Goal: Task Accomplishment & Management: Use online tool/utility

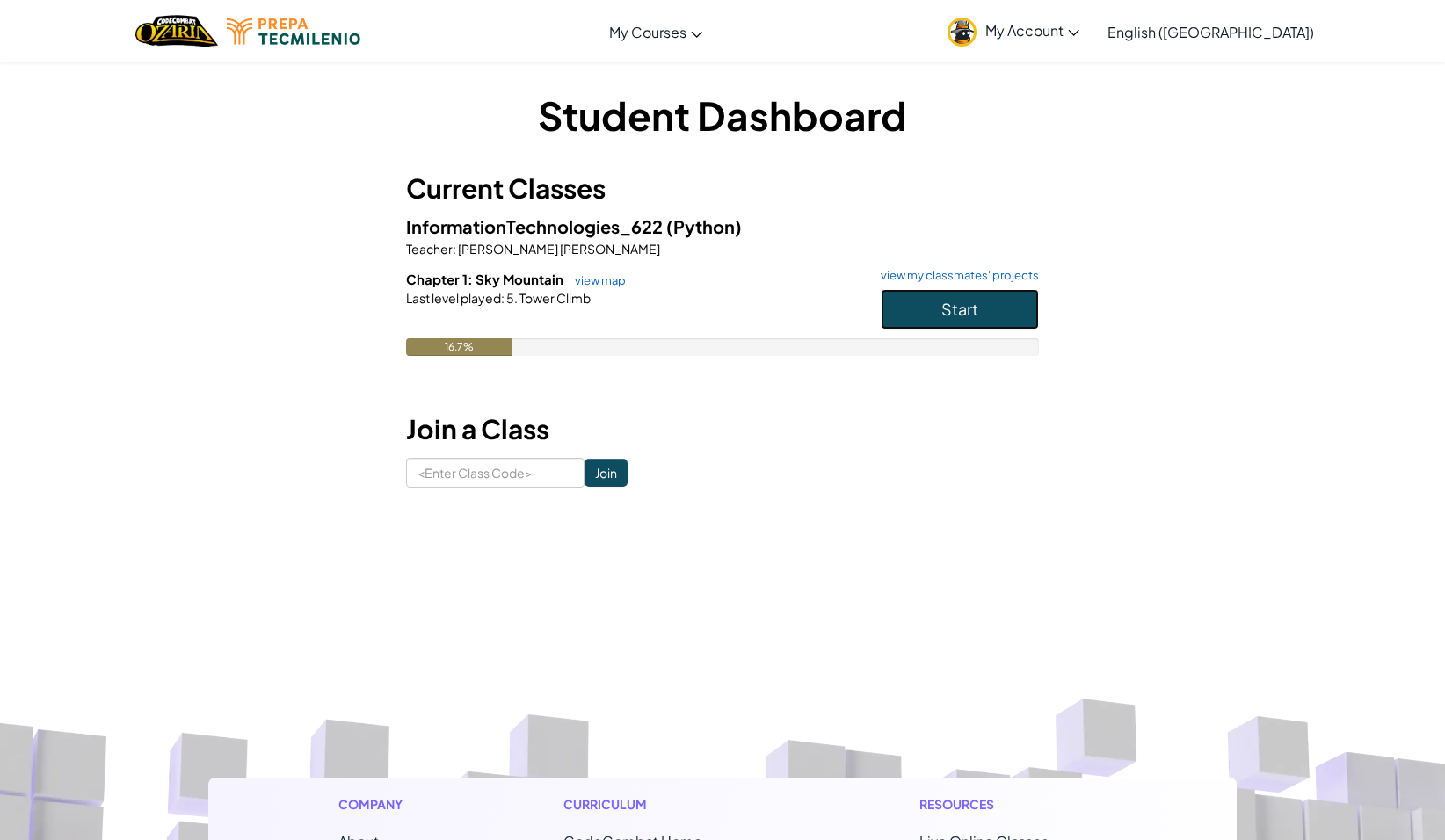
click at [924, 314] on button "Start" at bounding box center [960, 308] width 158 height 40
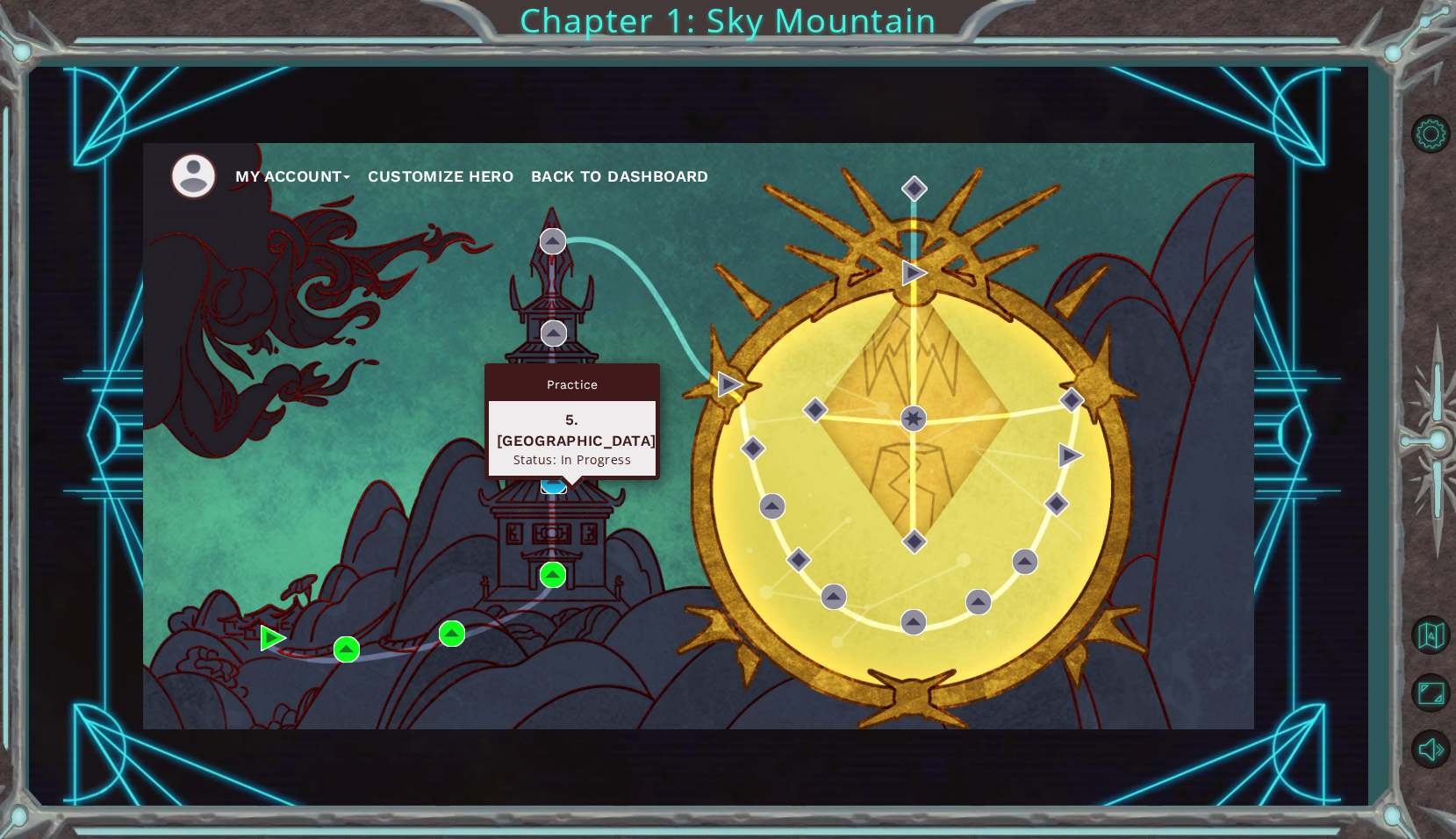
click at [558, 477] on img at bounding box center [554, 481] width 26 height 26
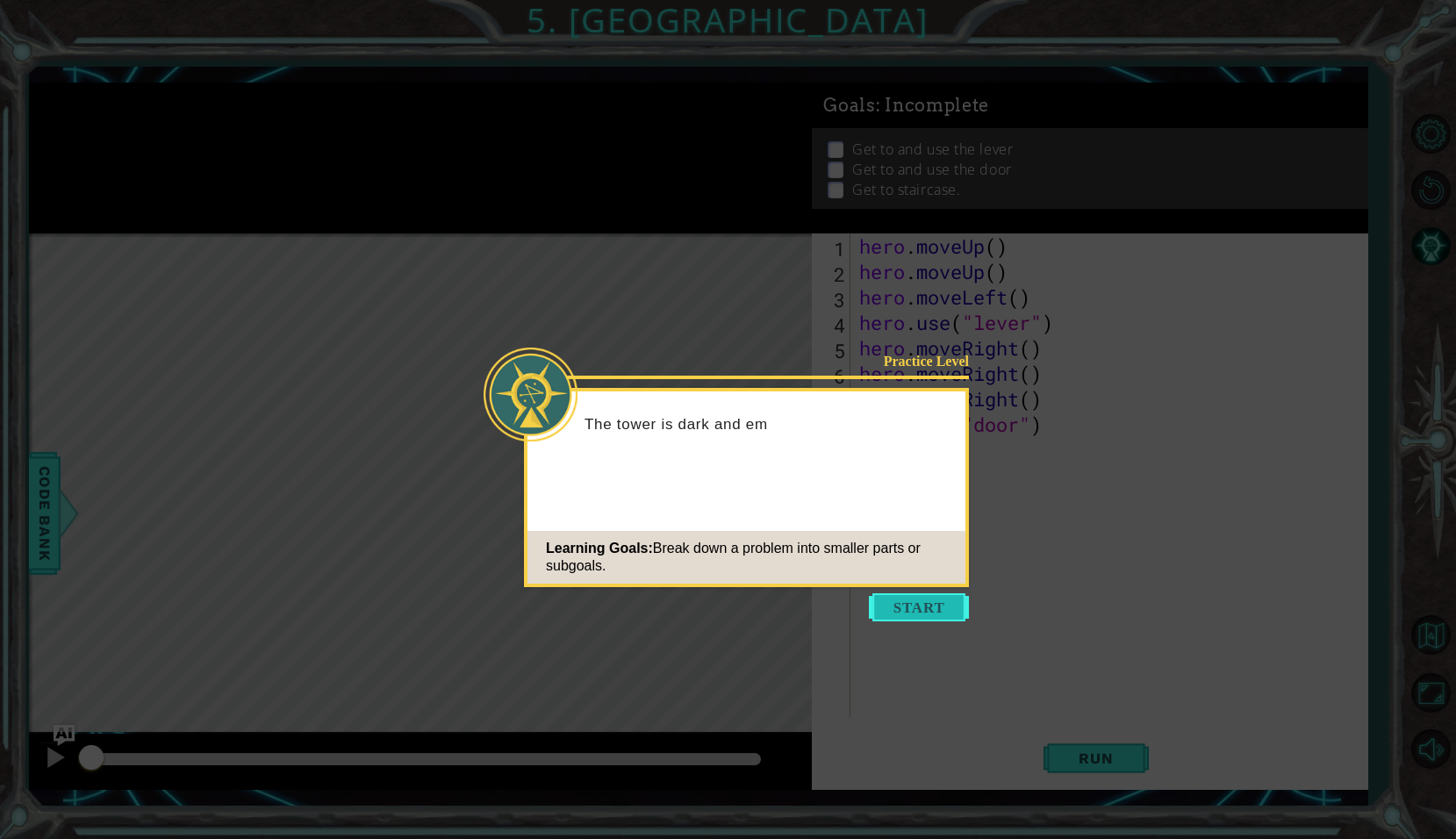
click at [899, 612] on button "Start" at bounding box center [919, 606] width 100 height 28
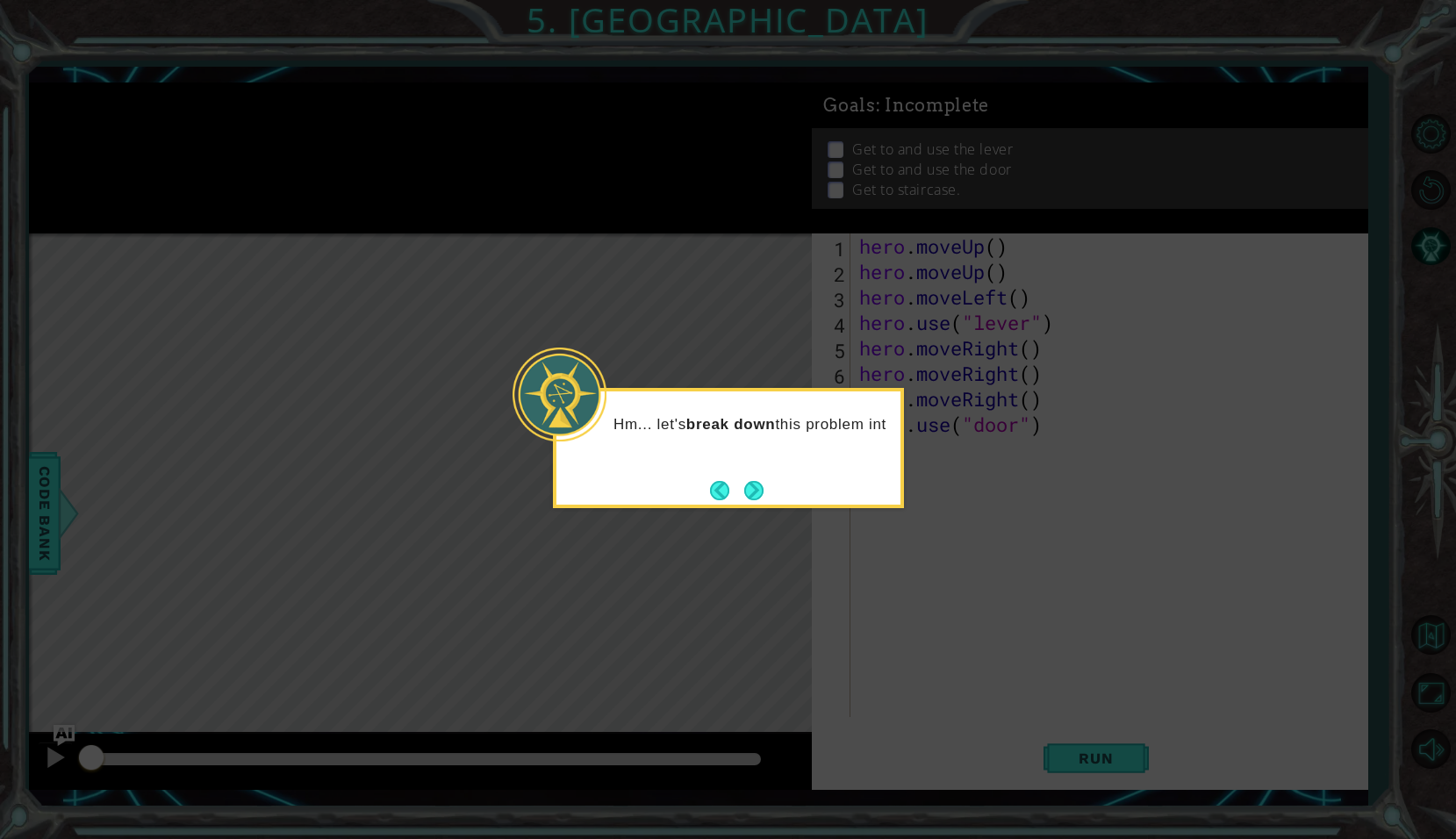
click at [773, 502] on div "Hm... let's break down this problem int" at bounding box center [728, 448] width 351 height 120
click at [764, 490] on button "Next" at bounding box center [753, 490] width 19 height 19
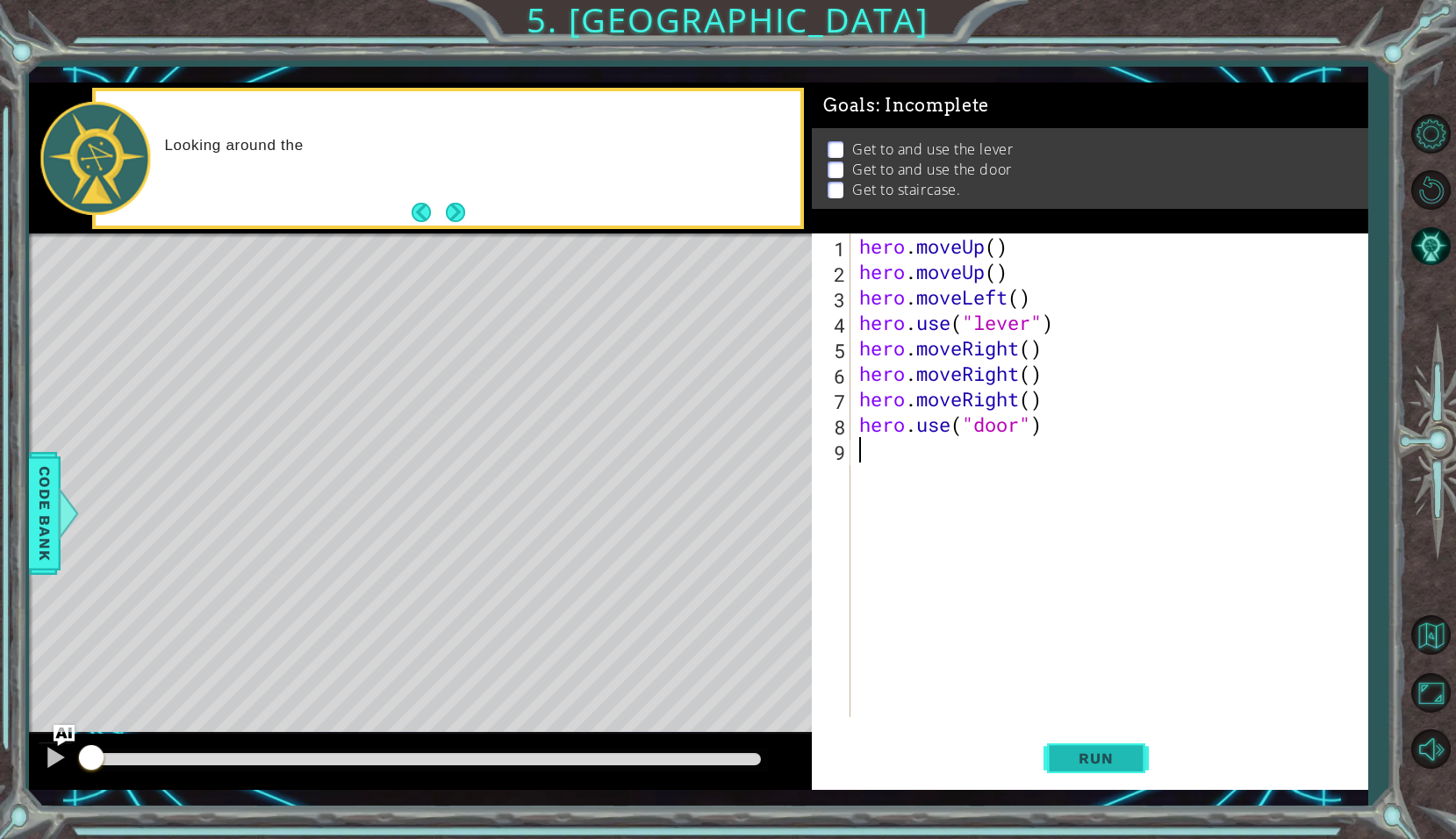
click at [1058, 746] on button "Run" at bounding box center [1096, 758] width 105 height 56
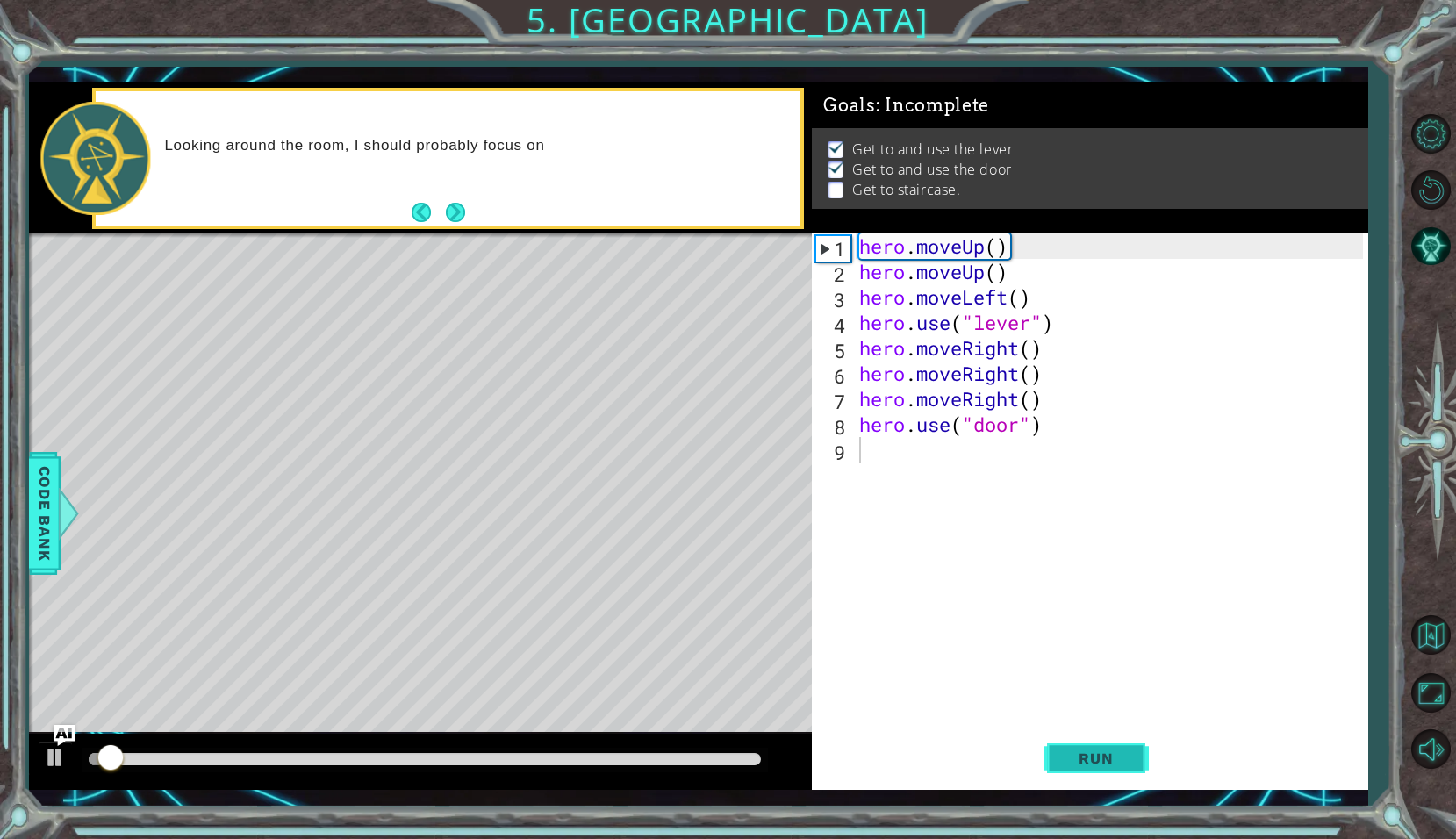
click at [1058, 746] on button "Run" at bounding box center [1096, 758] width 105 height 56
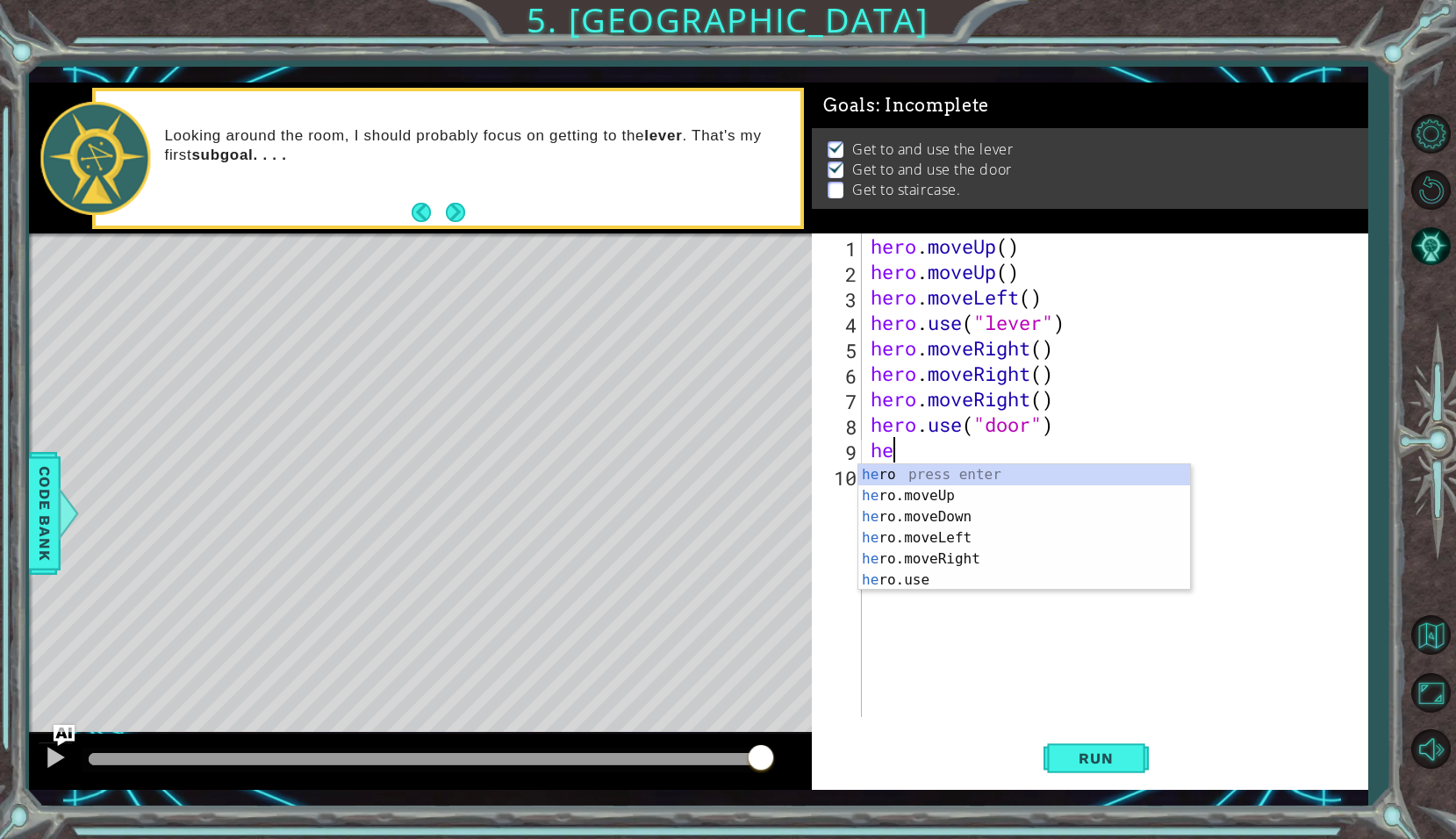
type textarea "her"
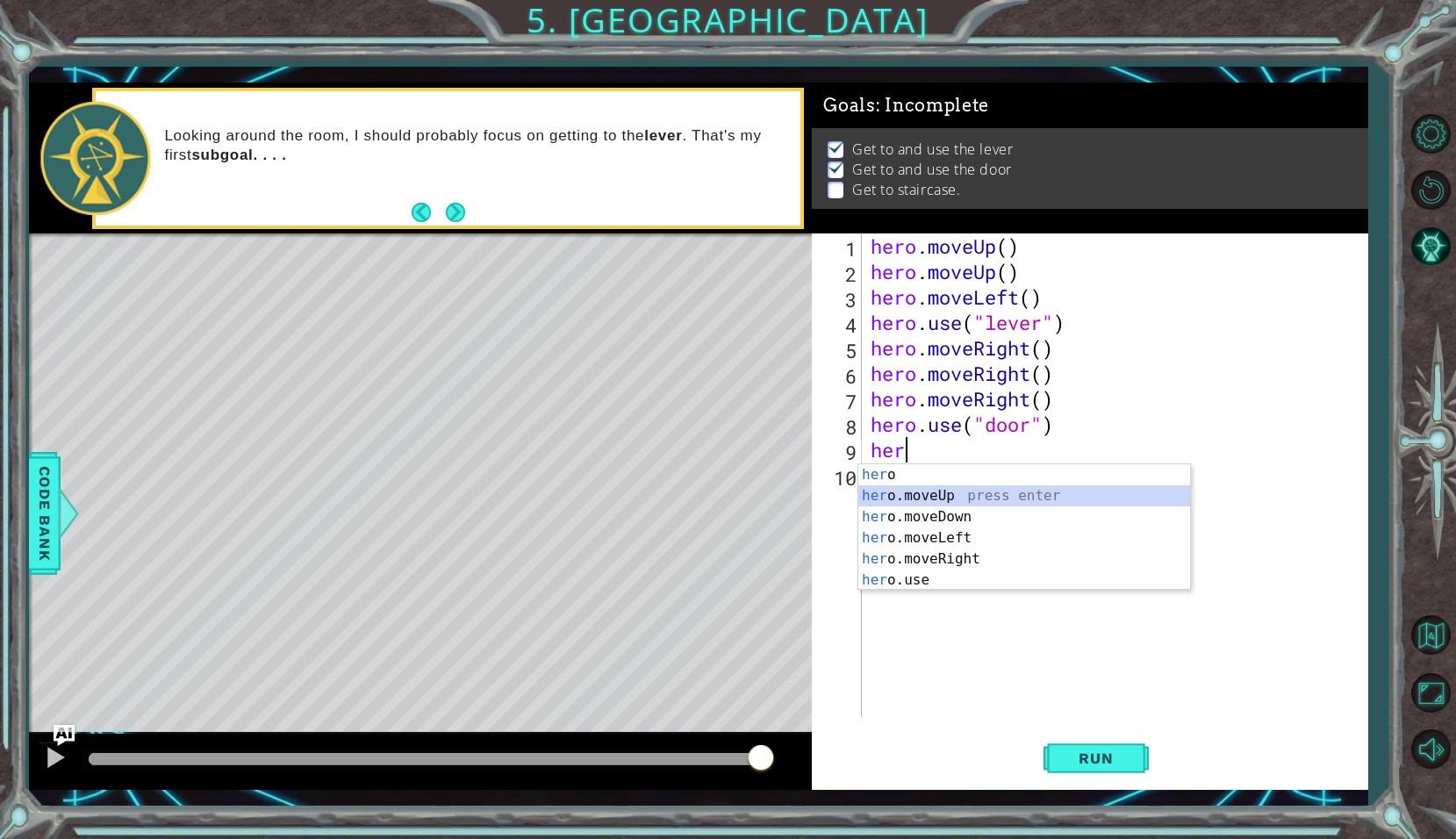
click at [1082, 493] on div "her o press enter her o.moveUp press enter her o.moveDown press enter her o.mov…" at bounding box center [1024, 549] width 332 height 169
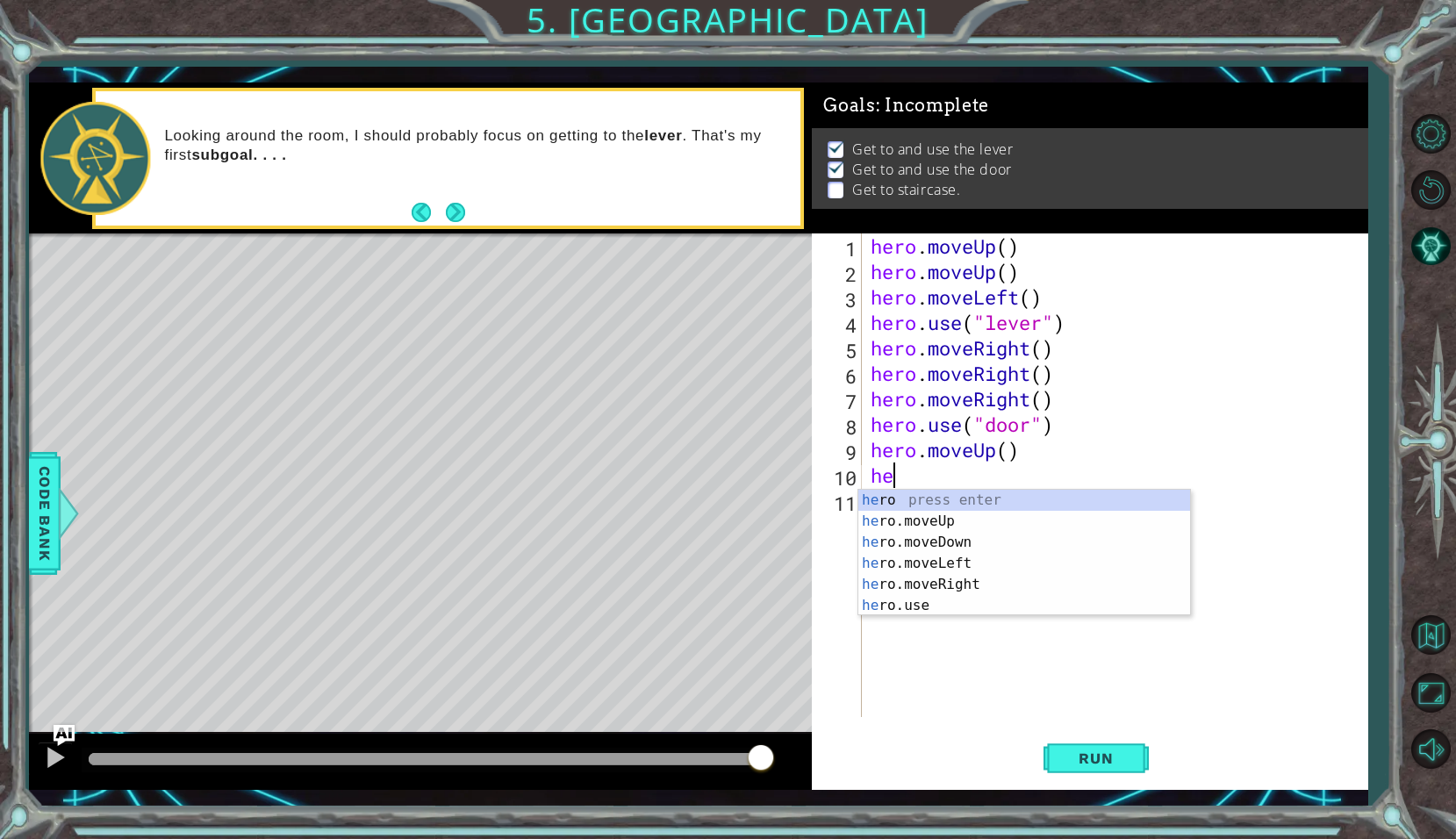
type textarea "her"
click at [941, 520] on div "her o press enter her o.moveUp press enter her o.moveDown press enter her o.mov…" at bounding box center [1024, 574] width 332 height 169
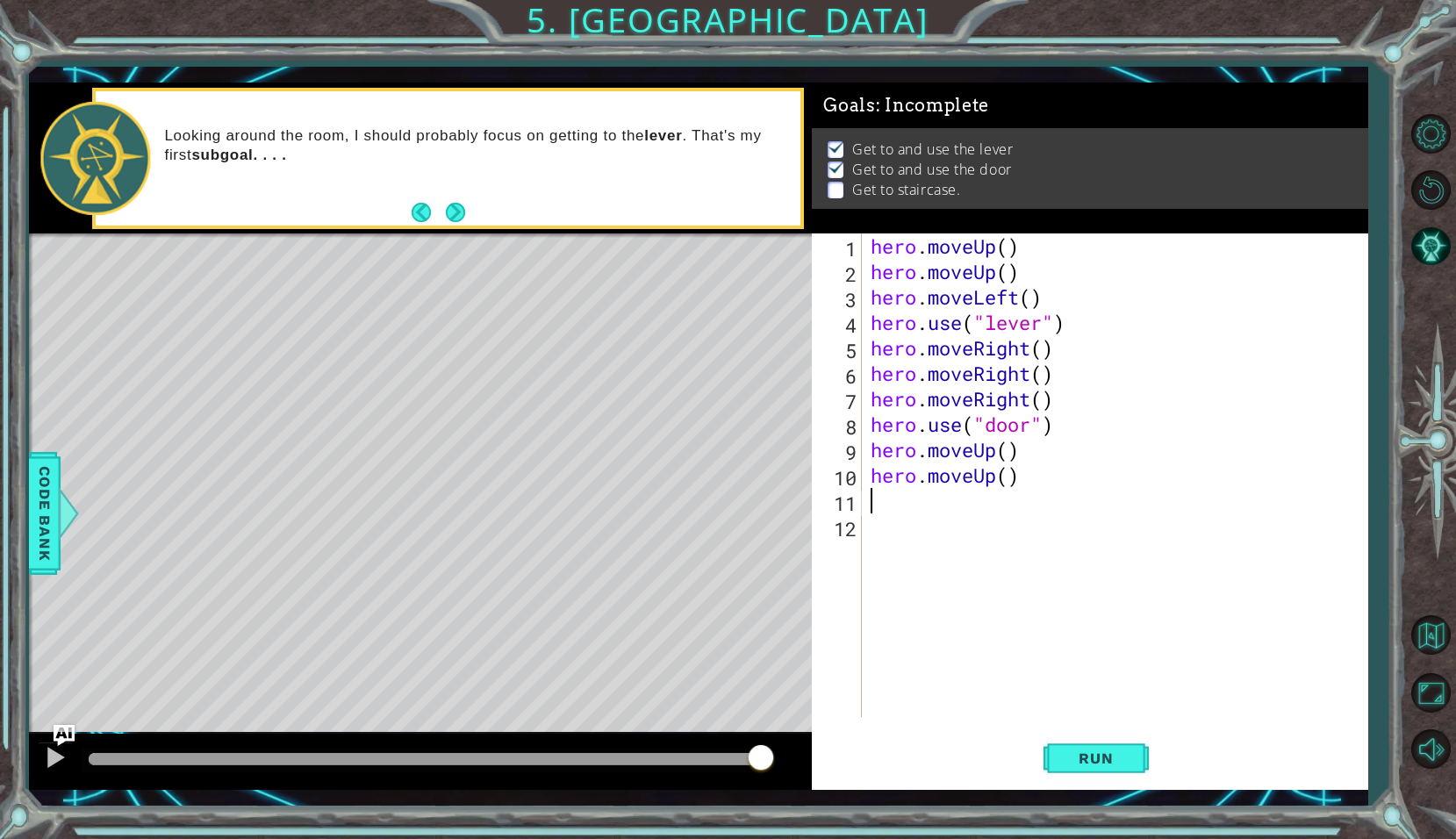
type textarea "h"
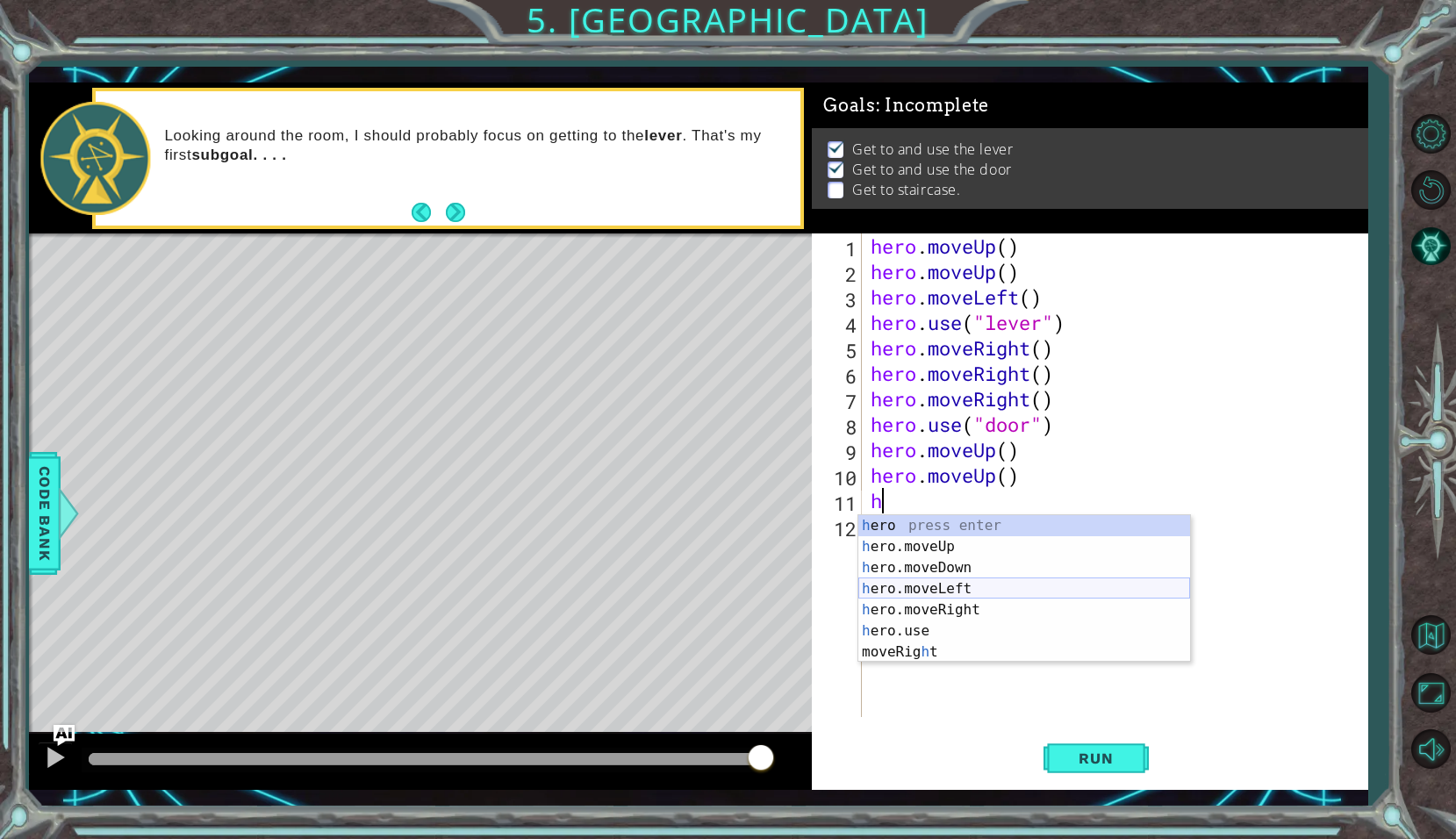
click at [935, 591] on div "h ero press enter h ero.moveUp press enter h ero.moveDown press enter h ero.mov…" at bounding box center [1024, 609] width 332 height 190
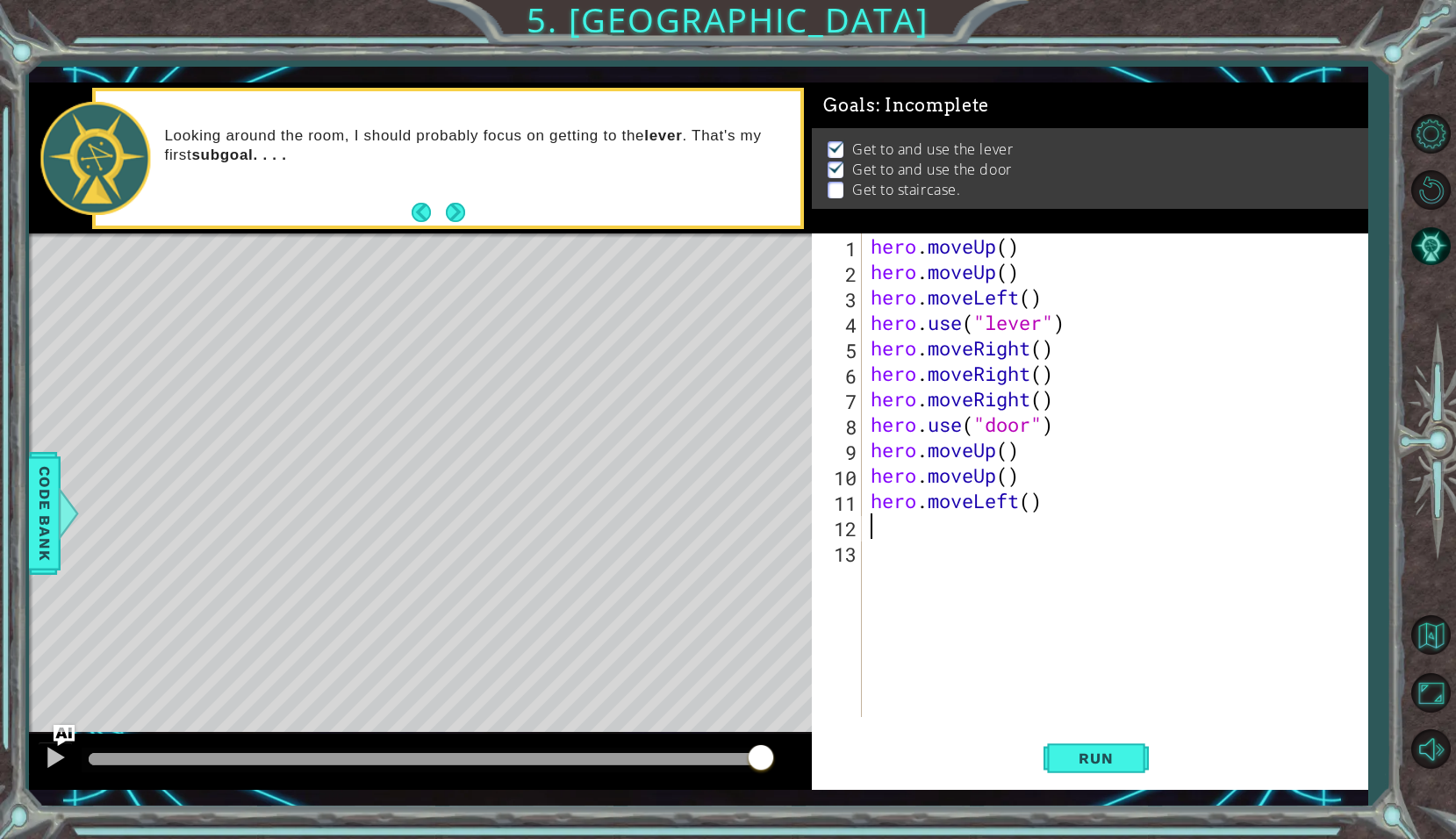
type textarea "l"
click at [943, 550] on div "hero.move L eft press enter" at bounding box center [1024, 572] width 332 height 63
type textarea "l"
click at [938, 534] on div "hero.move L eft press enter" at bounding box center [1024, 551] width 332 height 63
click at [1094, 742] on button "Run" at bounding box center [1096, 758] width 105 height 56
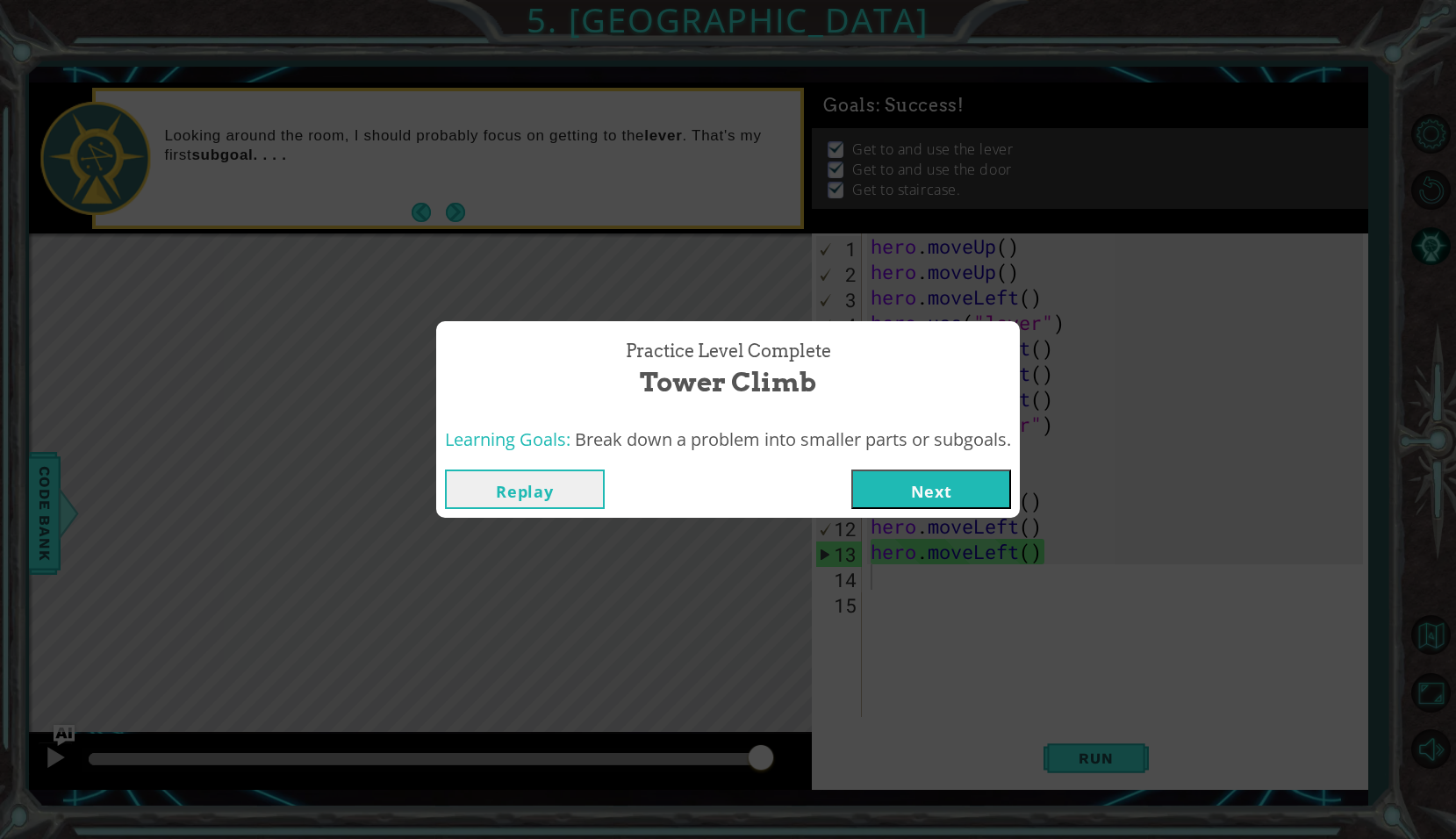
click at [949, 485] on button "Next" at bounding box center [931, 490] width 160 height 40
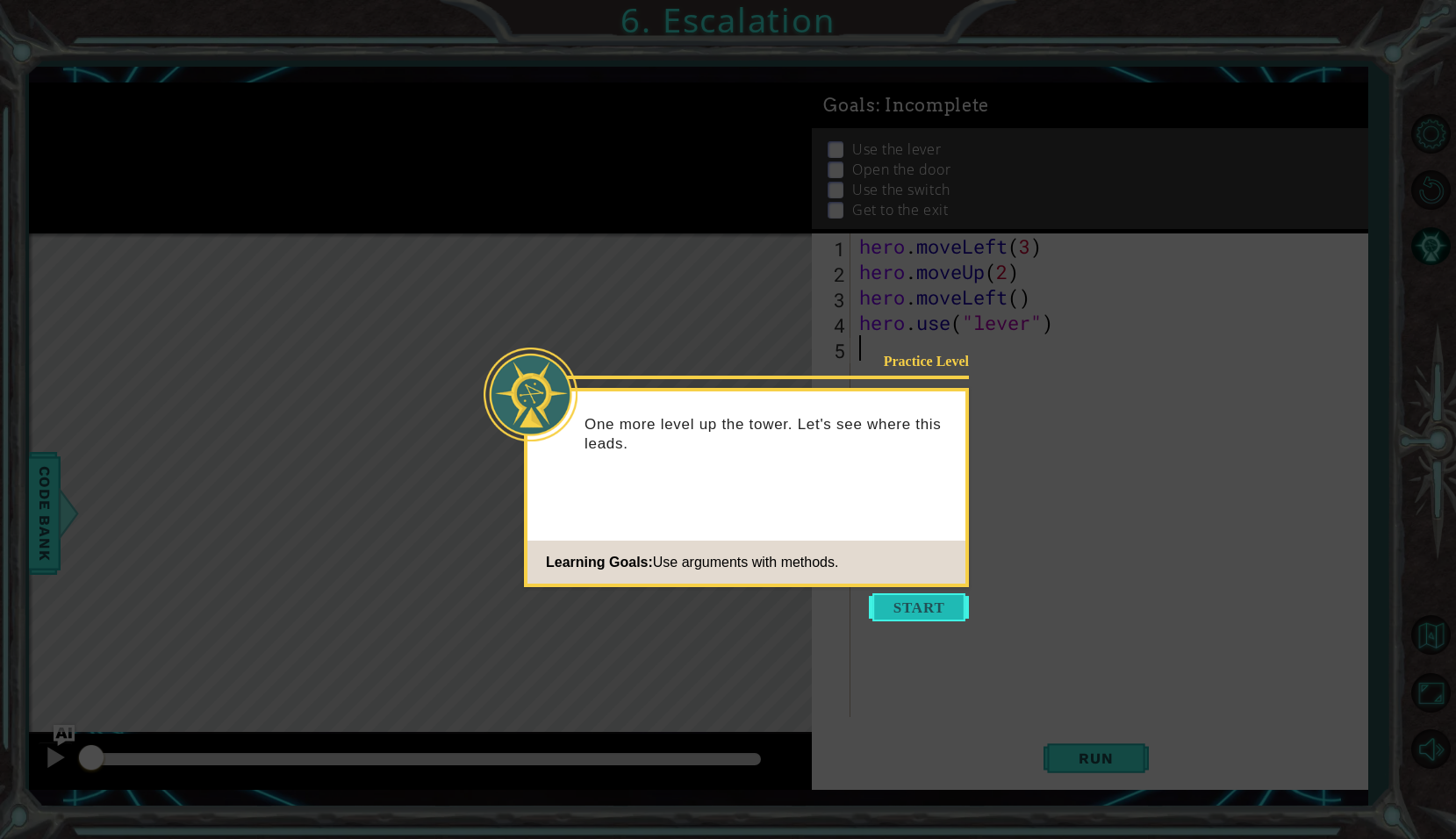
click at [933, 598] on button "Start" at bounding box center [919, 606] width 100 height 28
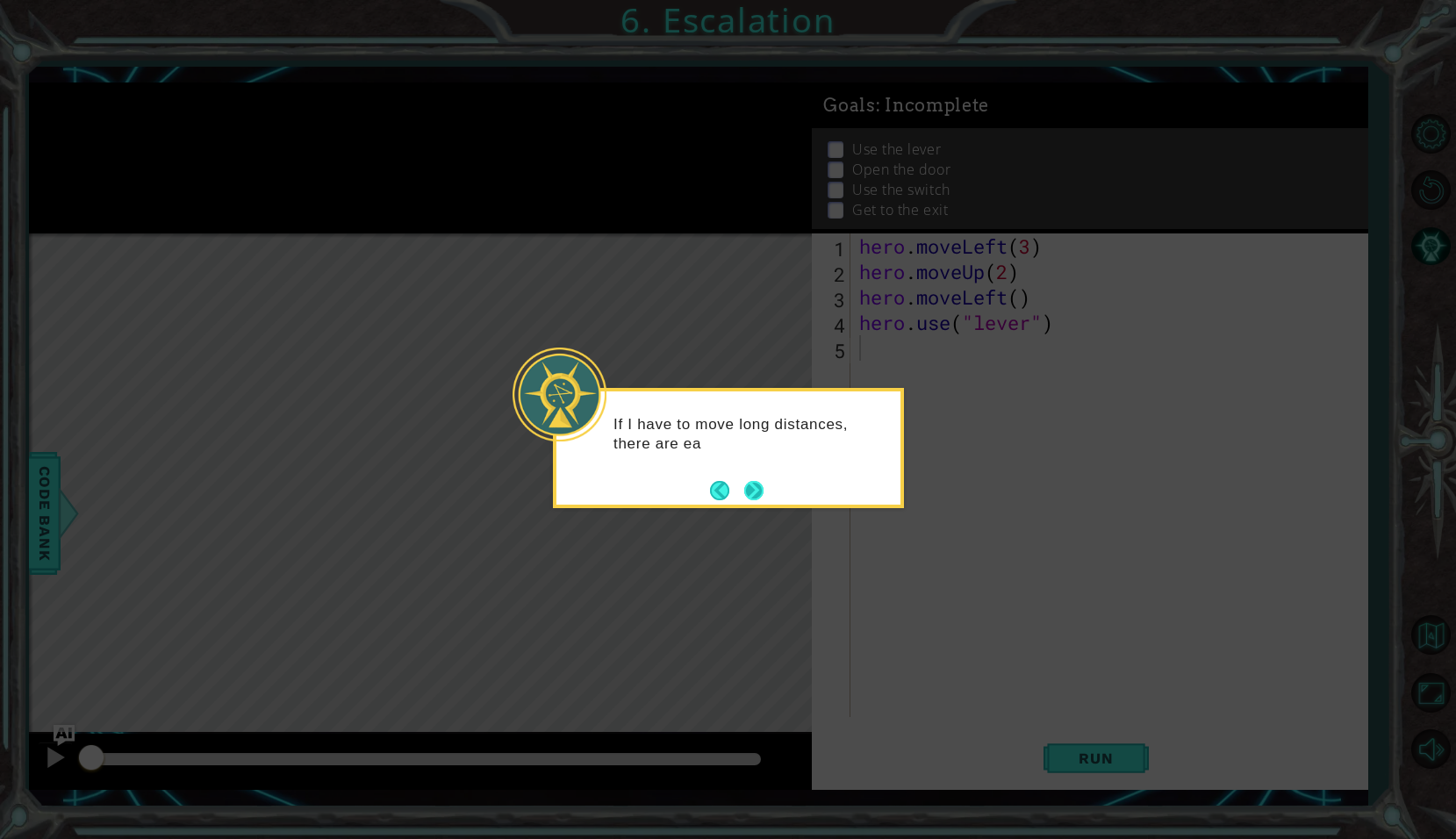
click at [766, 492] on div "If I have to move long distances, there are ea" at bounding box center [728, 448] width 351 height 120
click at [763, 492] on button "Next" at bounding box center [753, 490] width 19 height 19
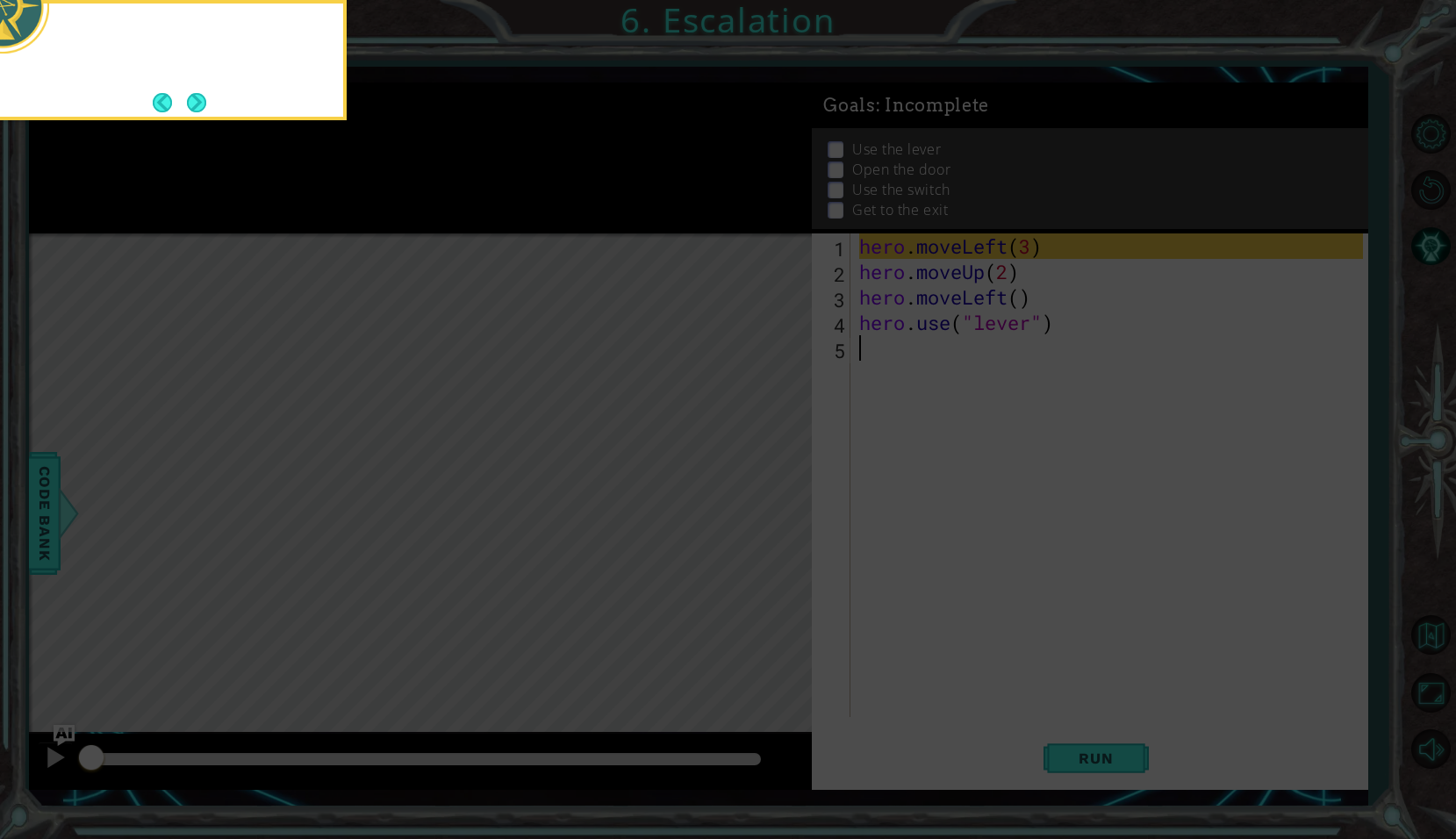
click at [763, 492] on icon at bounding box center [728, 146] width 1456 height 1382
click at [1083, 492] on icon at bounding box center [728, 146] width 1456 height 1382
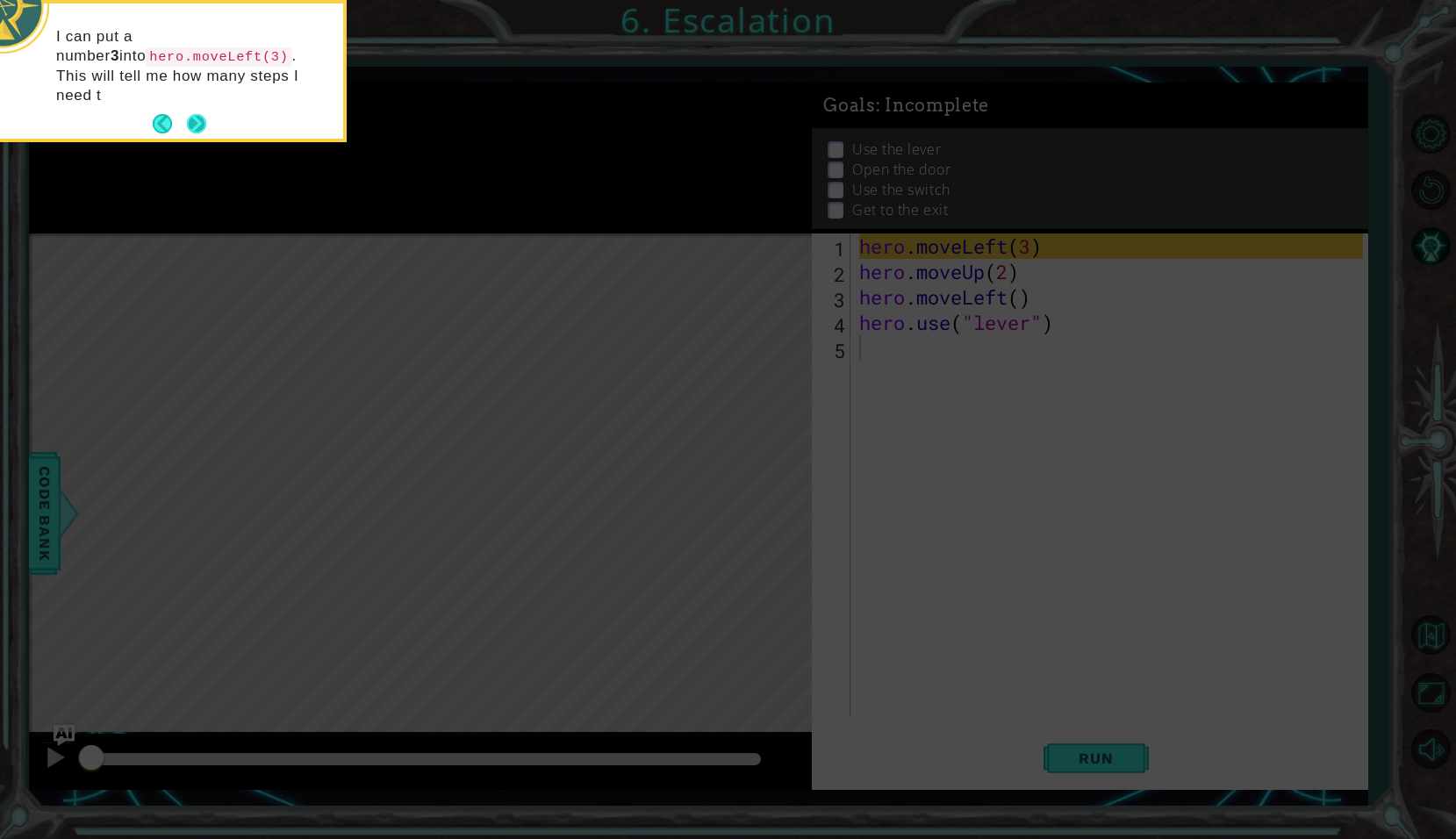
click at [200, 114] on button "Next" at bounding box center [196, 123] width 19 height 19
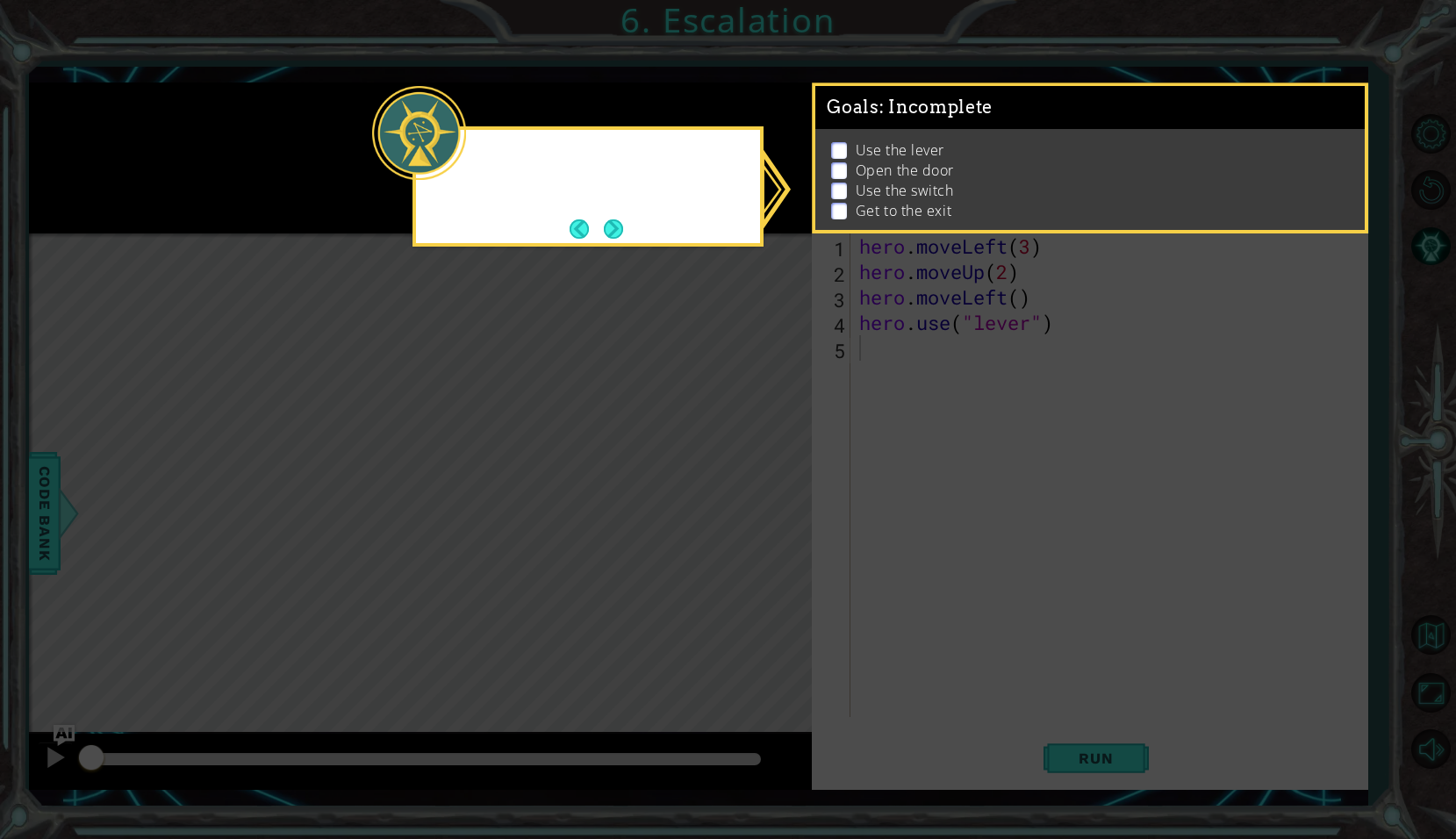
click at [200, 96] on icon at bounding box center [728, 420] width 1456 height 839
click at [620, 230] on button "Next" at bounding box center [613, 228] width 19 height 19
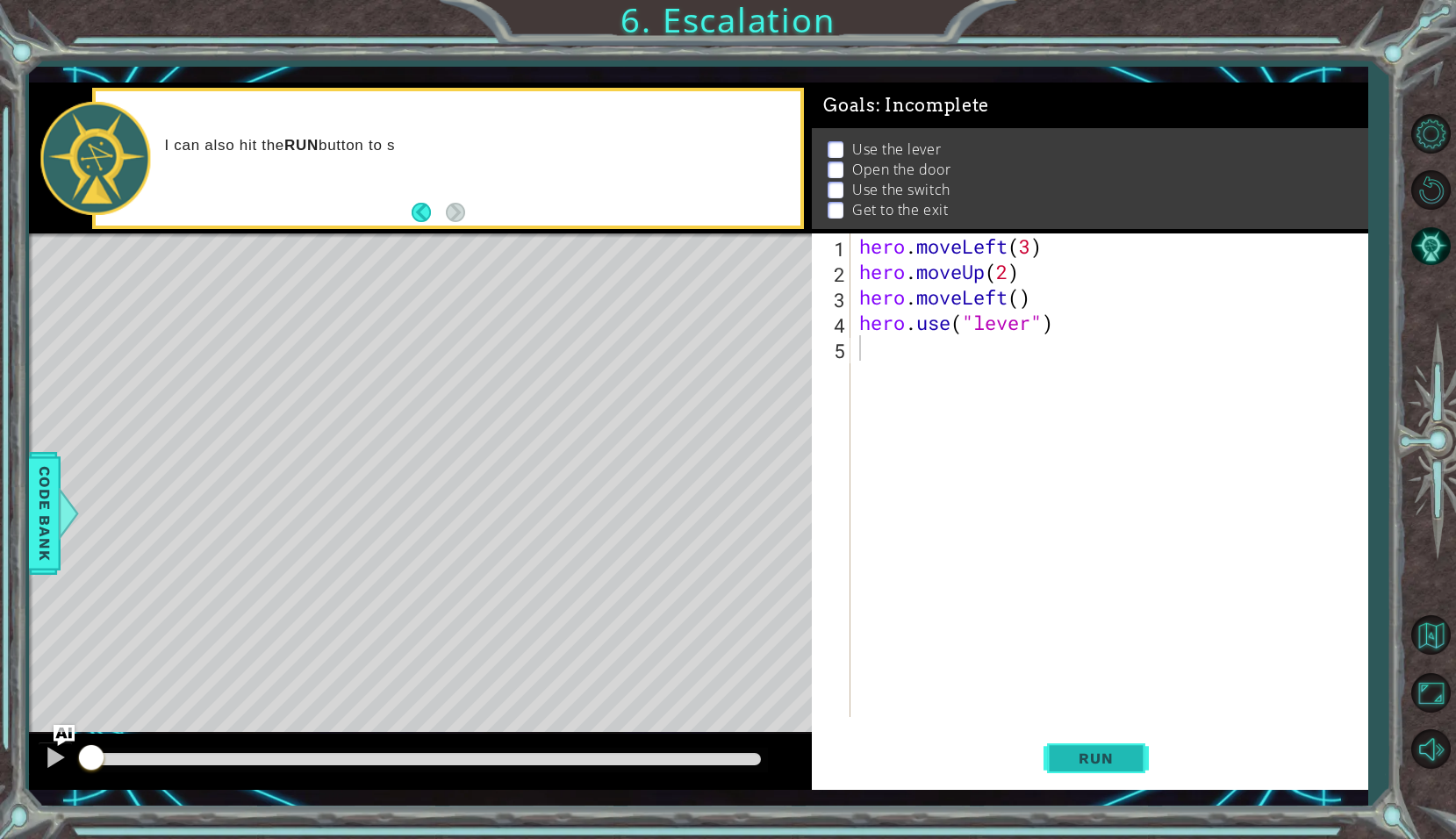
click at [1063, 749] on span "Run" at bounding box center [1096, 758] width 69 height 18
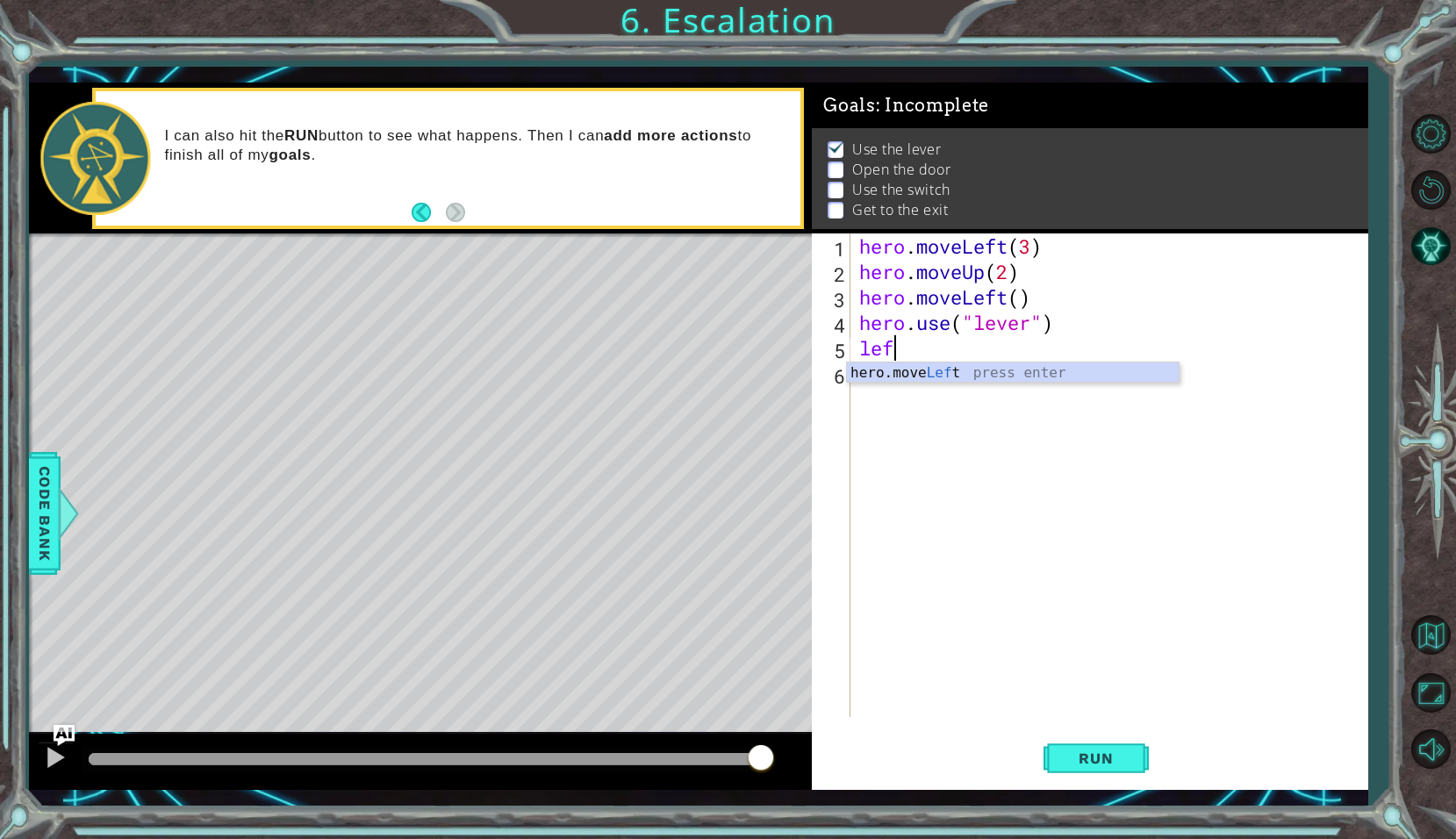
scroll to position [0, 1]
click at [1030, 381] on div "hero.move Lef t press enter" at bounding box center [1012, 393] width 332 height 63
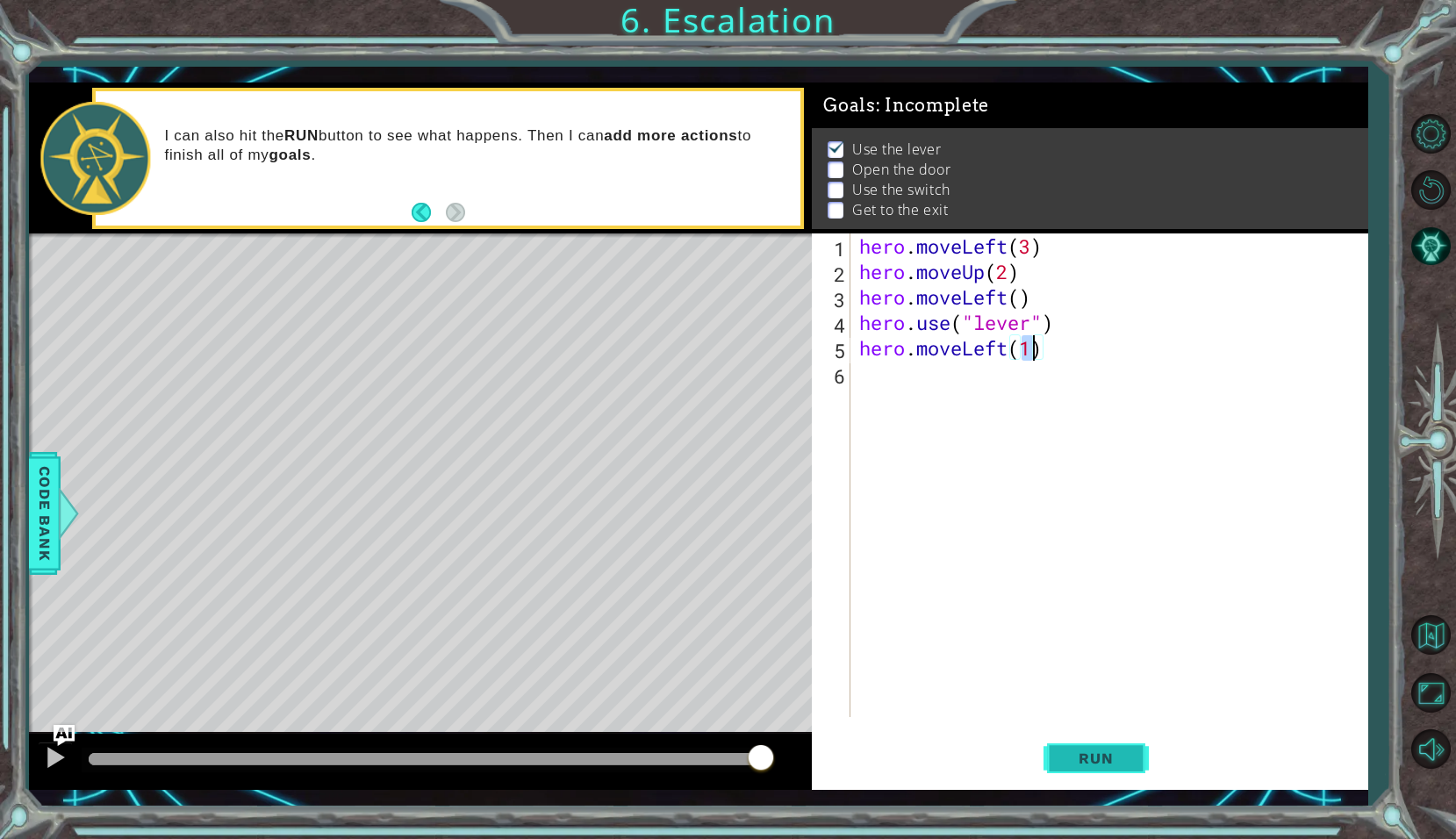
type textarea "hero.moveLeft(1)"
click at [1121, 755] on span "Run" at bounding box center [1096, 758] width 69 height 18
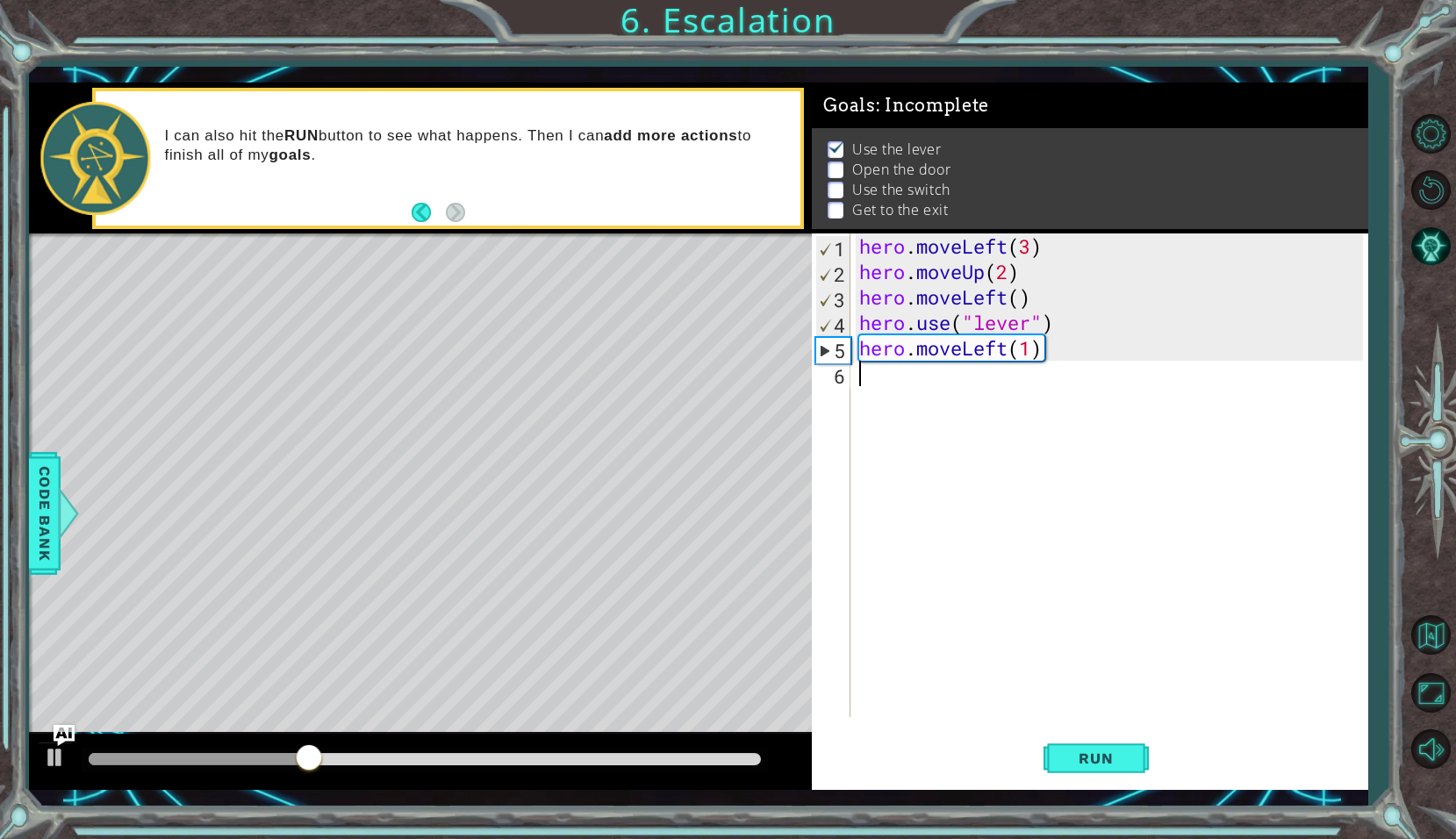
click at [1058, 407] on div "hero . moveLeft ( 3 ) hero . moveUp ( 2 ) hero . moveLeft ( ) hero . use ( "lev…" at bounding box center [1114, 500] width 516 height 534
click at [1045, 392] on div "hero.move Up press enter" at bounding box center [1012, 420] width 332 height 63
type textarea "hero.moveUp(1)"
click at [1053, 757] on button "Run" at bounding box center [1096, 758] width 105 height 56
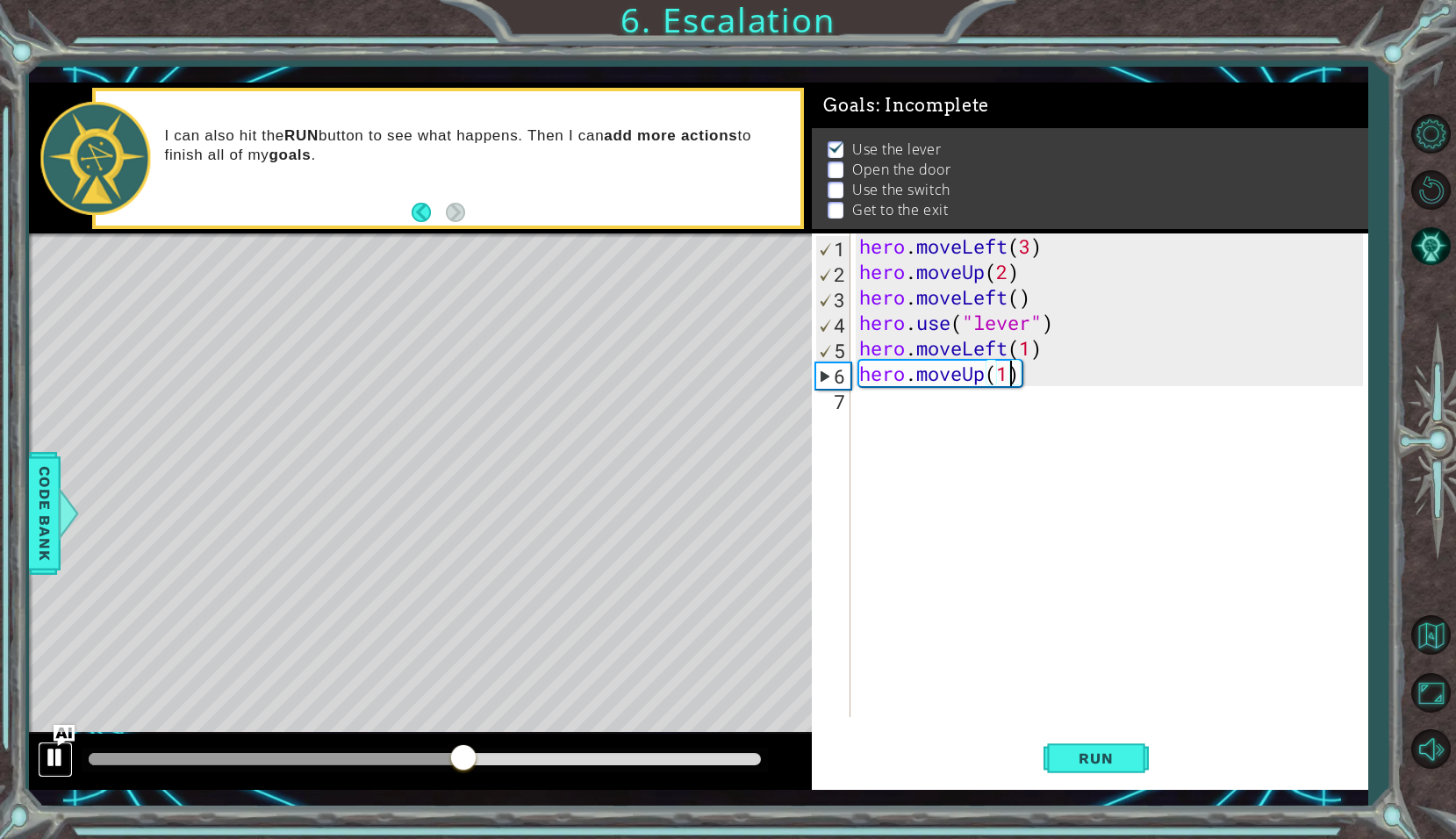
click at [61, 762] on div at bounding box center [55, 756] width 22 height 22
click at [982, 447] on div "hero . moveLeft ( 3 ) hero . moveUp ( 2 ) hero . moveLeft ( ) hero . use ( "lev…" at bounding box center [1114, 500] width 516 height 534
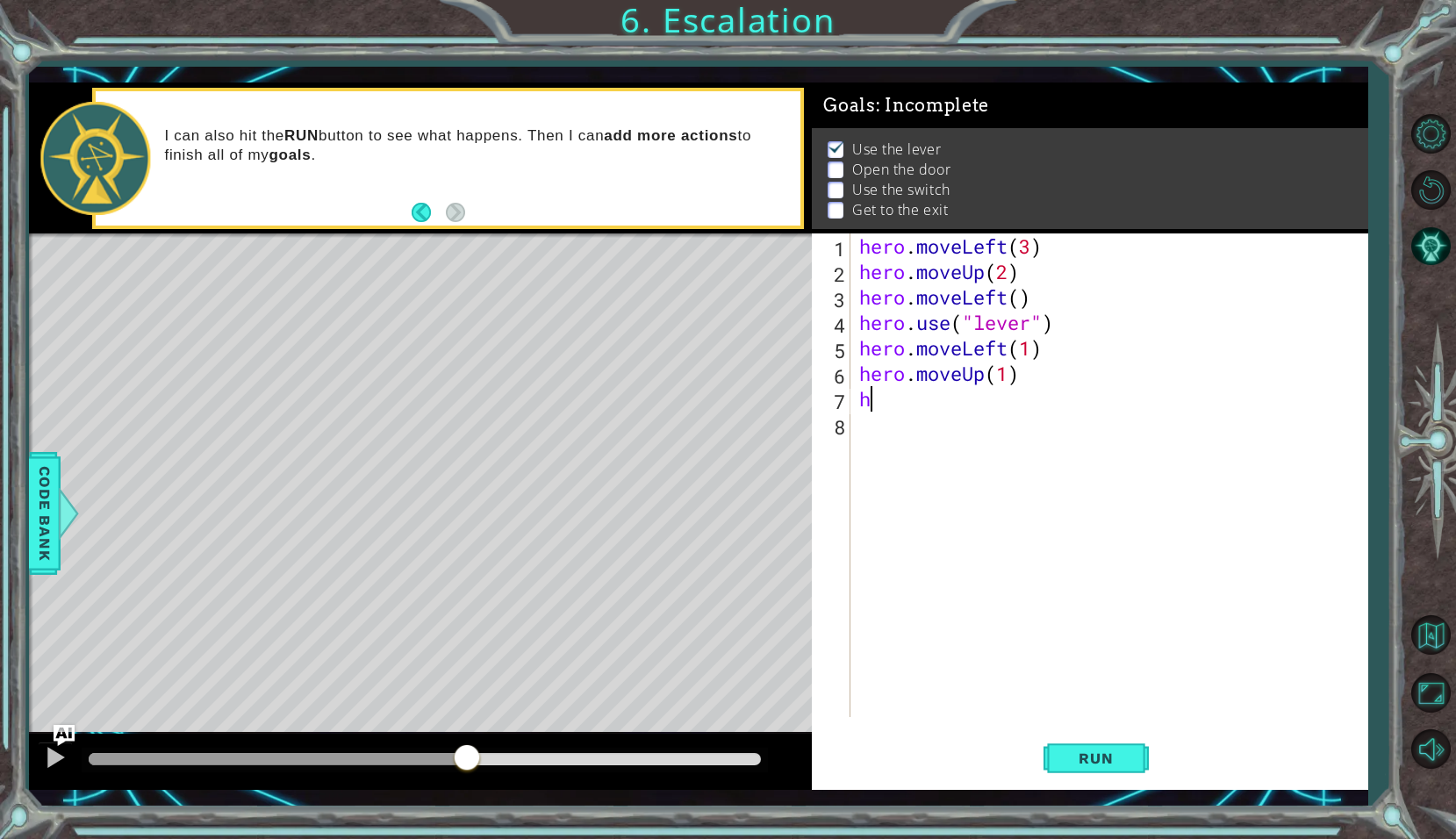
click at [981, 393] on div "hero . moveLeft ( 3 ) hero . moveUp ( 2 ) hero . moveLeft ( ) hero . use ( "lev…" at bounding box center [1114, 500] width 516 height 534
click at [981, 381] on div "hero . moveLeft ( 3 ) hero . moveUp ( 2 ) hero . moveLeft ( ) hero . use ( "lev…" at bounding box center [1114, 500] width 516 height 534
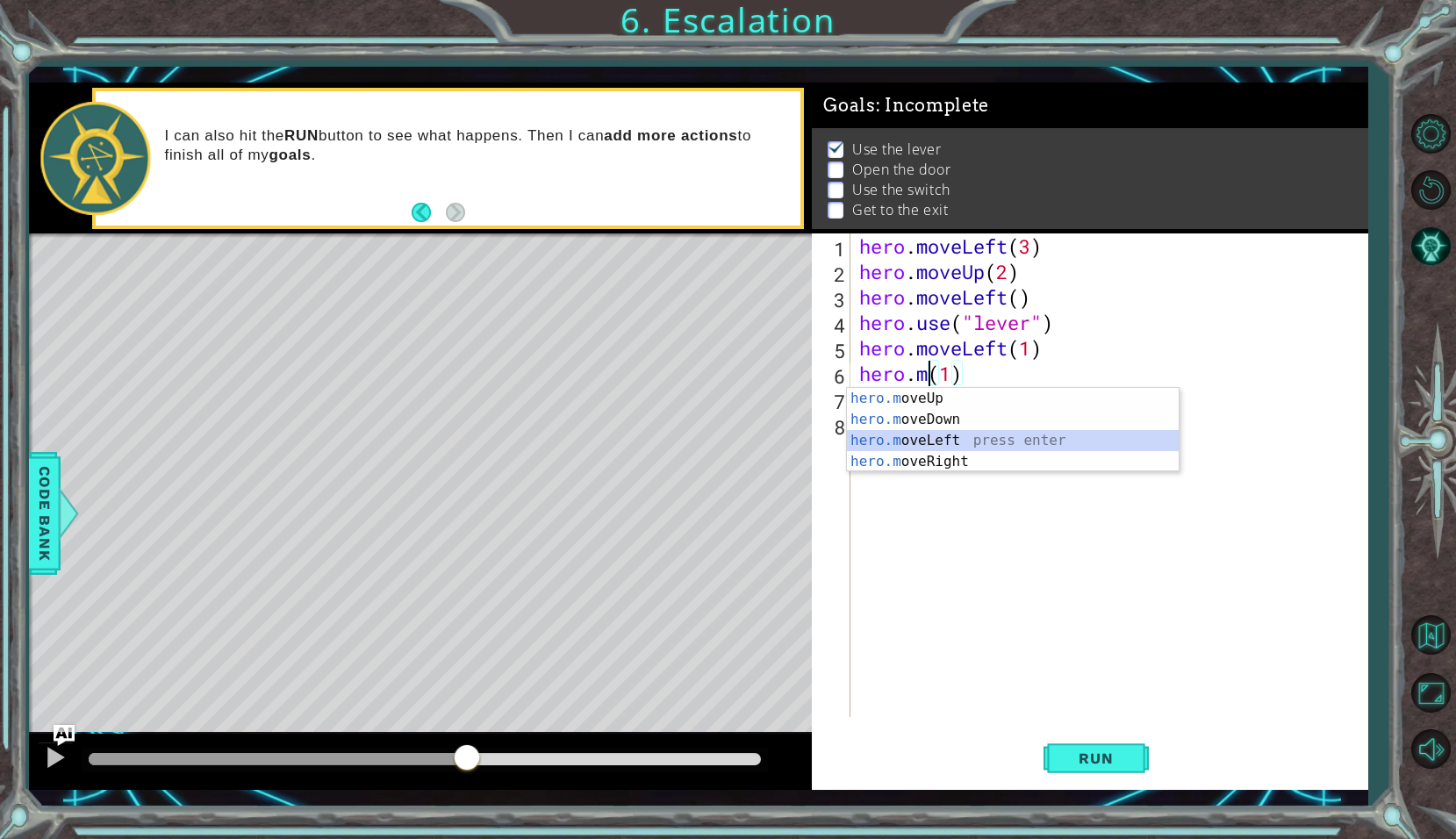
click at [898, 443] on div "hero.m oveUp press enter hero.m oveDown press enter hero.m oveLeft press enter …" at bounding box center [1012, 451] width 332 height 127
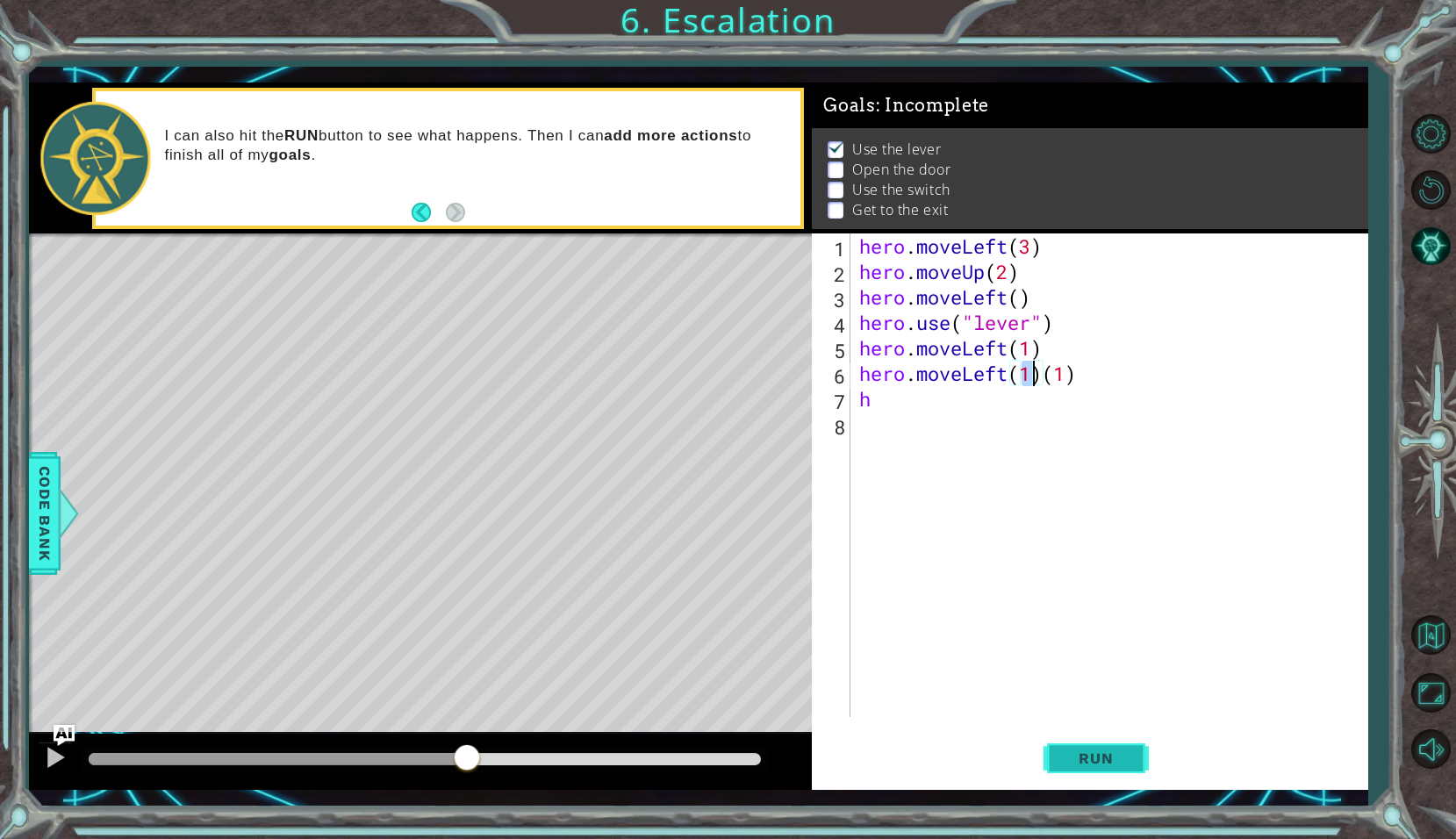
click at [1070, 771] on button "Run" at bounding box center [1096, 758] width 105 height 56
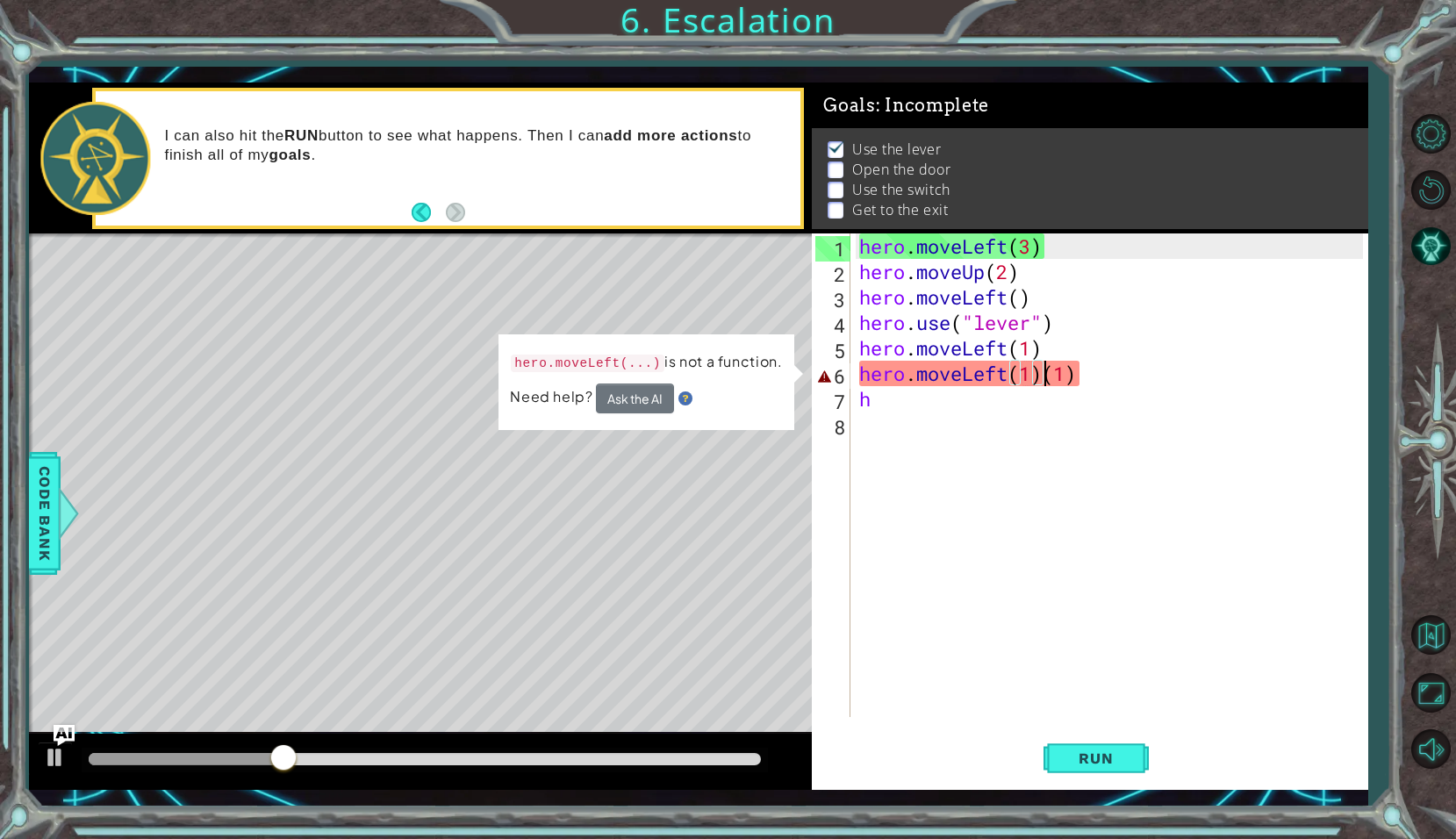
click at [1040, 378] on div "hero . moveLeft ( 3 ) hero . moveUp ( 2 ) hero . moveLeft ( ) hero . use ( "lev…" at bounding box center [1114, 500] width 516 height 534
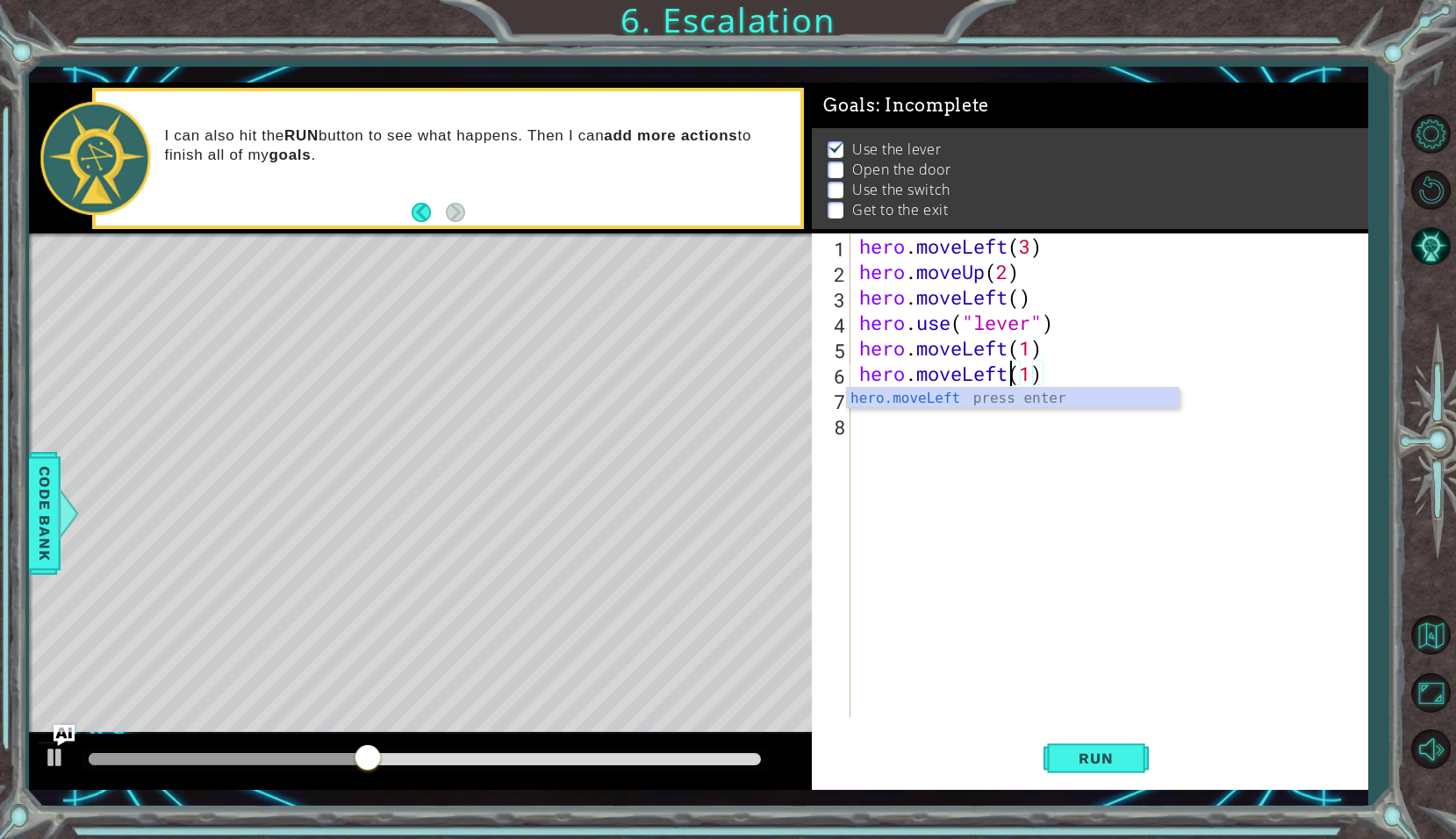
click at [1087, 792] on div "1 ההההההההההההההההההההההההההההההההההההההההההההההההההההההההההההההההההההההההההההה…" at bounding box center [698, 435] width 1339 height 737
click at [1079, 778] on button "Run" at bounding box center [1096, 758] width 105 height 56
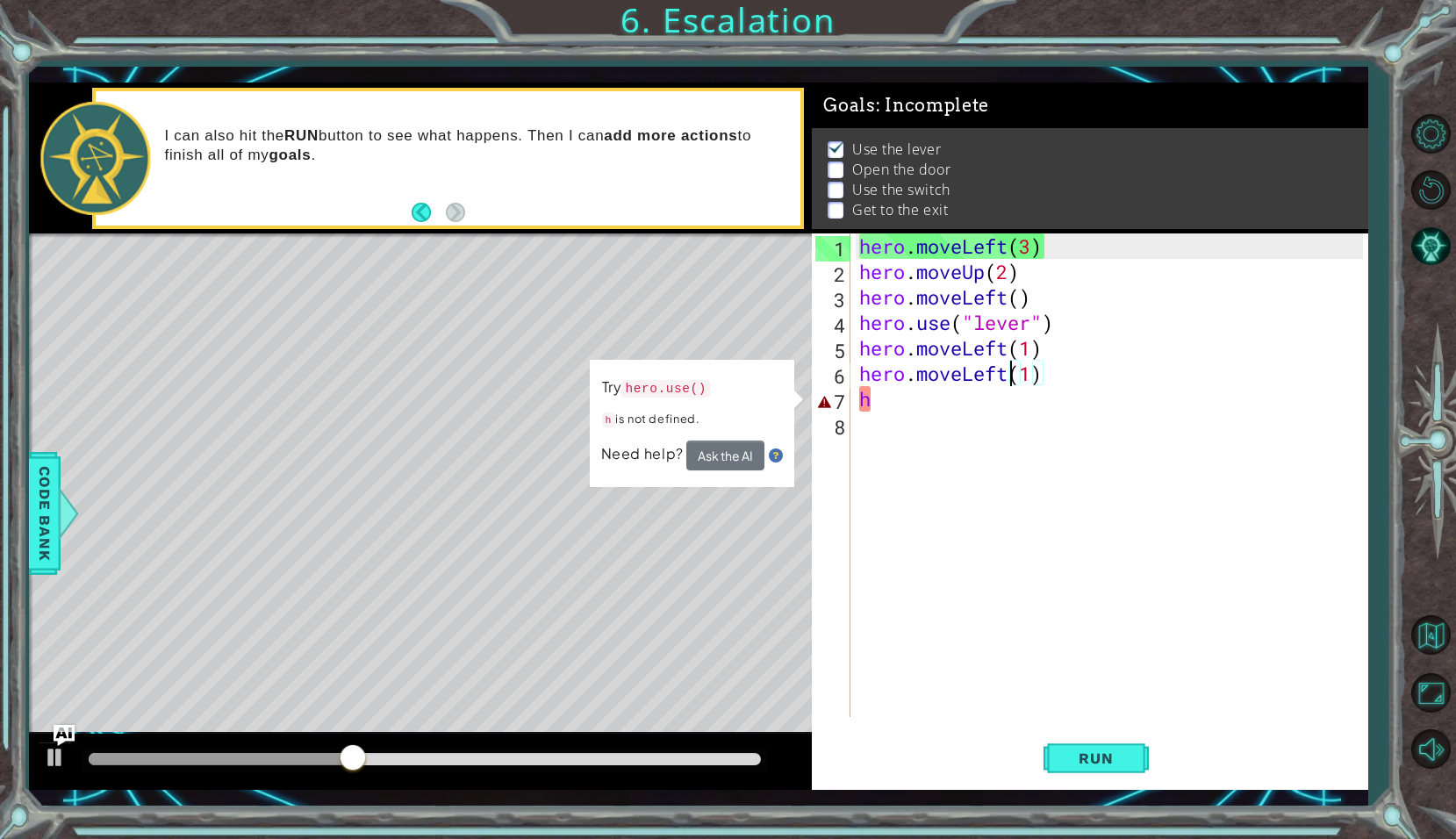
click at [670, 374] on div "Try hero.use() h is not defined. Need help? Ask the AI" at bounding box center [692, 423] width 206 height 128
click at [682, 395] on code "hero.use()" at bounding box center [665, 389] width 89 height 18
click at [672, 391] on code "hero.use()" at bounding box center [665, 389] width 89 height 18
click at [964, 409] on div "hero . moveLeft ( 3 ) hero . moveUp ( 2 ) hero . moveLeft ( ) hero . use ( "lev…" at bounding box center [1114, 500] width 516 height 534
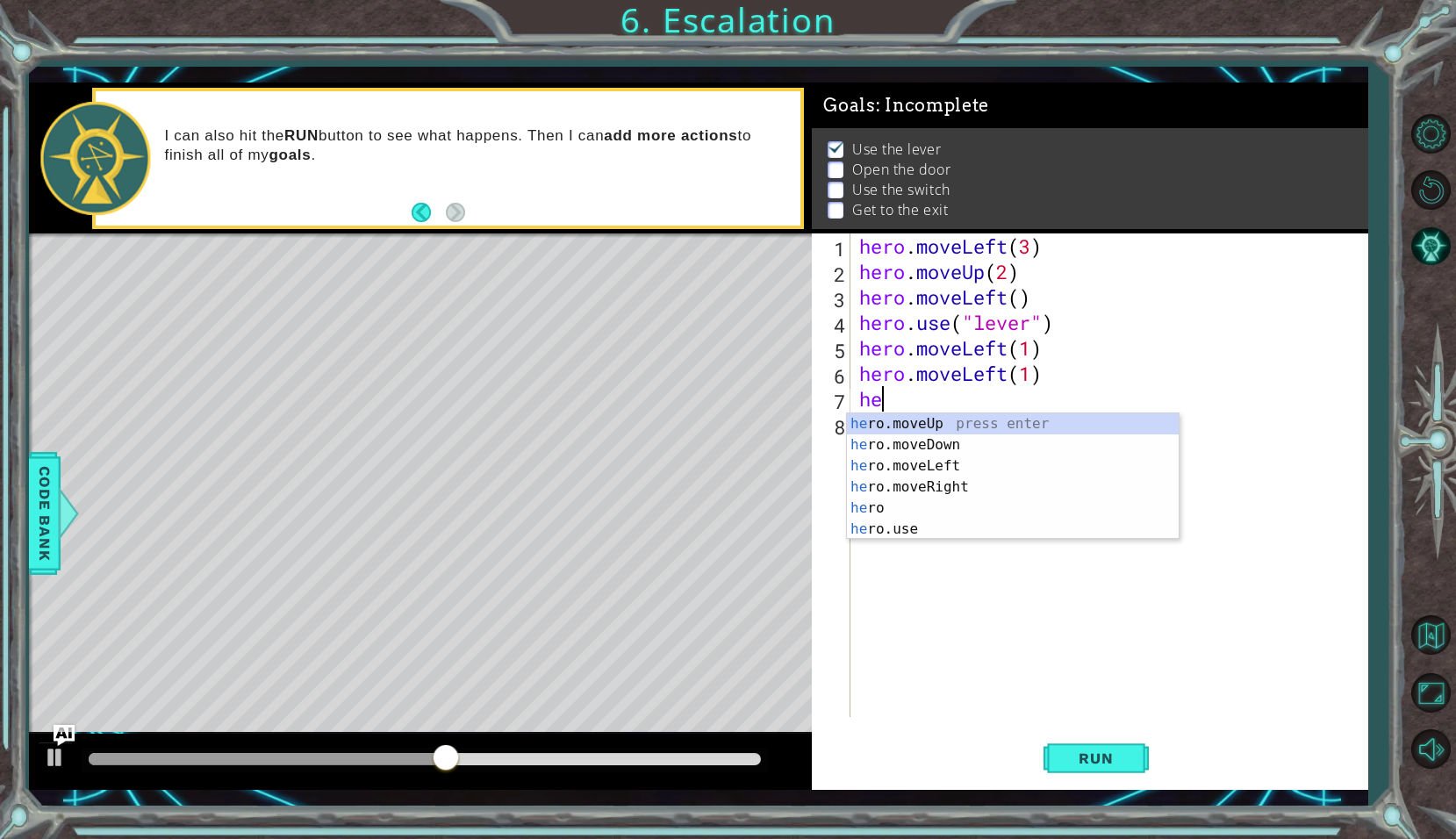
scroll to position [0, 1]
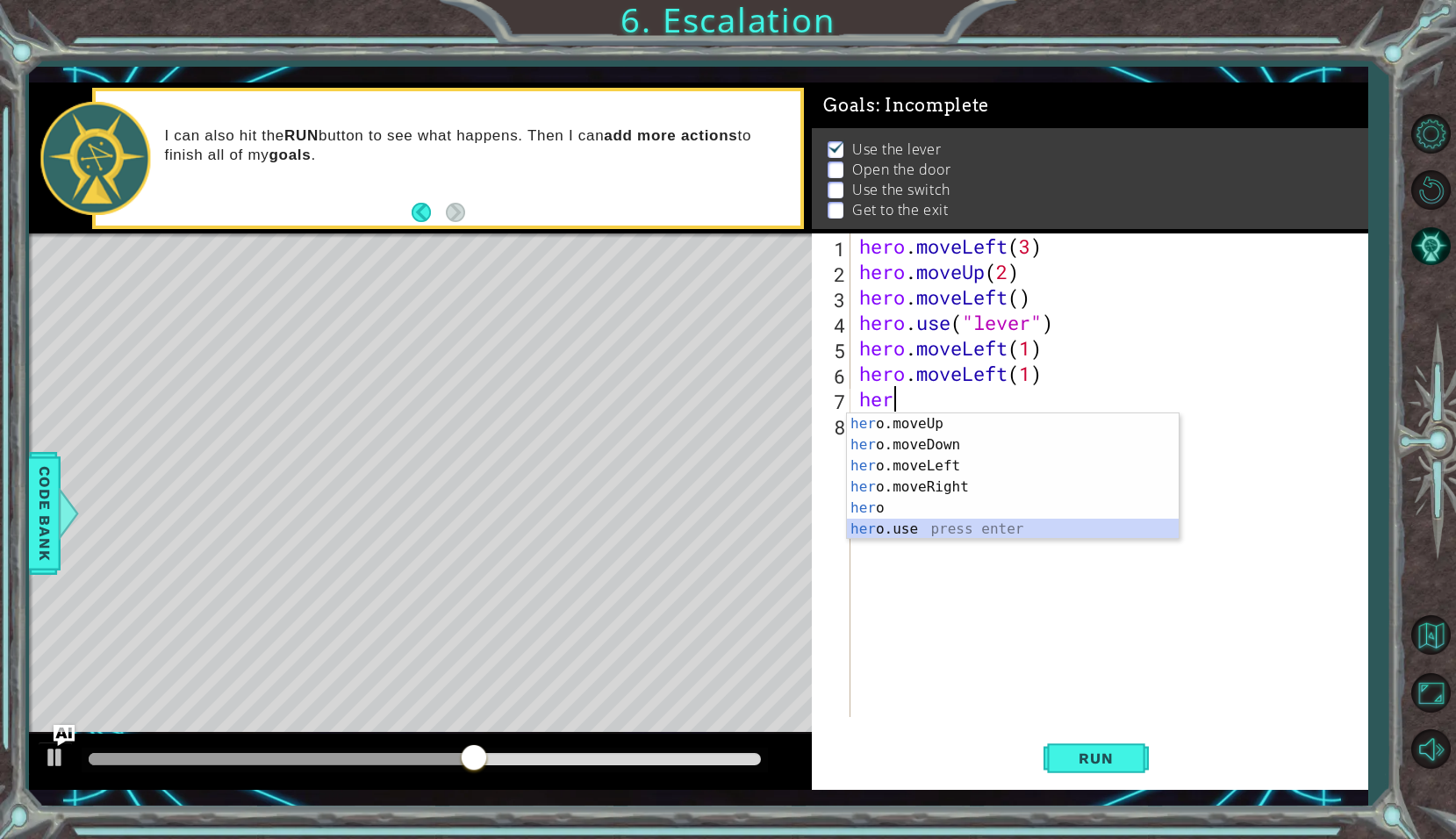
click at [917, 533] on div "her o.moveUp press enter her o.moveDown press enter her o.moveLeft press enter …" at bounding box center [1012, 498] width 332 height 169
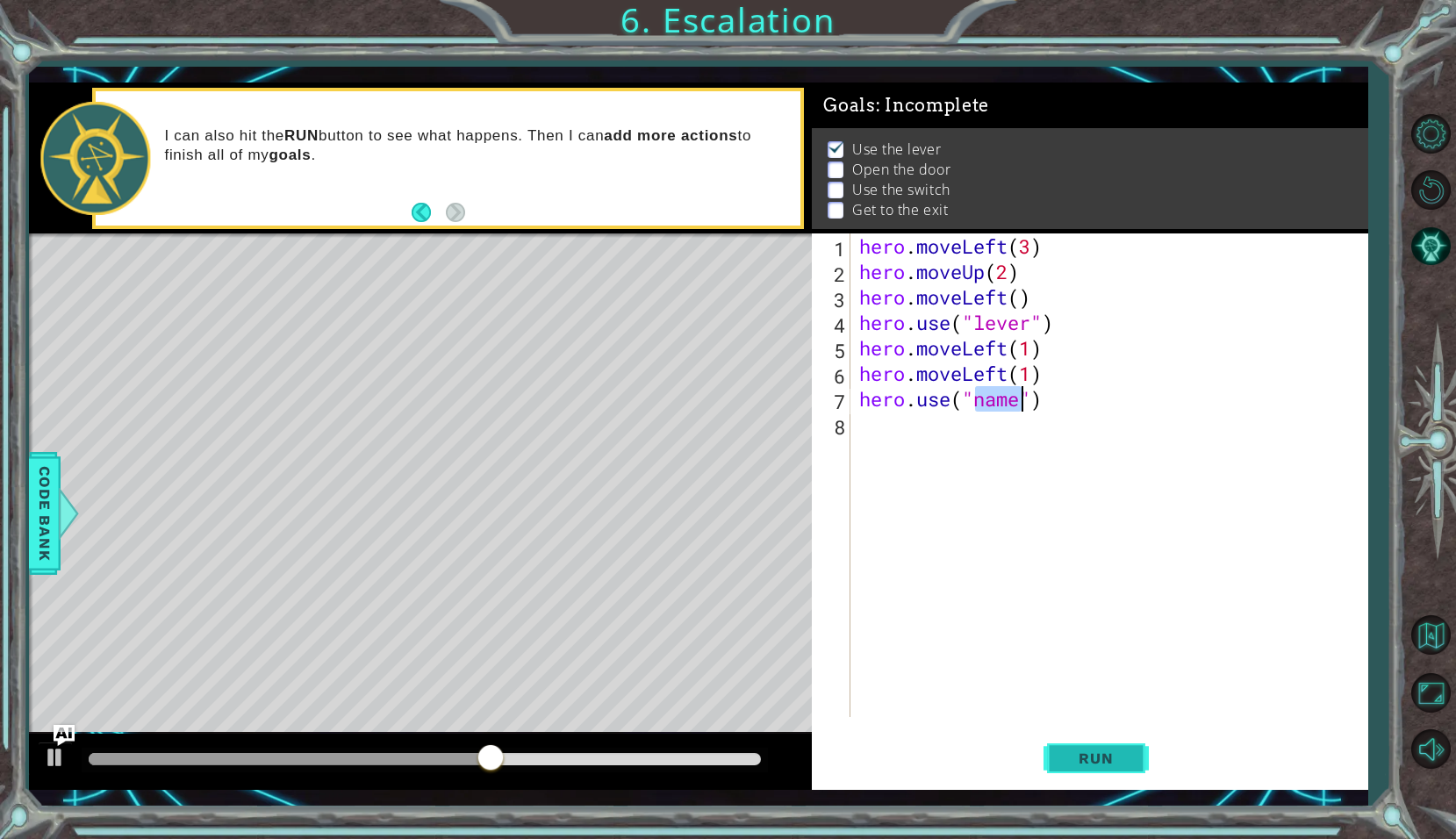
type textarea "hero.use("name")"
click at [1075, 753] on span "Run" at bounding box center [1096, 758] width 69 height 18
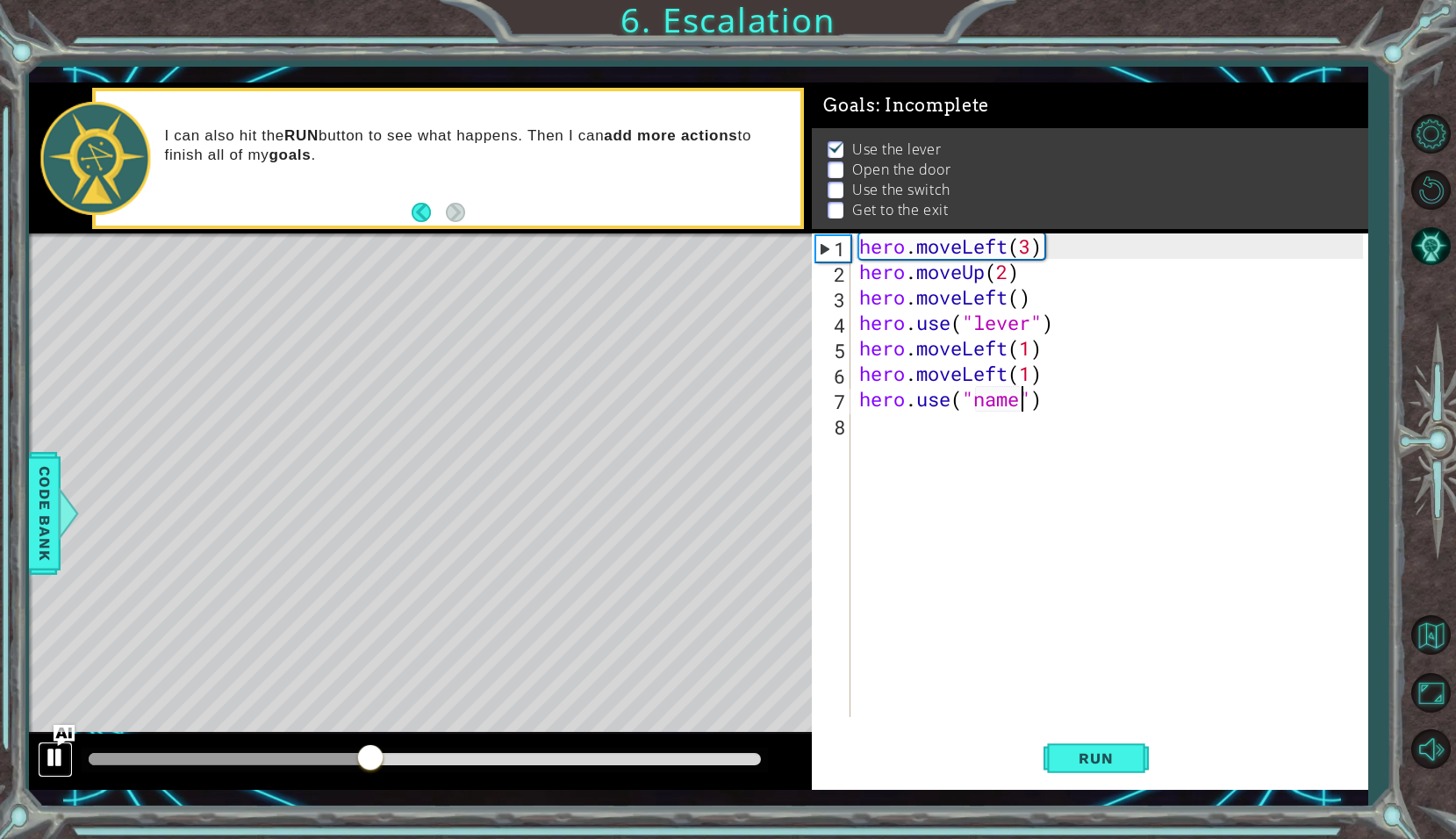
click at [39, 752] on button at bounding box center [55, 759] width 35 height 36
click at [1061, 413] on div "hero . moveLeft ( 3 ) hero . moveUp ( 2 ) hero . moveLeft ( ) hero . use ( "lev…" at bounding box center [1114, 500] width 516 height 534
click at [1061, 404] on div "hero . moveLeft ( 3 ) hero . moveUp ( 2 ) hero . moveLeft ( ) hero . use ( "lev…" at bounding box center [1114, 500] width 516 height 534
click at [1067, 392] on div "hero . moveLeft ( 3 ) hero . moveUp ( 2 ) hero . moveLeft ( ) hero . use ( "lev…" at bounding box center [1114, 500] width 516 height 534
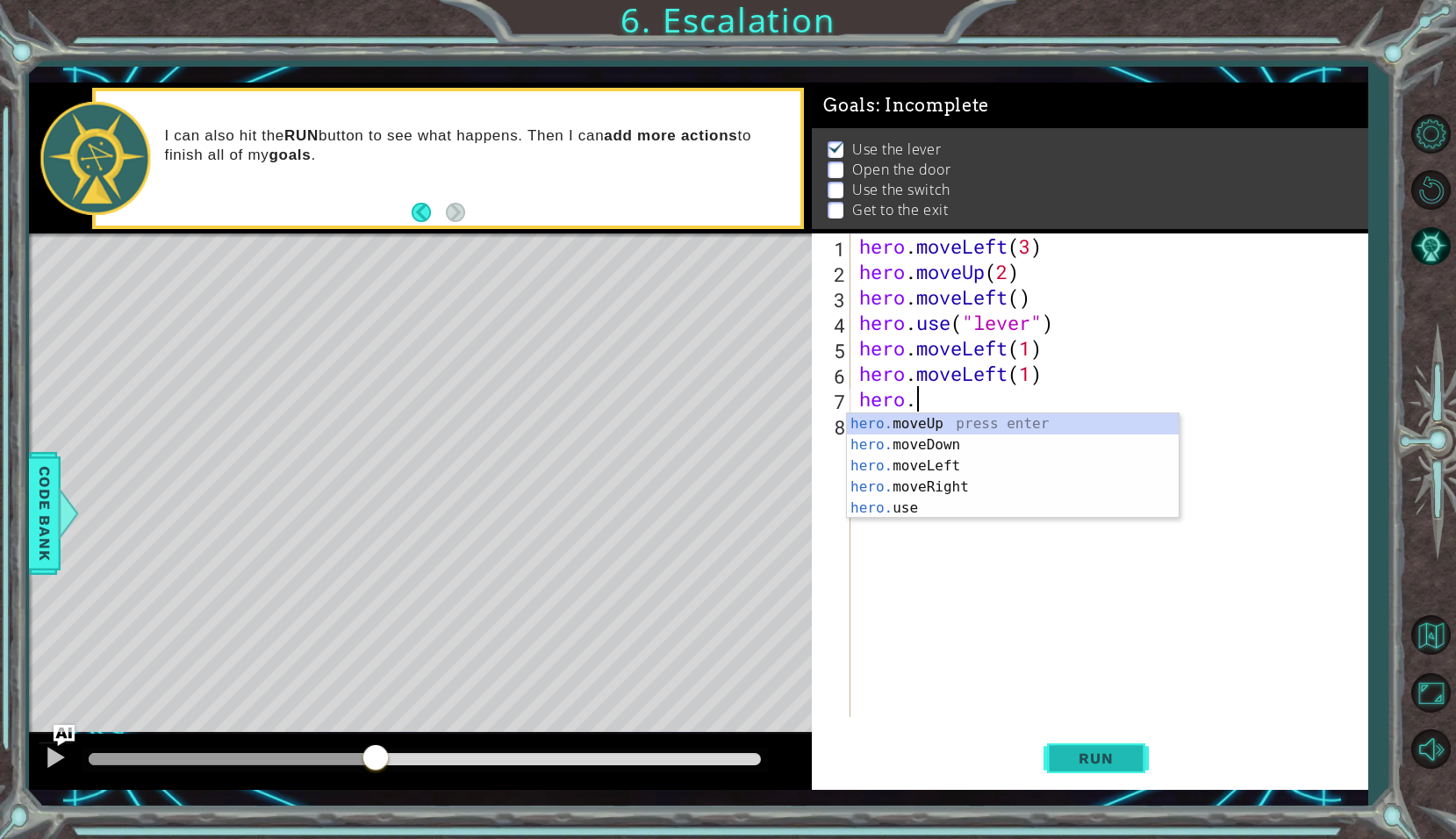
click at [1095, 754] on span "Run" at bounding box center [1096, 758] width 69 height 18
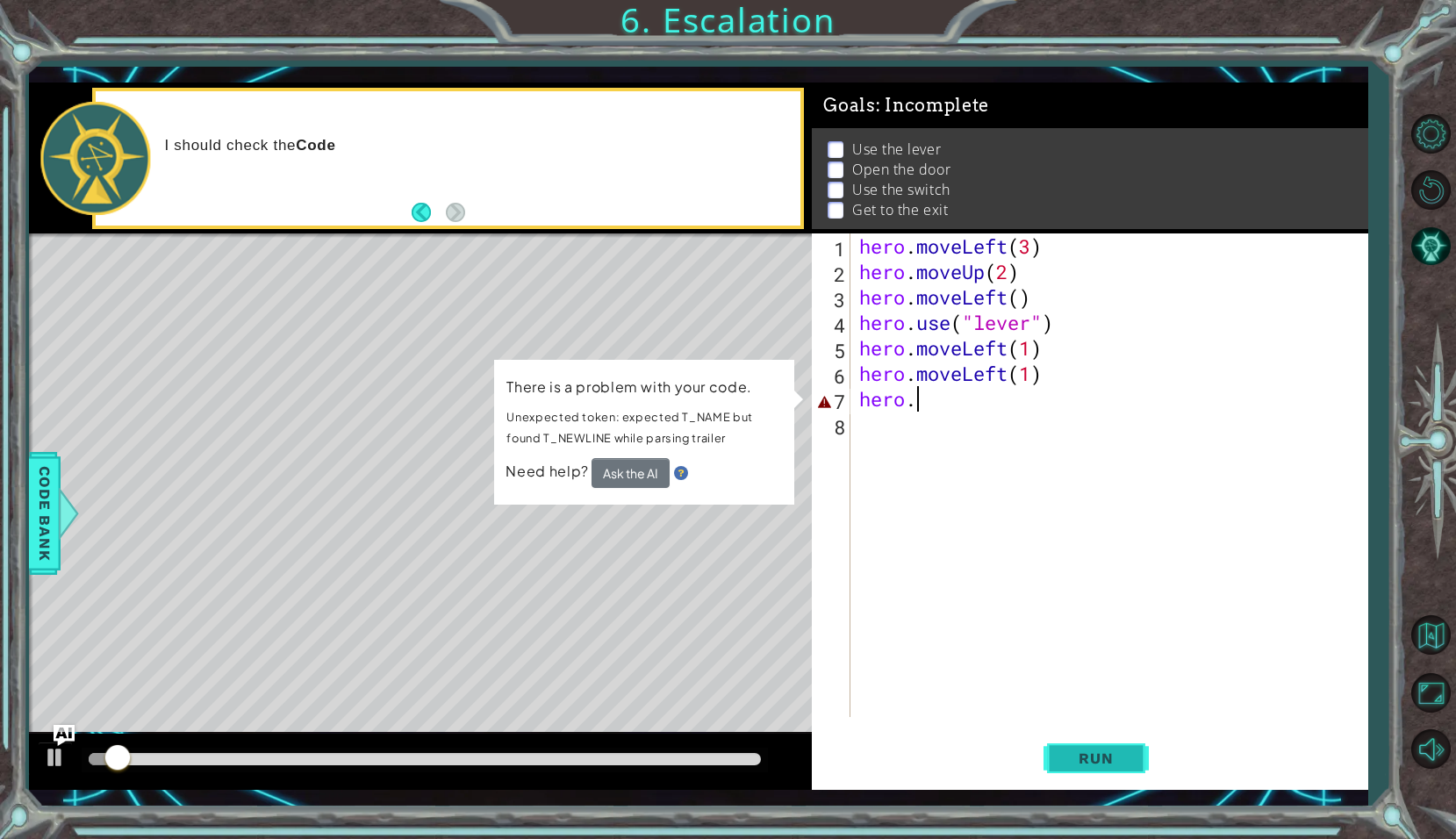
click at [1095, 754] on span "Run" at bounding box center [1096, 758] width 69 height 18
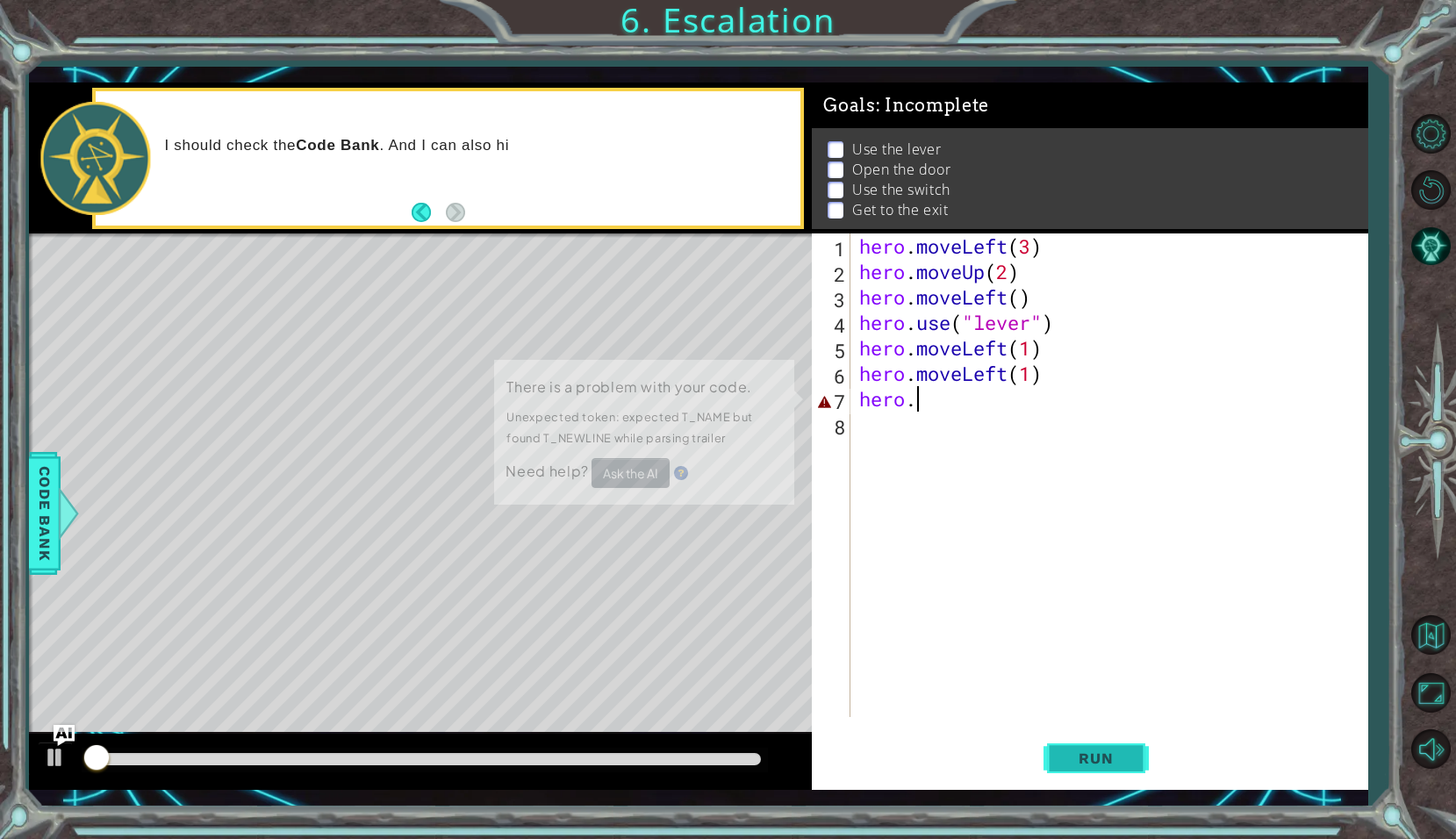
click at [1095, 754] on span "Run" at bounding box center [1096, 758] width 69 height 18
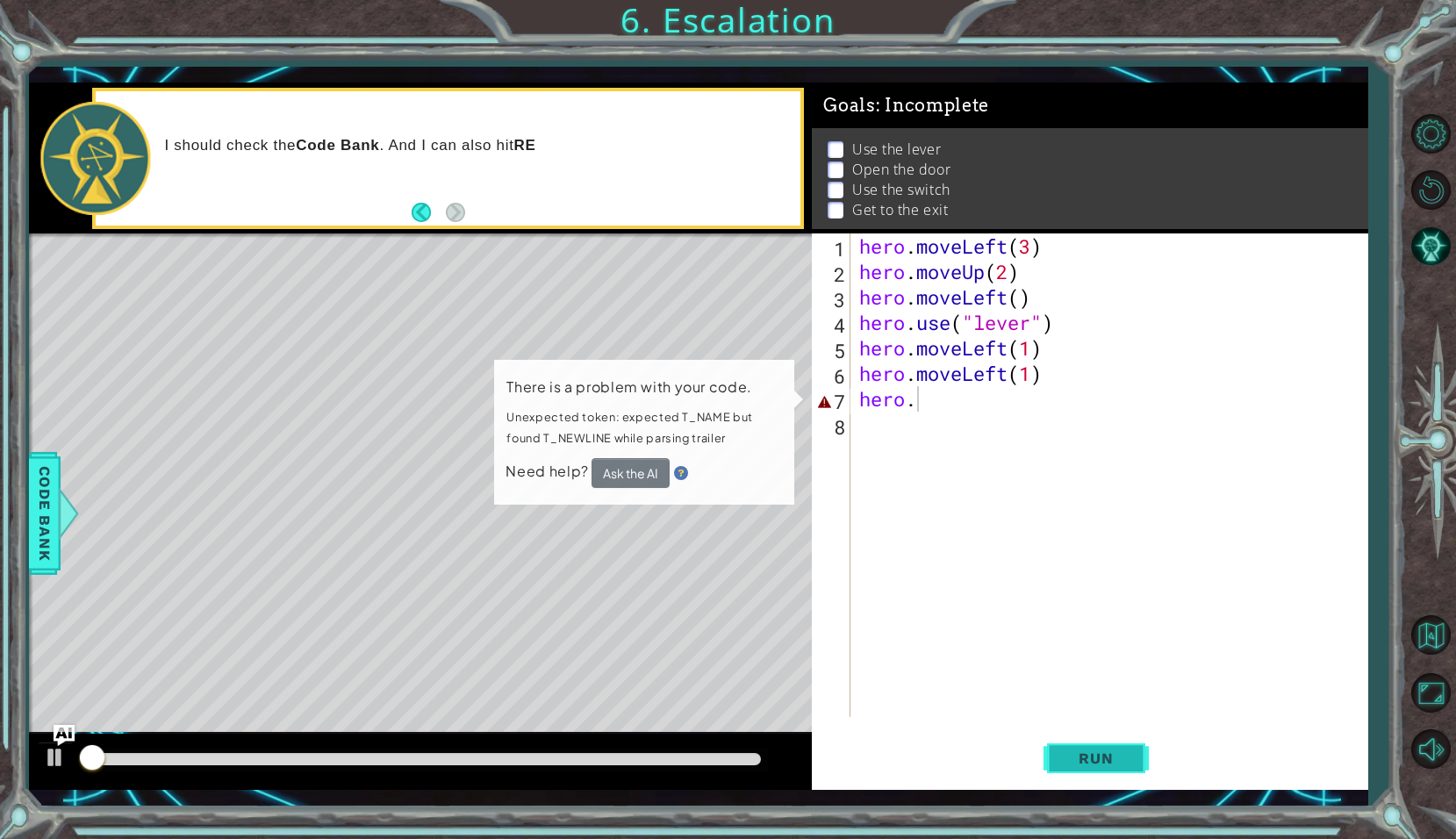
click at [1095, 754] on span "Run" at bounding box center [1096, 758] width 69 height 18
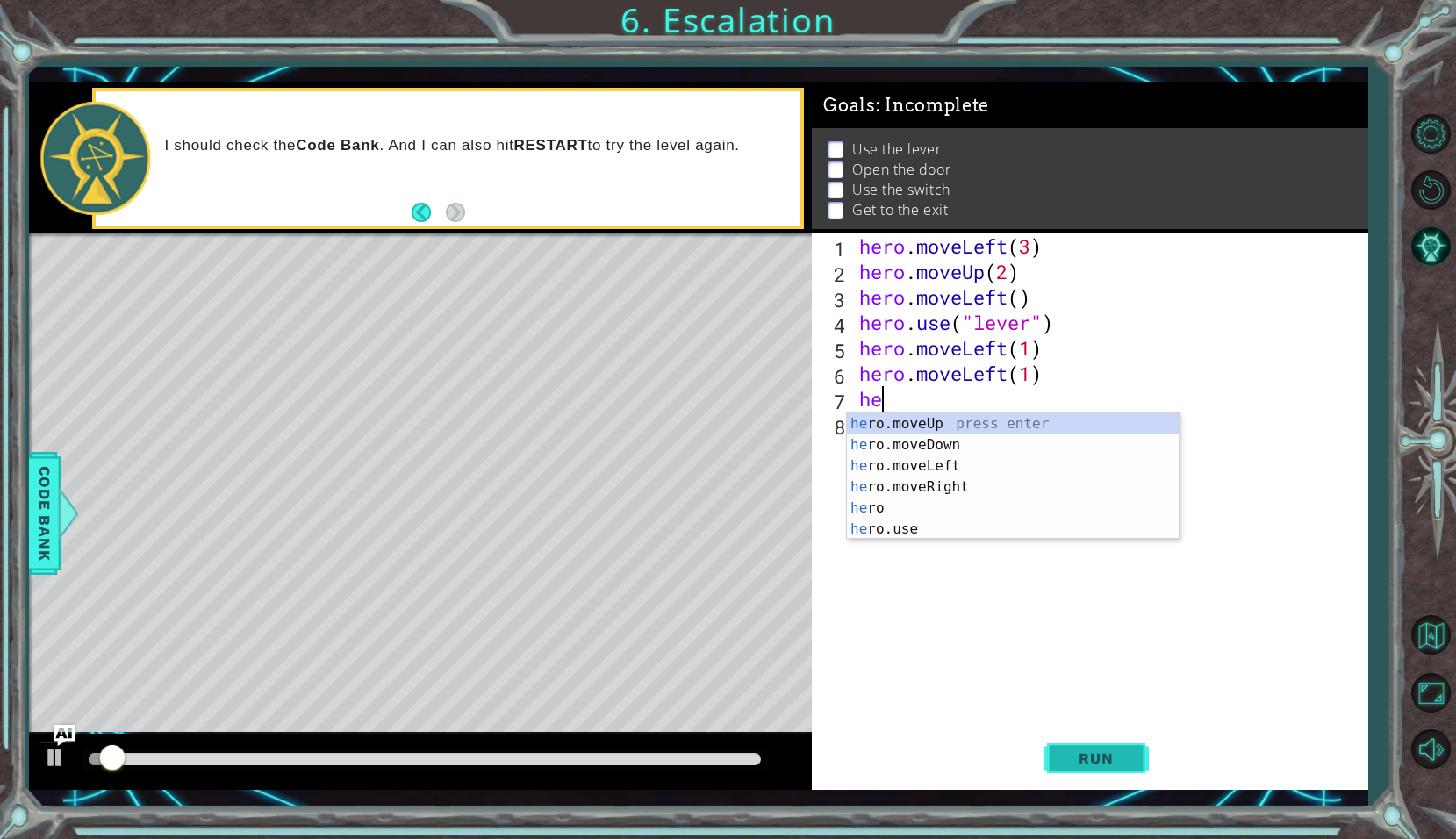
type textarea "h"
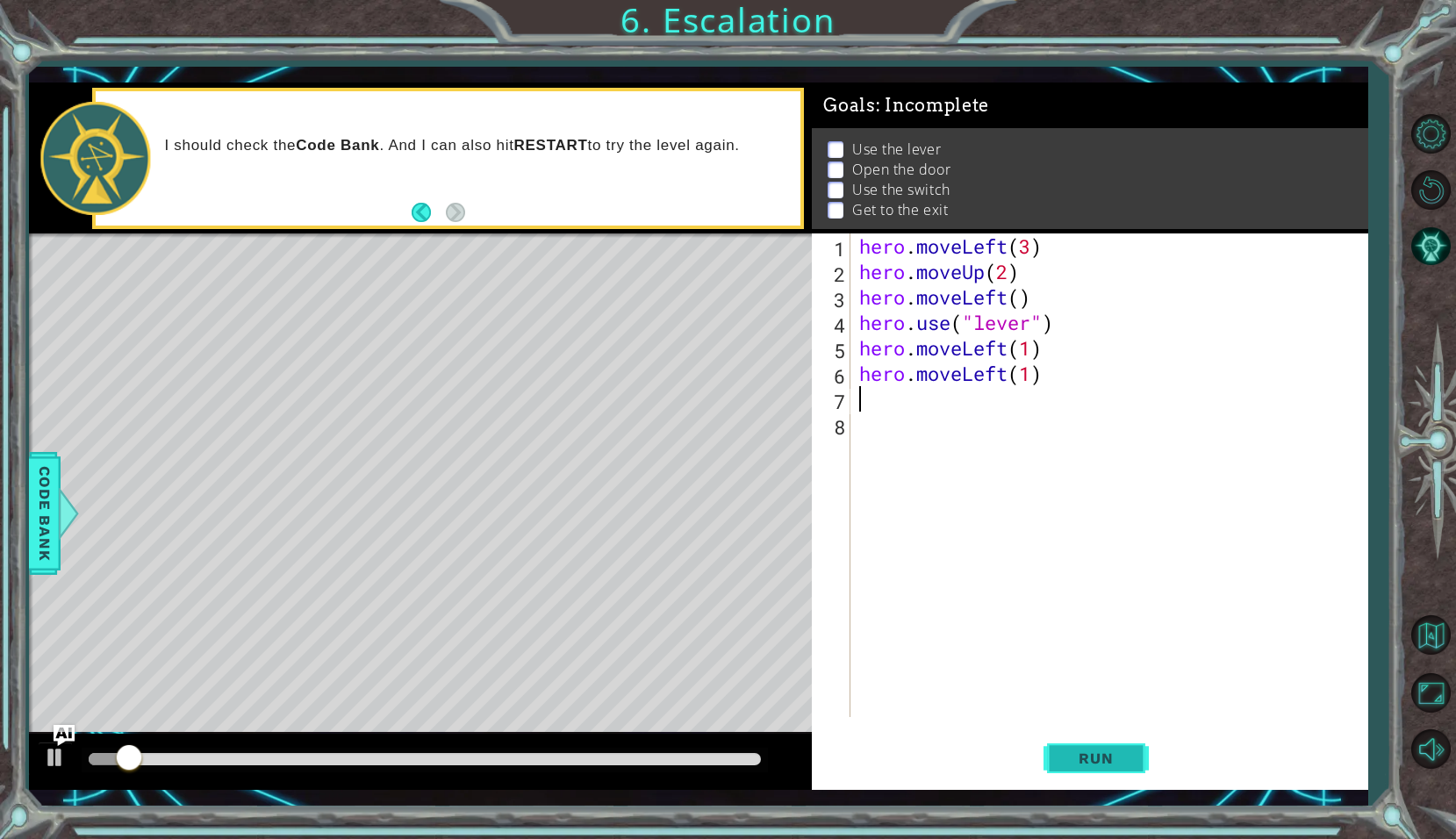
click at [1095, 754] on span "Run" at bounding box center [1096, 758] width 69 height 18
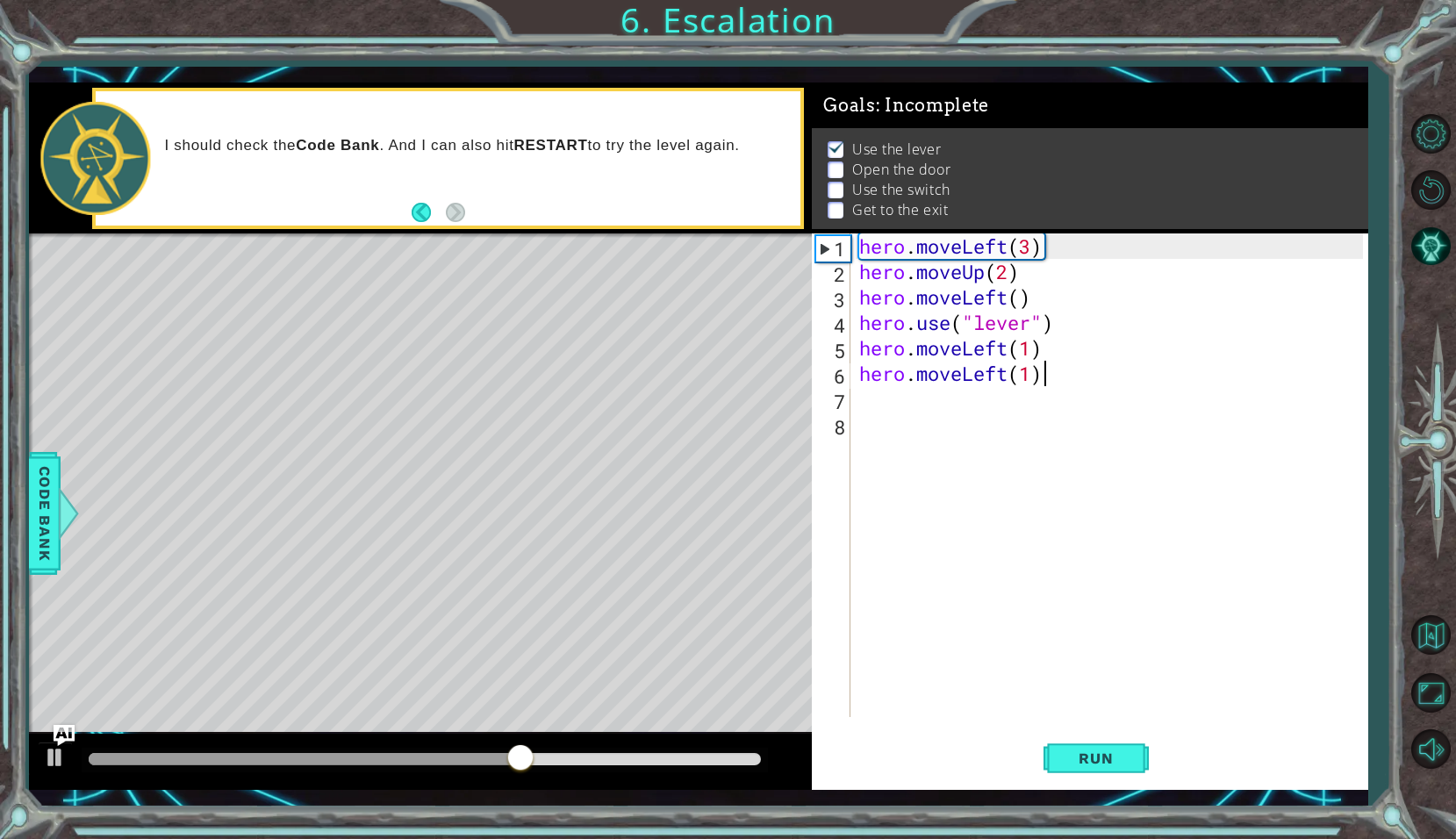
click at [1040, 385] on div "hero . moveLeft ( 3 ) hero . moveUp ( 2 ) hero . moveLeft ( ) hero . use ( "lev…" at bounding box center [1114, 500] width 516 height 534
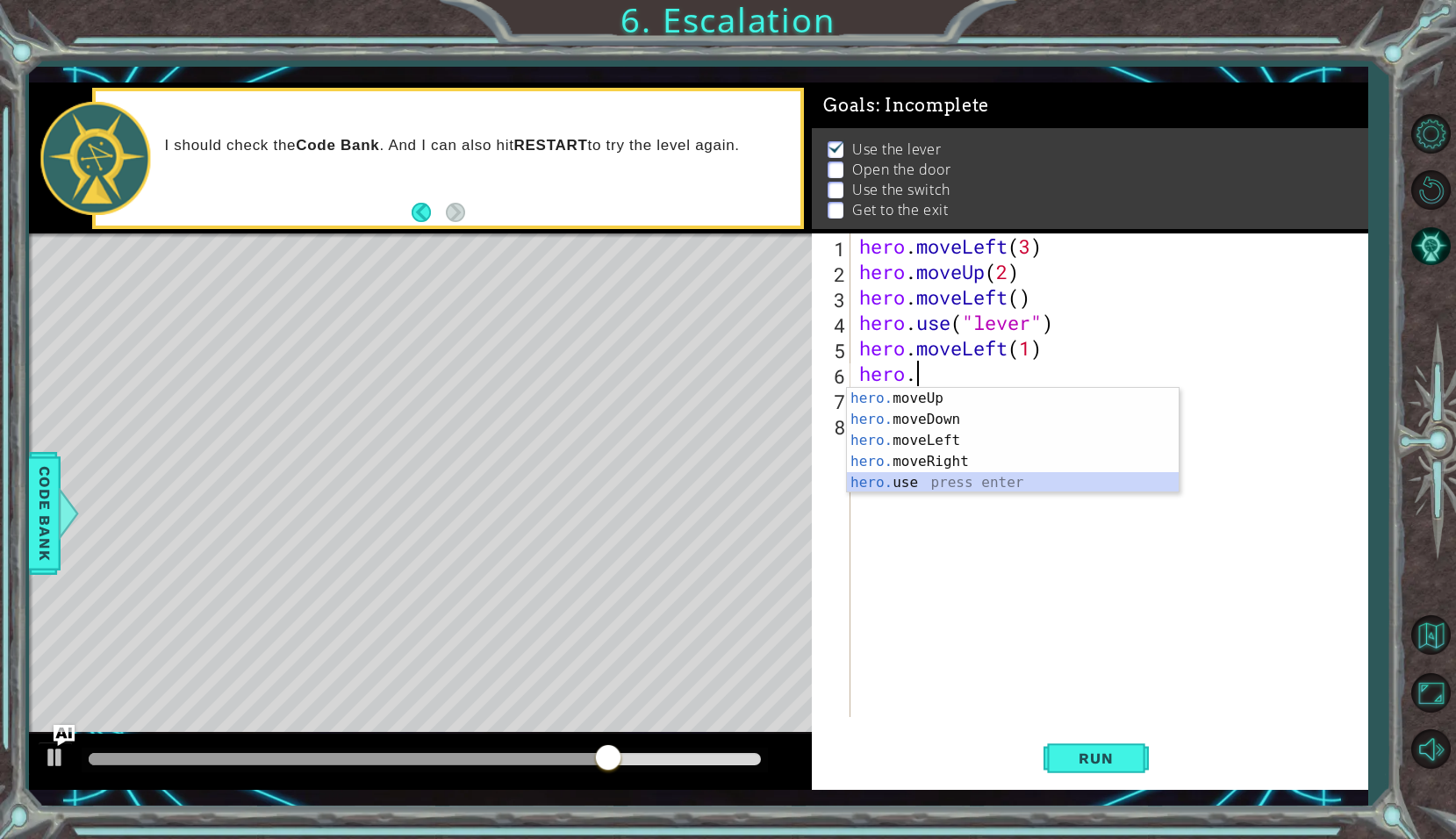
click at [975, 474] on div "hero. moveUp press enter hero. moveDown press enter hero. moveLeft press enter …" at bounding box center [1012, 462] width 332 height 147
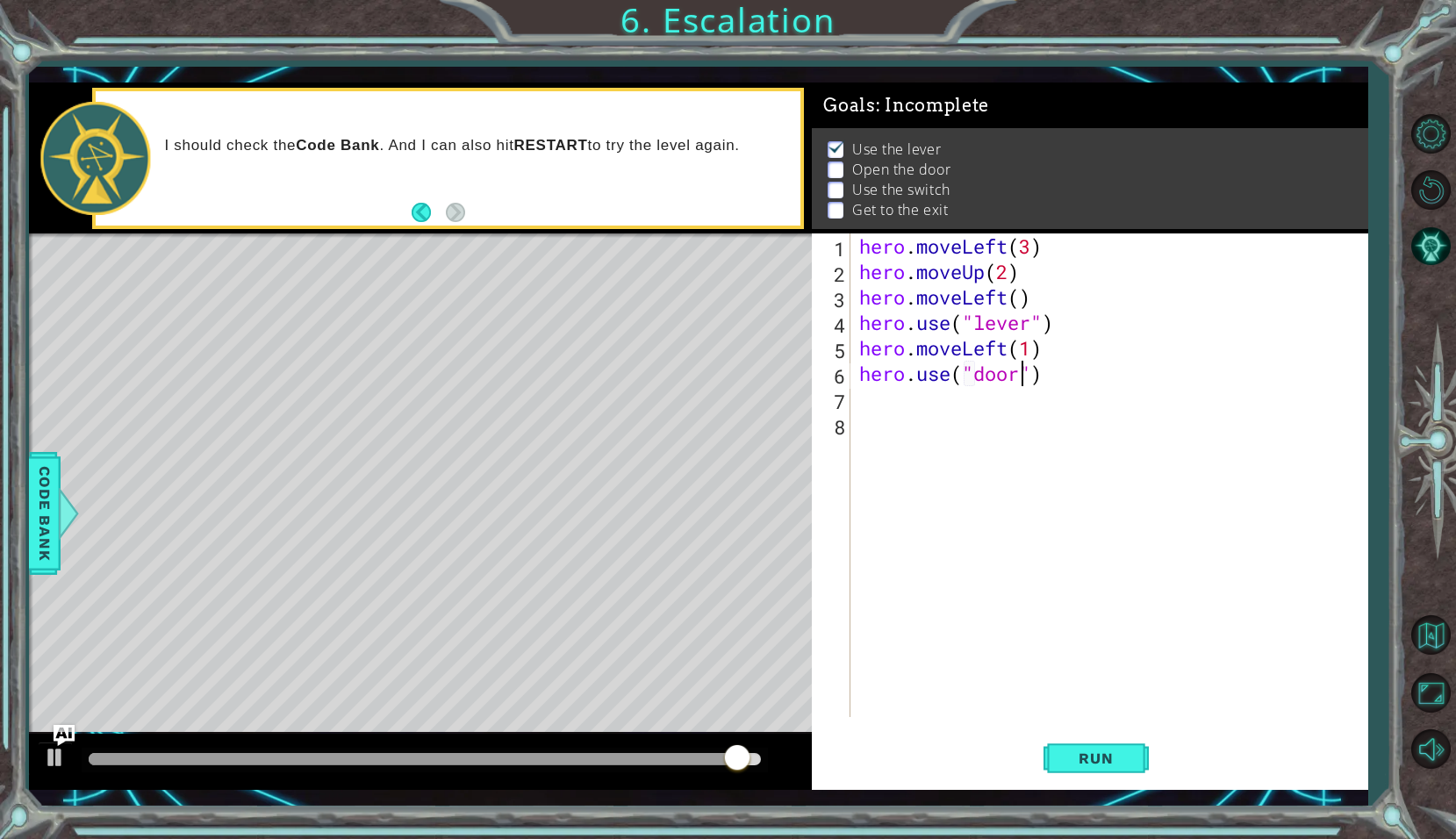
scroll to position [0, 8]
type textarea "hero.use("door")"
click at [1094, 773] on button "Run" at bounding box center [1096, 758] width 105 height 56
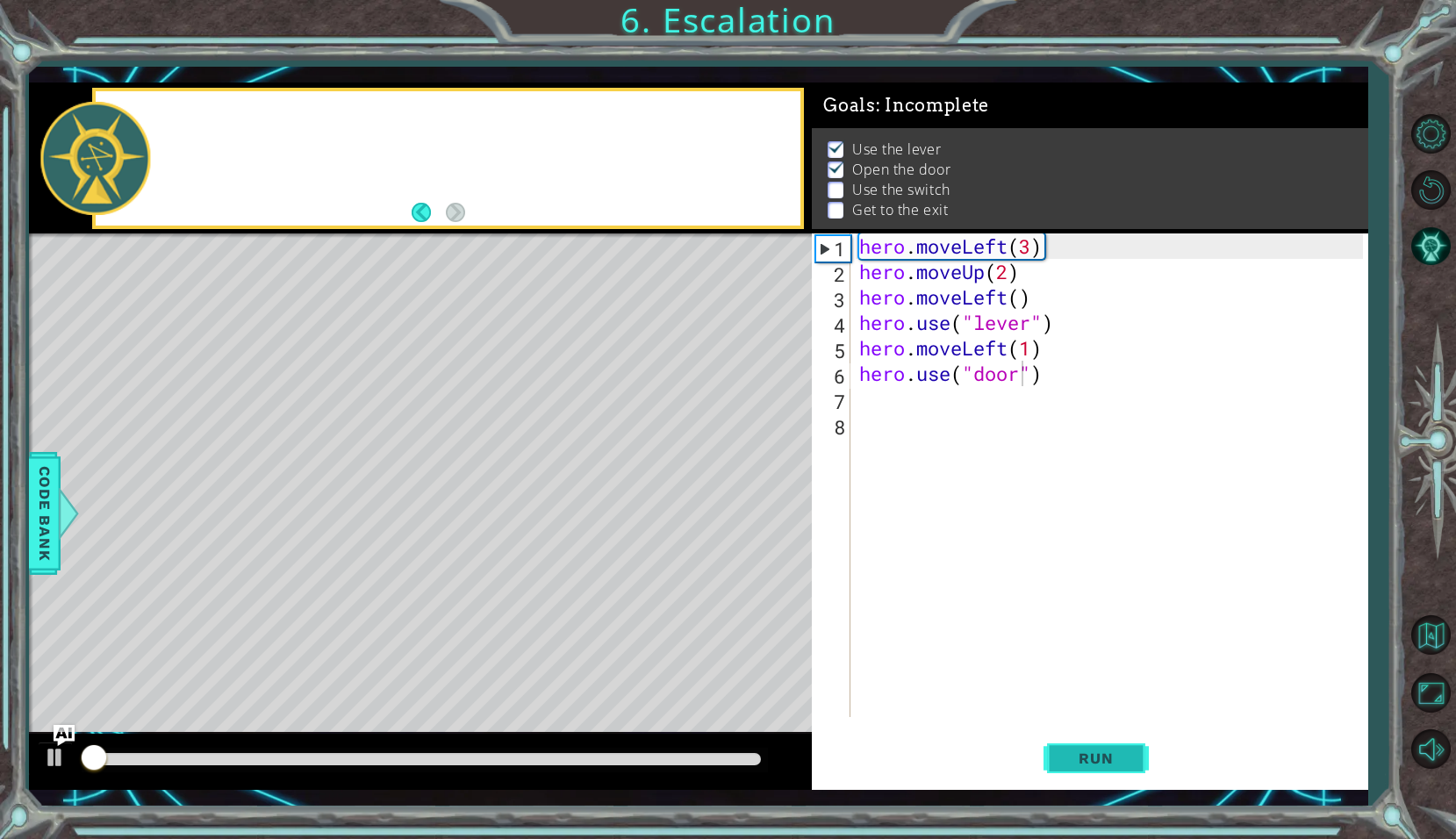
click at [1094, 764] on span "Run" at bounding box center [1096, 758] width 69 height 18
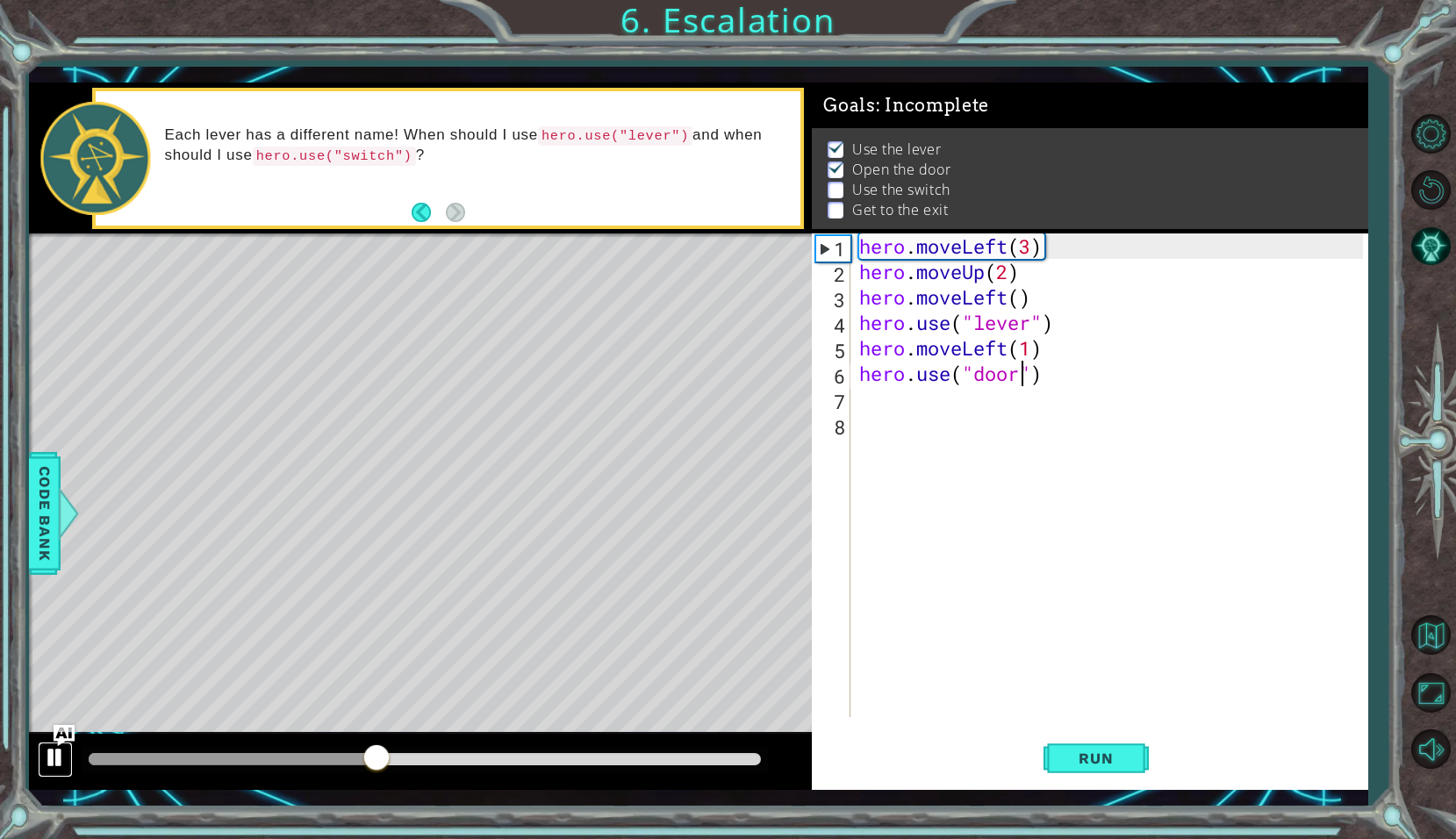
click at [63, 772] on button at bounding box center [55, 759] width 35 height 36
click at [976, 400] on div "hero . moveLeft ( 3 ) hero . moveUp ( 2 ) hero . moveLeft ( ) hero . use ( "lev…" at bounding box center [1114, 500] width 516 height 534
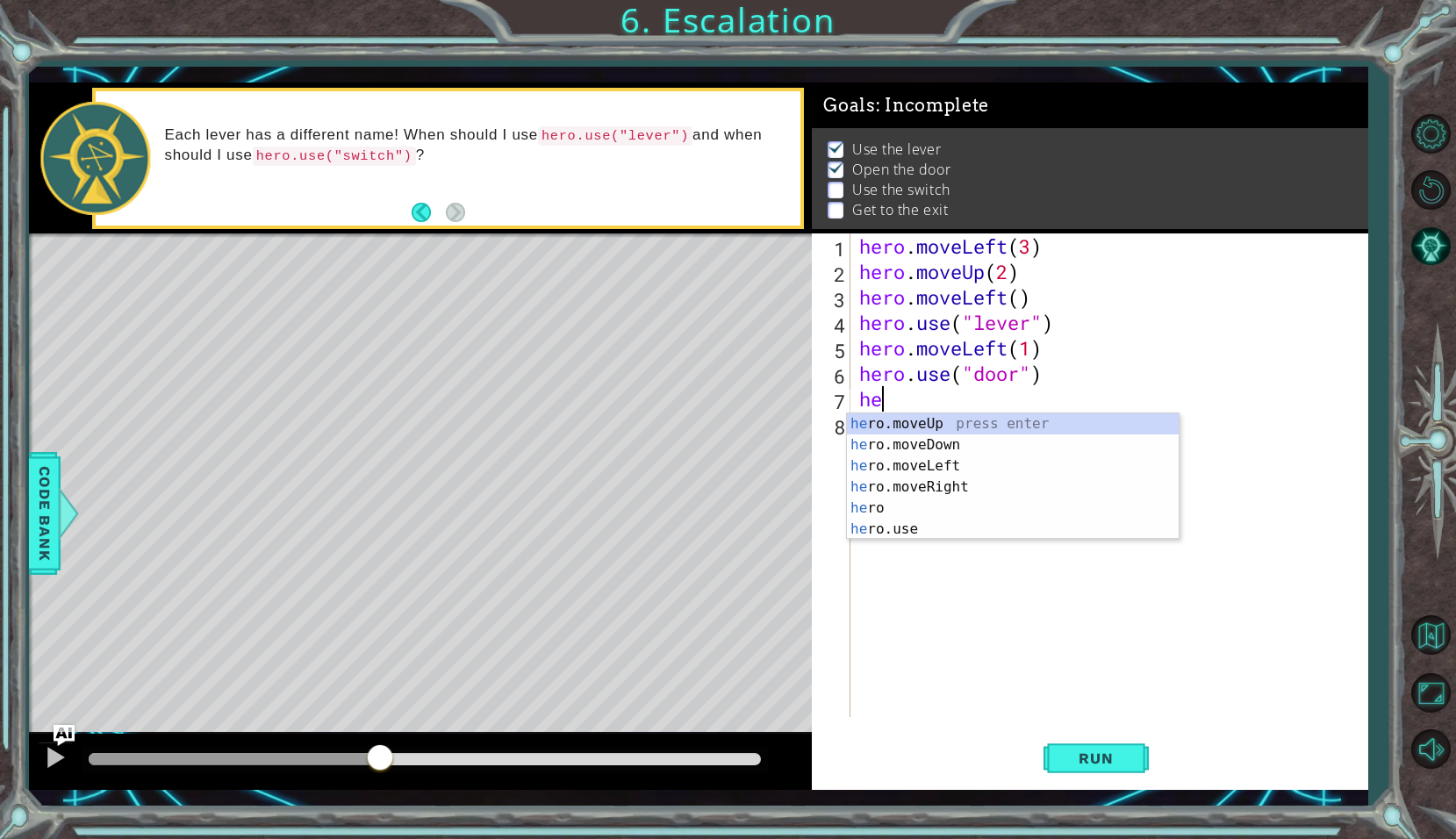
scroll to position [0, 1]
click at [955, 421] on div "her o.moveUp press enter her o.moveDown press enter her o.moveLeft press enter …" at bounding box center [1012, 498] width 332 height 169
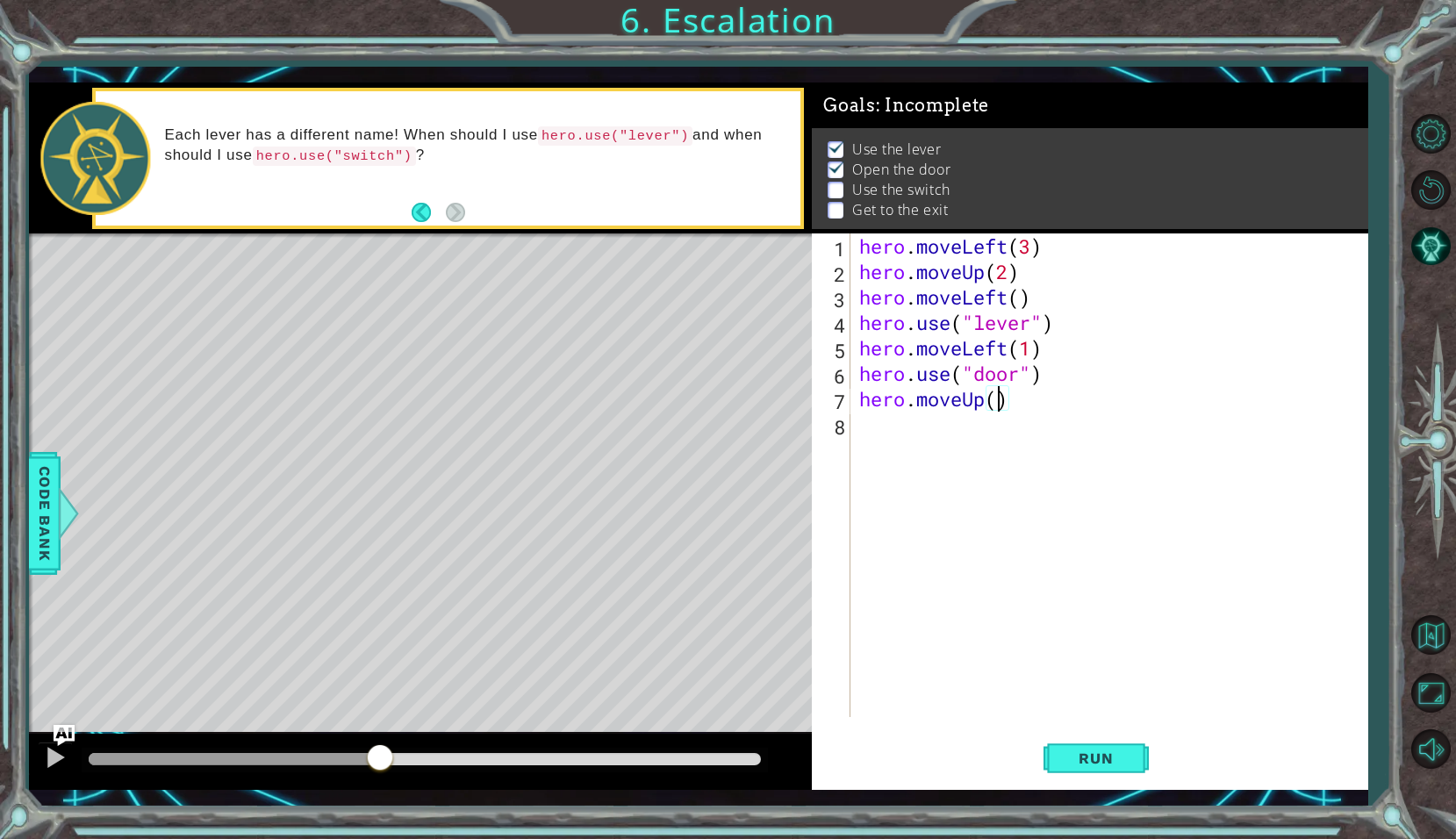
type textarea "hero.moveUp(2)"
click at [996, 426] on div "hero . moveLeft ( 3 ) hero . moveUp ( 2 ) hero . moveLeft ( ) hero . use ( "lev…" at bounding box center [1114, 500] width 516 height 534
click at [1052, 774] on button "Run" at bounding box center [1096, 758] width 105 height 56
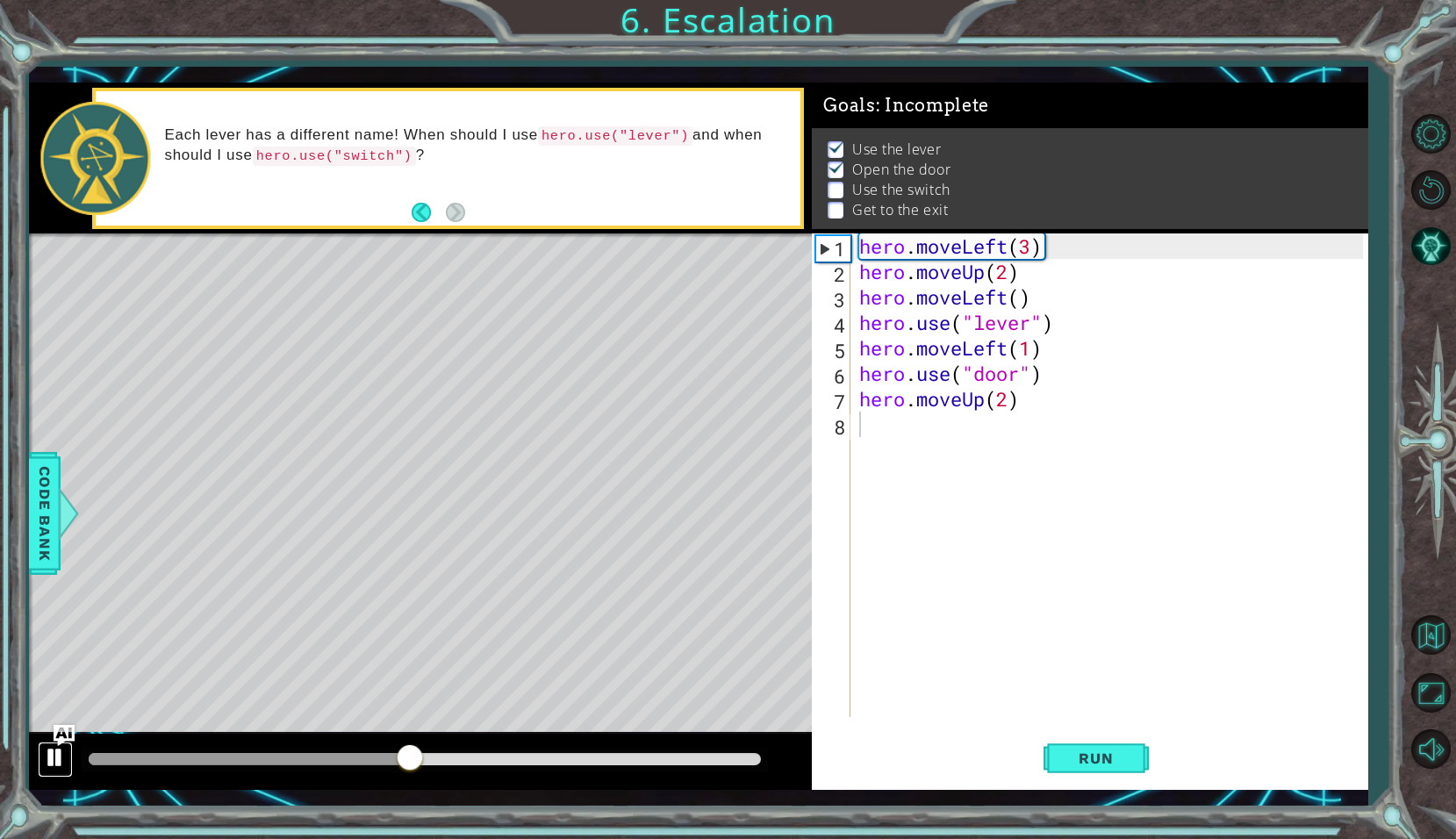
click at [54, 746] on div at bounding box center [55, 756] width 22 height 22
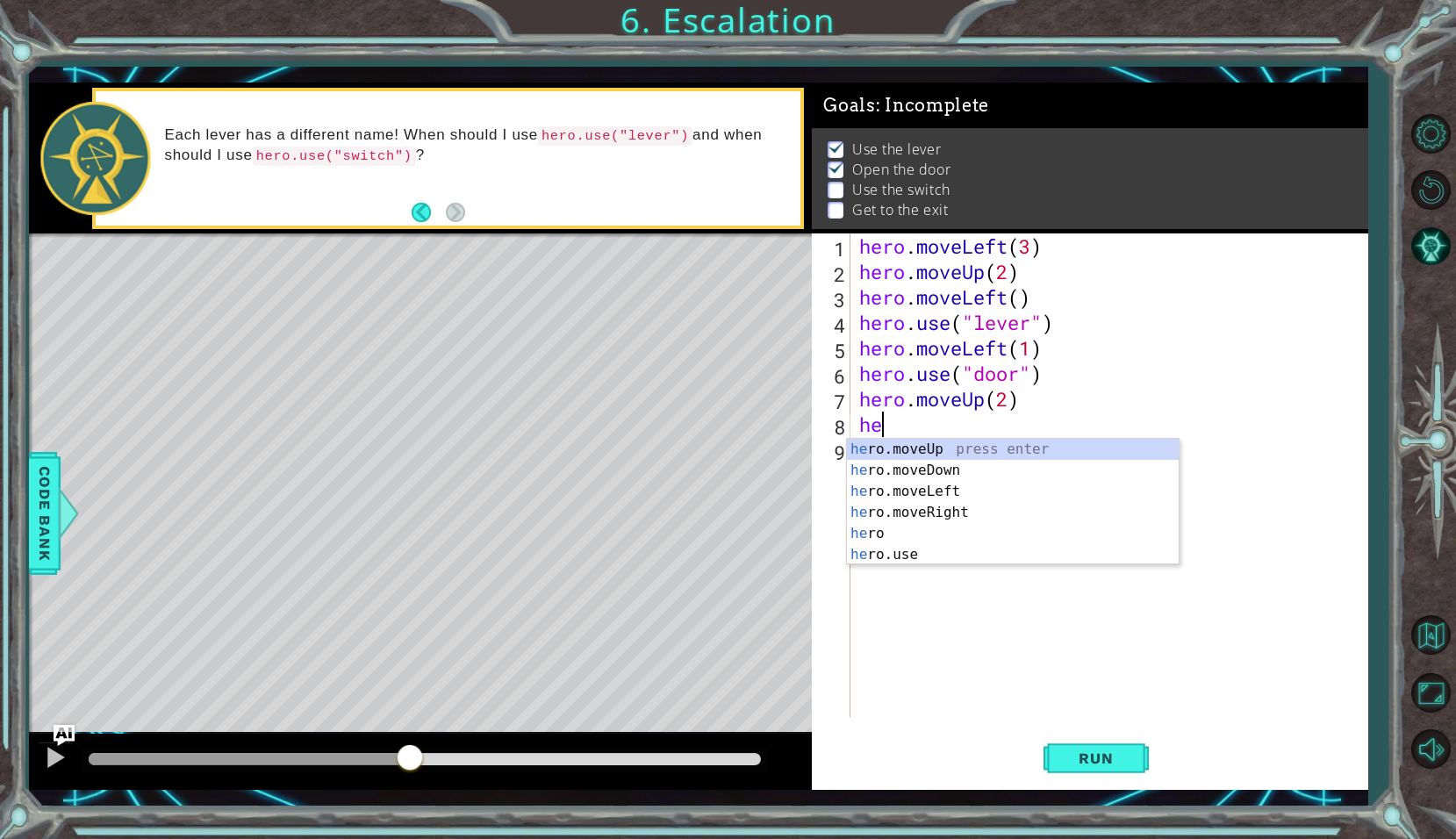
scroll to position [0, 1]
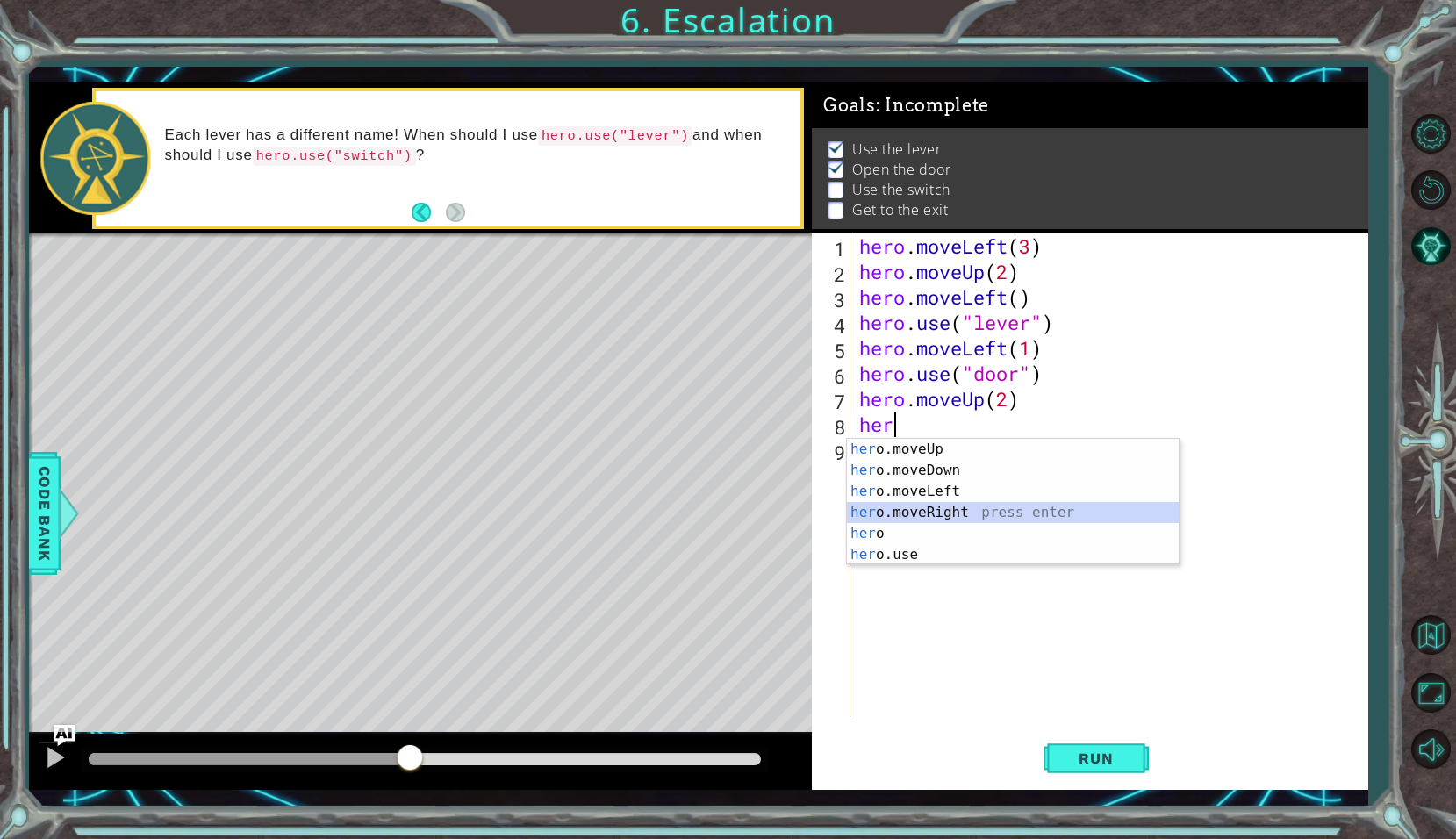
click at [939, 510] on div "her o.moveUp press enter her o.moveDown press enter her o.moveLeft press enter …" at bounding box center [1012, 523] width 332 height 169
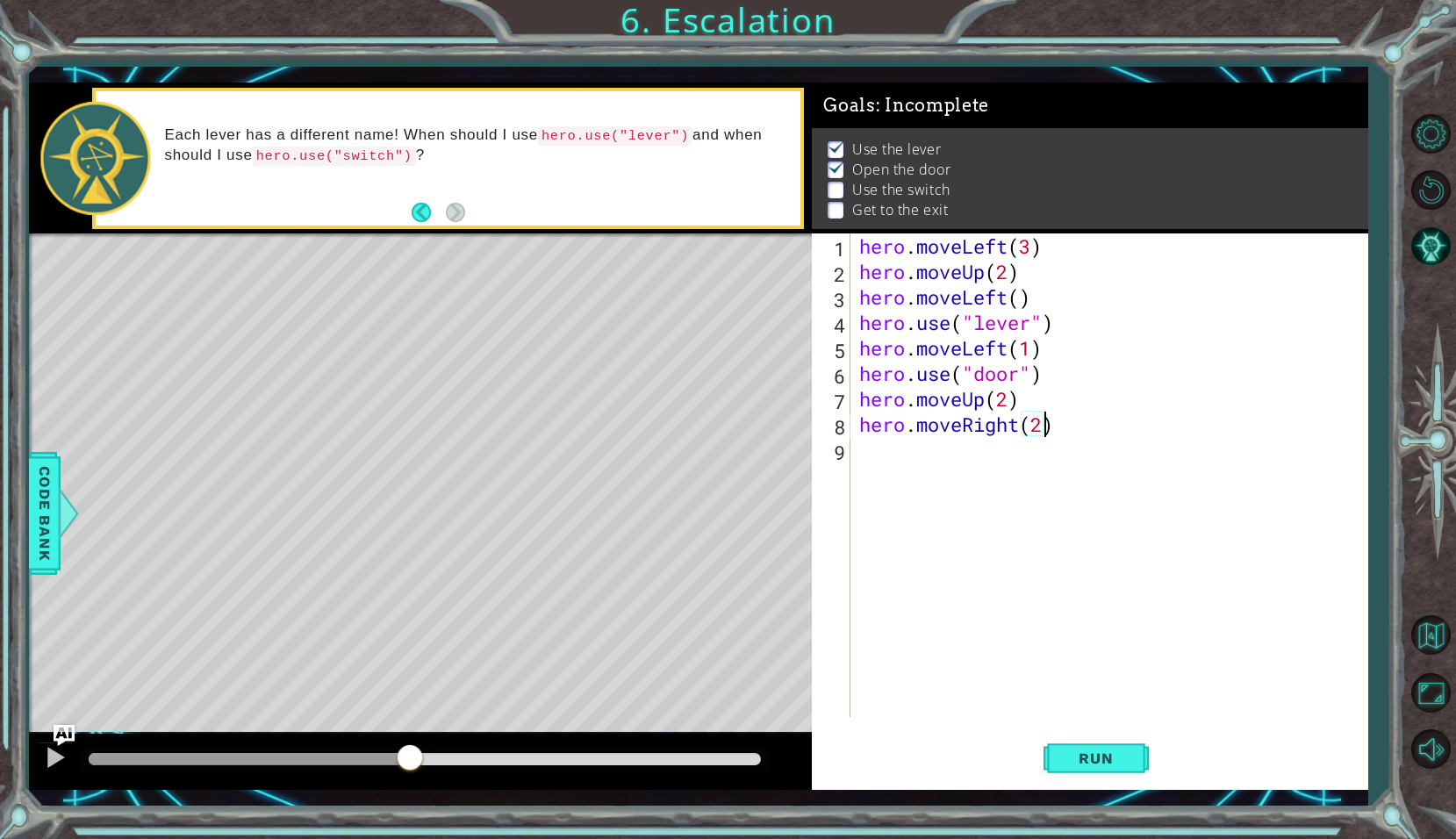
scroll to position [0, 8]
type textarea "hero.moveRight(2)"
click at [855, 435] on div "hero.moveRight(2) 1 2 3 4 5 6 7 8 9 hero . moveLeft ( 3 ) hero . moveUp ( 2 ) h…" at bounding box center [1087, 475] width 551 height 483
click at [863, 450] on div "hero . moveLeft ( 3 ) hero . moveUp ( 2 ) hero . moveLeft ( ) hero . use ( "lev…" at bounding box center [1114, 500] width 516 height 534
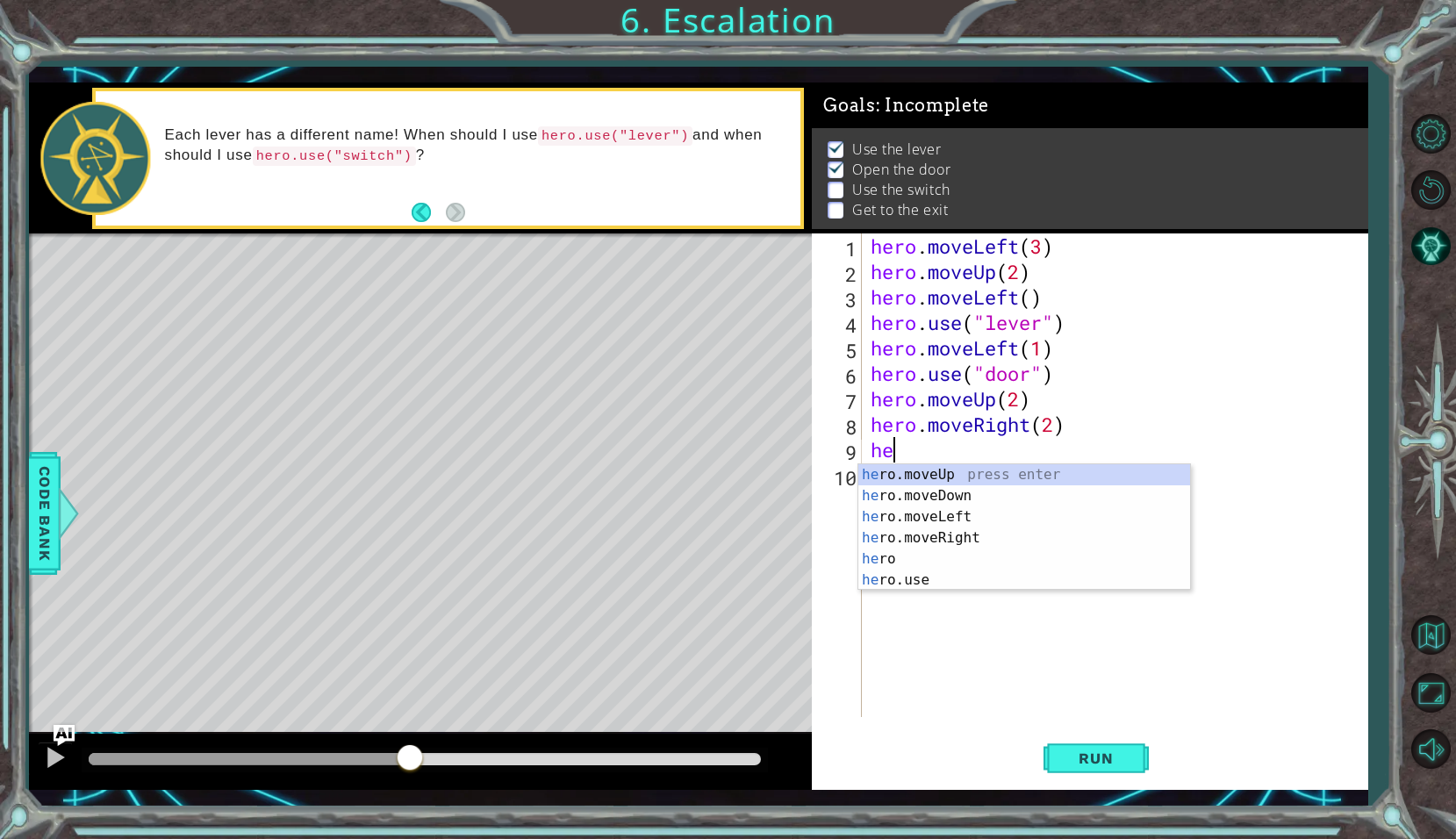
scroll to position [0, 1]
click at [869, 580] on div "her o.moveUp press enter her o.moveDown press enter her o.moveLeft press enter …" at bounding box center [1024, 549] width 332 height 169
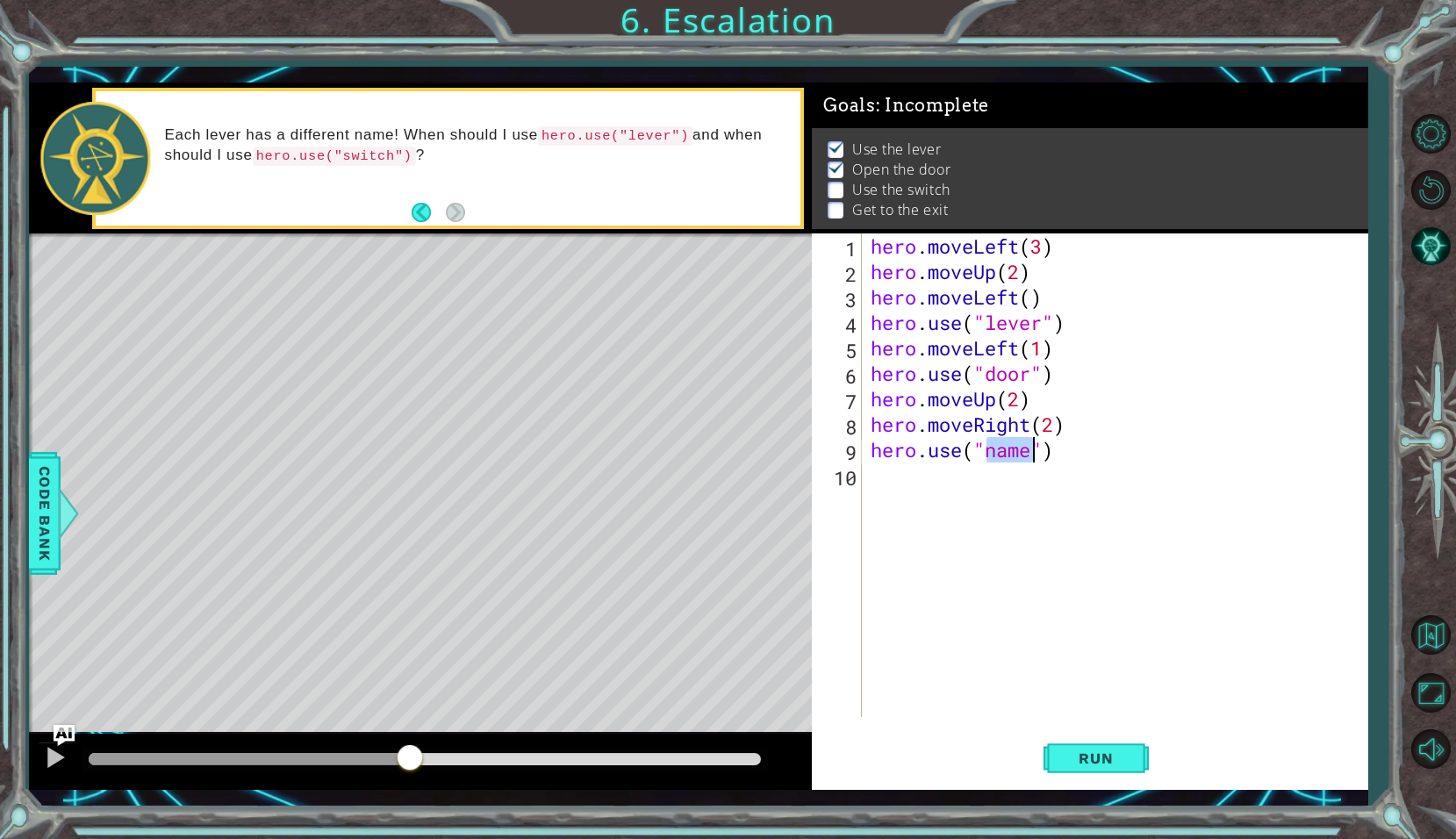
type textarea "hero.use("")"
click at [1026, 489] on div "hero . moveLeft ( 3 ) hero . moveUp ( 2 ) hero . moveLeft ( ) hero . use ( "lev…" at bounding box center [1120, 500] width 506 height 534
click at [988, 454] on div "hero . moveLeft ( 3 ) hero . moveUp ( 2 ) hero . moveLeft ( ) hero . use ( "lev…" at bounding box center [1120, 500] width 506 height 534
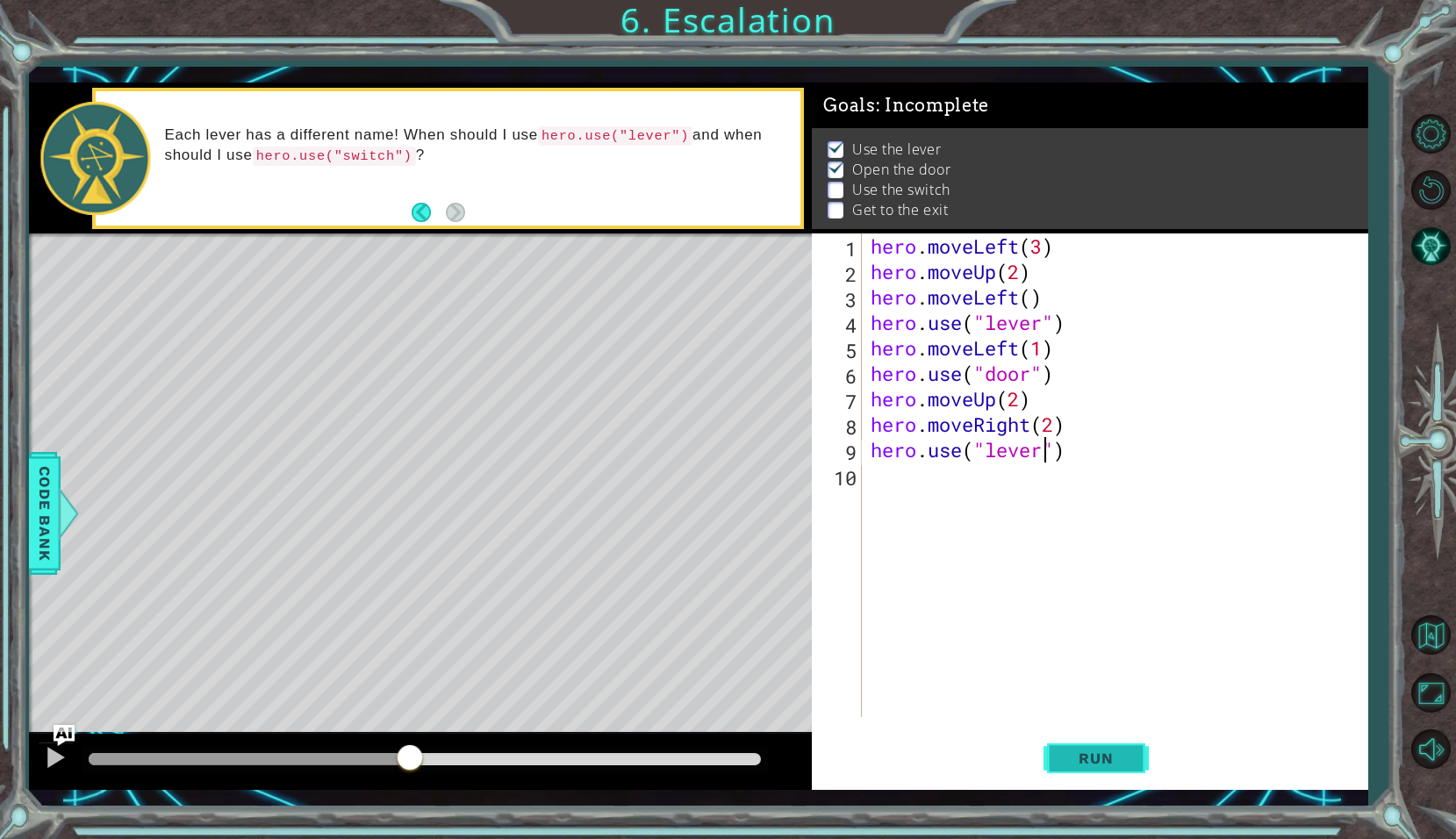
click at [1079, 778] on button "Run" at bounding box center [1096, 758] width 105 height 56
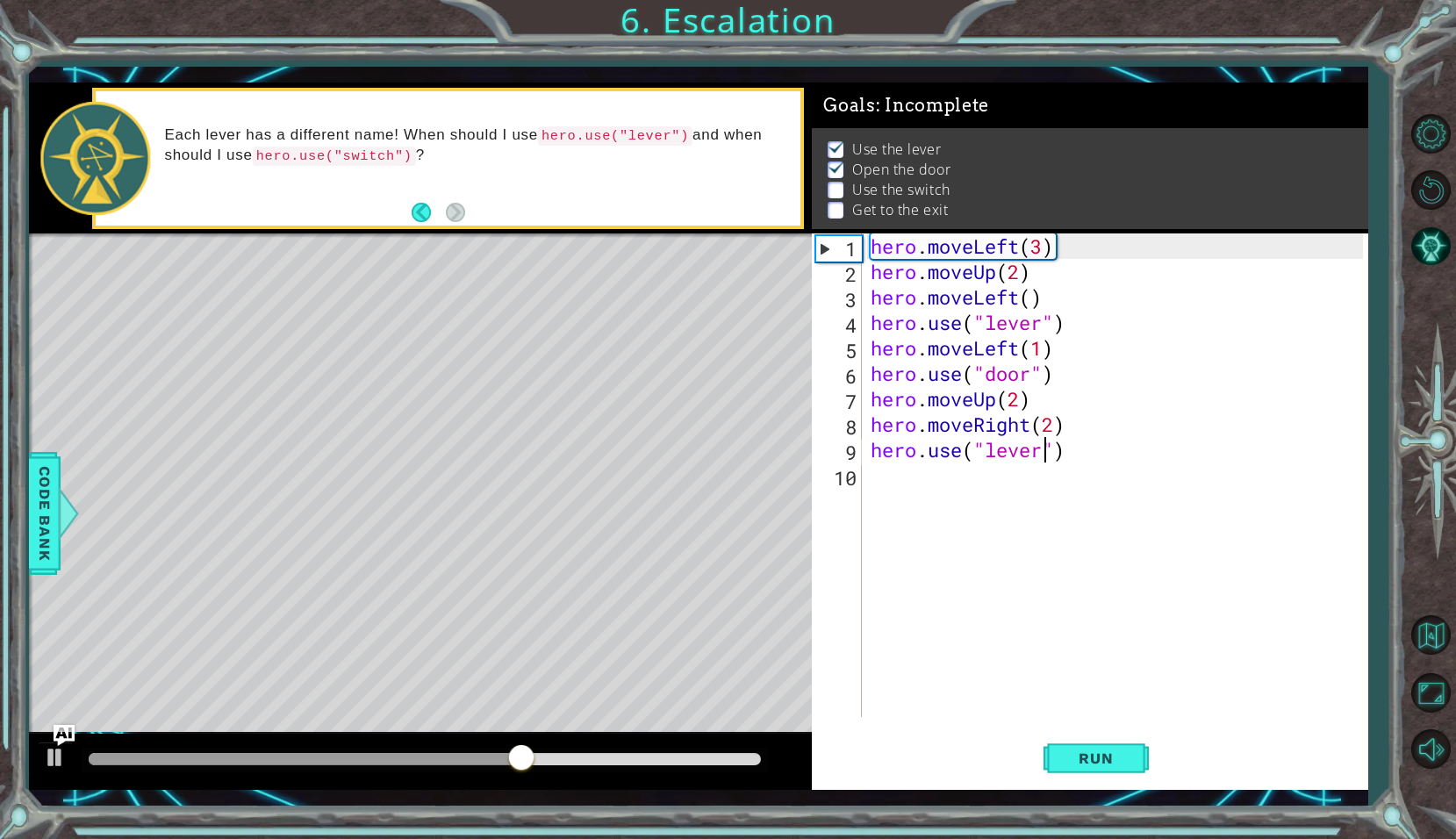
click at [1056, 434] on div "hero . moveLeft ( 3 ) hero . moveUp ( 2 ) hero . moveLeft ( ) hero . use ( "lev…" at bounding box center [1120, 500] width 506 height 534
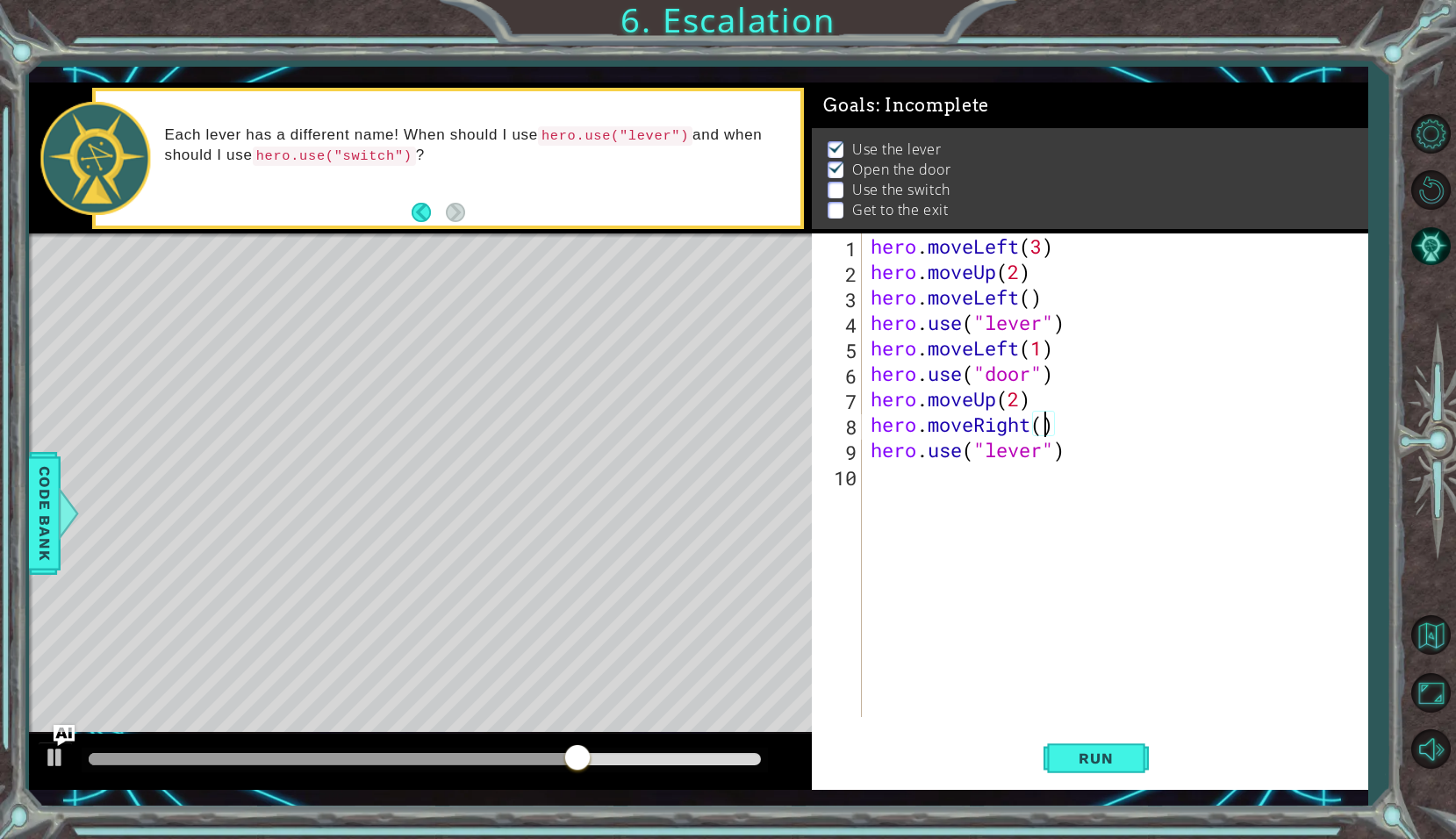
scroll to position [0, 8]
type textarea "hero.moveRight(1)"
click at [1076, 736] on button "Run" at bounding box center [1096, 758] width 105 height 56
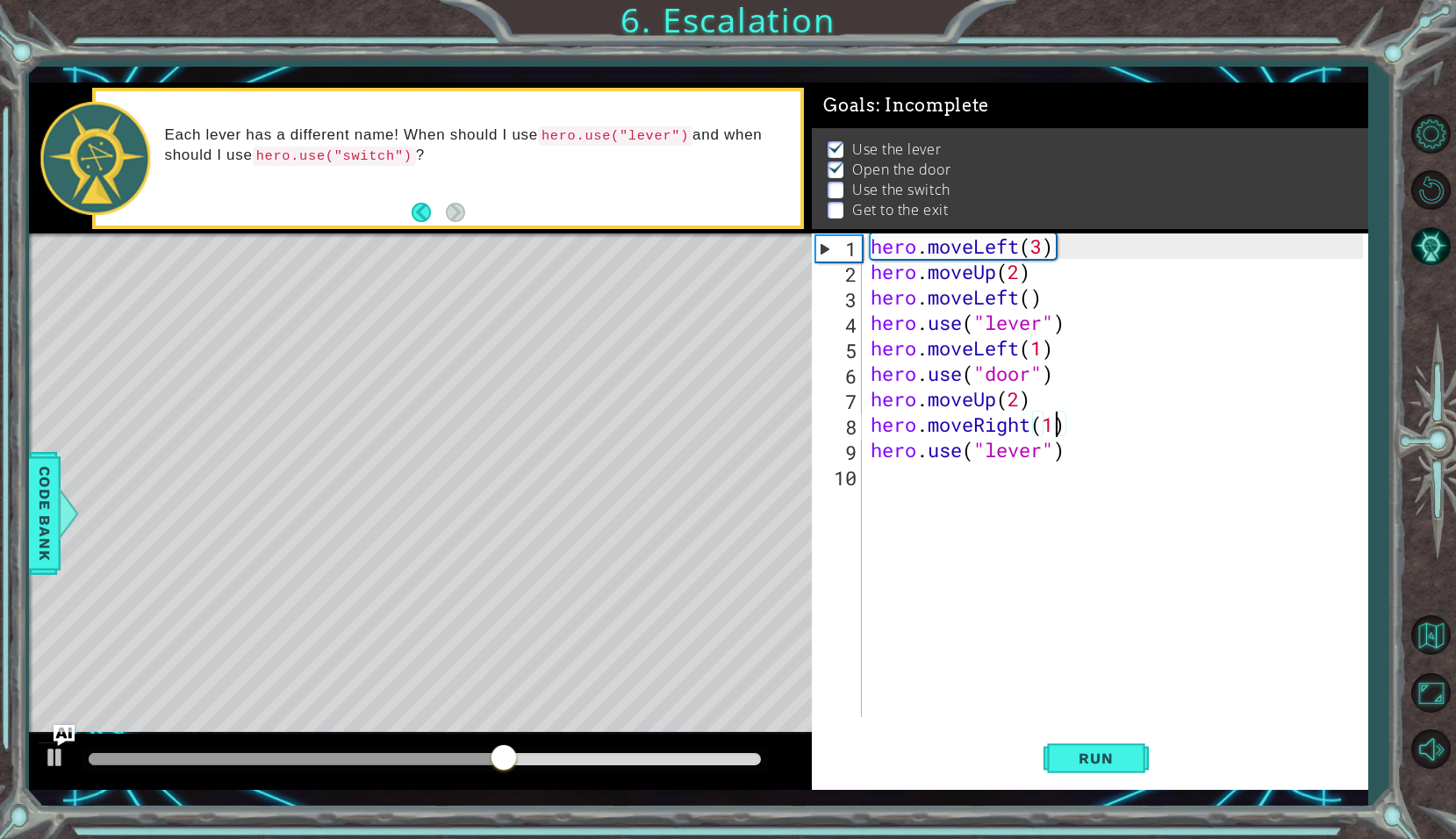
click at [1052, 470] on div "hero . moveLeft ( 3 ) hero . moveUp ( 2 ) hero . moveLeft ( ) hero . use ( "lev…" at bounding box center [1120, 500] width 506 height 534
click at [1045, 456] on div "hero . moveLeft ( 3 ) hero . moveUp ( 2 ) hero . moveLeft ( ) hero . use ( "lev…" at bounding box center [1120, 500] width 506 height 534
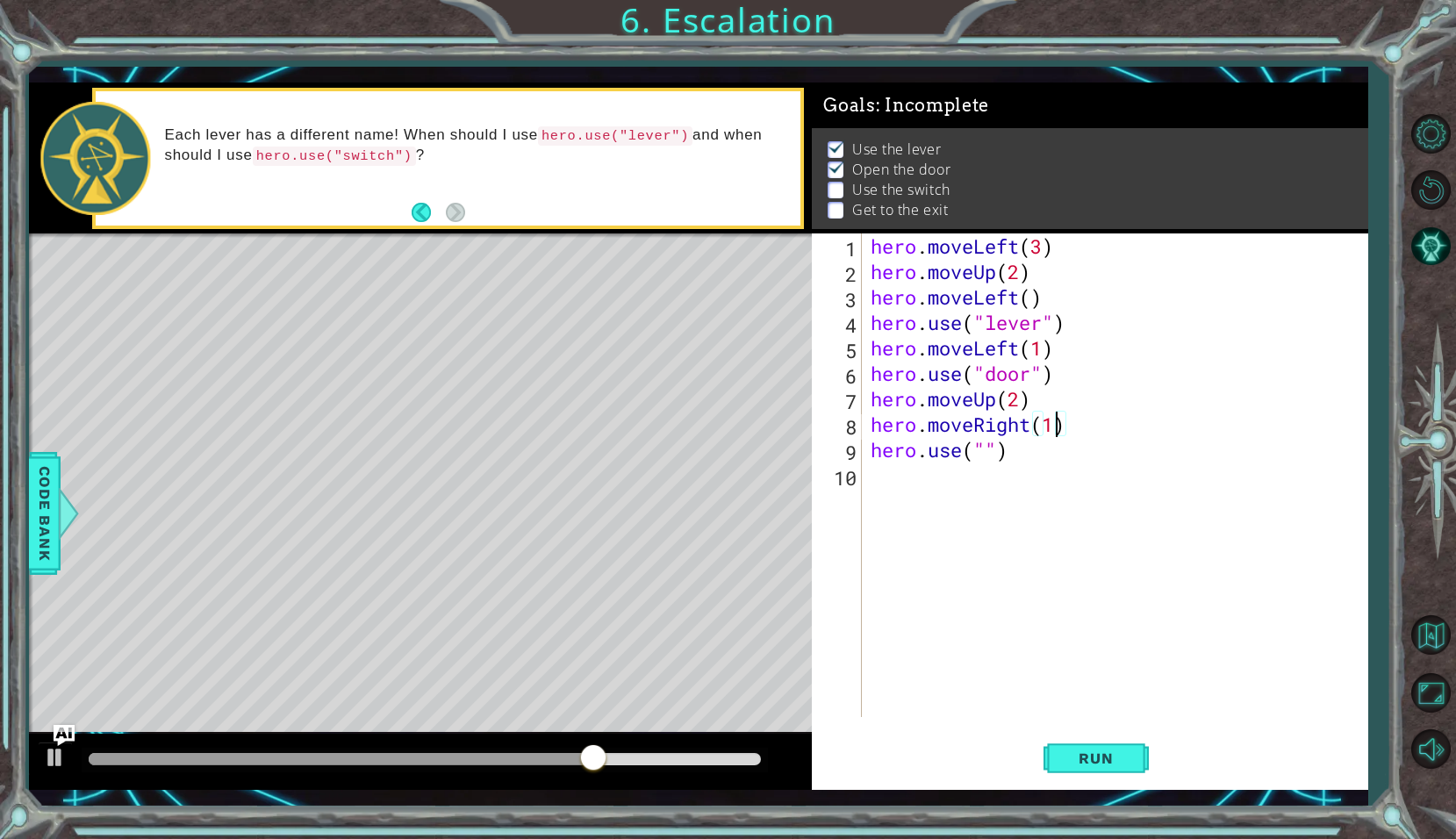
click at [1059, 433] on div "hero . moveLeft ( 3 ) hero . moveUp ( 2 ) hero . moveLeft ( ) hero . use ( "lev…" at bounding box center [1120, 500] width 506 height 534
type textarea "hero.moveRight(1)"
click at [1114, 778] on button "Run" at bounding box center [1096, 758] width 105 height 56
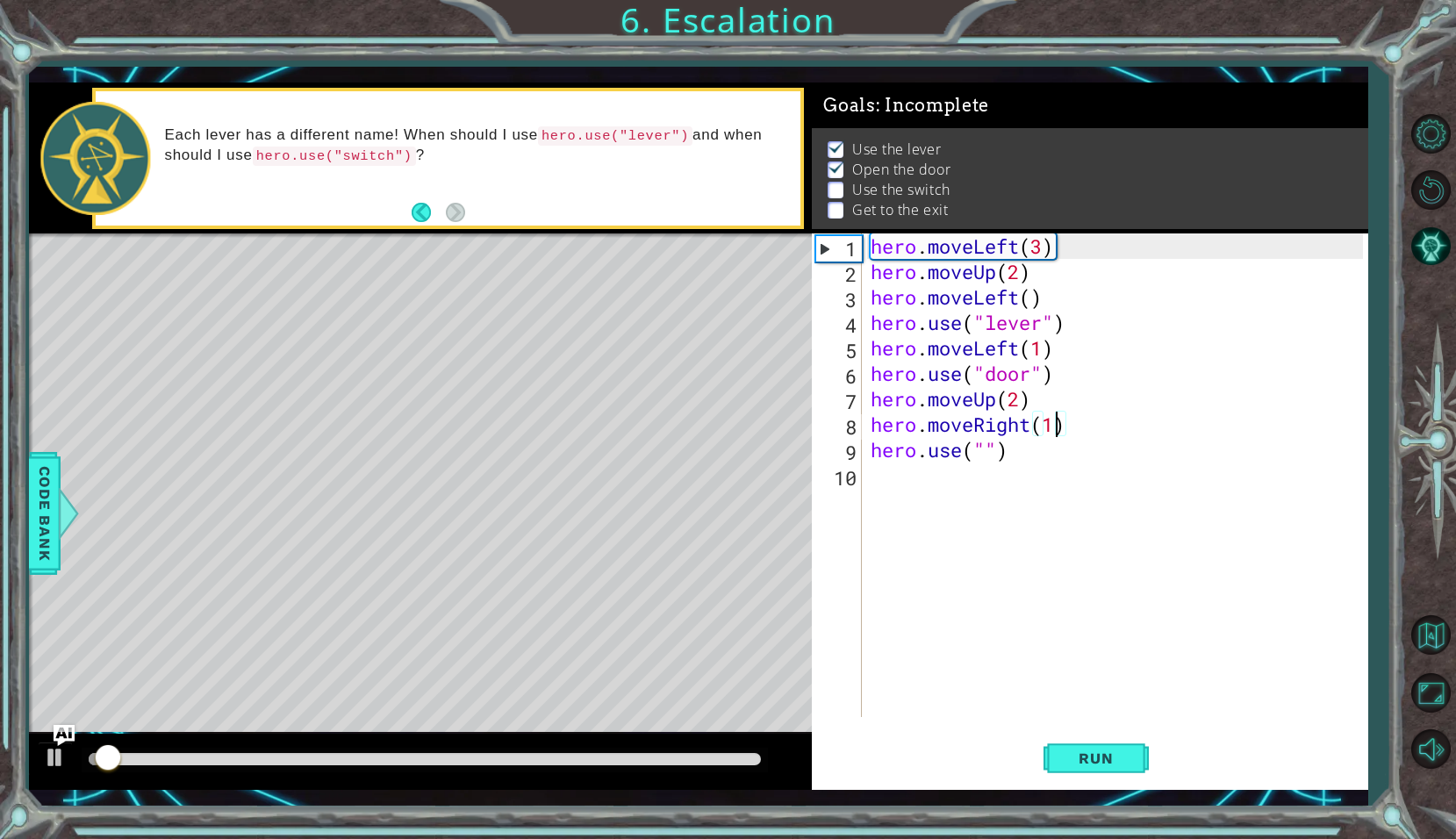
click at [1039, 470] on div "hero . moveLeft ( 3 ) hero . moveUp ( 2 ) hero . moveLeft ( ) hero . use ( "lev…" at bounding box center [1120, 500] width 506 height 534
click at [1032, 454] on div "hero . moveLeft ( 3 ) hero . moveUp ( 2 ) hero . moveLeft ( ) hero . use ( "lev…" at bounding box center [1120, 500] width 506 height 534
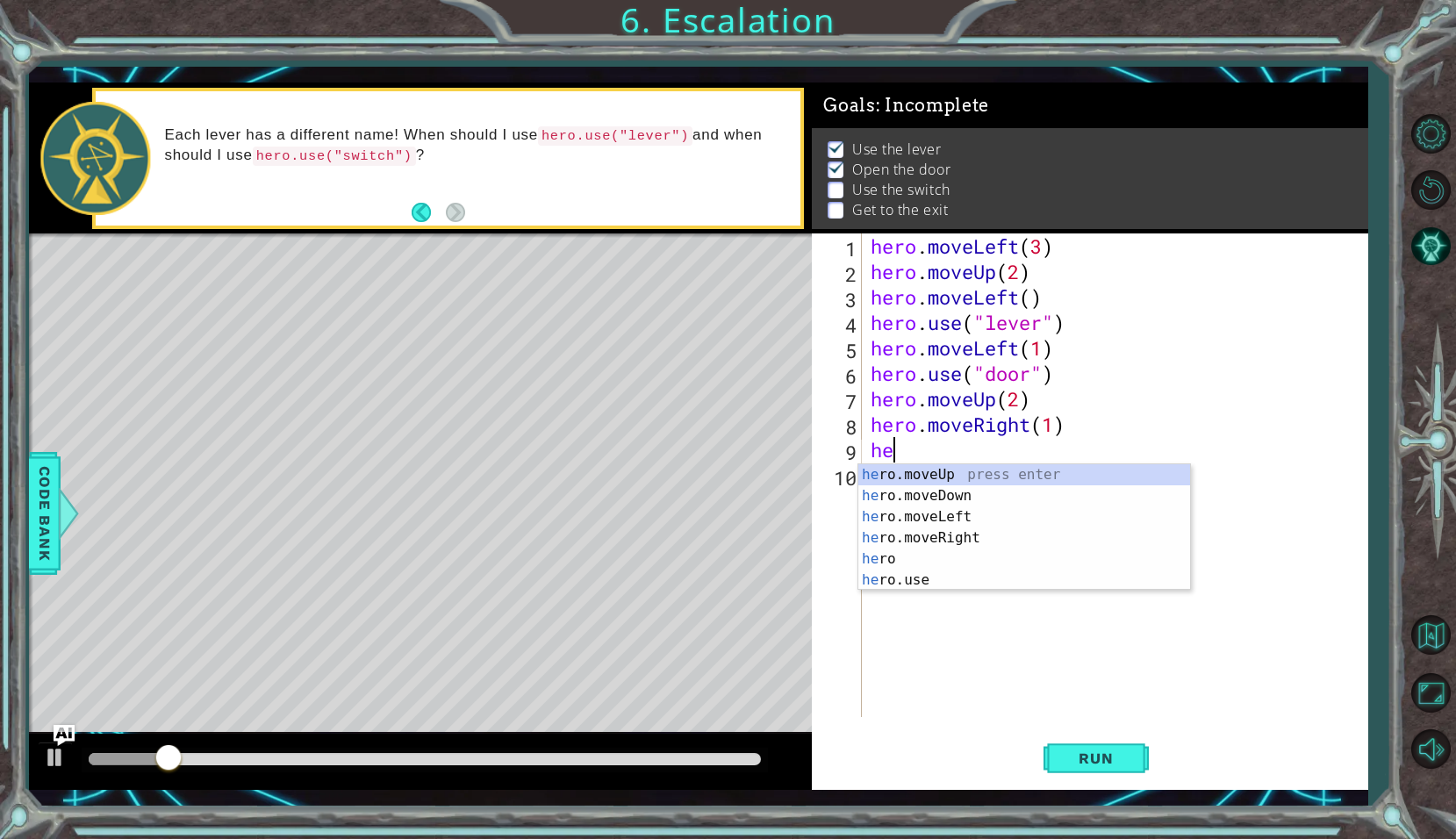
type textarea "h"
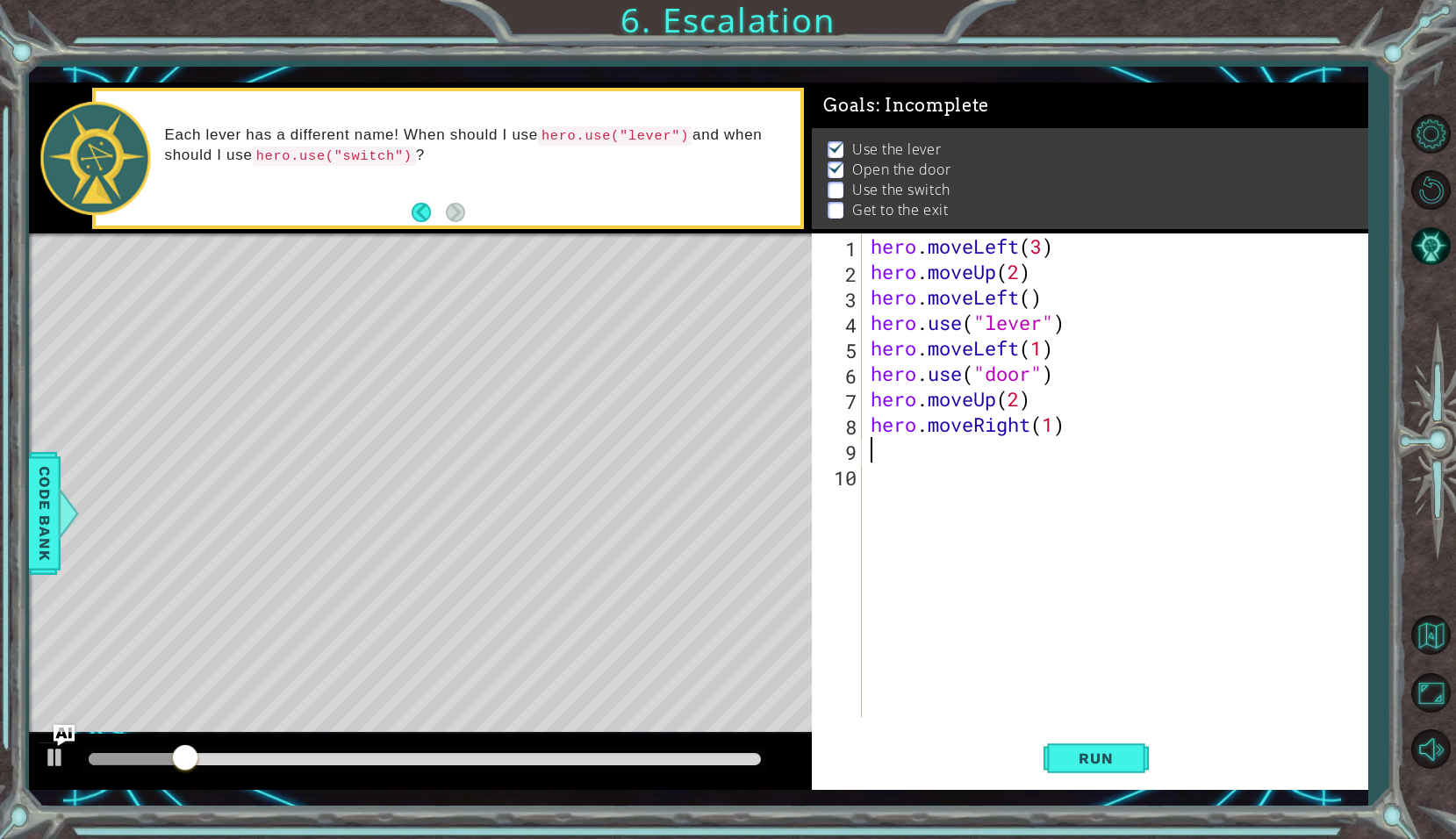
type textarea "hero.moveRight(1)"
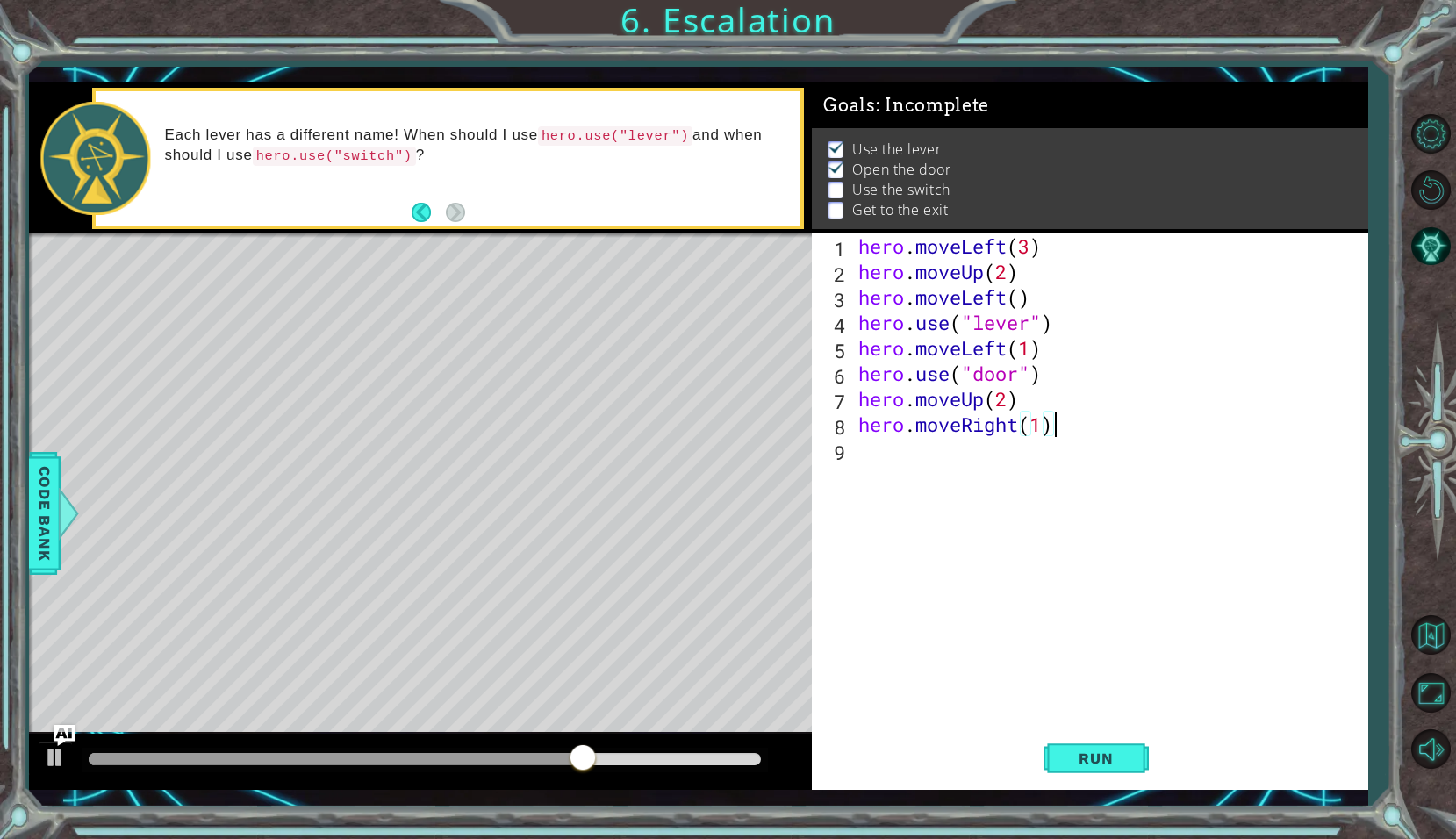
click at [1043, 437] on div "hero . moveLeft ( 3 ) hero . moveUp ( 2 ) hero . moveLeft ( ) hero . use ( "lev…" at bounding box center [1113, 500] width 517 height 534
click at [1044, 430] on div "hero . moveLeft ( 3 ) hero . moveUp ( 2 ) hero . moveLeft ( ) hero . use ( "lev…" at bounding box center [1113, 500] width 517 height 534
type textarea "hero.moveRight(3)"
click at [1102, 740] on button "Run" at bounding box center [1096, 758] width 105 height 56
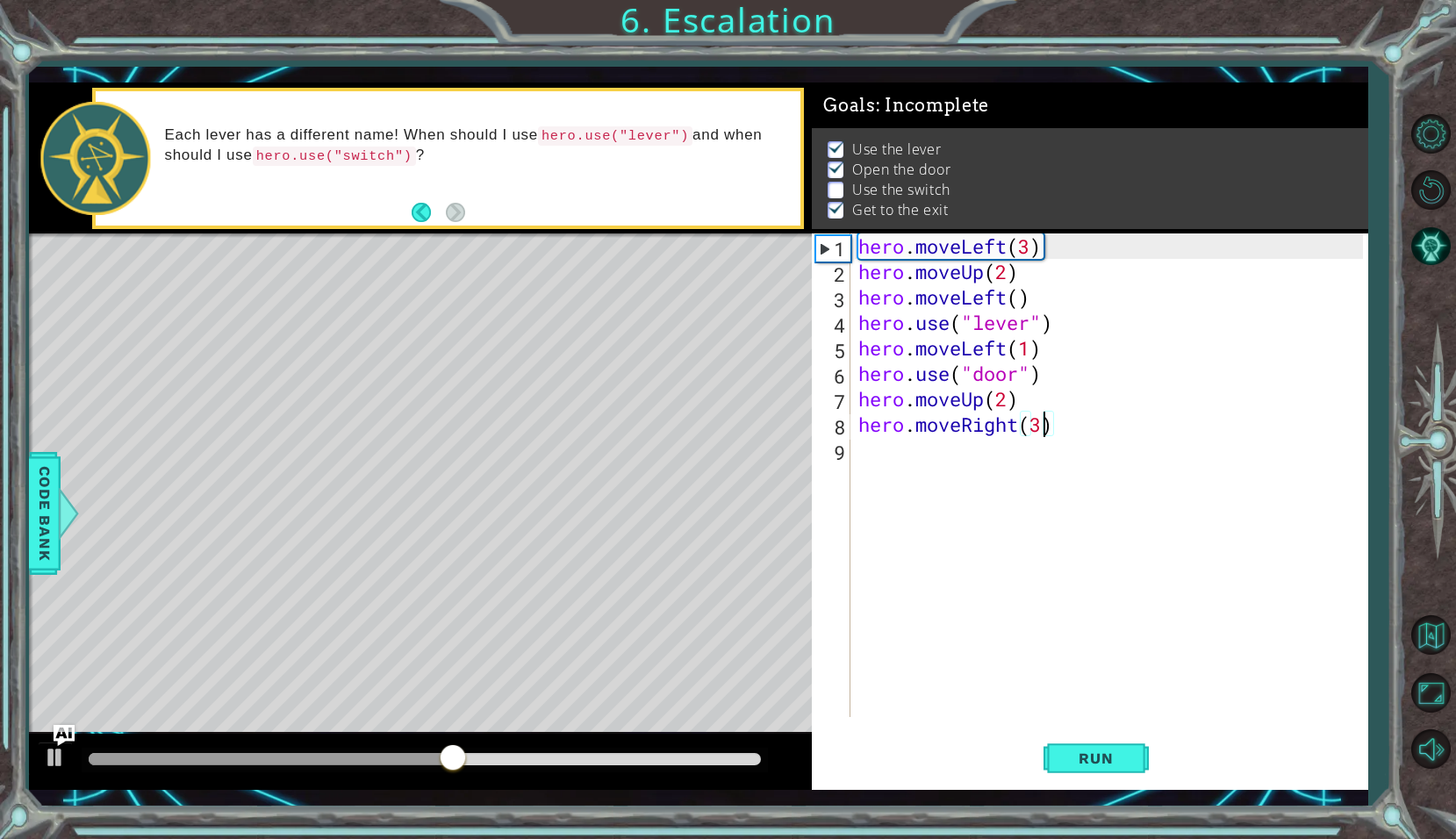
click at [1038, 449] on div "hero . moveLeft ( 3 ) hero . moveUp ( 2 ) hero . moveLeft ( ) hero . use ( "lev…" at bounding box center [1113, 500] width 517 height 534
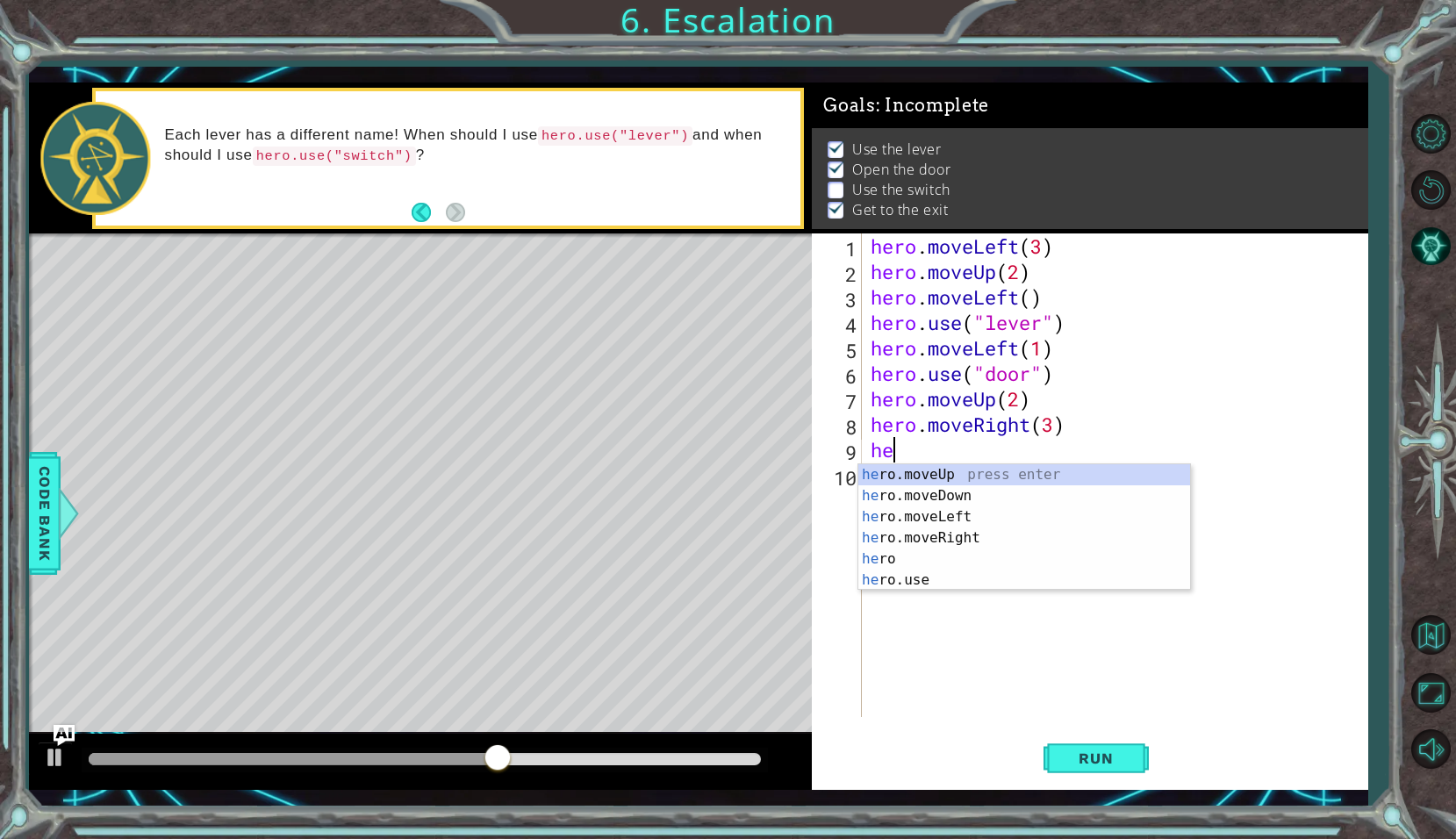
scroll to position [0, 1]
click at [1006, 468] on div "her o.moveUp press enter her o.moveDown press enter her o.moveLeft press enter …" at bounding box center [1024, 549] width 332 height 169
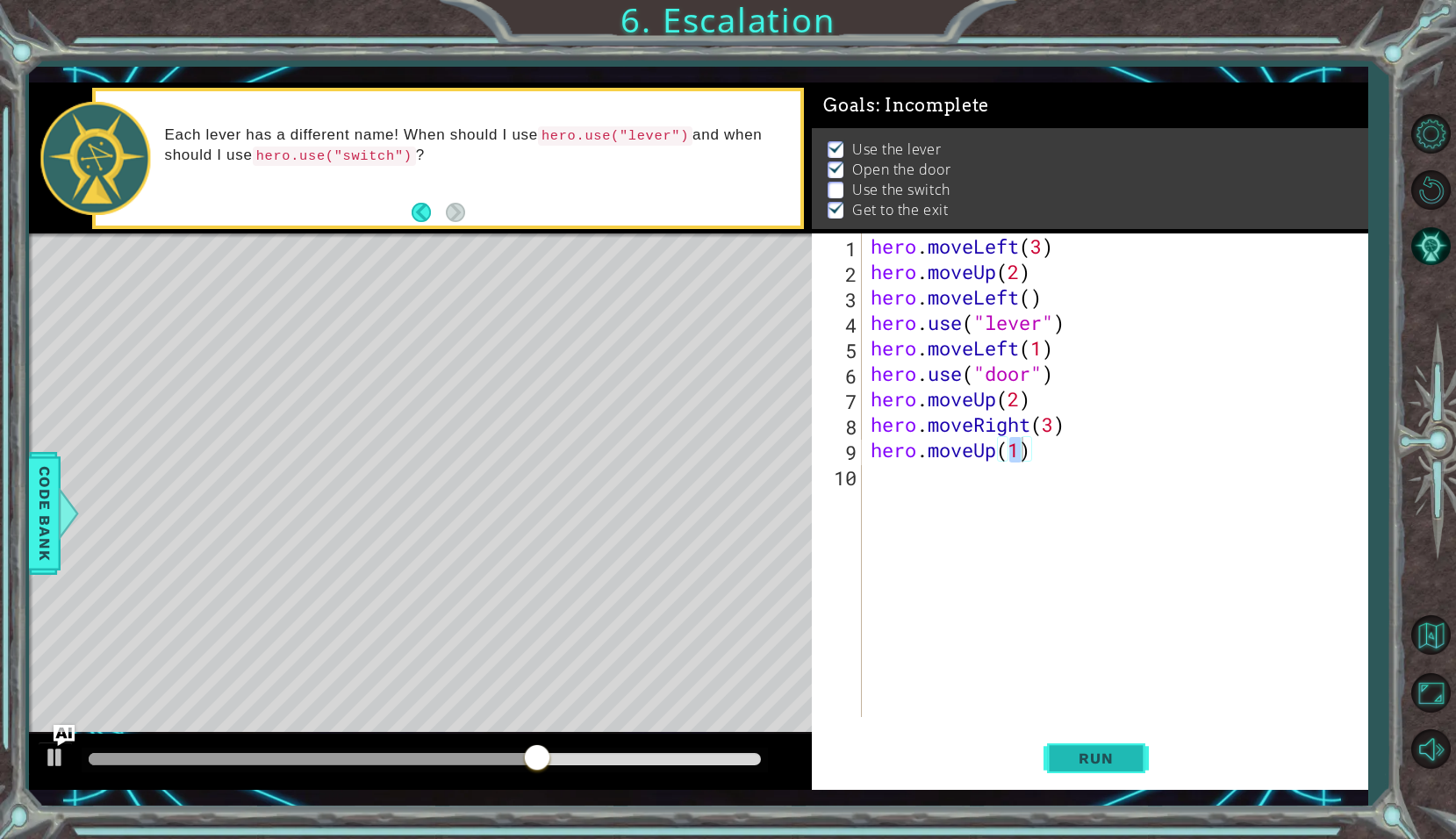
click at [1092, 758] on span "Run" at bounding box center [1096, 758] width 69 height 18
click at [1126, 772] on button "Run" at bounding box center [1096, 758] width 105 height 56
click at [1104, 752] on span "Run" at bounding box center [1096, 758] width 69 height 18
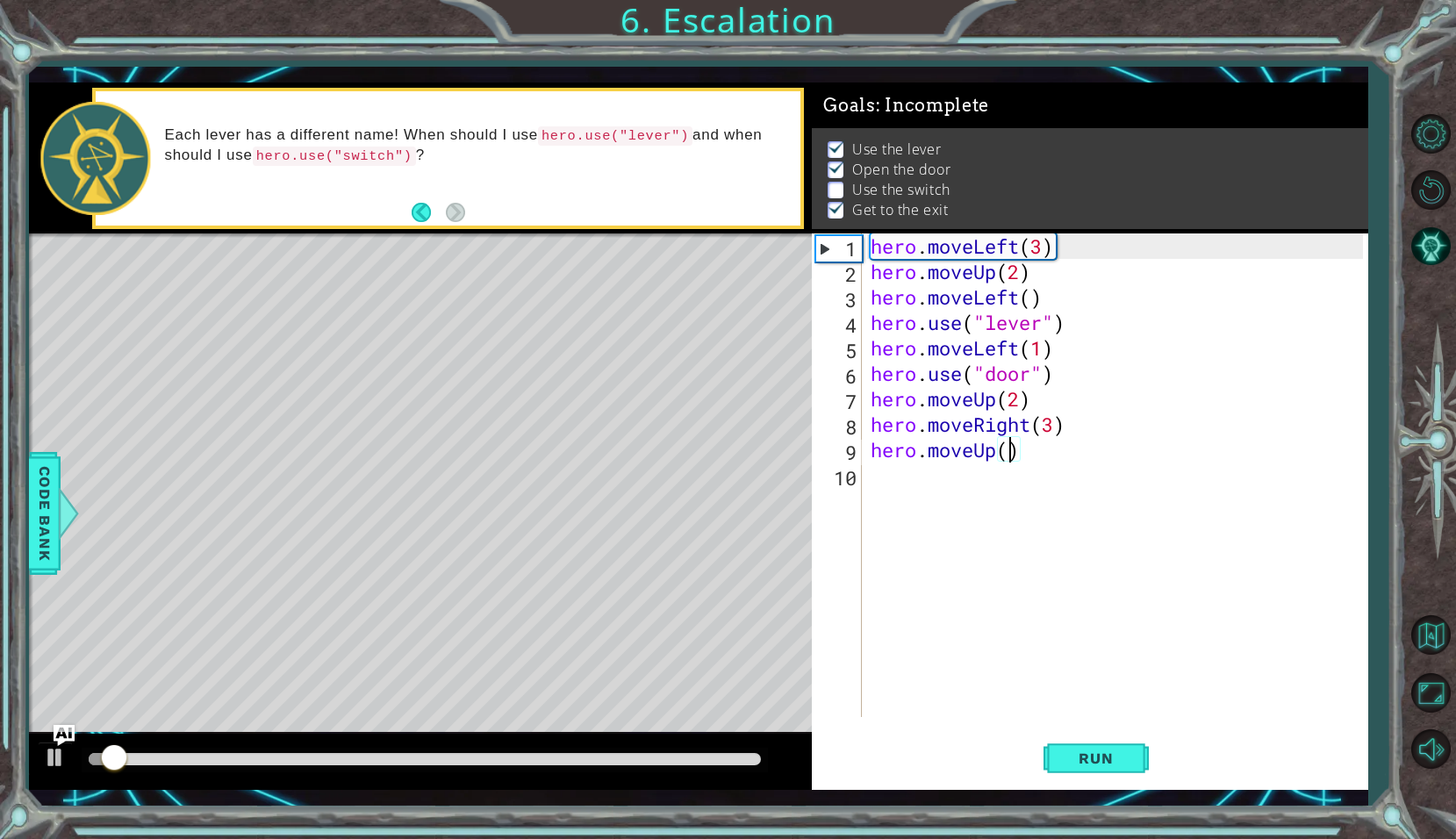
click at [1034, 454] on div "hero . moveLeft ( 3 ) hero . moveUp ( 2 ) hero . moveLeft ( ) hero . use ( "lev…" at bounding box center [1120, 500] width 506 height 534
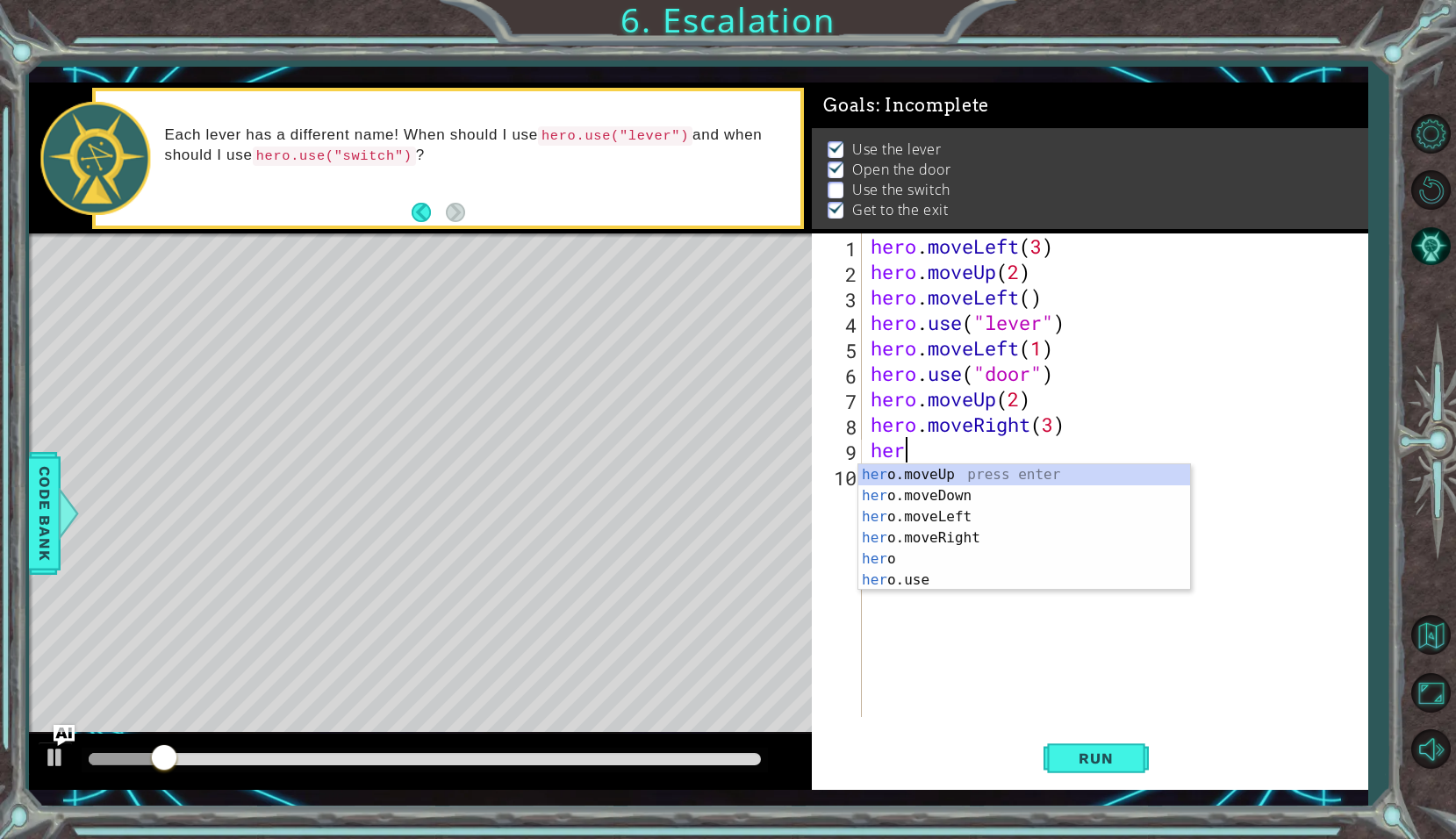
scroll to position [0, 0]
type textarea "h"
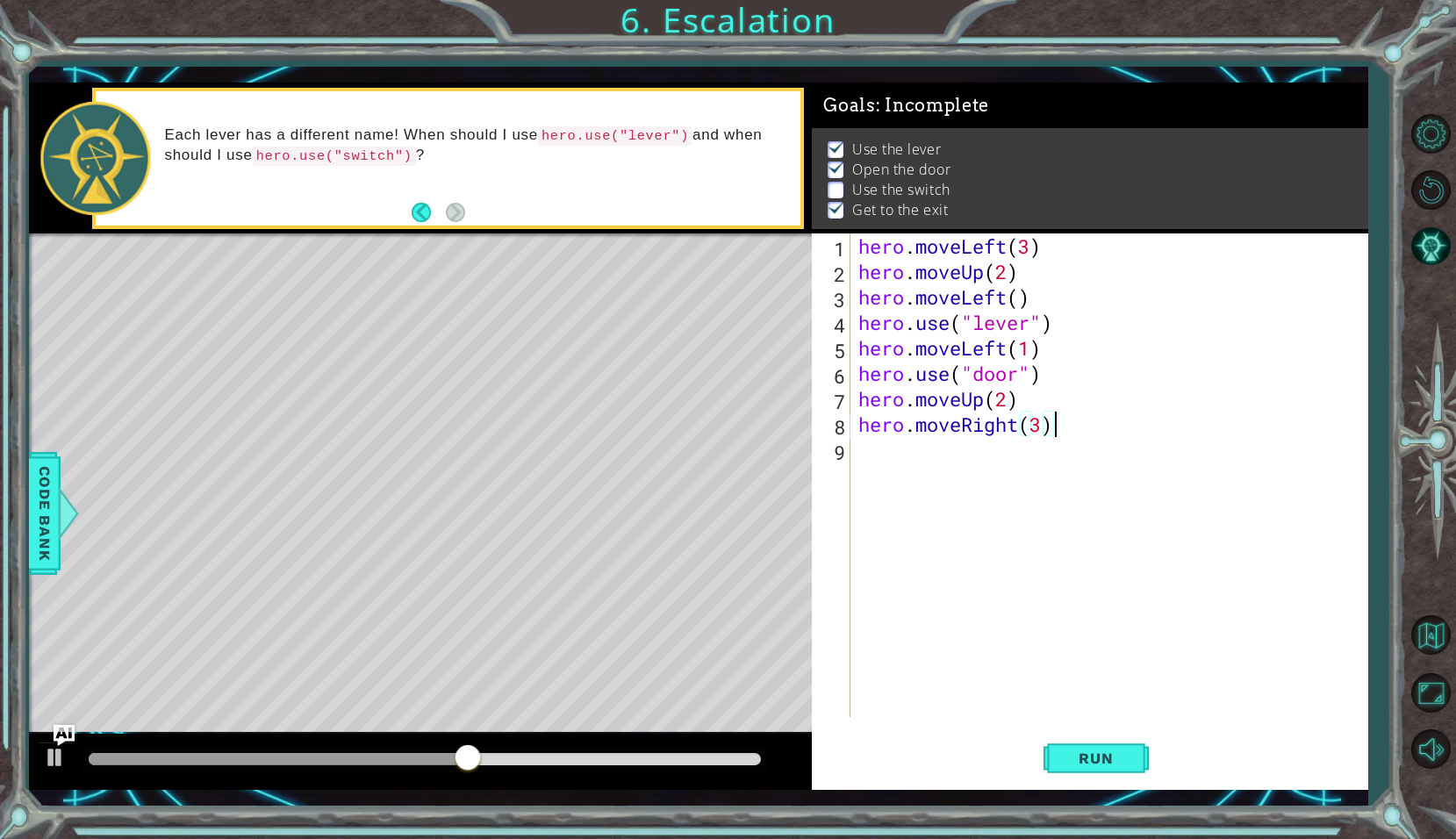
click at [1135, 402] on div "hero . moveLeft ( 3 ) hero . moveUp ( 2 ) hero . moveLeft ( ) hero . use ( "lev…" at bounding box center [1113, 500] width 517 height 534
click at [1069, 761] on span "Run" at bounding box center [1096, 758] width 69 height 18
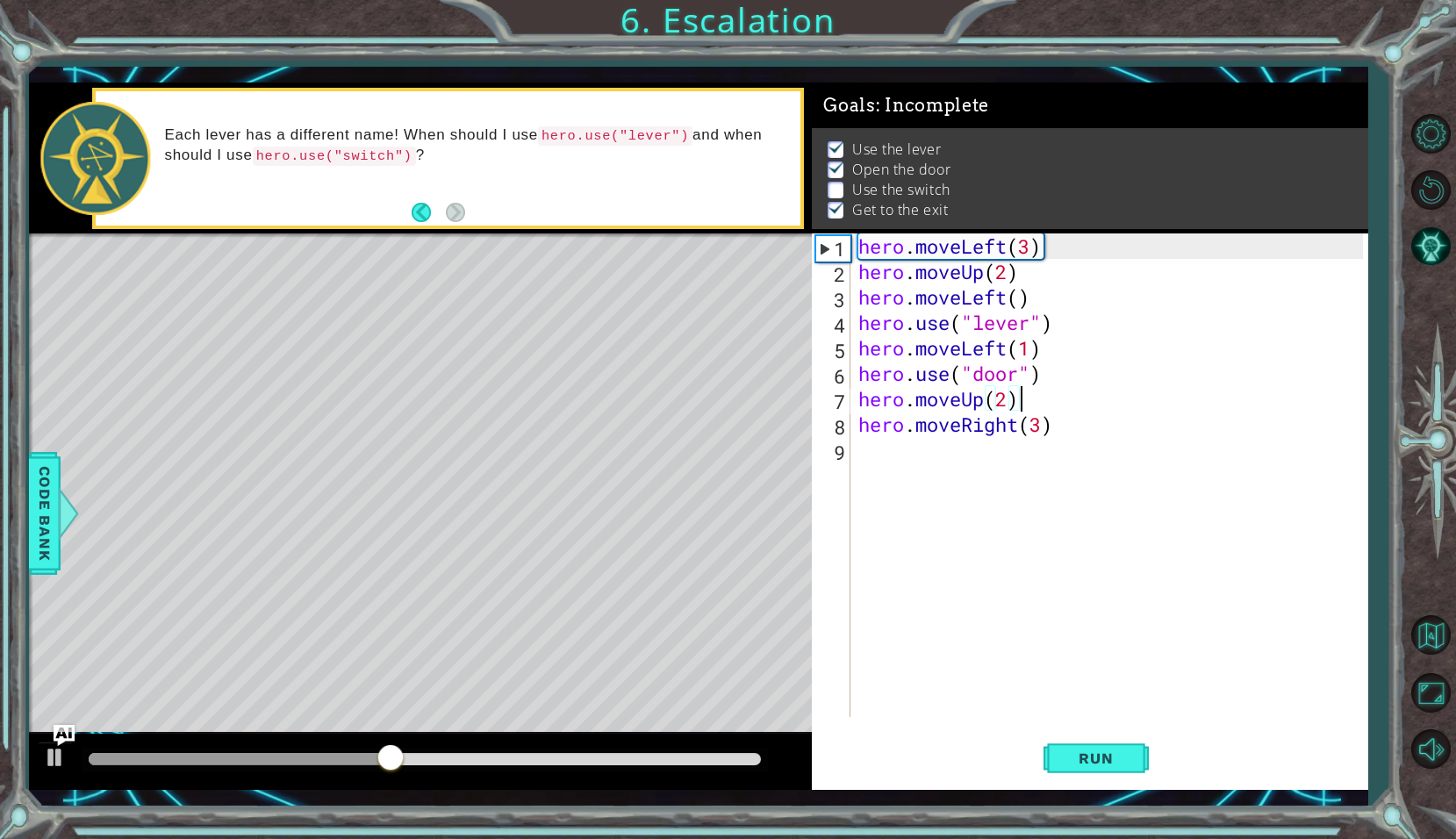
click at [1052, 427] on div "hero . moveLeft ( 3 ) hero . moveUp ( 2 ) hero . moveLeft ( ) hero . use ( "lev…" at bounding box center [1113, 500] width 517 height 534
click at [1042, 430] on div "hero . moveLeft ( 3 ) hero . moveUp ( 2 ) hero . moveLeft ( ) hero . use ( "lev…" at bounding box center [1113, 500] width 517 height 534
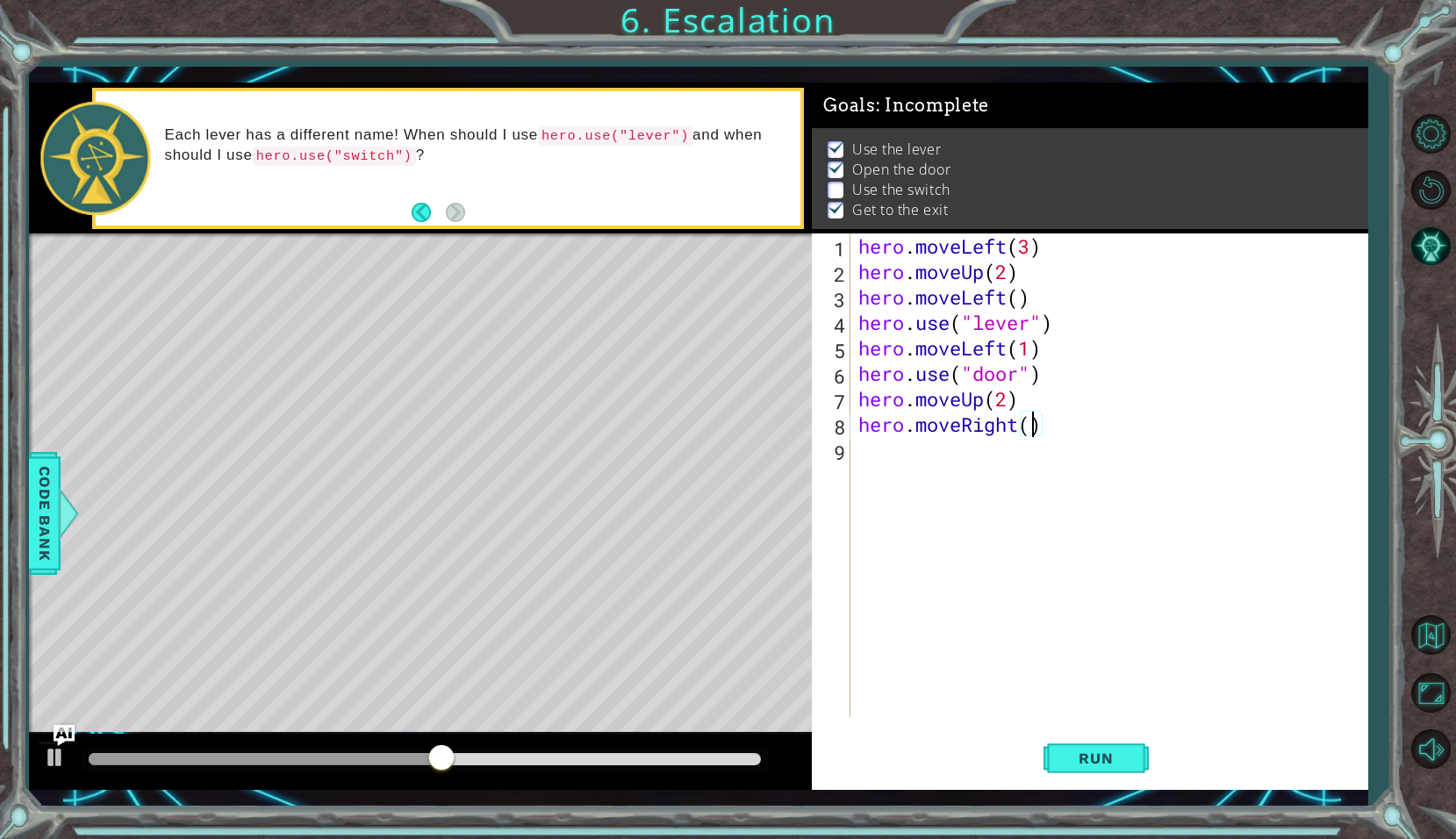
type textarea "hero.moveRight(3)"
click at [1090, 435] on div "hero . moveLeft ( 3 ) hero . moveUp ( 2 ) hero . moveLeft ( ) hero . use ( "lev…" at bounding box center [1113, 500] width 517 height 534
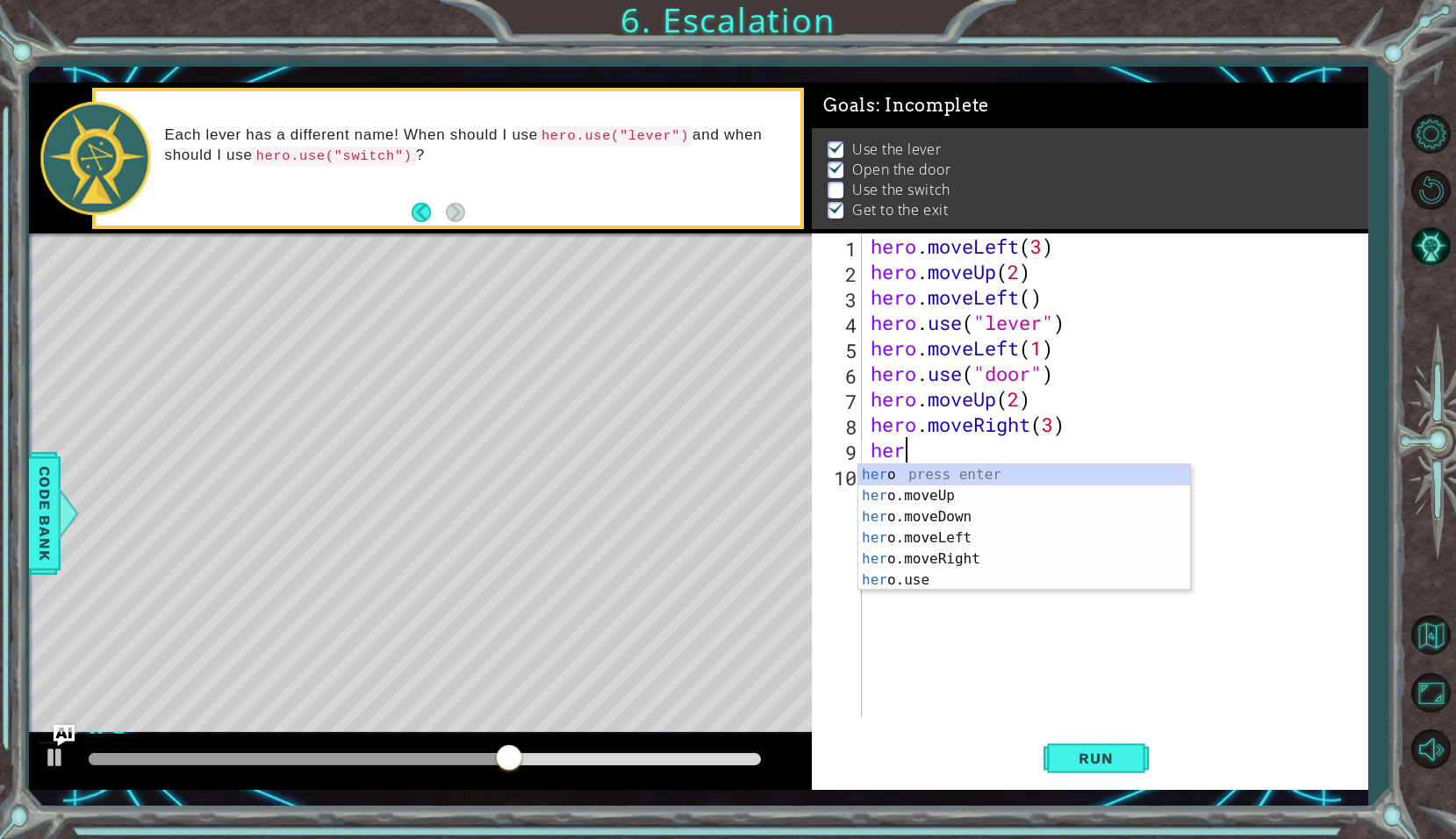
scroll to position [0, 1]
click at [954, 577] on div "her o press enter her o.moveUp press enter her o.moveDown press enter her o.mov…" at bounding box center [1024, 549] width 332 height 169
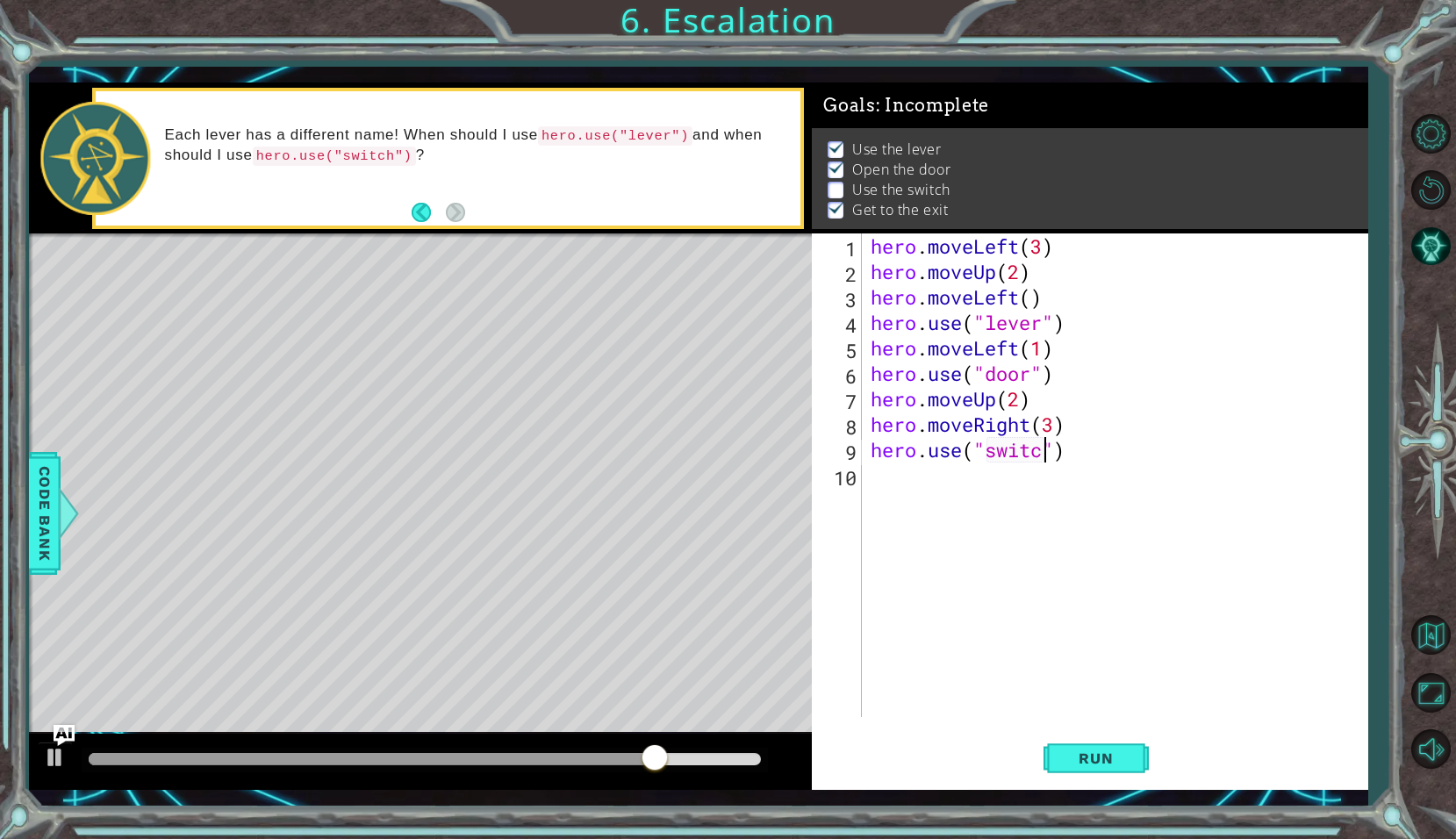
scroll to position [0, 9]
click at [1097, 777] on button "Run" at bounding box center [1096, 758] width 105 height 56
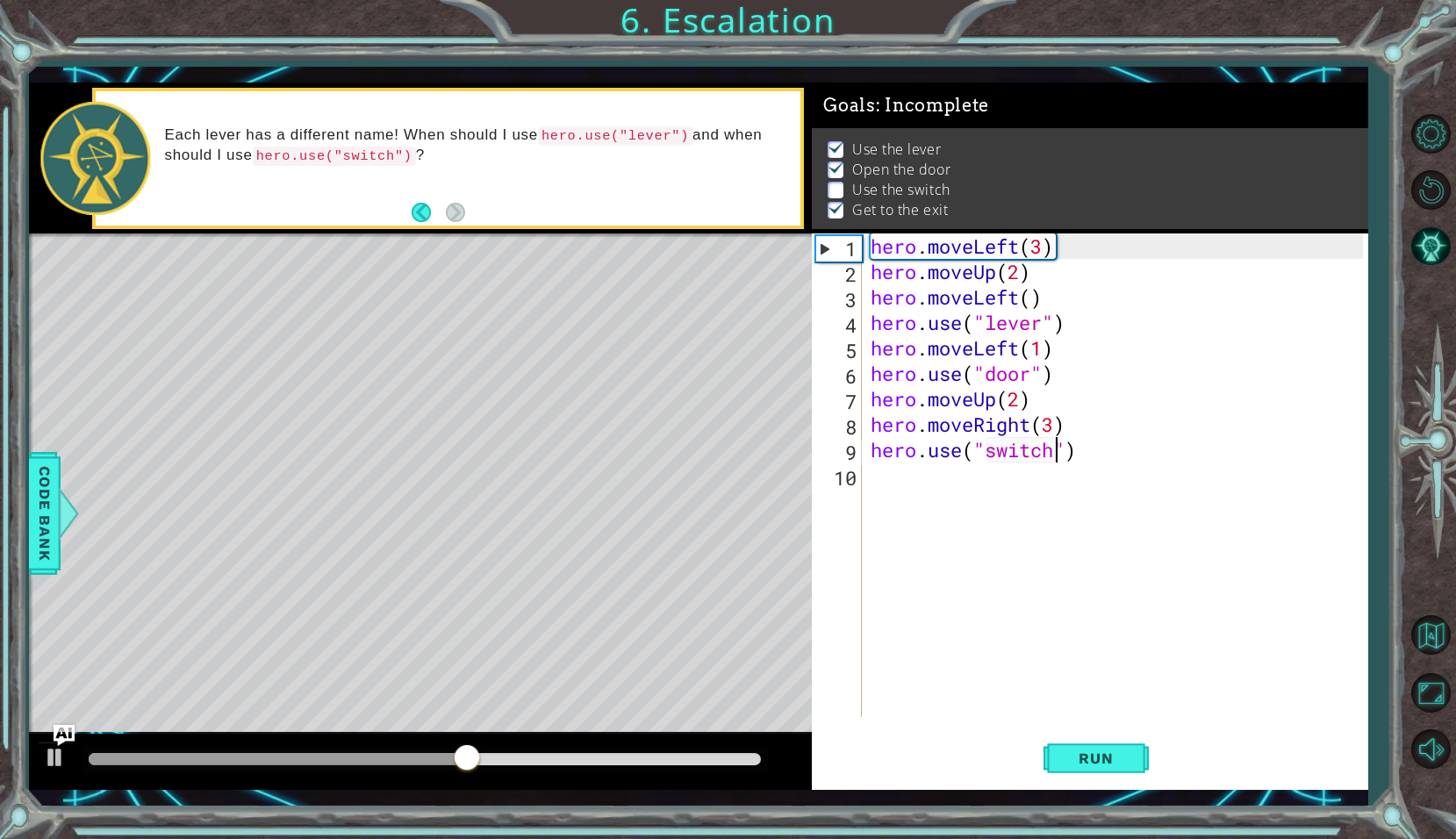
click at [1052, 428] on div "hero . moveLeft ( 3 ) hero . moveUp ( 2 ) hero . moveLeft ( ) hero . use ( "lev…" at bounding box center [1120, 500] width 506 height 534
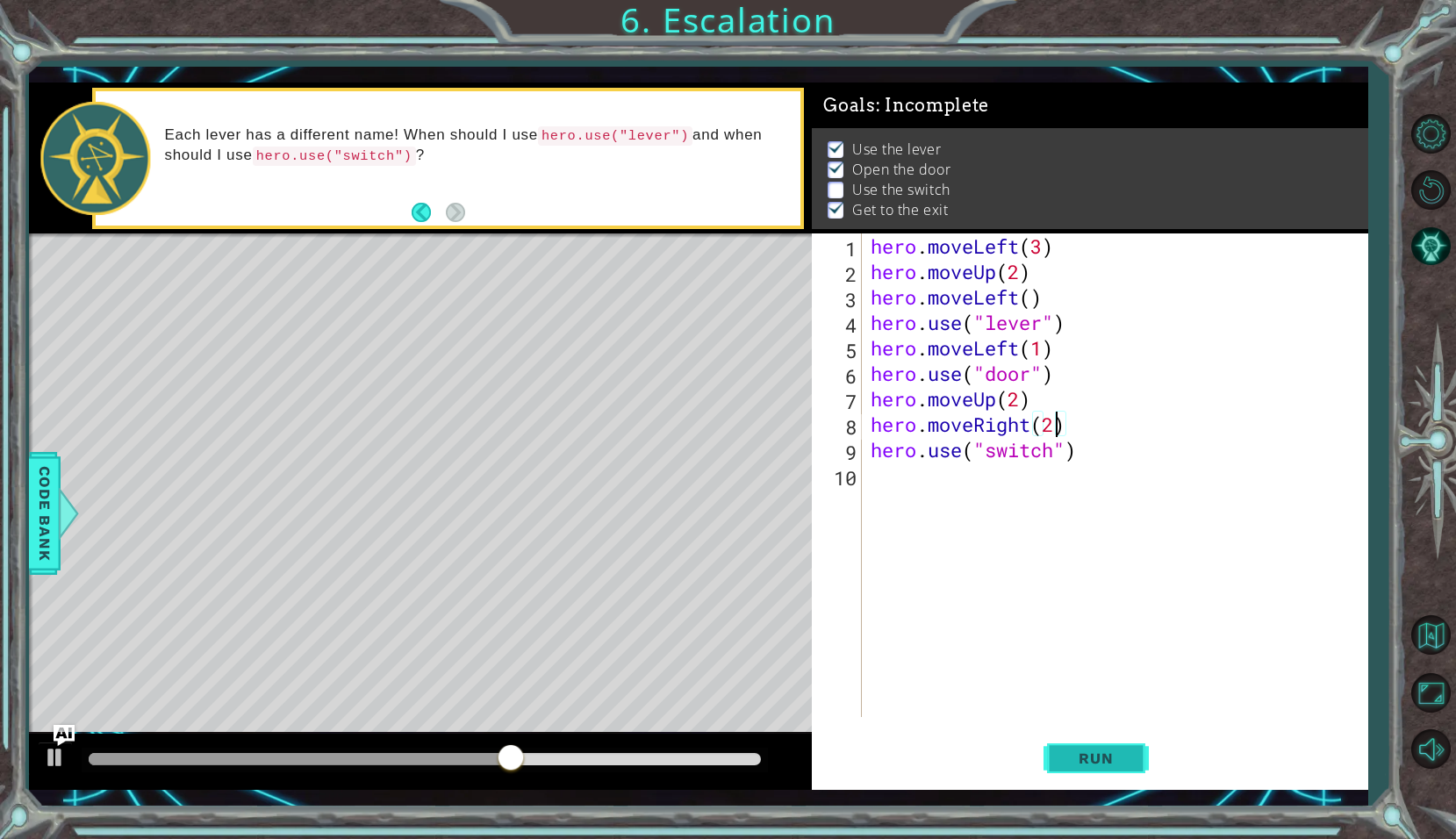
type textarea "hero.moveRight(2)"
click at [1096, 750] on span "Run" at bounding box center [1096, 758] width 69 height 18
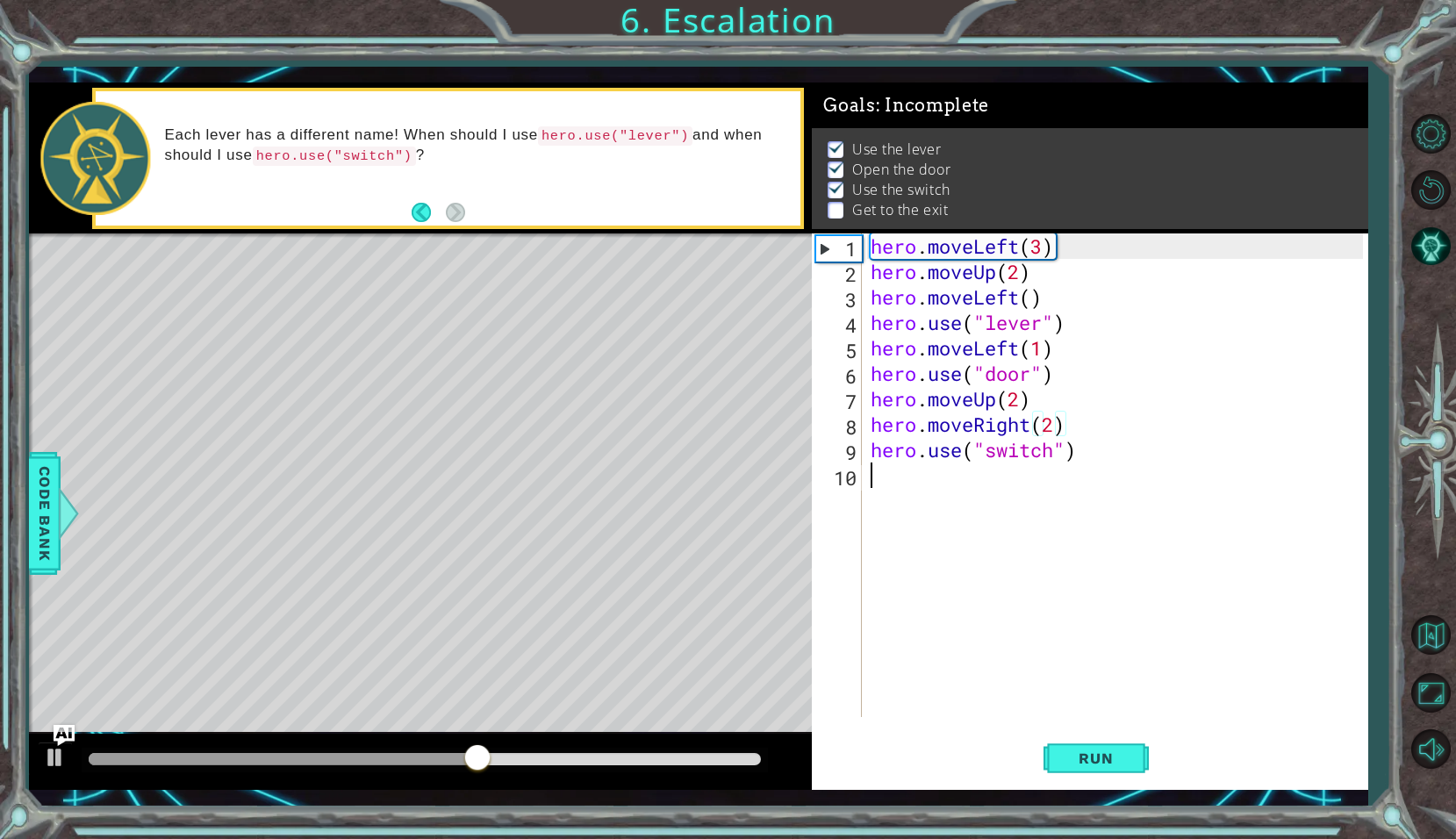
click at [900, 466] on div "hero . moveLeft ( 3 ) hero . moveUp ( 2 ) hero . moveLeft ( ) hero . use ( "lev…" at bounding box center [1120, 500] width 506 height 534
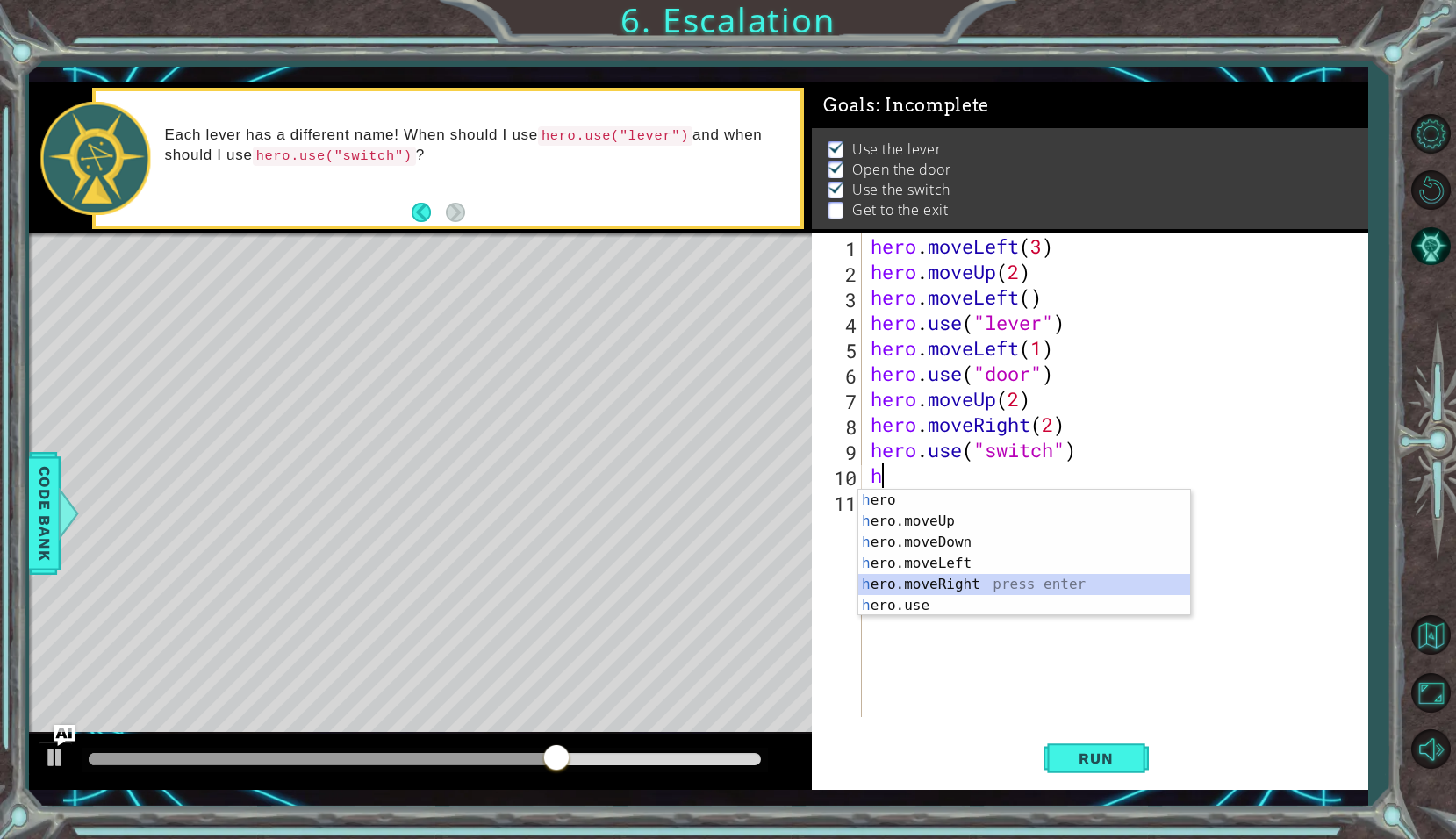
click at [997, 583] on div "h ero press enter h ero.moveUp press enter h ero.moveDown press enter h ero.mov…" at bounding box center [1024, 574] width 332 height 169
type textarea "hero.moveRight(1)"
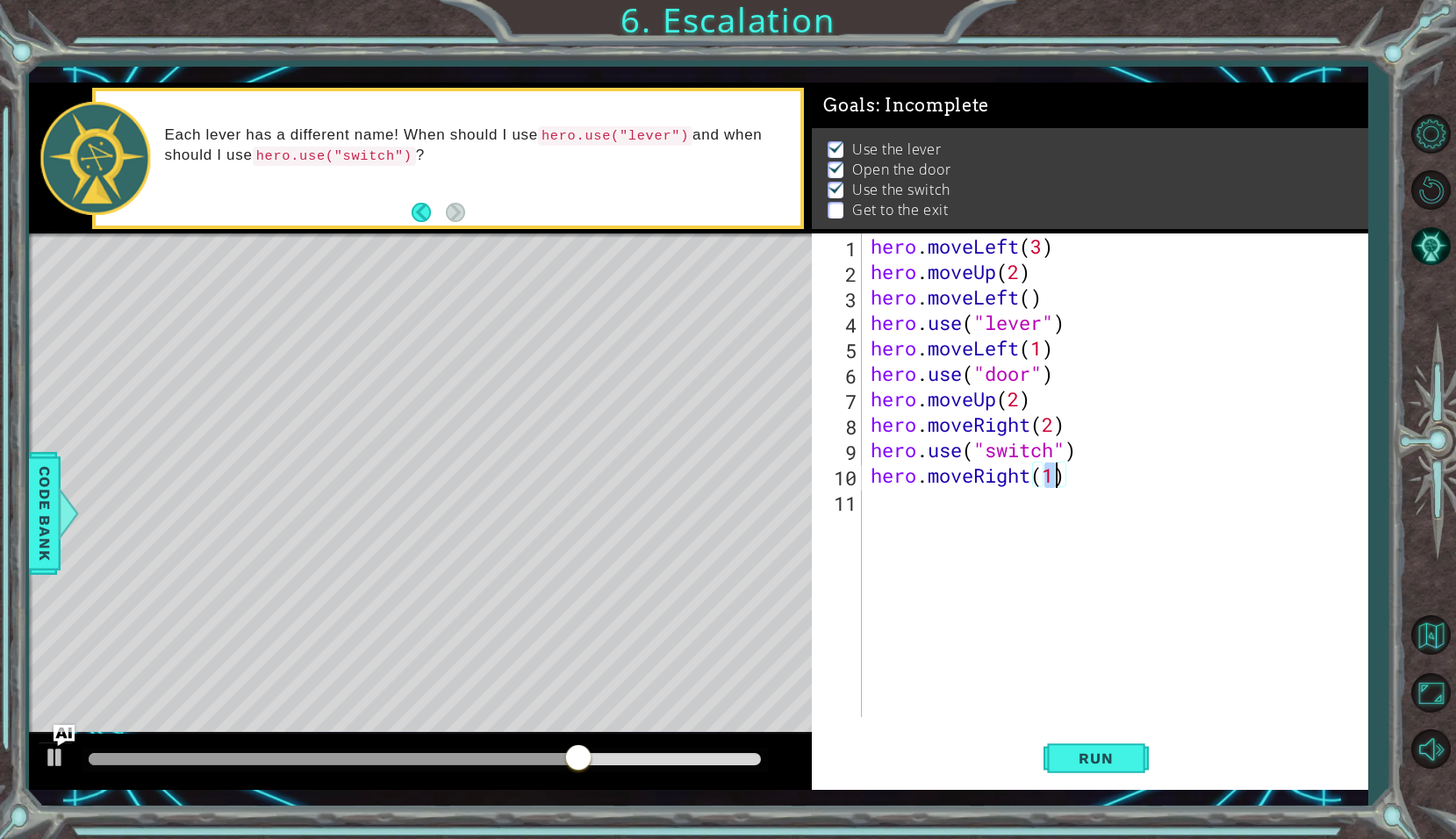
click at [928, 499] on div "hero . moveLeft ( 3 ) hero . moveUp ( 2 ) hero . moveLeft ( ) hero . use ( "lev…" at bounding box center [1120, 500] width 506 height 534
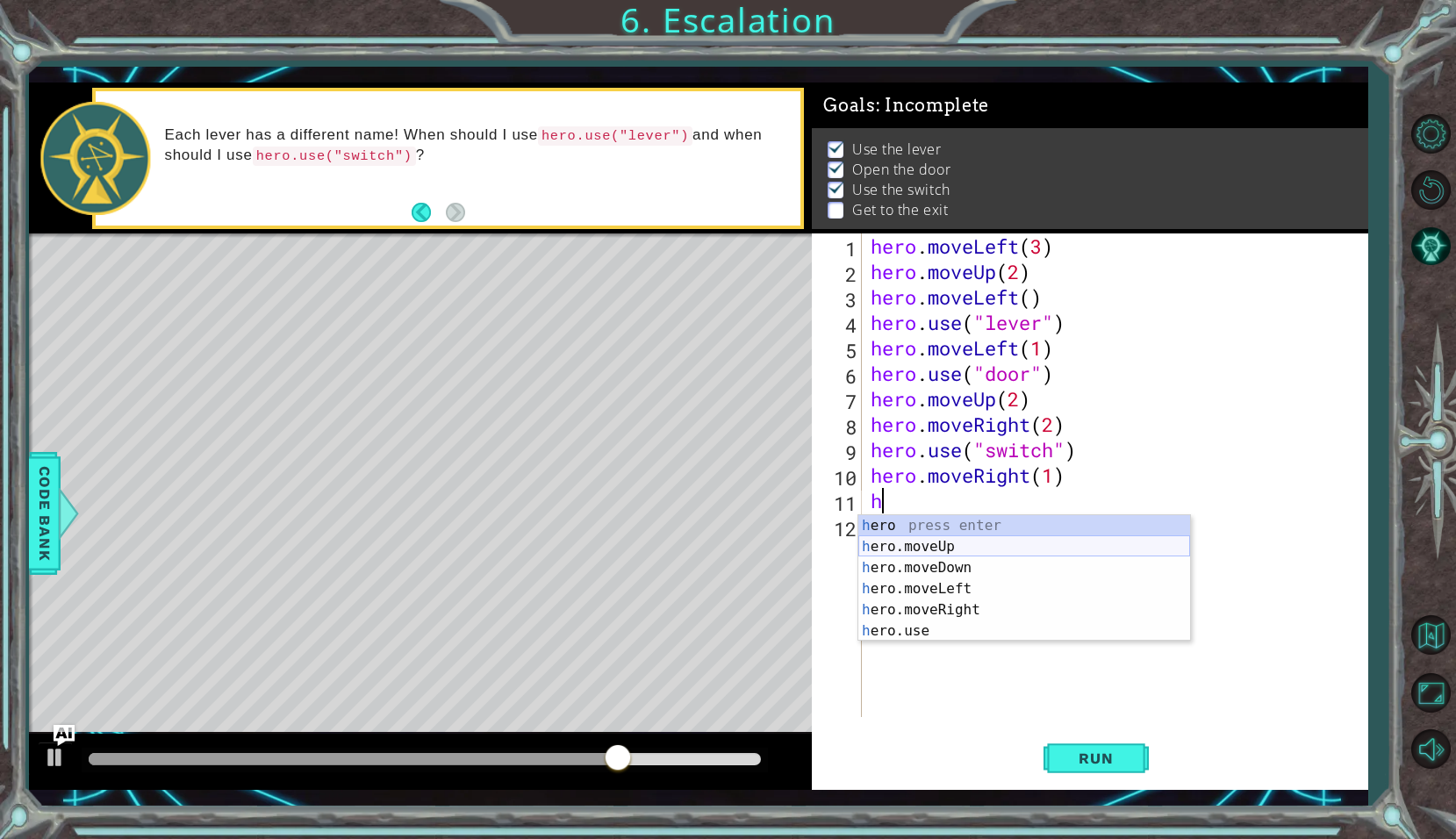
click at [964, 540] on div "h ero press enter h ero.moveUp press enter h ero.moveDown press enter h ero.mov…" at bounding box center [1024, 599] width 332 height 169
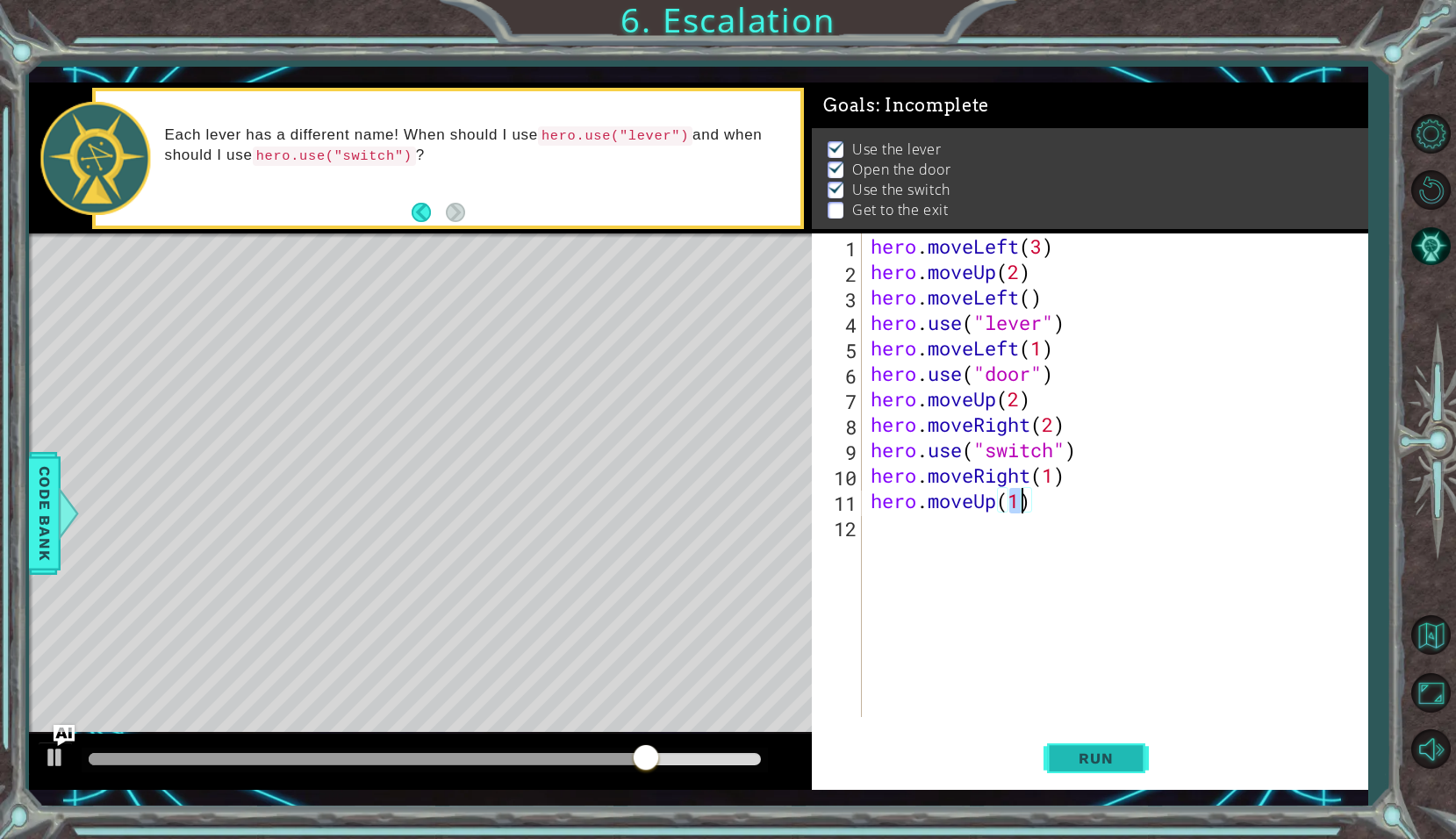
type textarea "hero.moveUp(1)"
click at [1063, 738] on button "Run" at bounding box center [1096, 758] width 105 height 56
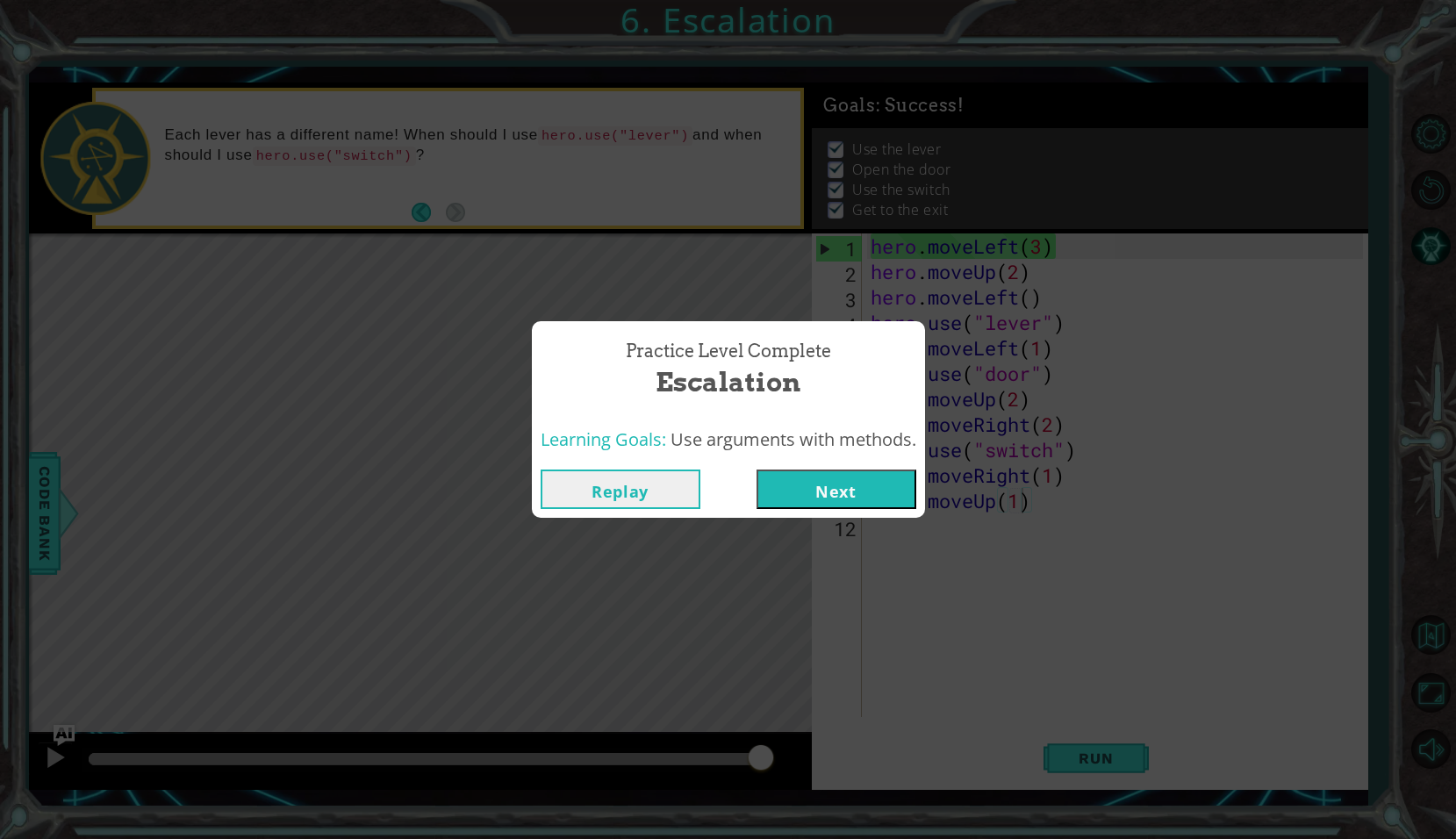
drag, startPoint x: 845, startPoint y: 506, endPoint x: 845, endPoint y: 496, distance: 10.0
click at [845, 496] on button "Next" at bounding box center [837, 490] width 160 height 40
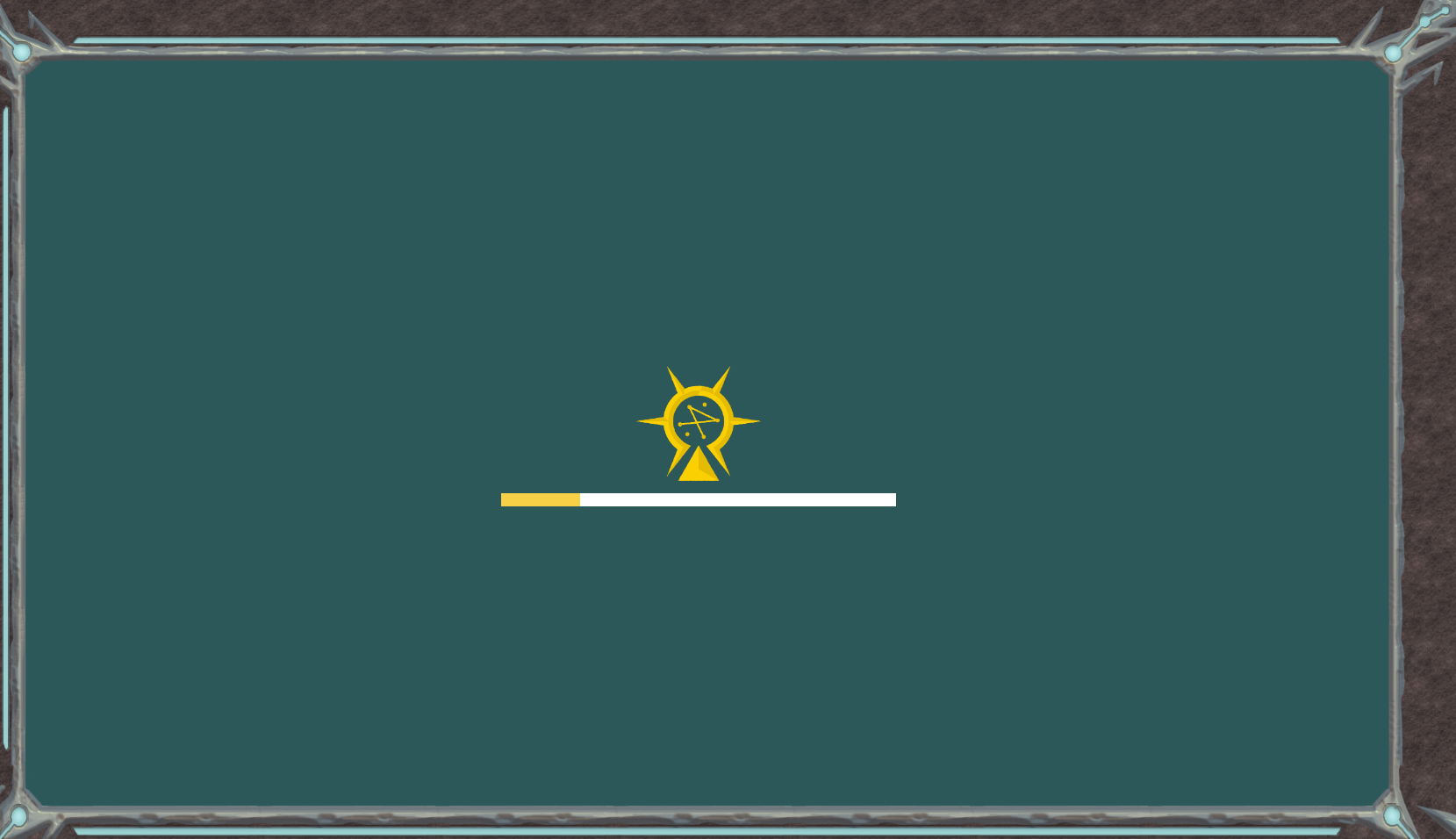
click at [845, 488] on div at bounding box center [698, 436] width 395 height 140
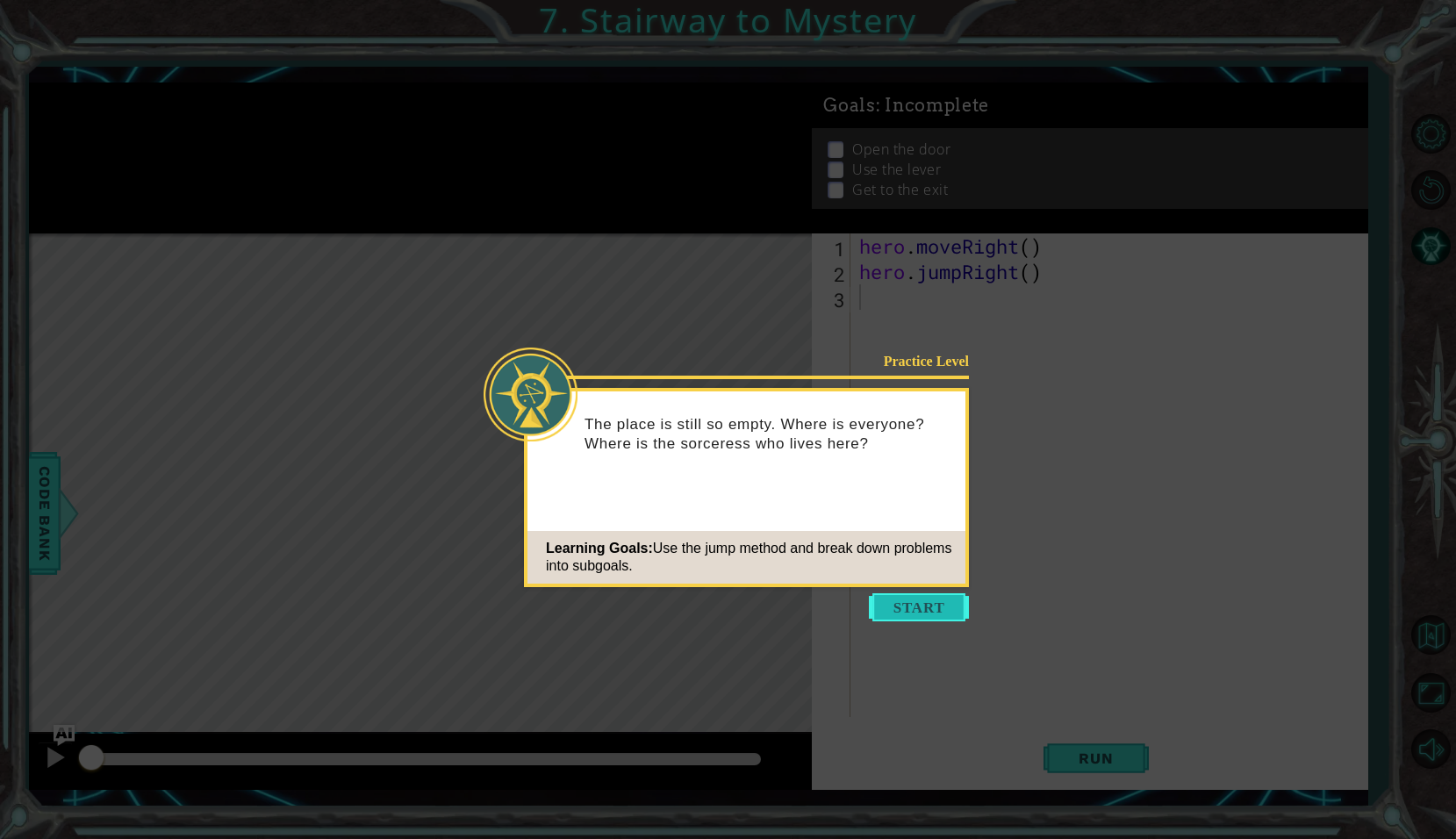
click at [918, 605] on button "Start" at bounding box center [919, 606] width 100 height 28
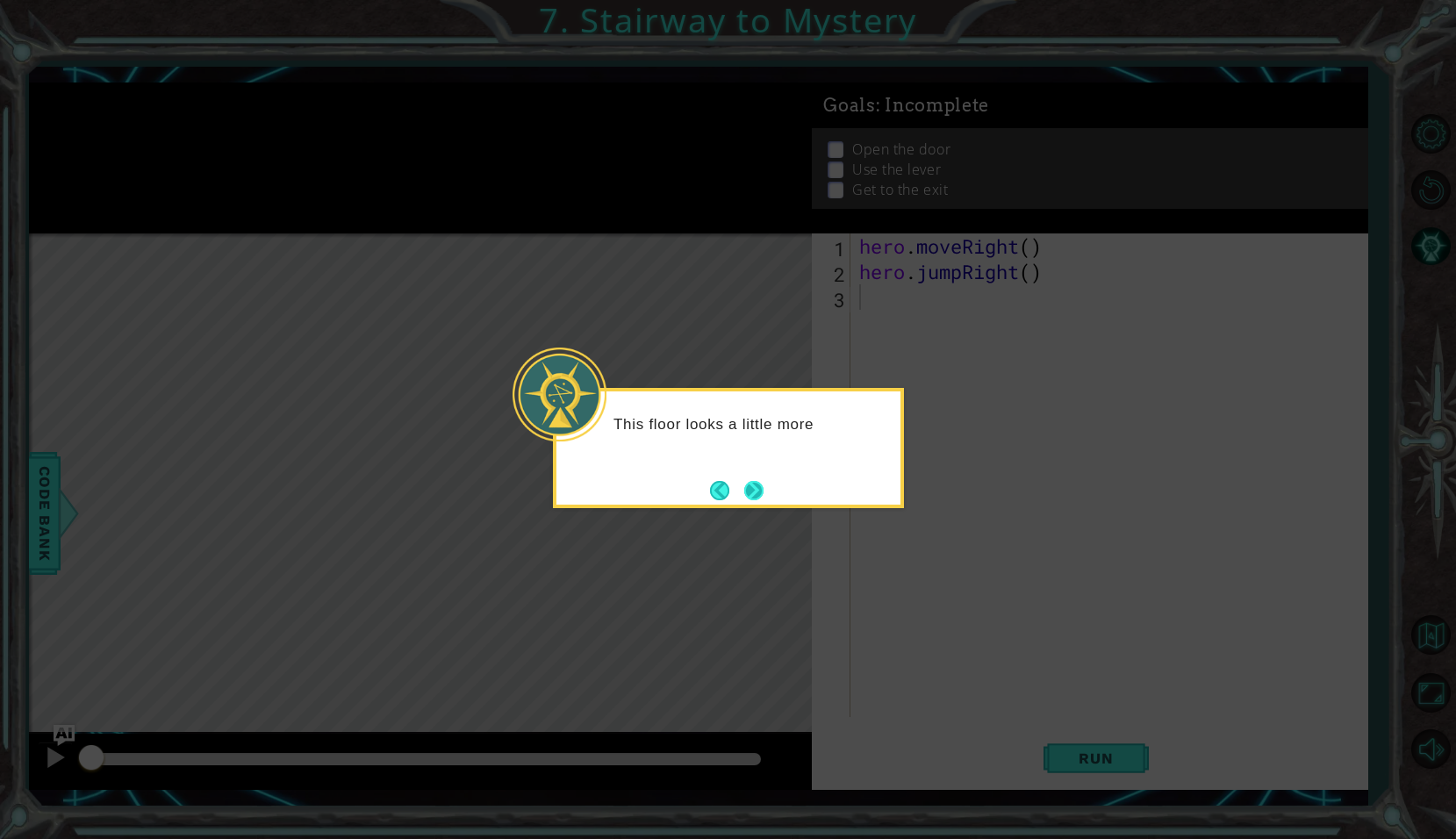
click at [744, 481] on button "Next" at bounding box center [753, 490] width 19 height 19
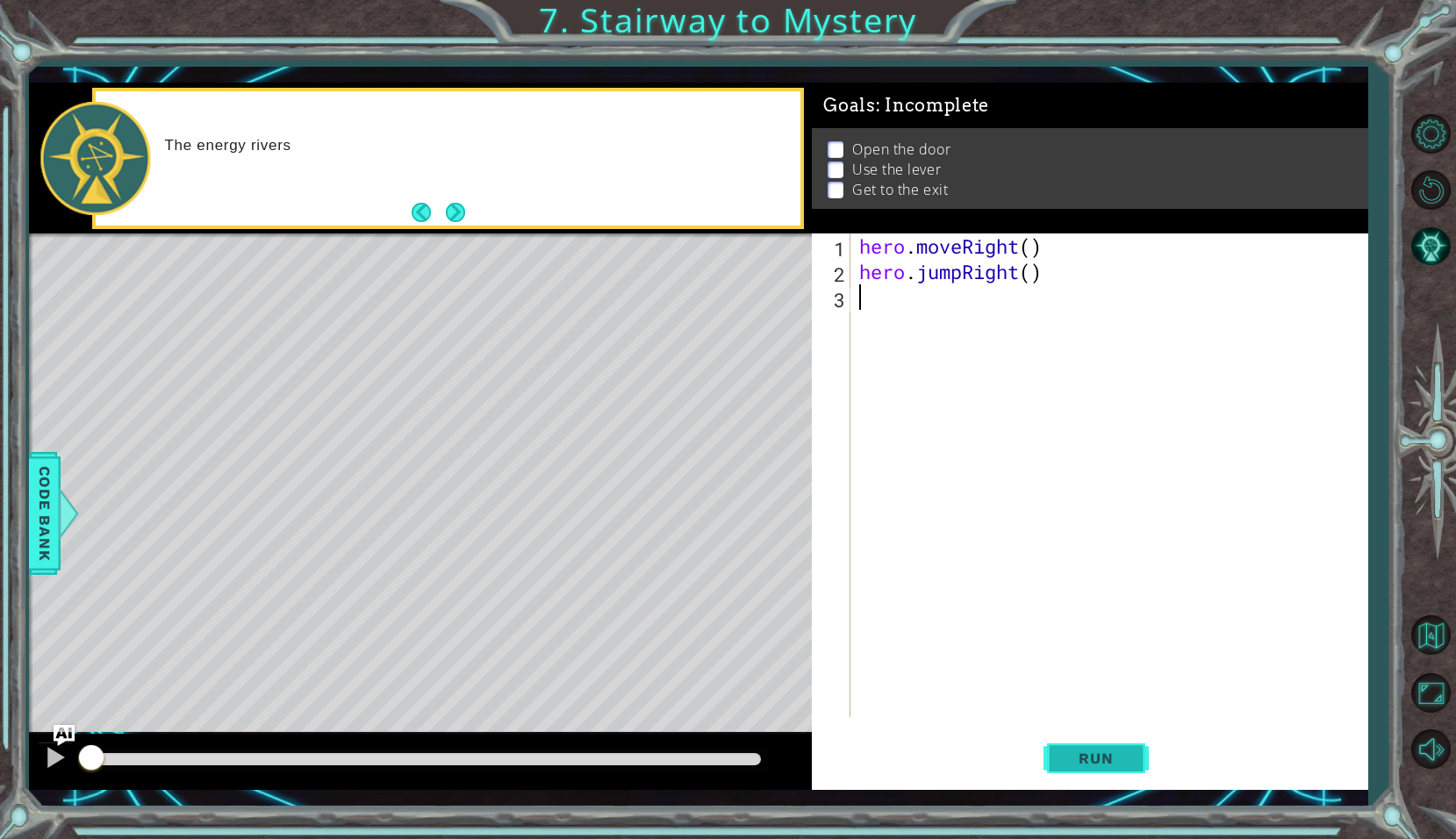
click at [1050, 750] on button "Run" at bounding box center [1096, 758] width 105 height 56
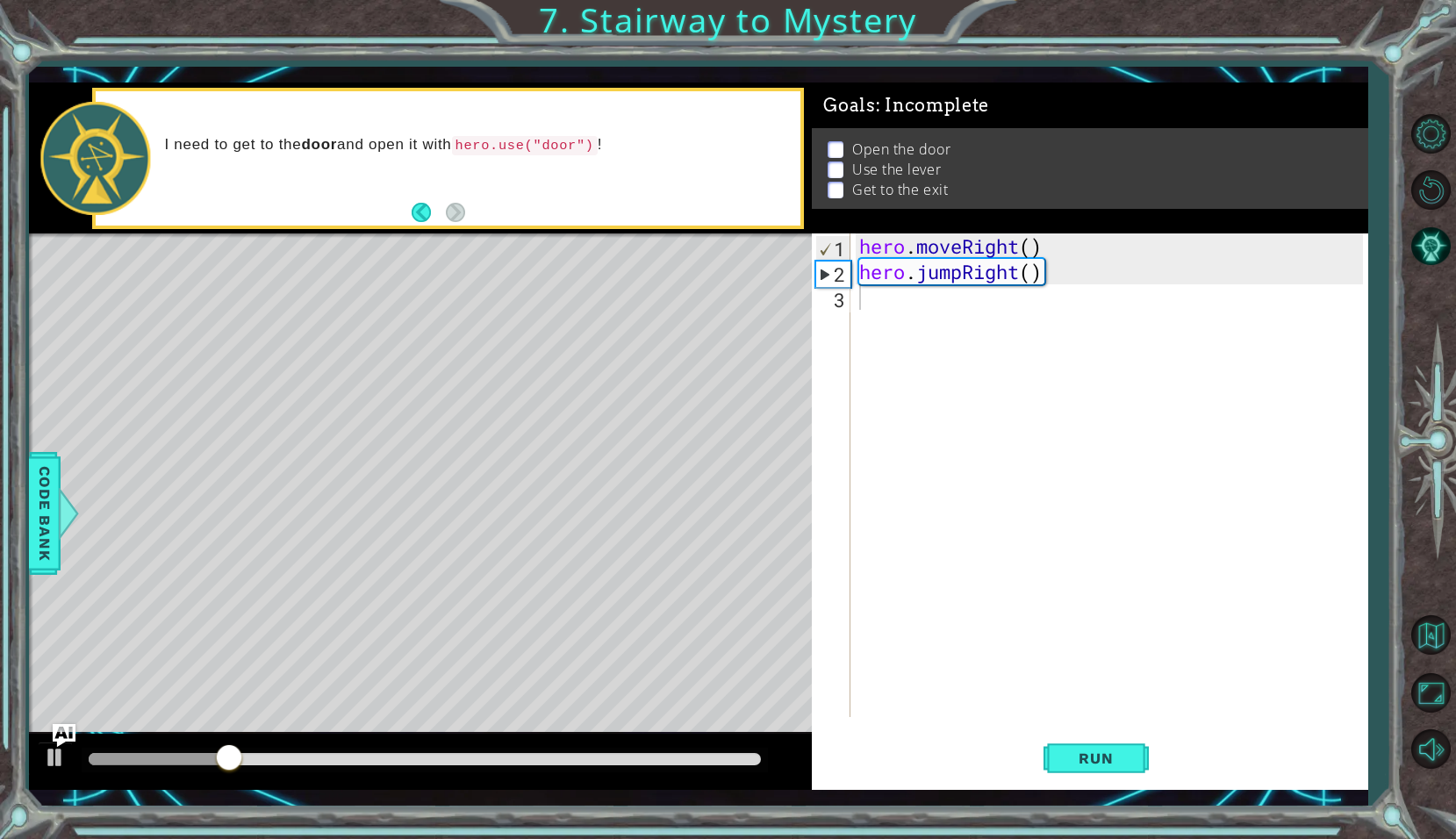
click at [54, 742] on img "Ask AI" at bounding box center [64, 735] width 22 height 22
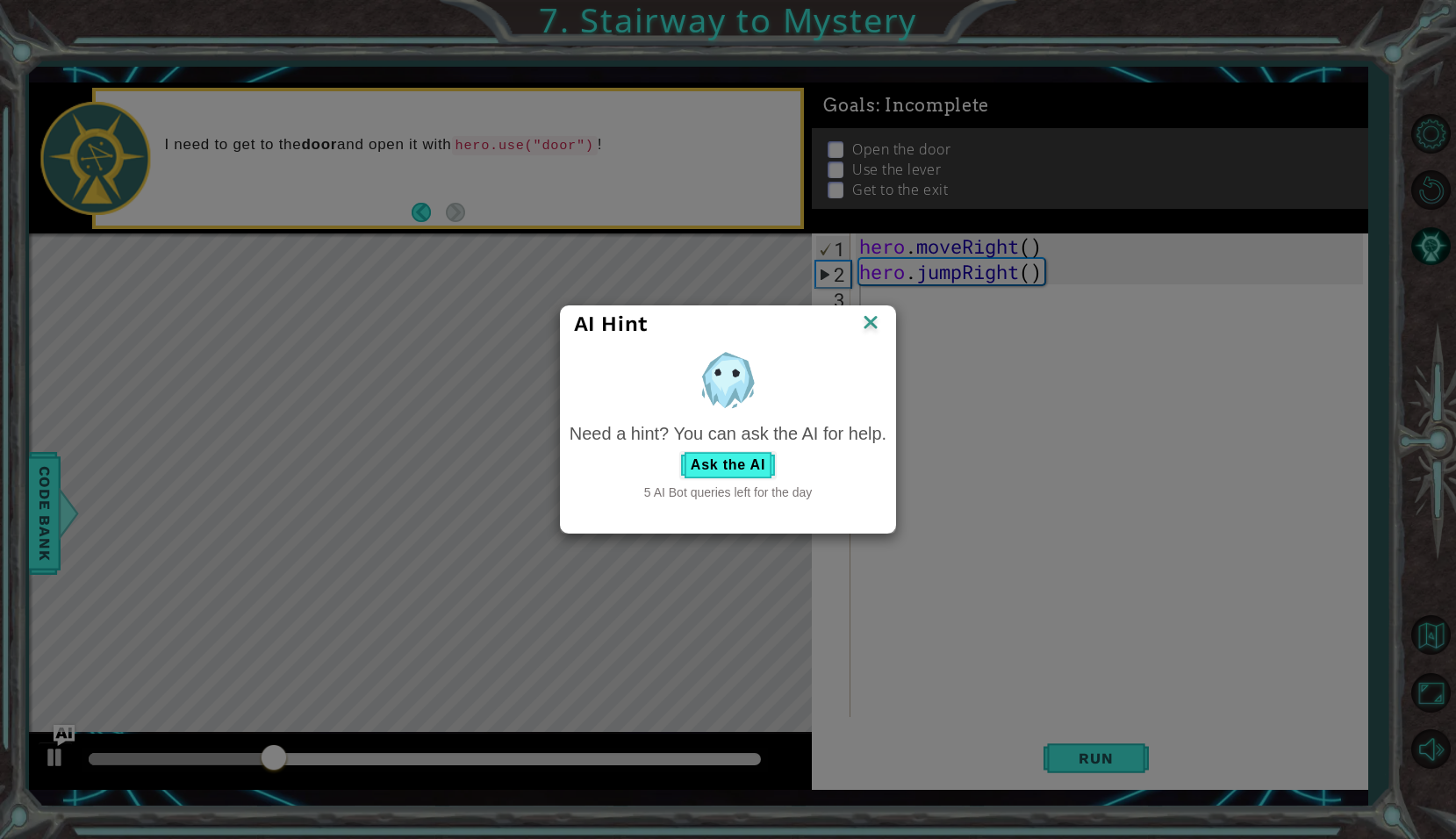
click at [856, 337] on div "AI Hint" at bounding box center [728, 323] width 308 height 26
click at [866, 327] on img at bounding box center [870, 323] width 22 height 26
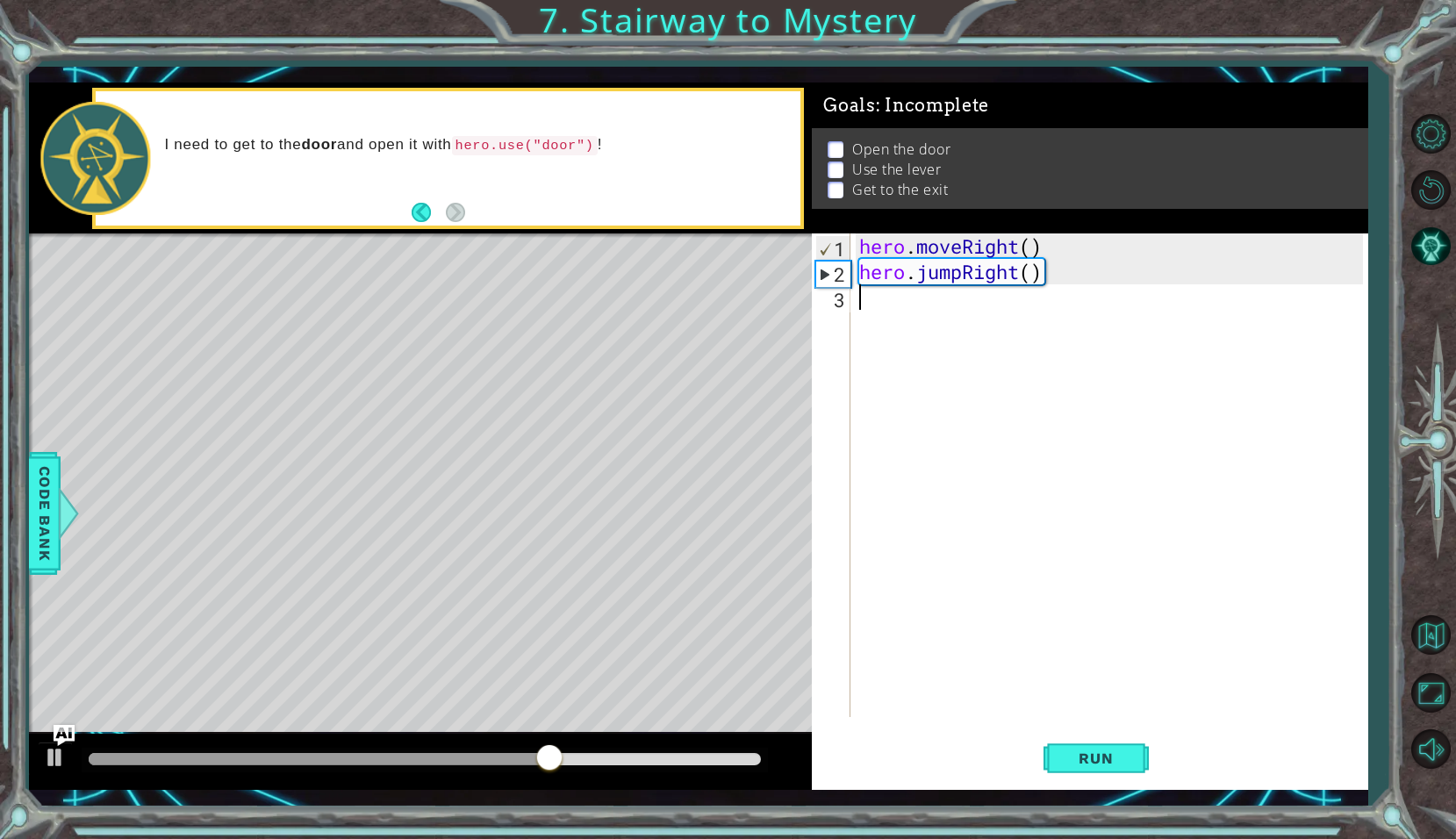
click at [1033, 761] on div "Run" at bounding box center [1096, 758] width 556 height 56
click at [1063, 753] on span "Run" at bounding box center [1096, 758] width 69 height 18
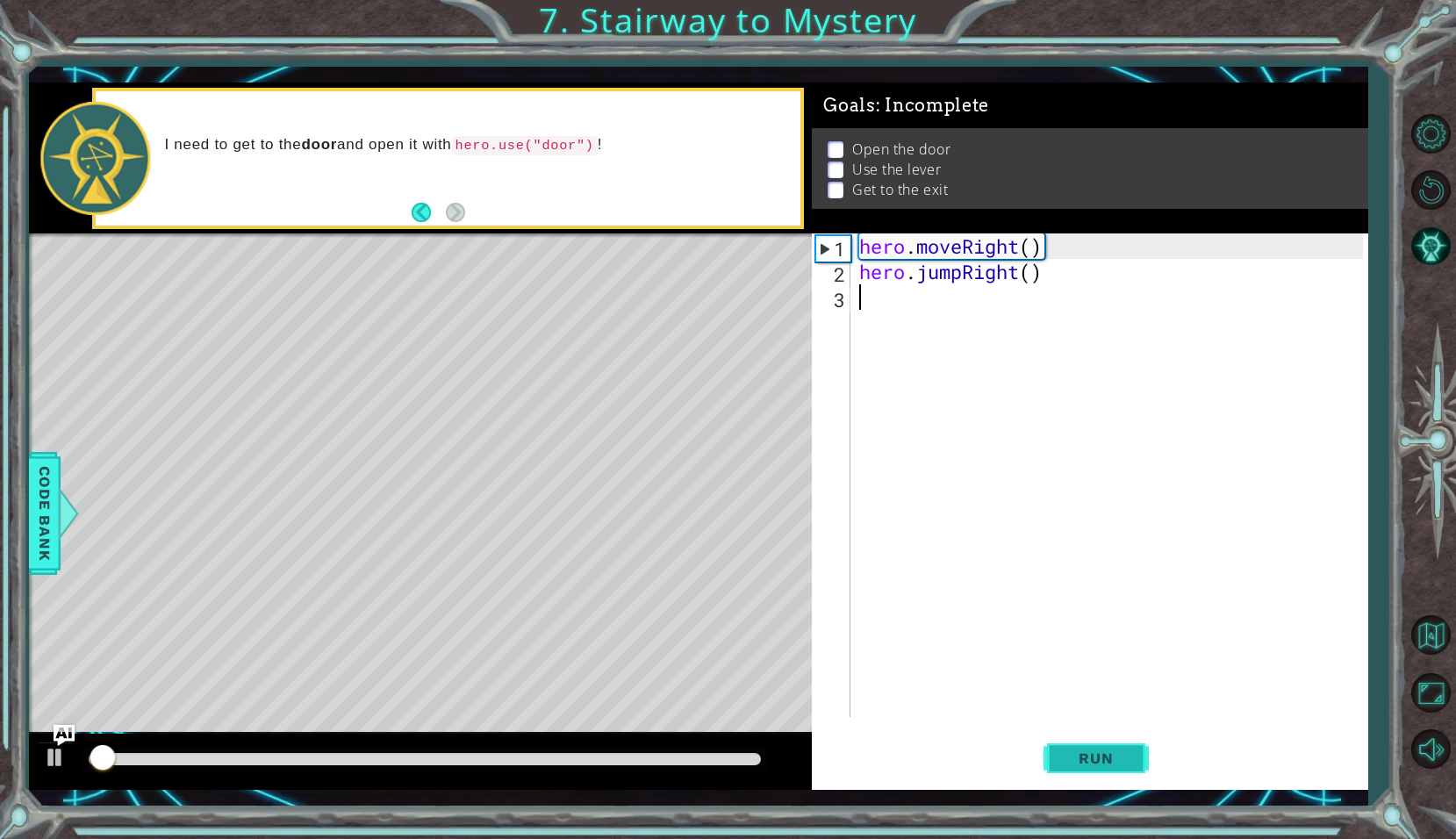
click at [1063, 753] on span "Run" at bounding box center [1096, 758] width 69 height 18
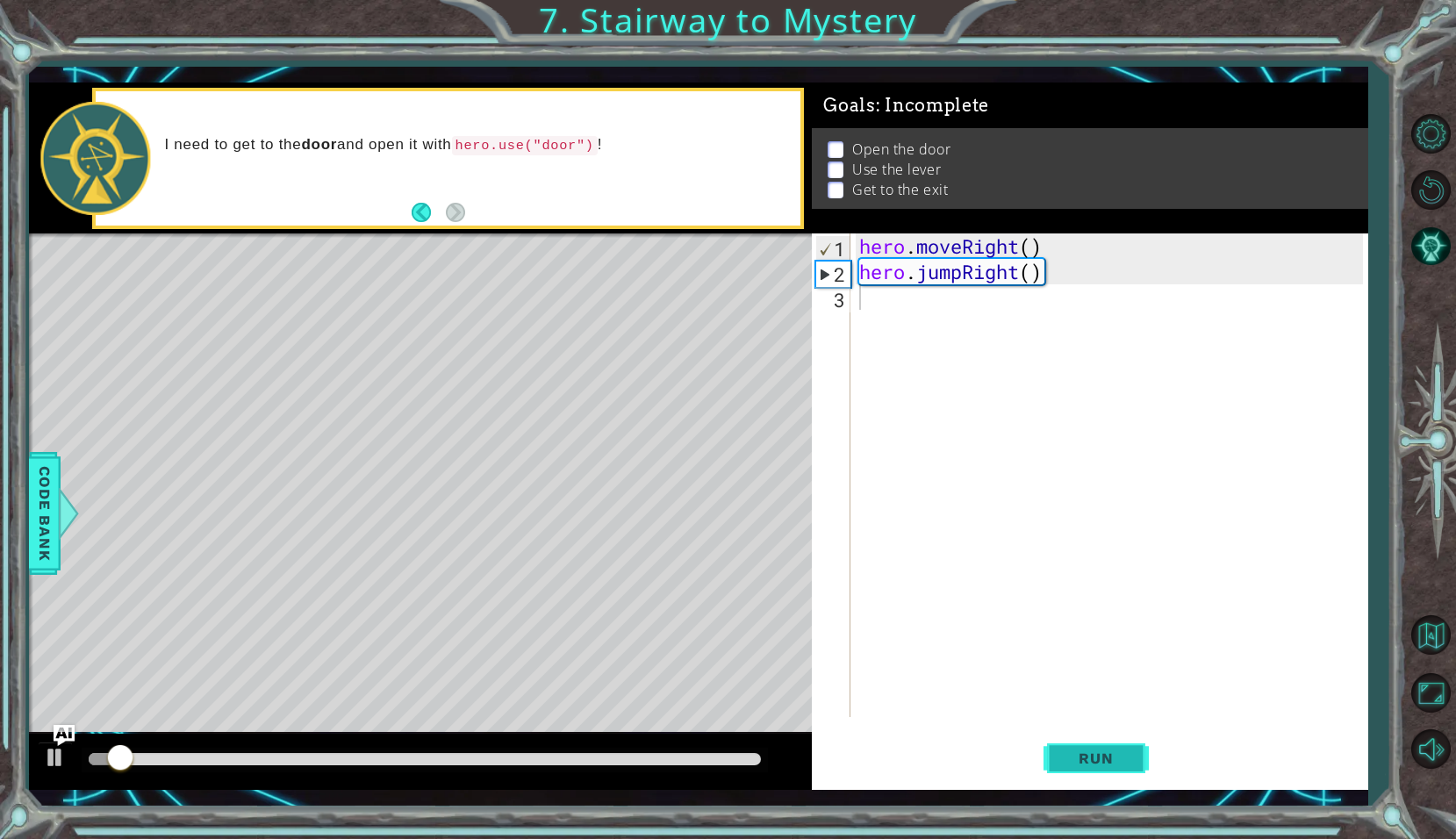
click at [1063, 753] on span "Run" at bounding box center [1096, 758] width 69 height 18
click at [67, 762] on button at bounding box center [55, 759] width 35 height 36
type textarea "h"
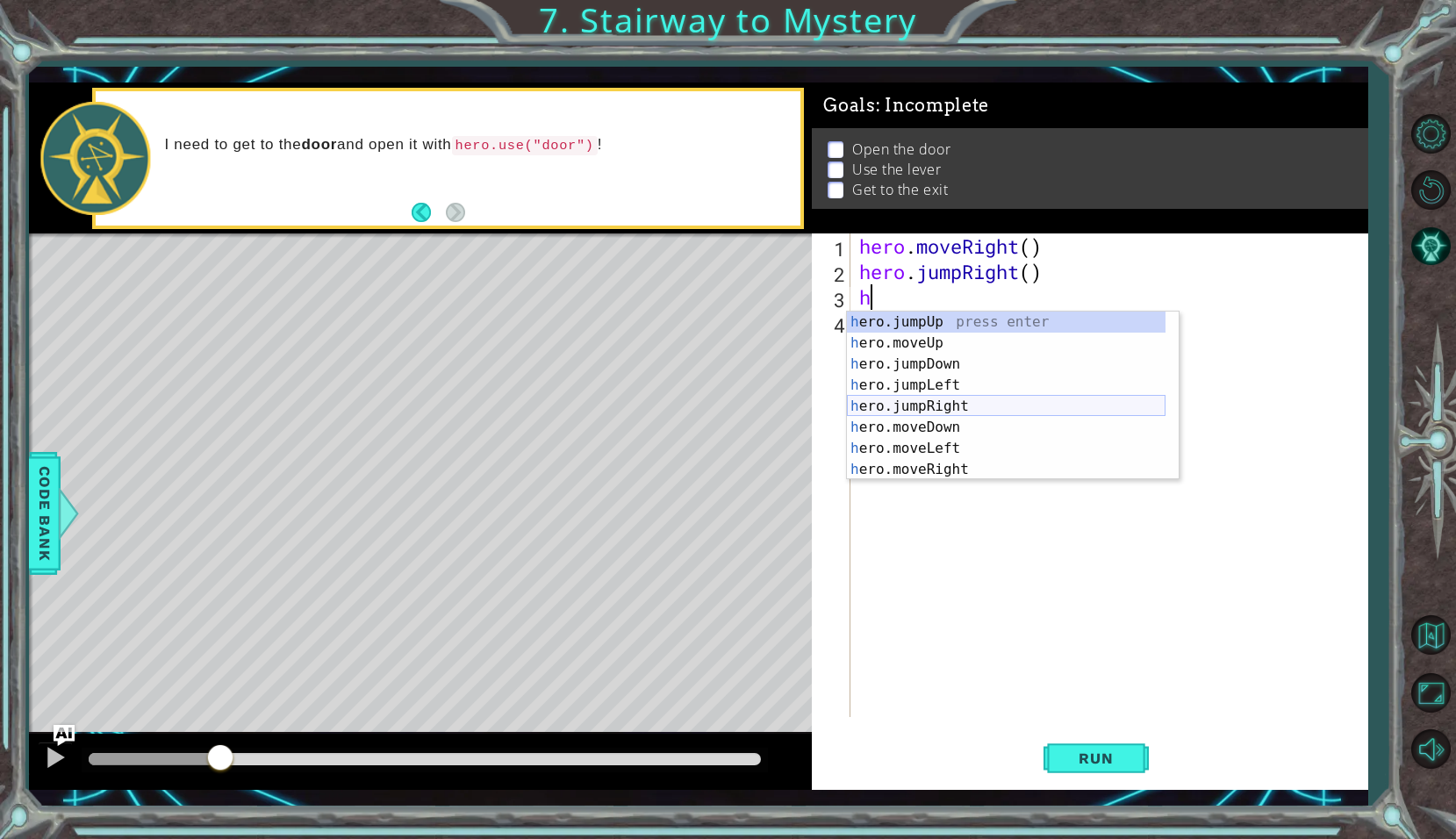
click at [881, 401] on div "h ero.jumpUp press enter h ero.moveUp press enter h ero.jumpDown press enter h …" at bounding box center [1006, 417] width 319 height 210
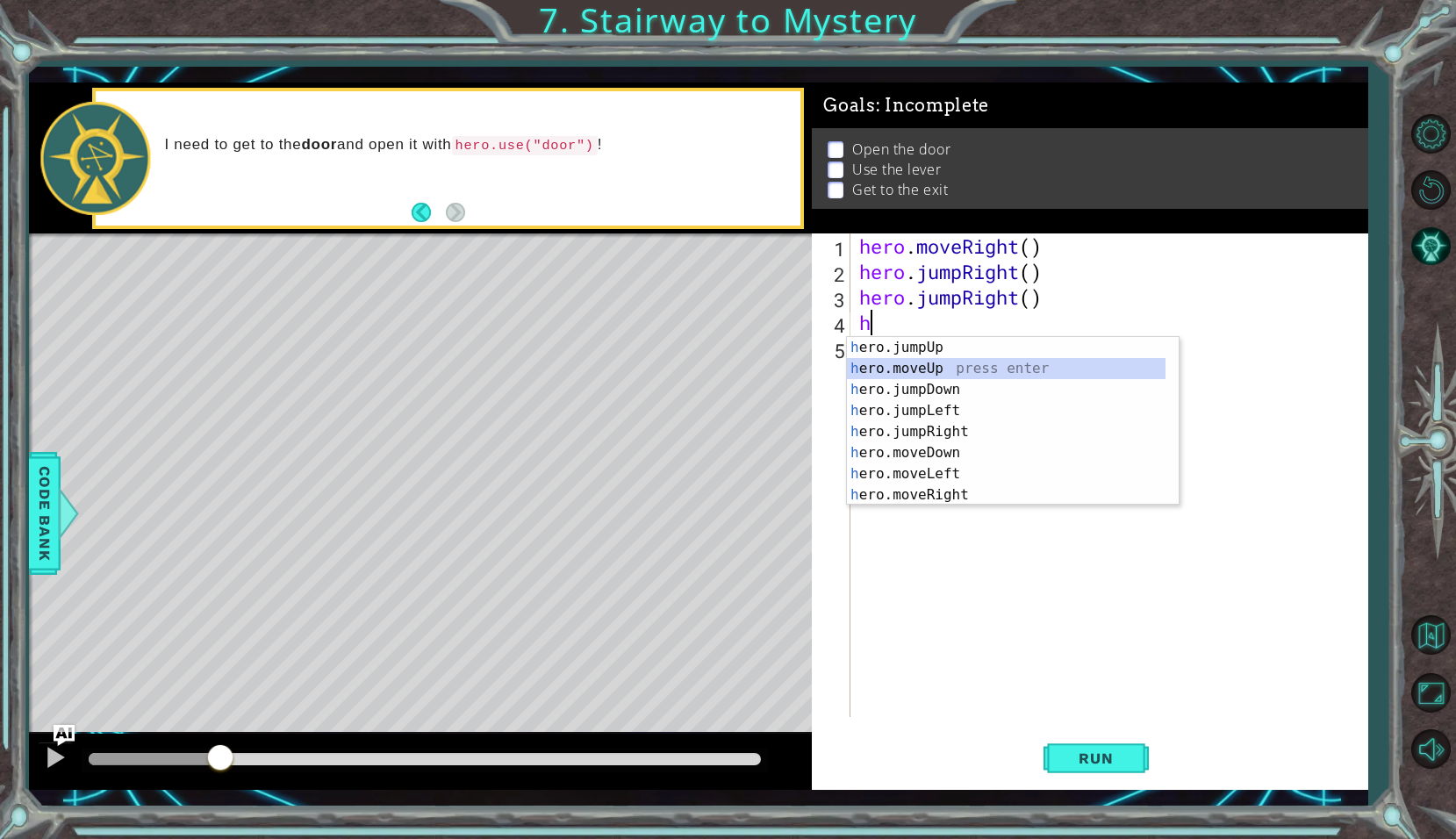
click at [906, 363] on div "h ero.jumpUp press enter h ero.moveUp press enter h ero.jumpDown press enter h …" at bounding box center [1006, 442] width 319 height 210
type textarea "hero.moveUp(1)"
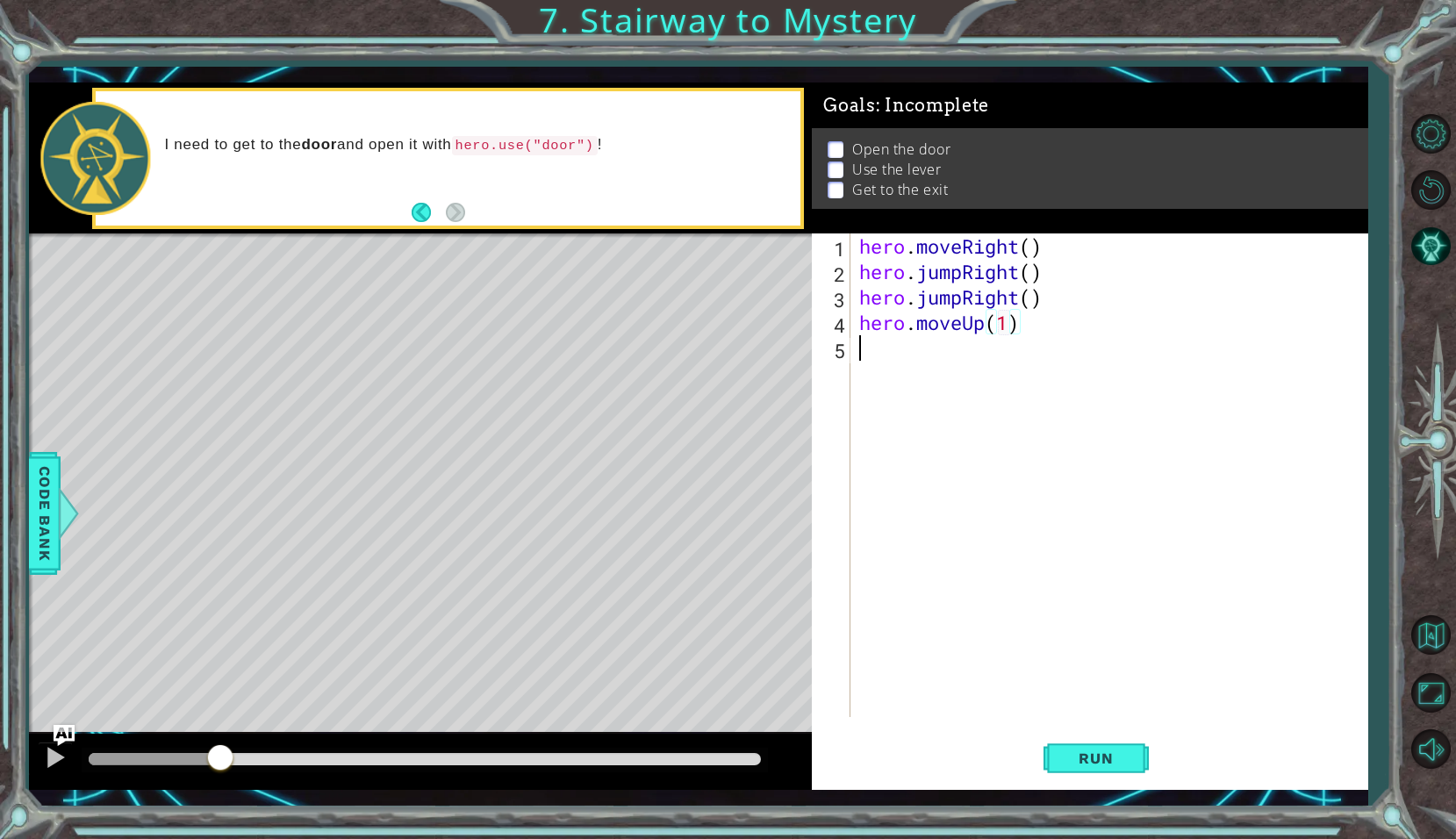
click at [896, 355] on div "hero . moveRight ( ) hero . jumpRight ( ) hero . jumpRight ( ) hero . moveUp ( …" at bounding box center [1114, 500] width 516 height 534
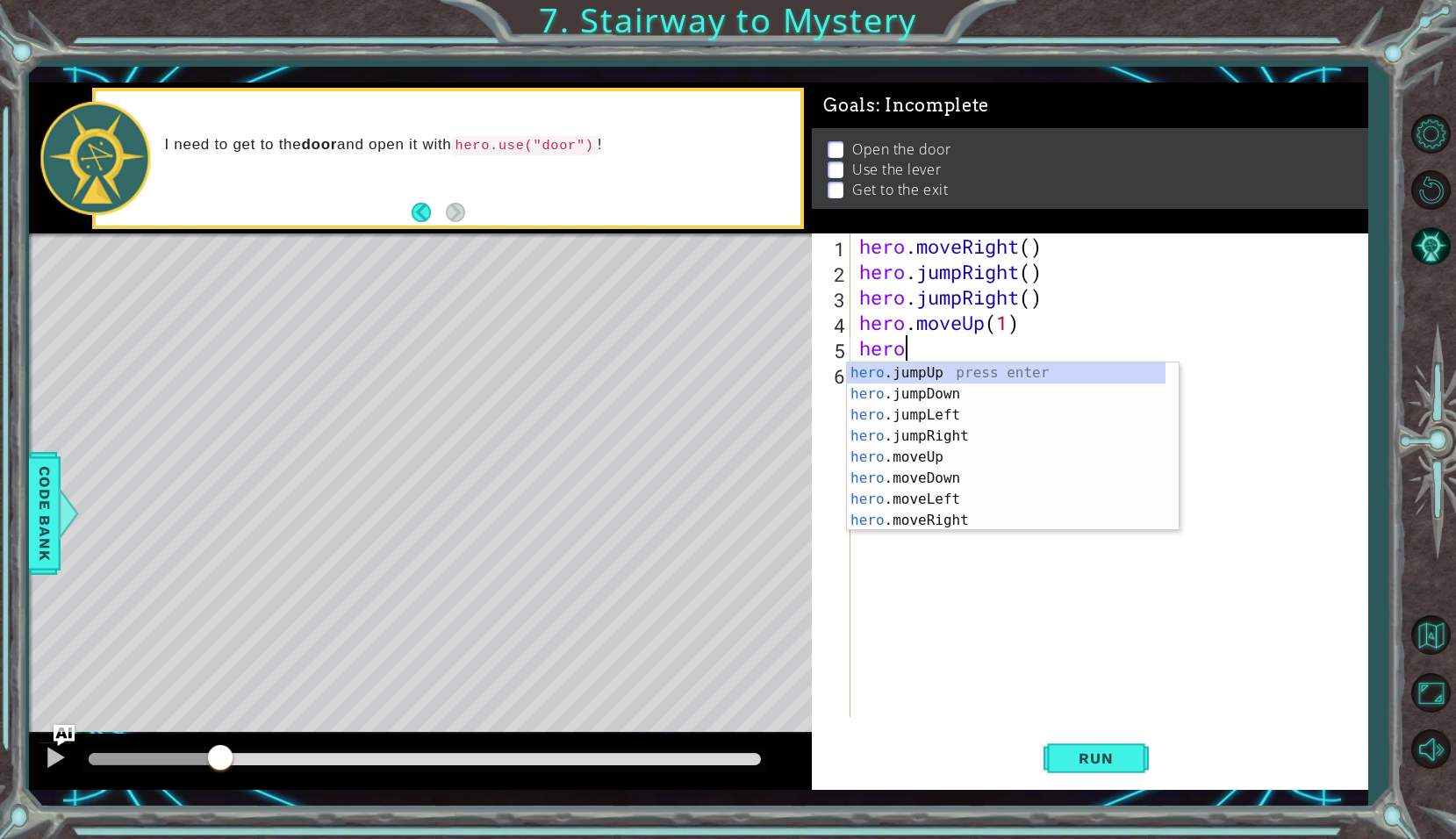
scroll to position [0, 2]
click at [928, 476] on div "hero .j u mpUp press enter hero .j u mpDown press enter hero .j u mpLeft press …" at bounding box center [1012, 446] width 332 height 169
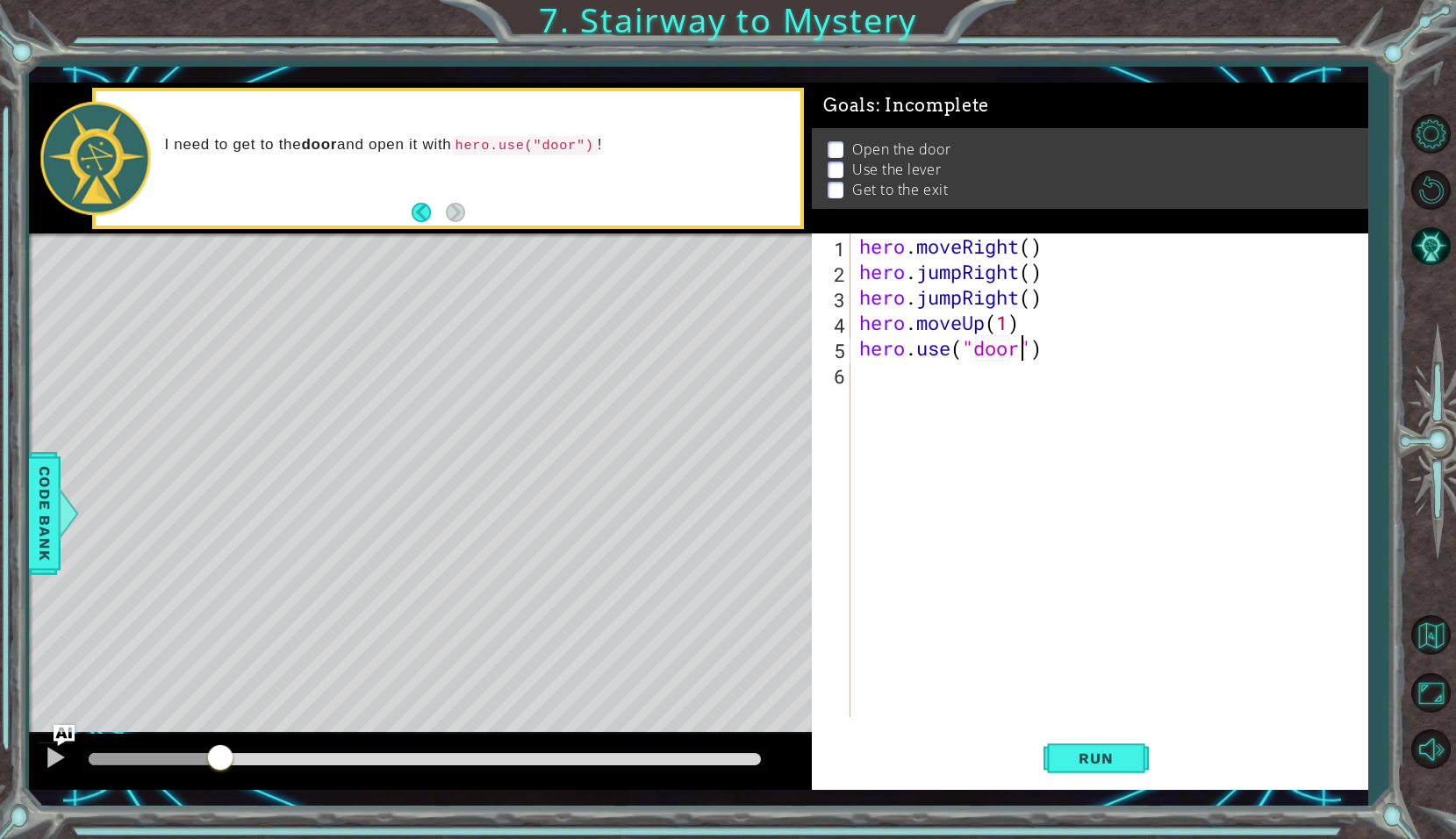
scroll to position [0, 8]
click at [1081, 772] on button "Run" at bounding box center [1096, 758] width 105 height 56
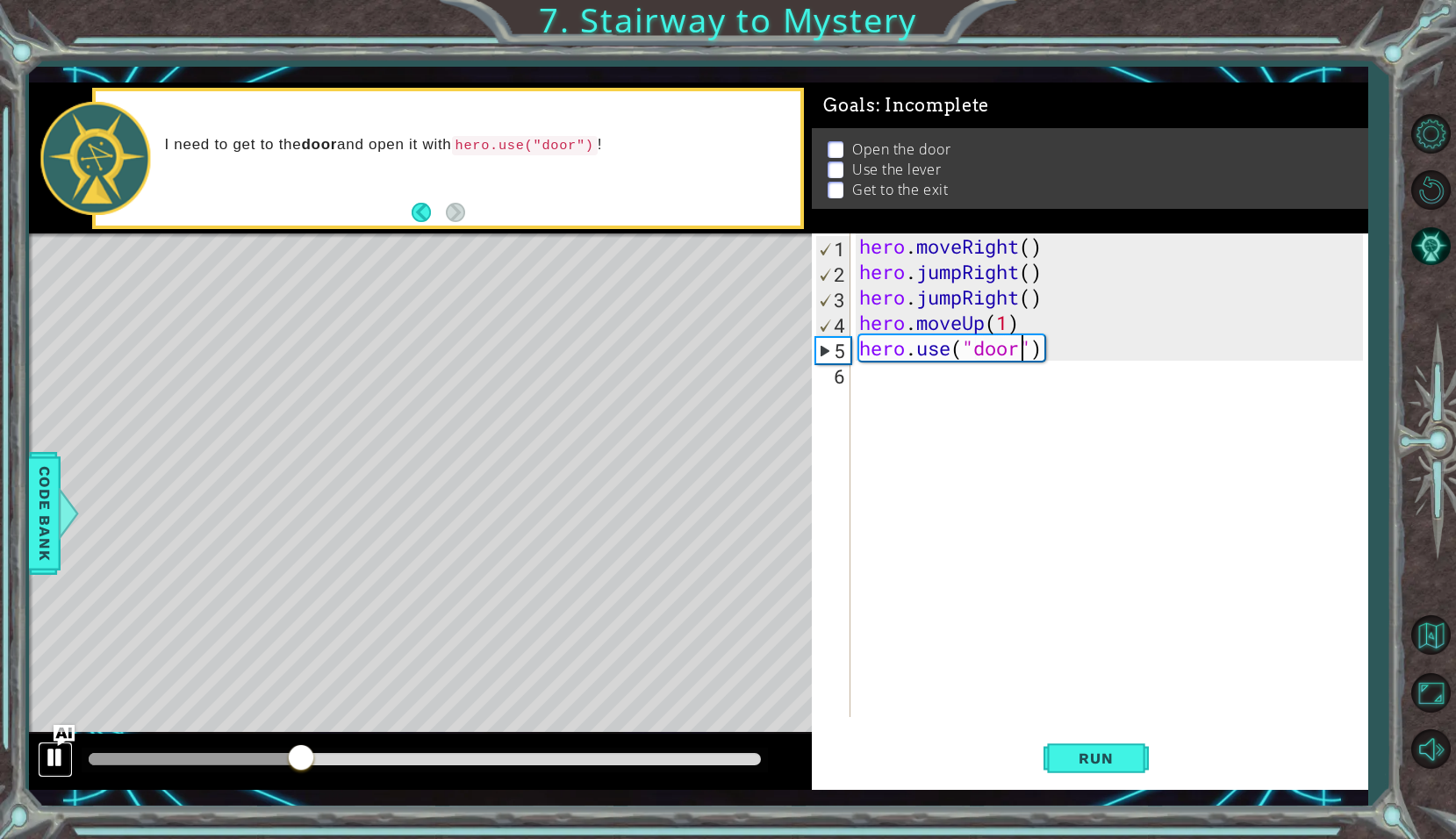
click at [49, 750] on div at bounding box center [55, 756] width 22 height 22
click at [1117, 739] on button "Run" at bounding box center [1096, 758] width 105 height 56
click at [1022, 305] on div "hero . moveRight ( ) hero . jumpRight ( ) hero . jumpRight ( ) hero . moveUp ( …" at bounding box center [1114, 500] width 516 height 534
click at [1033, 299] on div "hero . moveRight ( ) hero . jumpRight ( ) hero . jumpRight ( ) hero . moveUp ( …" at bounding box center [1114, 500] width 516 height 534
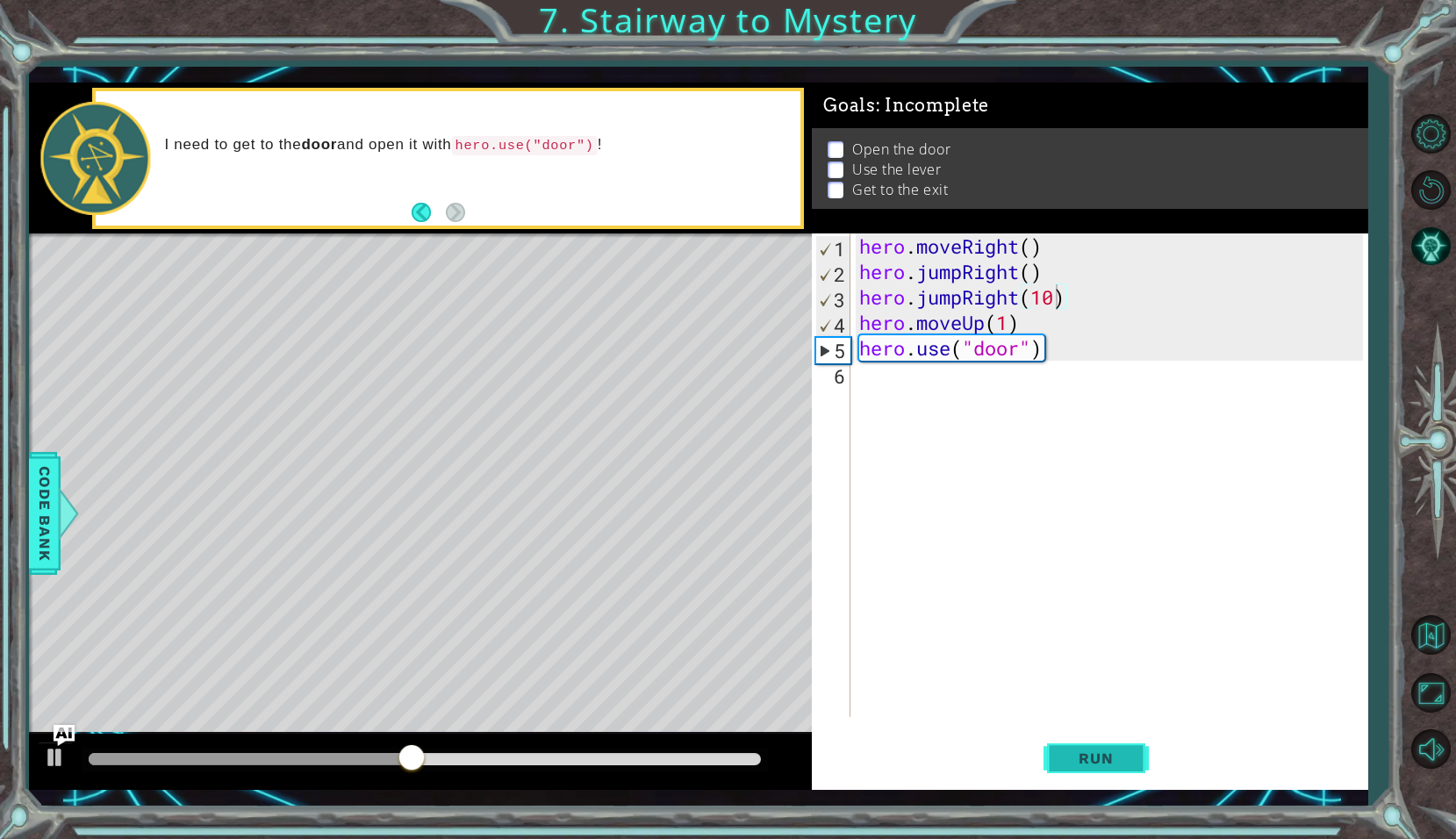
click at [1059, 778] on button "Run" at bounding box center [1096, 758] width 105 height 56
click at [43, 758] on button at bounding box center [55, 759] width 35 height 36
click at [1091, 350] on div "hero . moveRight ( ) hero . jumpRight ( ) hero . jumpRight ( 10 ) hero . moveUp…" at bounding box center [1114, 500] width 516 height 534
click at [1081, 352] on div "hero . moveRight ( ) hero . jumpRight ( ) hero . jumpRight ( 10 ) hero . moveUp…" at bounding box center [1114, 500] width 516 height 534
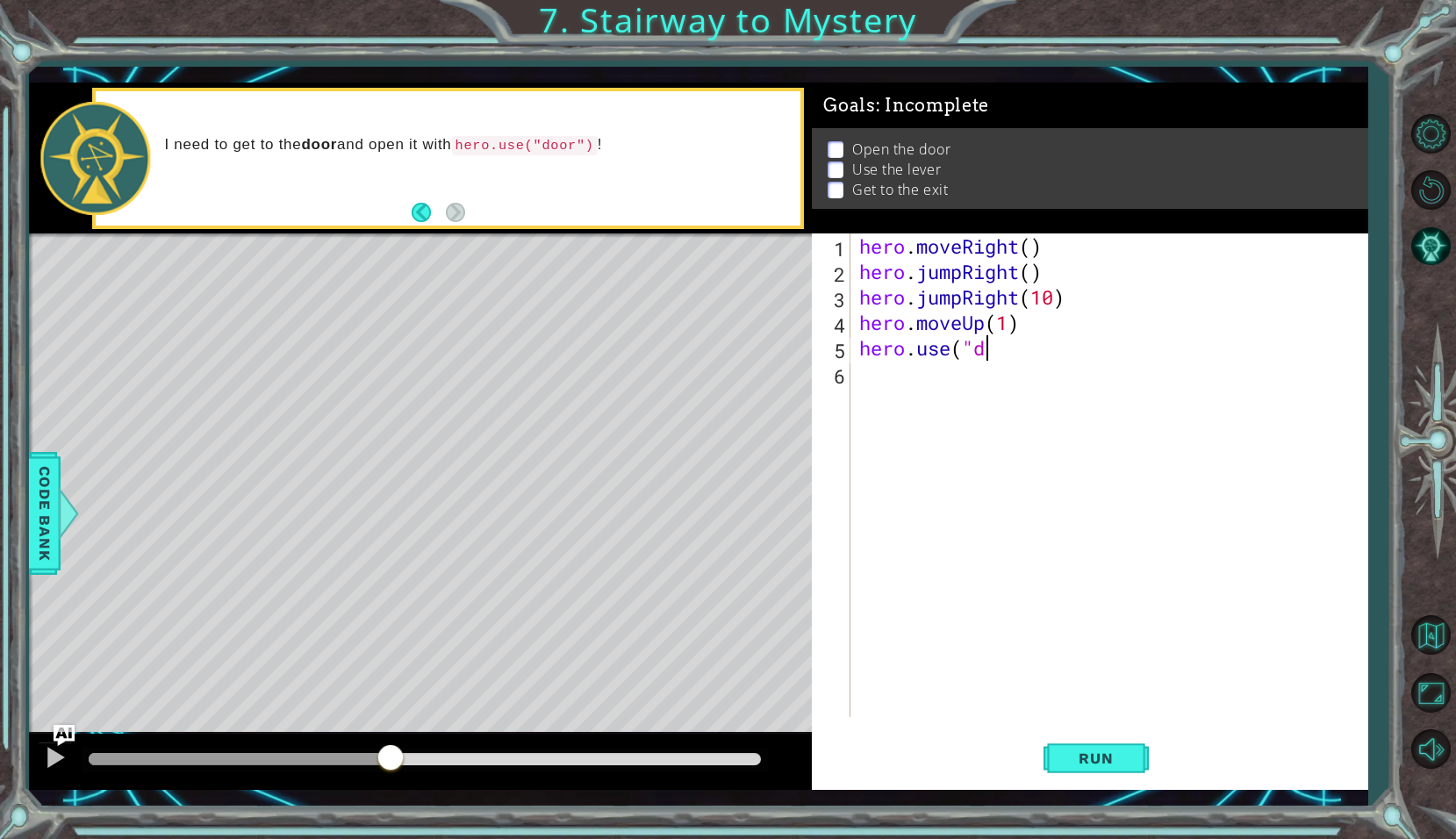
scroll to position [0, 1]
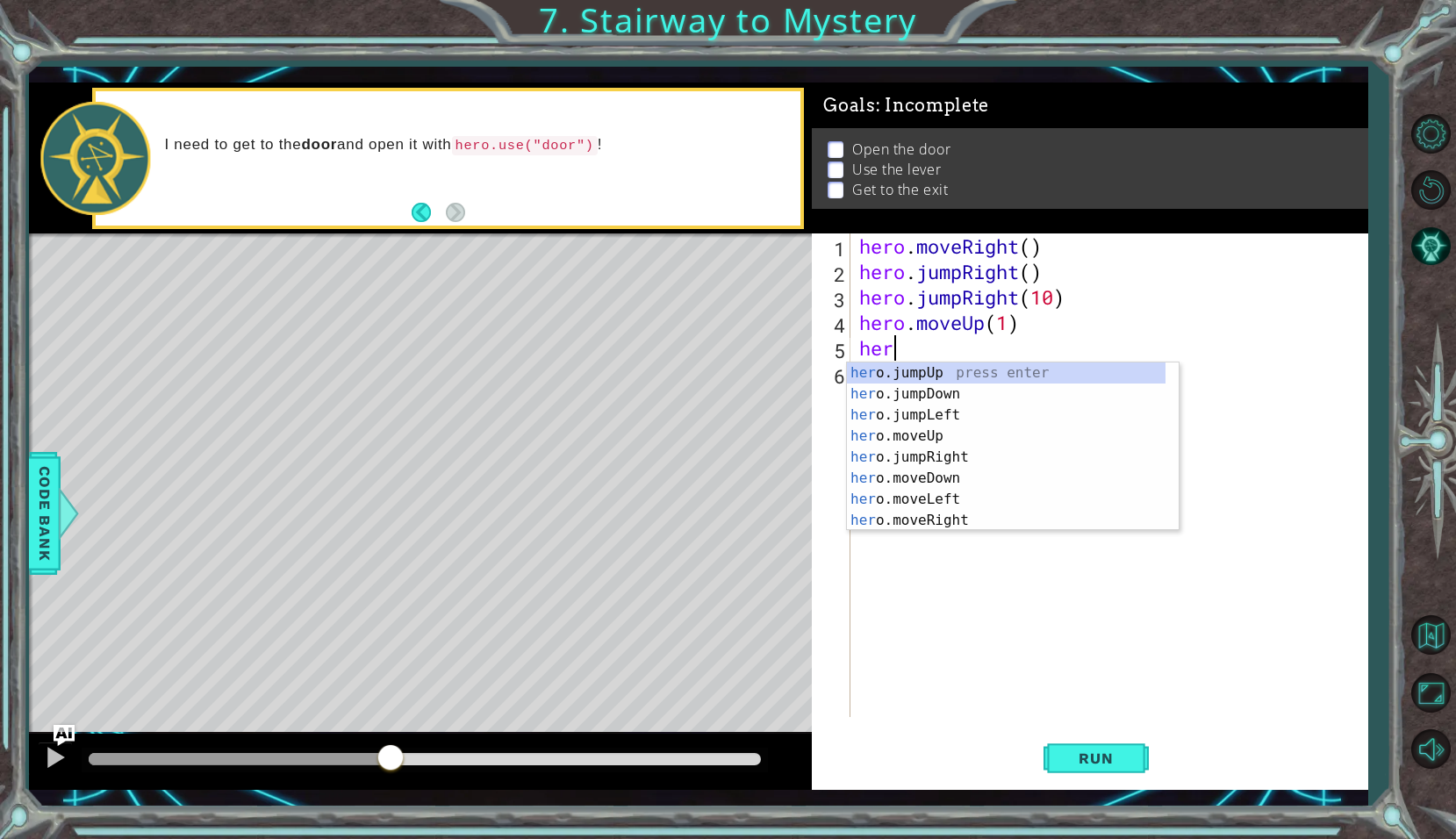
type textarea "h"
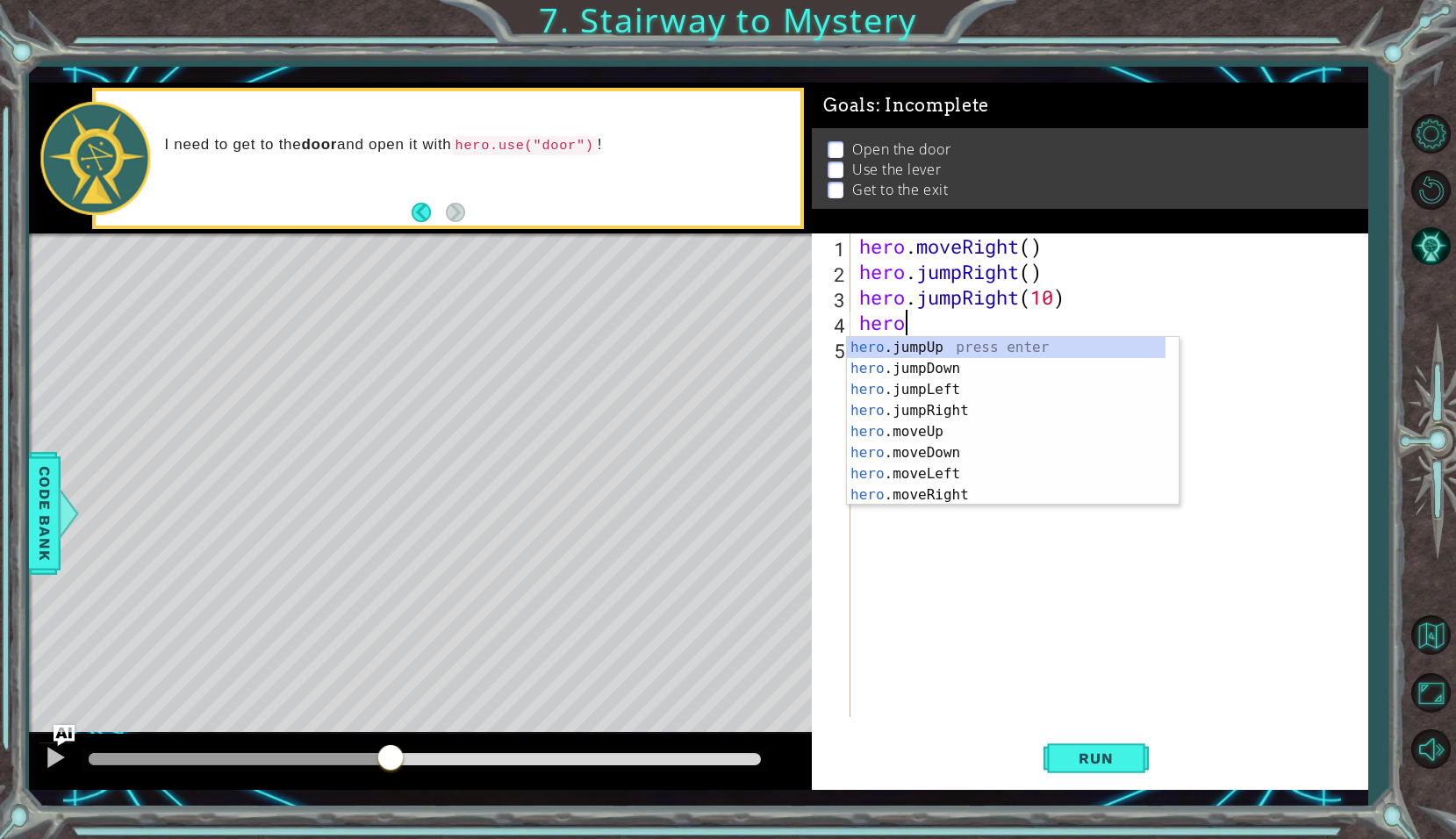
type textarea "h"
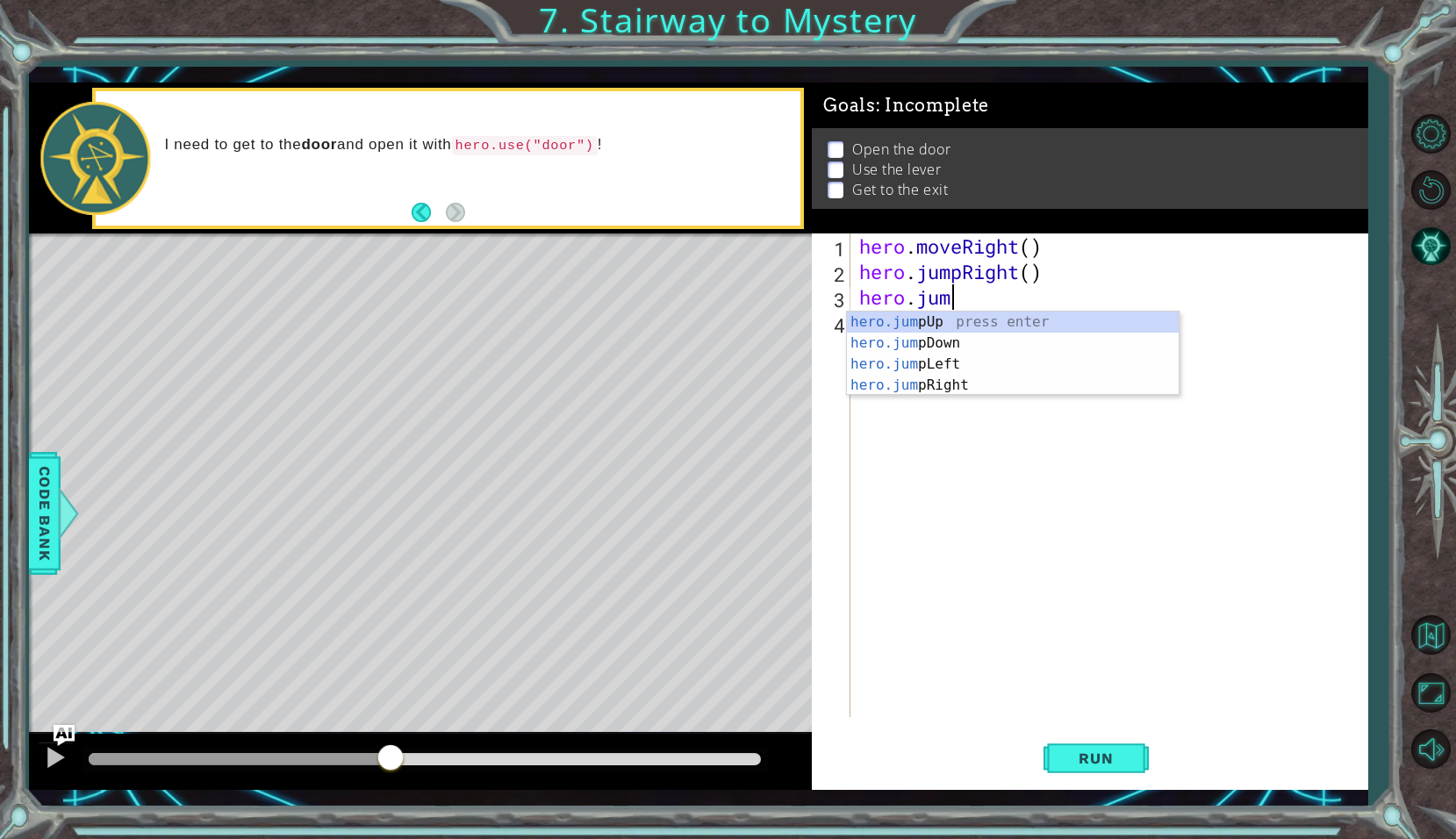
type textarea "h"
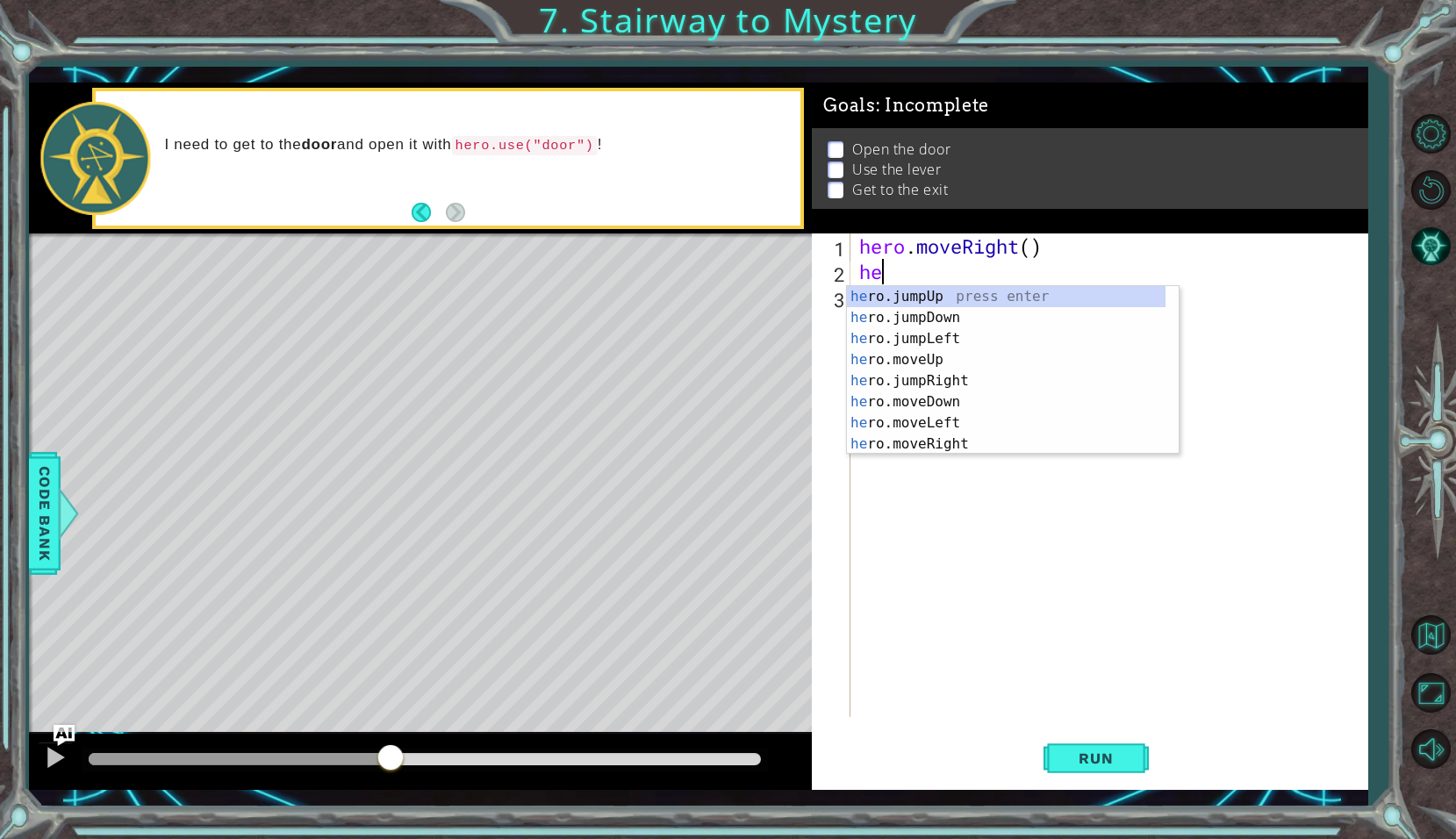
type textarea "h"
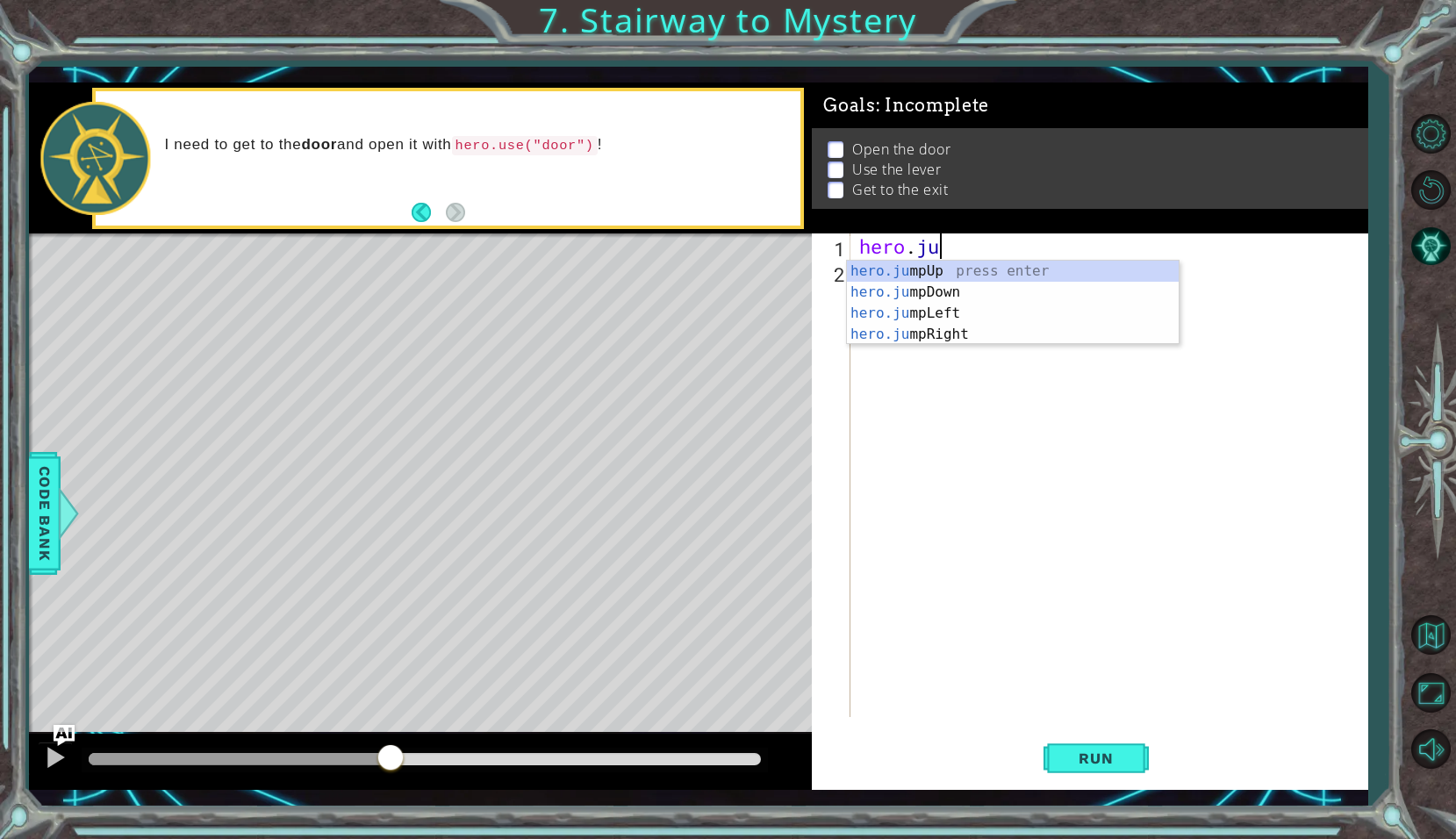
type textarea "hero.jum"
click at [1000, 277] on div "hero.jum pUp press enter hero.jum pDown press enter hero.jum pLeft press enter …" at bounding box center [1012, 323] width 332 height 127
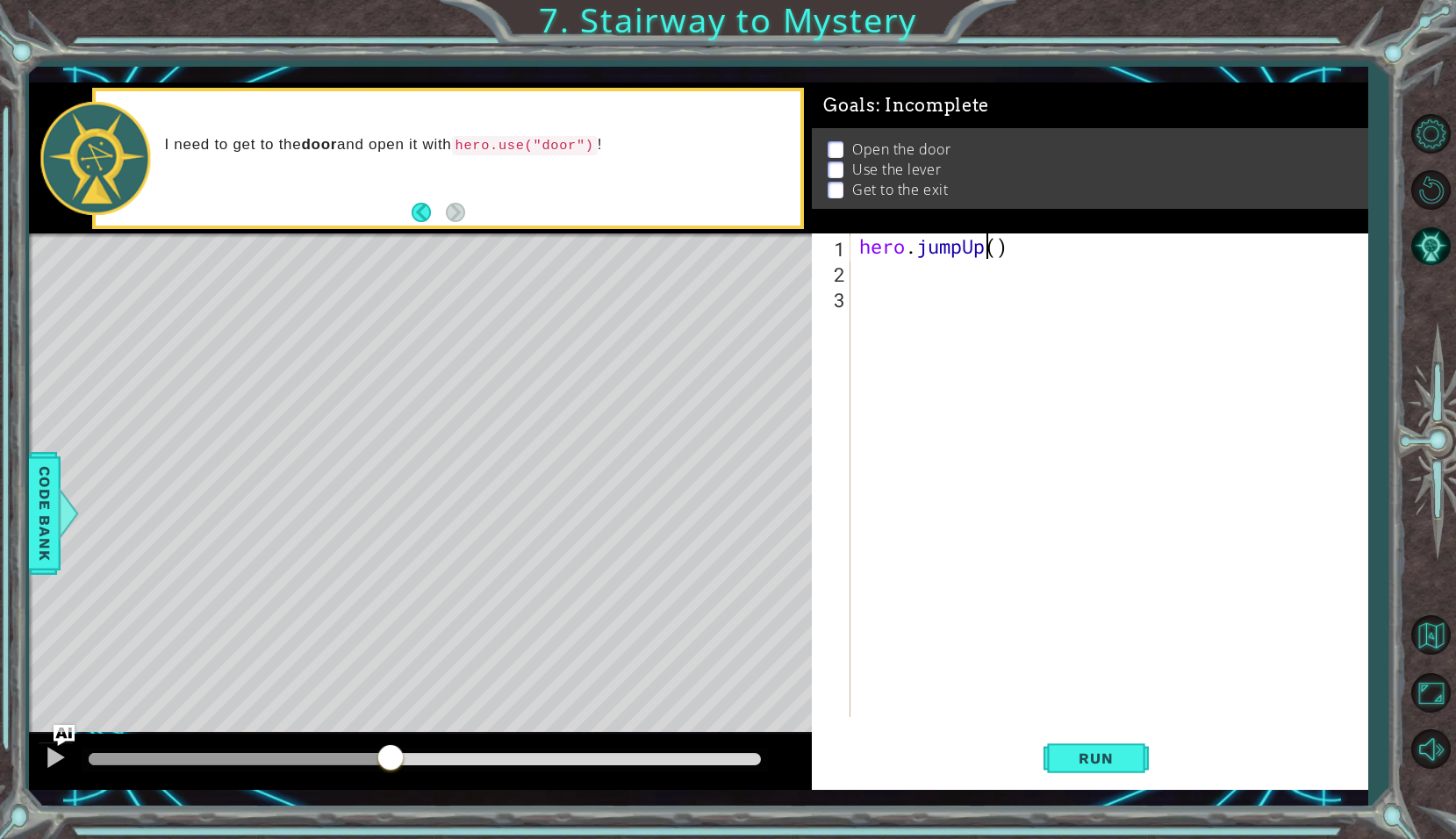
click at [990, 252] on div "hero . jumpUp ( )" at bounding box center [1114, 500] width 516 height 534
click at [1090, 754] on span "Run" at bounding box center [1096, 758] width 69 height 18
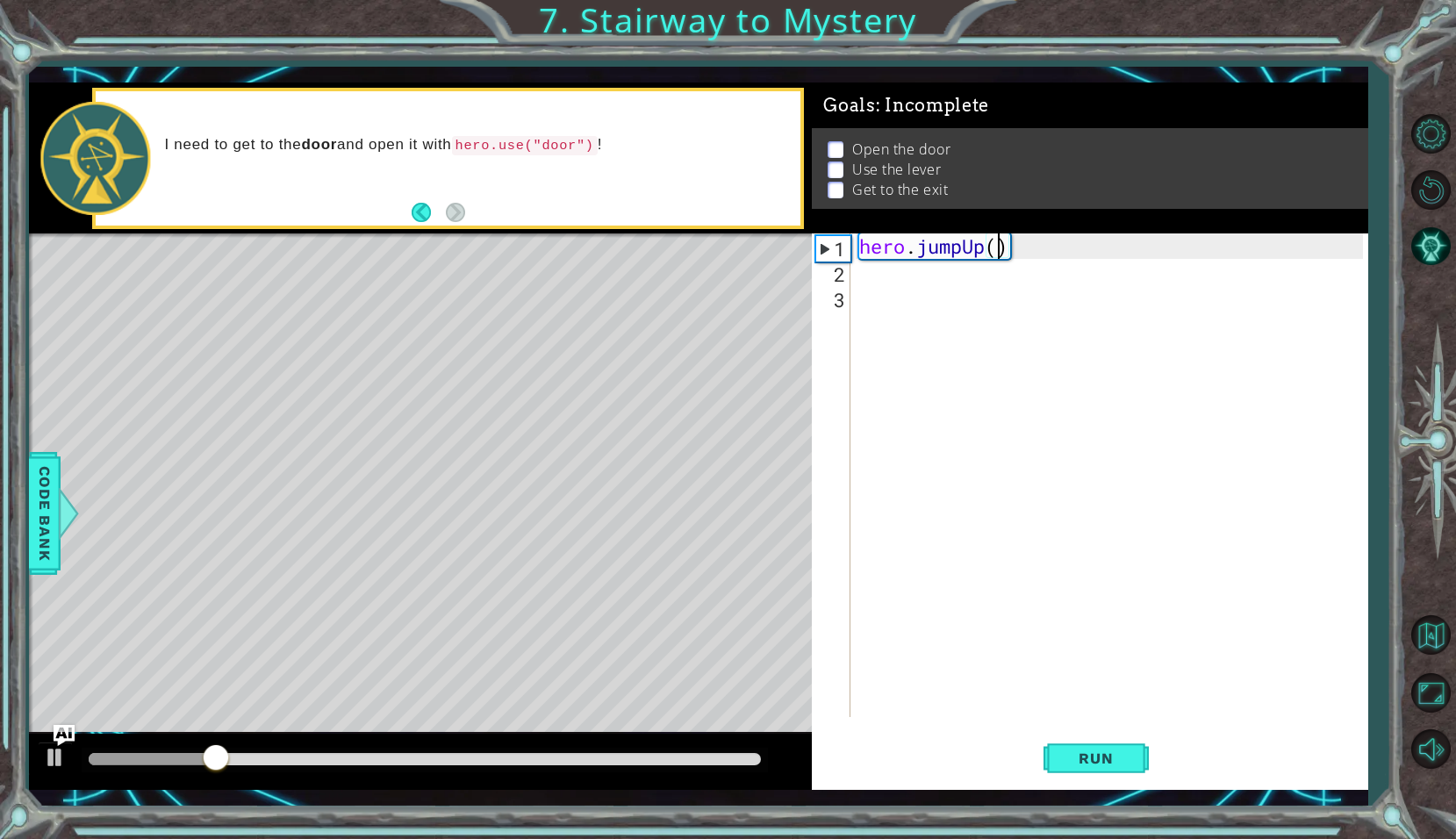
click at [1001, 245] on div "hero . jumpUp ( )" at bounding box center [1114, 500] width 516 height 534
type textarea "hero.jumpUp(5)"
click at [1111, 771] on button "Run" at bounding box center [1096, 758] width 105 height 56
click at [952, 244] on div "hero . jumpUp ( 5 )" at bounding box center [1114, 500] width 516 height 534
type textarea "hero.jumpUp(5)"
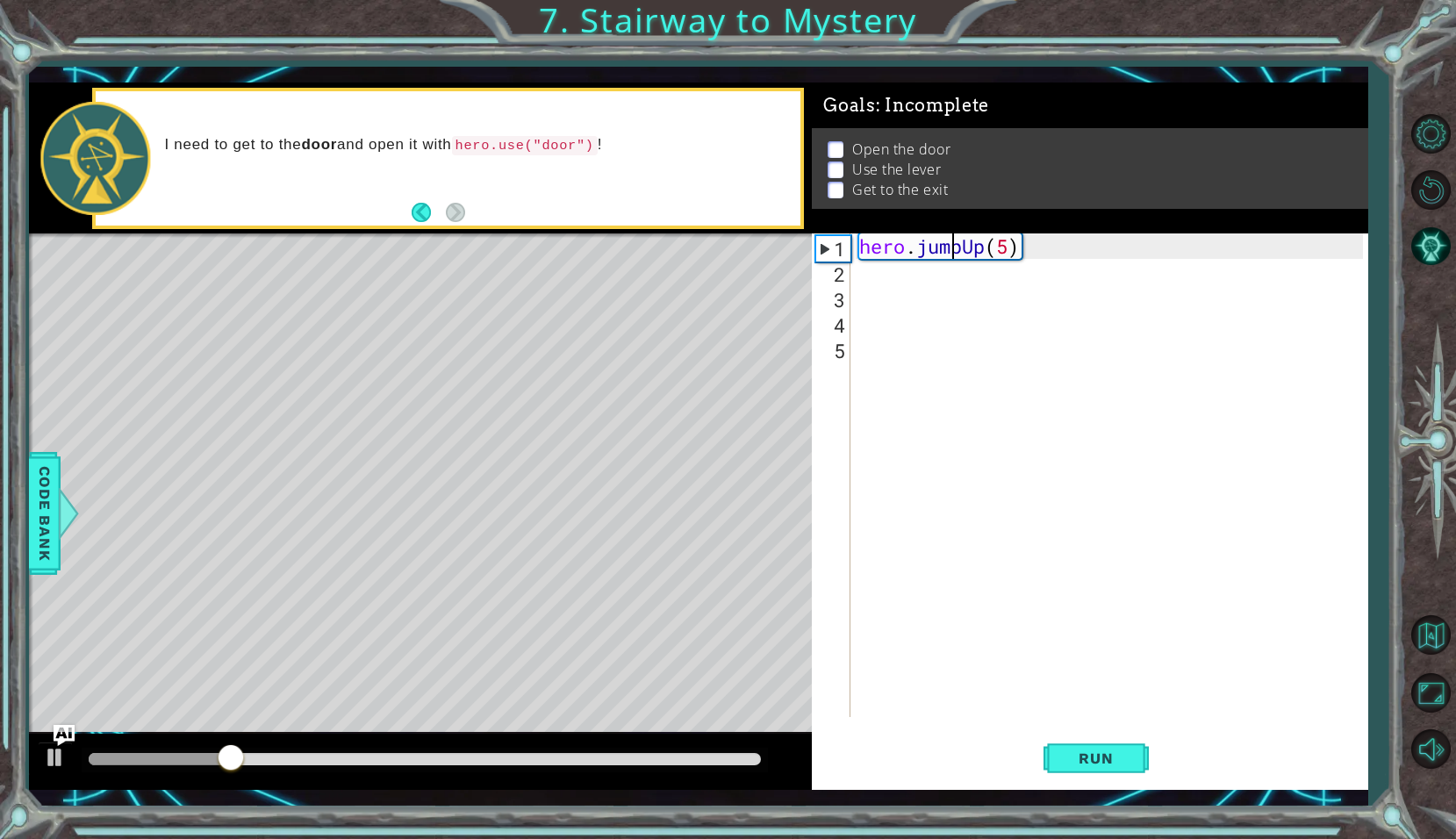
click at [884, 278] on div "hero . jumpUp ( 5 )" at bounding box center [1114, 500] width 516 height 534
click at [1015, 251] on div "hero . jumpUp ( 5 )" at bounding box center [1114, 500] width 516 height 534
click at [1024, 249] on div "hero . jumpUp ( 5 )" at bounding box center [1114, 500] width 516 height 534
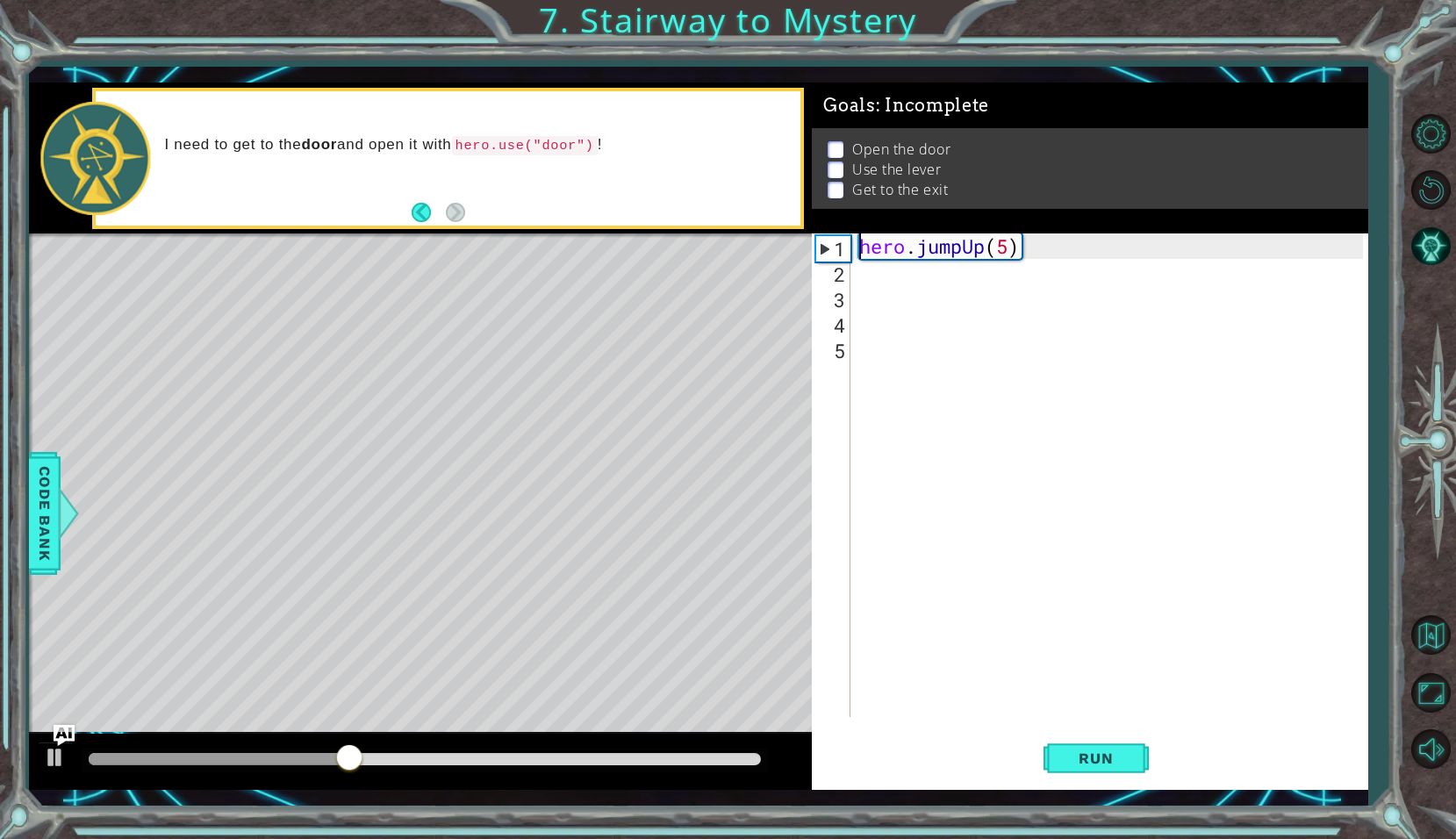
click at [1022, 249] on div "hero . jumpUp ( 5 )" at bounding box center [1114, 500] width 516 height 534
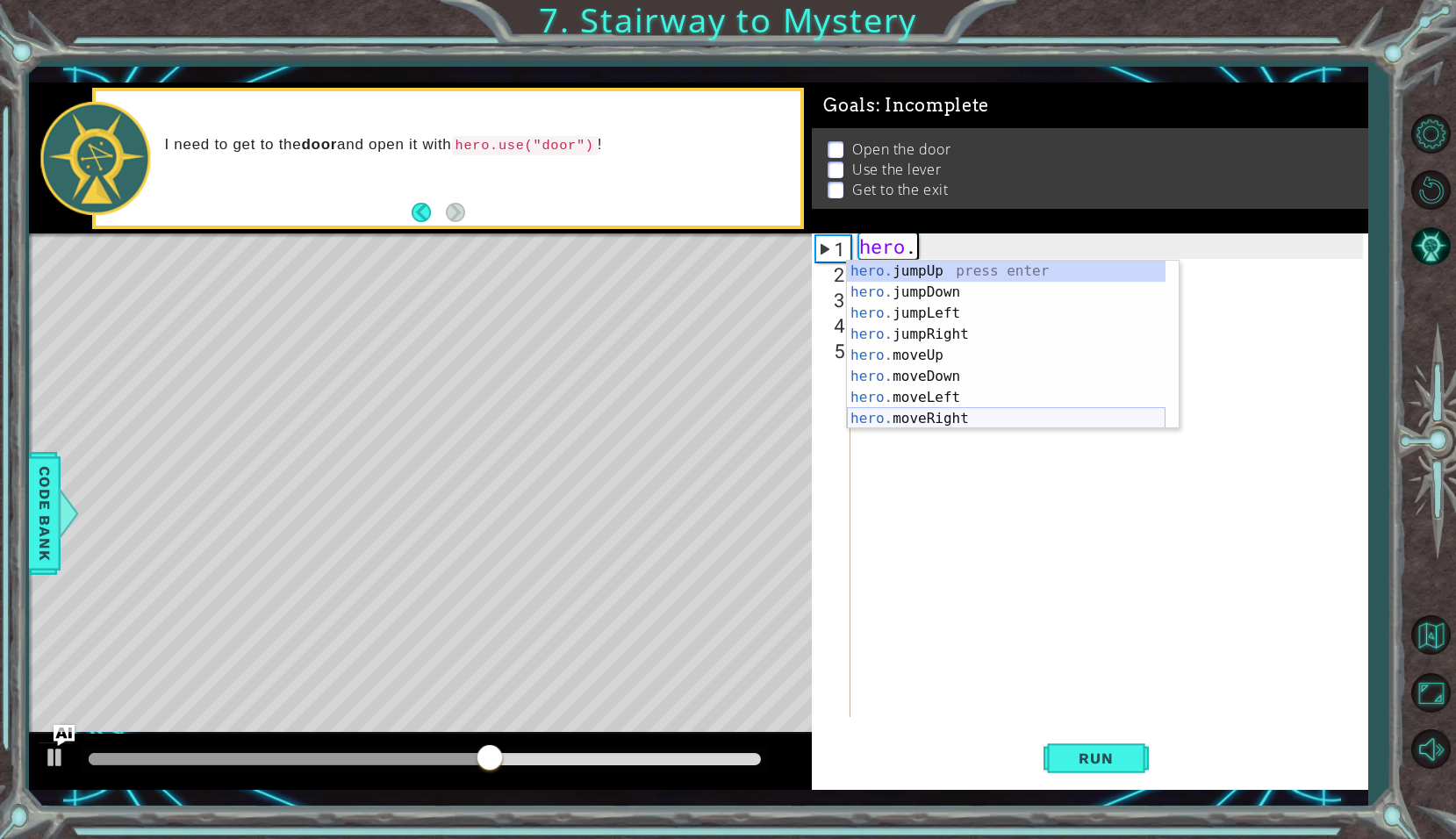
click at [922, 422] on div "hero. jumpUp press enter hero. jumpDown press enter hero. jumpLeft press enter …" at bounding box center [1006, 366] width 319 height 210
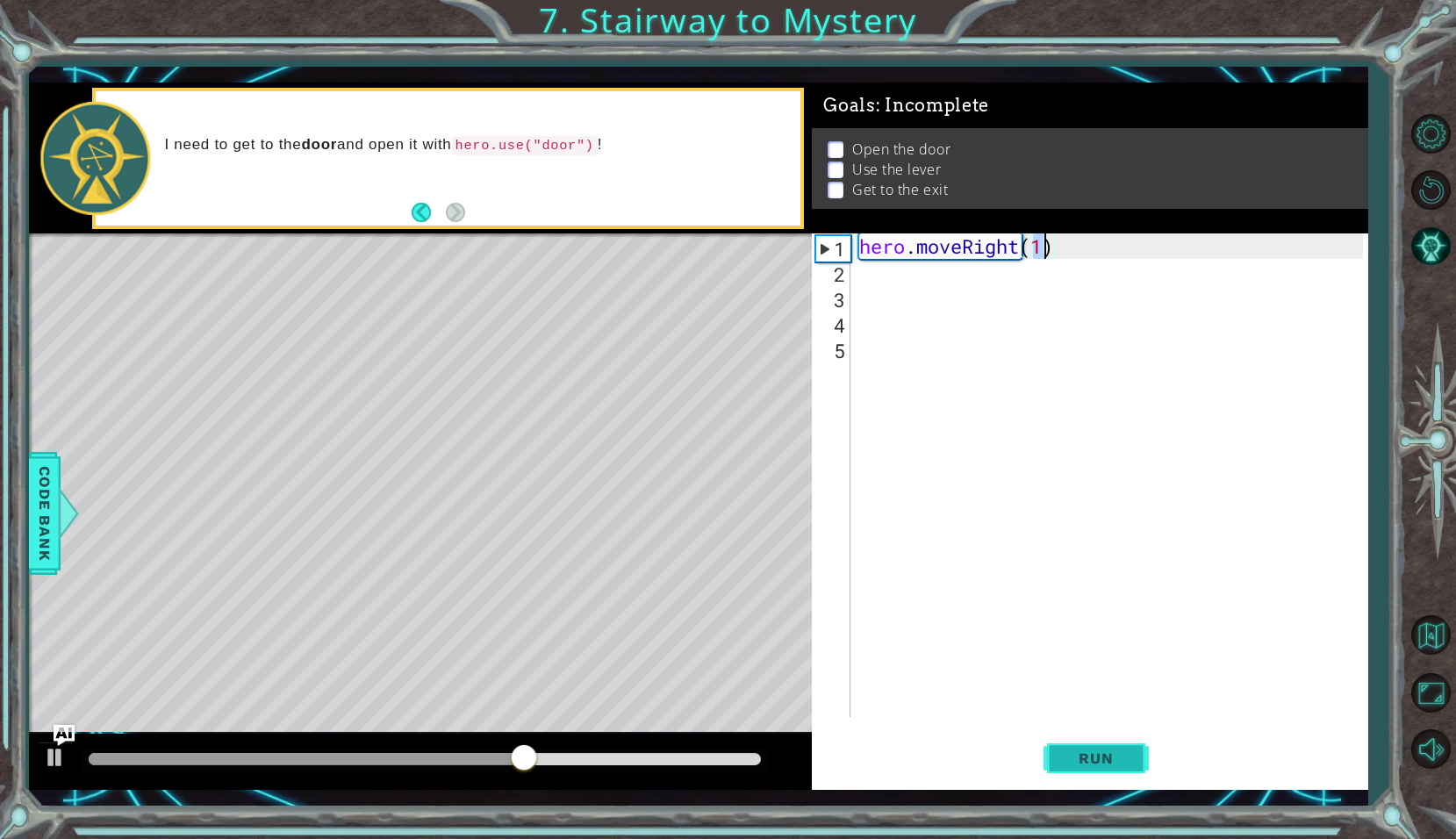
type textarea "hero.moveRight(1)"
click at [1098, 761] on span "Run" at bounding box center [1096, 758] width 69 height 18
click at [947, 279] on div "hero . moveRight ( 1 )" at bounding box center [1114, 500] width 516 height 534
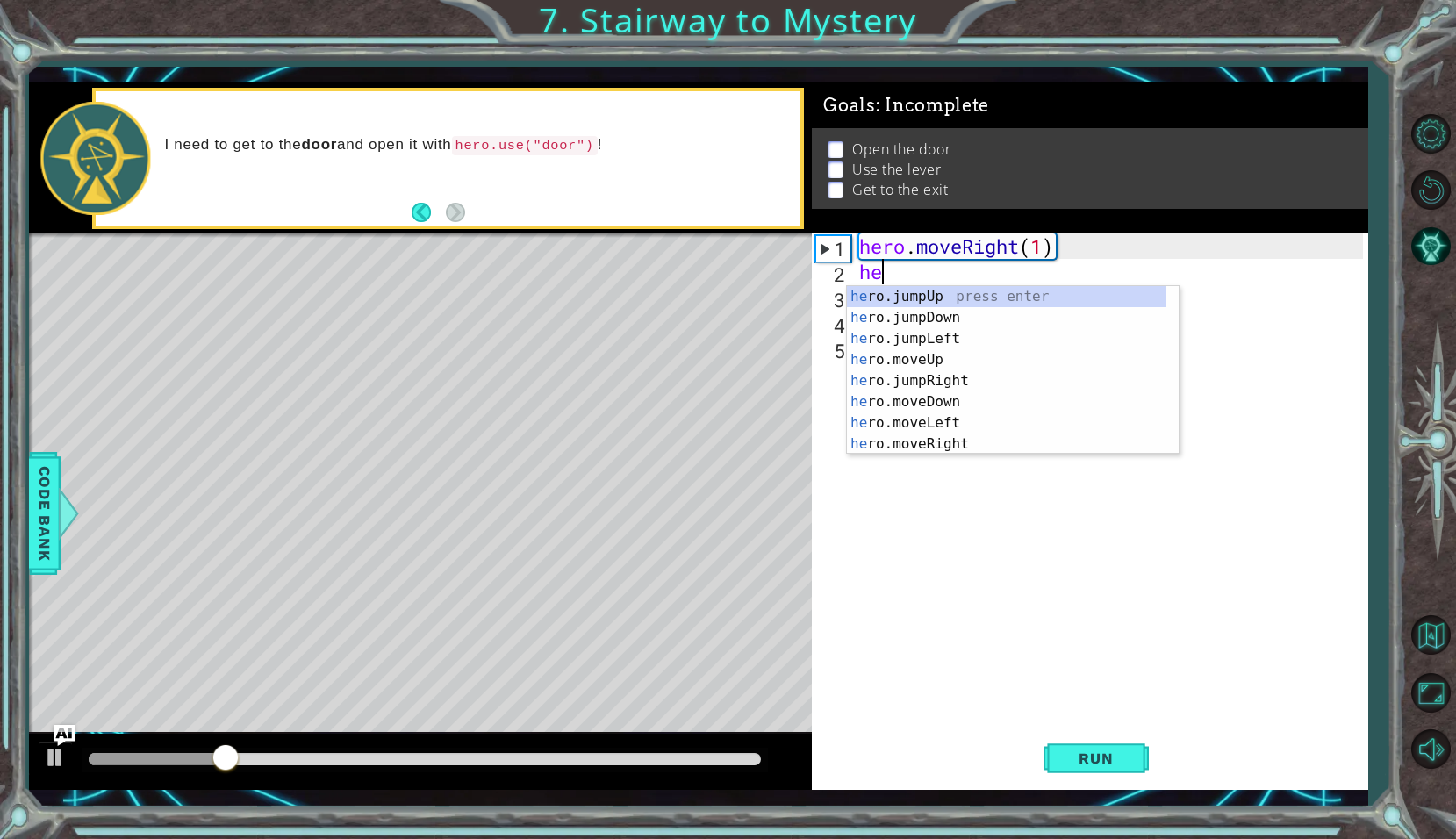
type textarea "her"
click at [915, 294] on div "her o.jumpUp press enter her o.jumpDown press enter her o.jumpLeft press enter …" at bounding box center [1006, 391] width 319 height 210
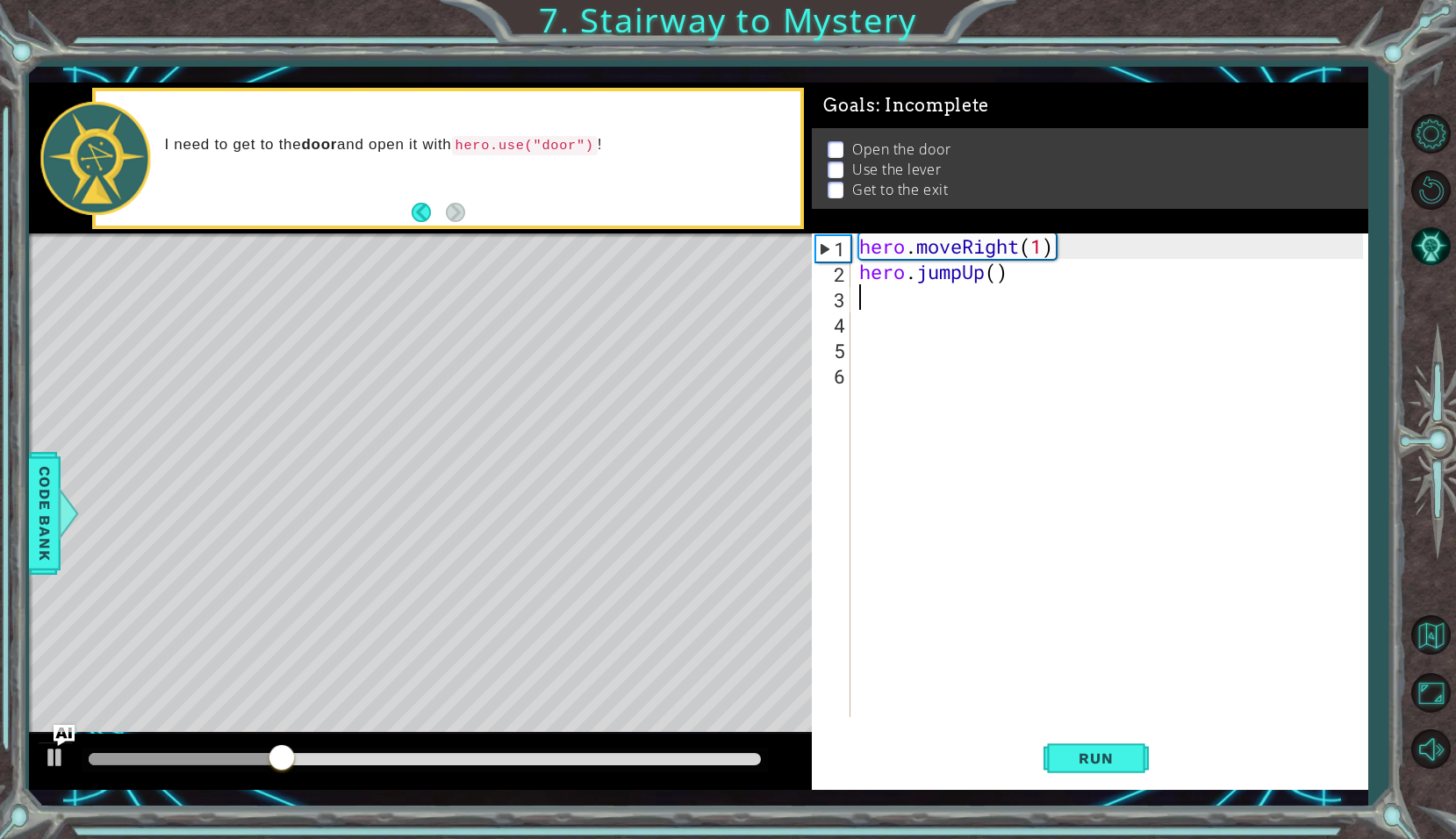
click at [988, 269] on div "hero . moveRight ( 1 ) hero . jumpUp ( )" at bounding box center [1114, 500] width 516 height 534
click at [1019, 269] on div "hero . moveRight ( 1 ) hero . jumpUp ( )" at bounding box center [1114, 500] width 516 height 534
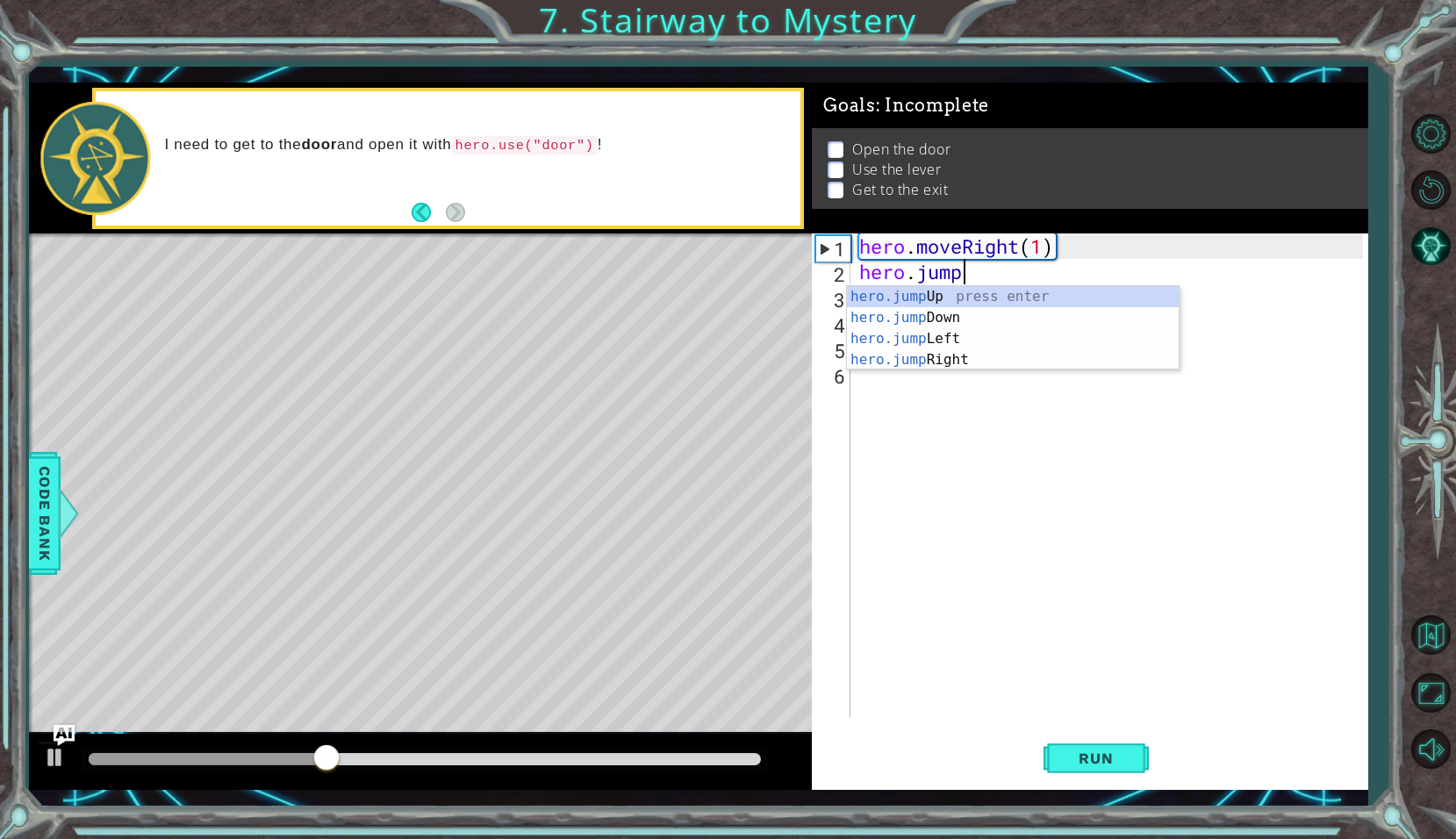
type textarea "hero.jum"
click at [963, 361] on div "hero.jum pUp press enter hero.jum pDown press enter hero.jum pLeft press enter …" at bounding box center [1012, 349] width 332 height 127
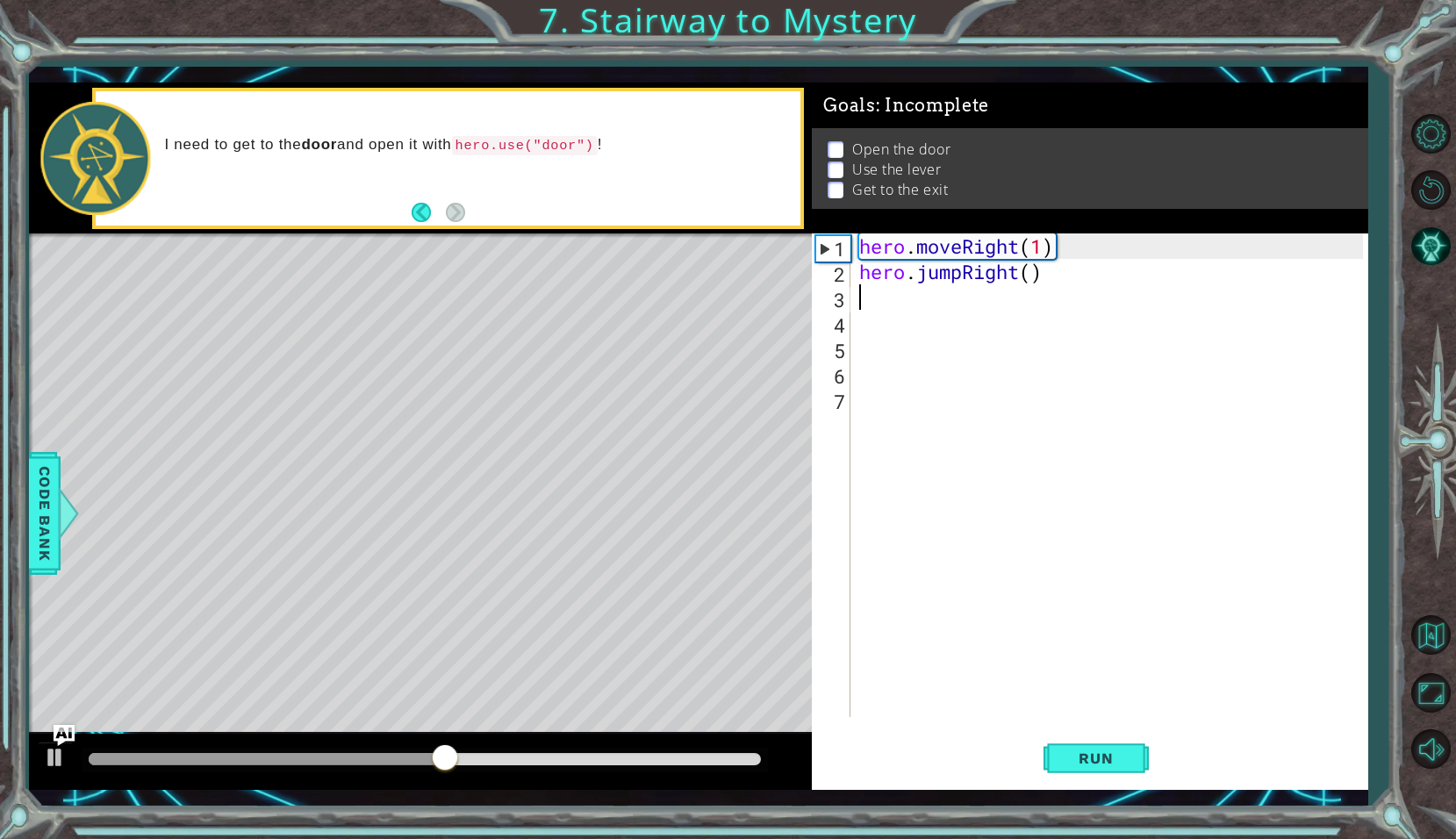
click at [1034, 277] on div "hero . moveRight ( 1 ) hero . jumpRight ( )" at bounding box center [1114, 500] width 516 height 534
click at [1061, 736] on button "Run" at bounding box center [1096, 758] width 105 height 56
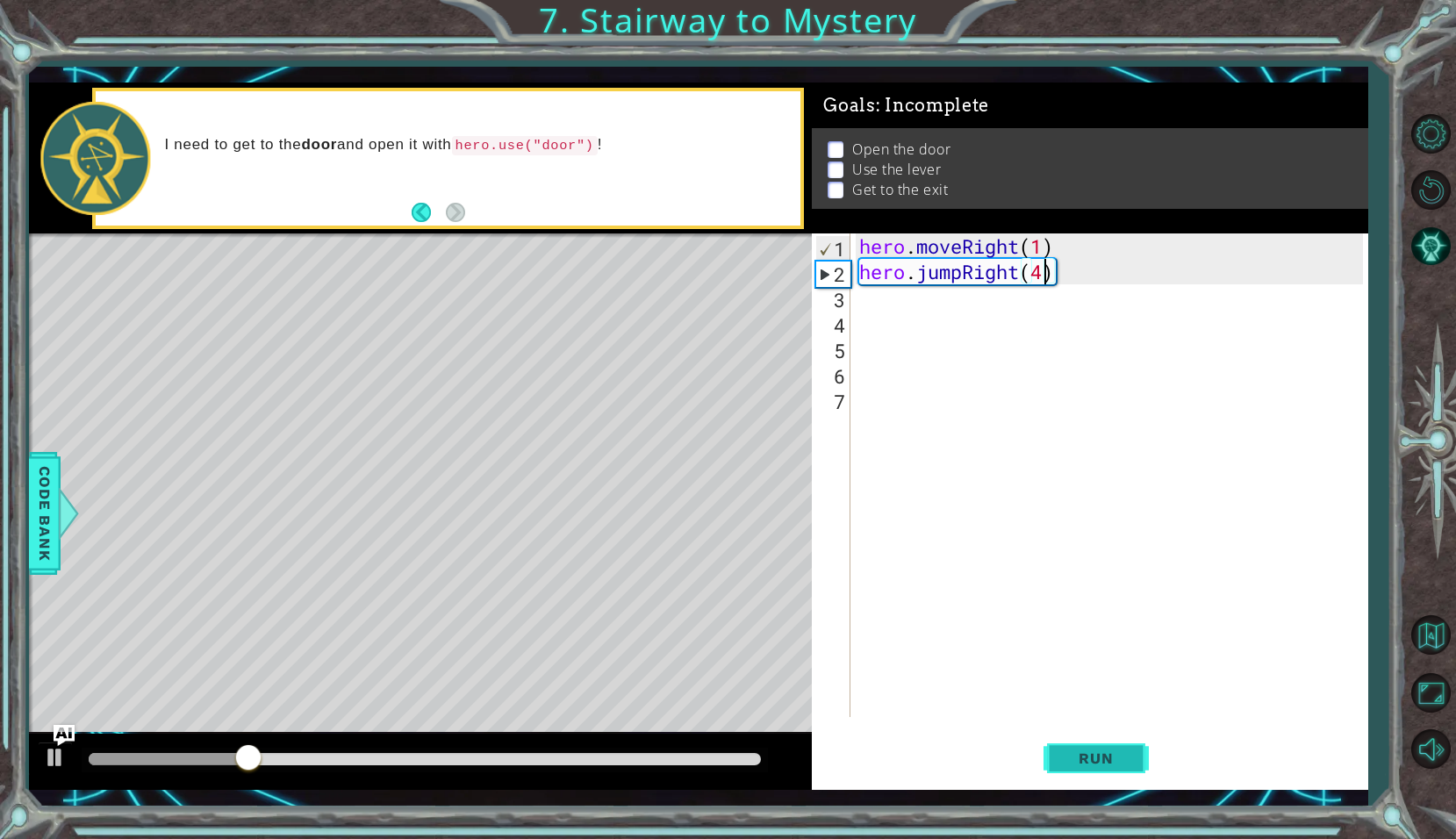
click at [1092, 748] on button "Run" at bounding box center [1096, 758] width 105 height 56
click at [62, 756] on div at bounding box center [55, 756] width 22 height 22
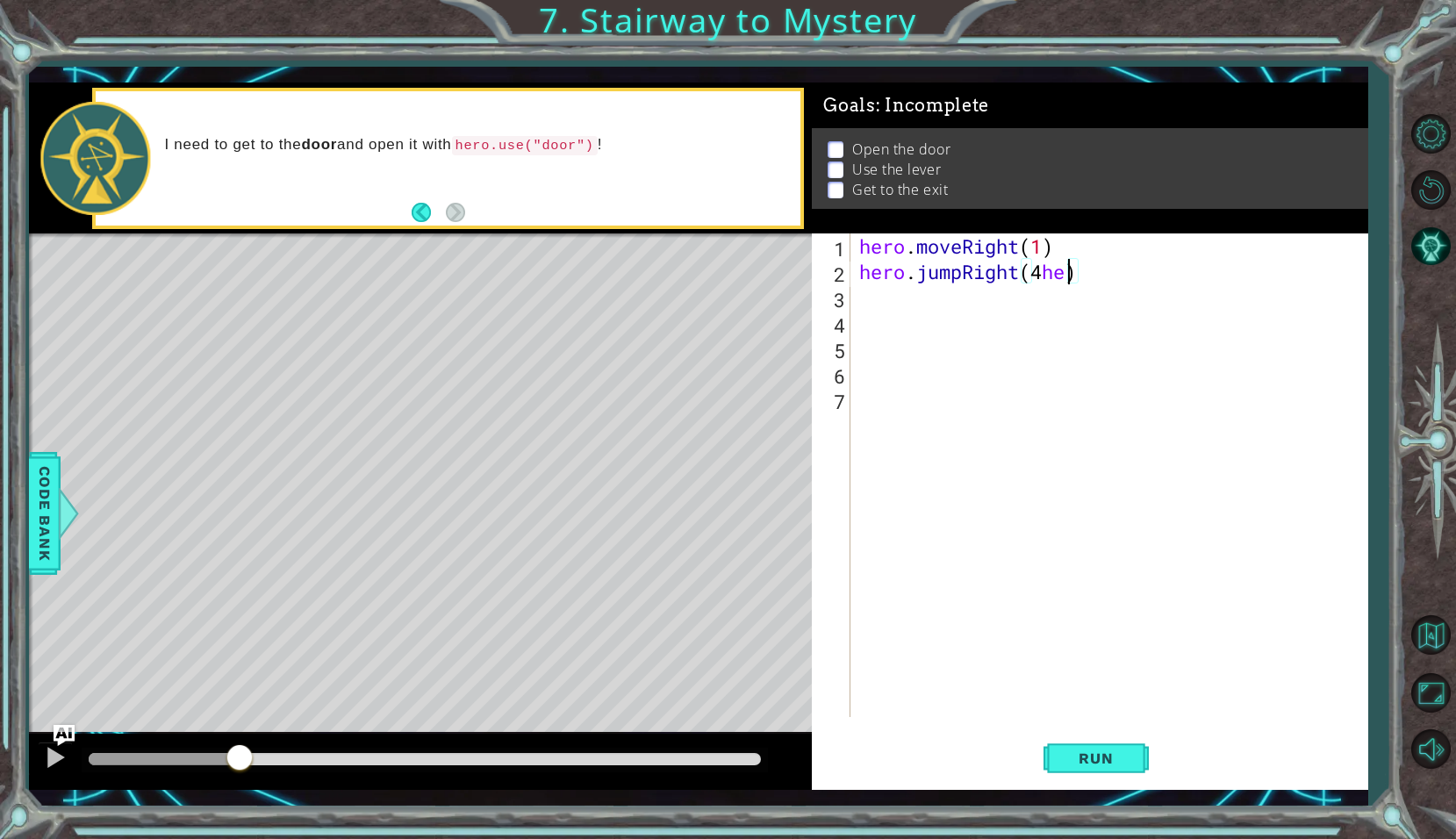
scroll to position [0, 10]
type textarea "hero.jumpRight(4)"
click at [1102, 273] on div "hero . moveRight ( 1 ) hero . jumpRight ( 4 )" at bounding box center [1114, 500] width 516 height 534
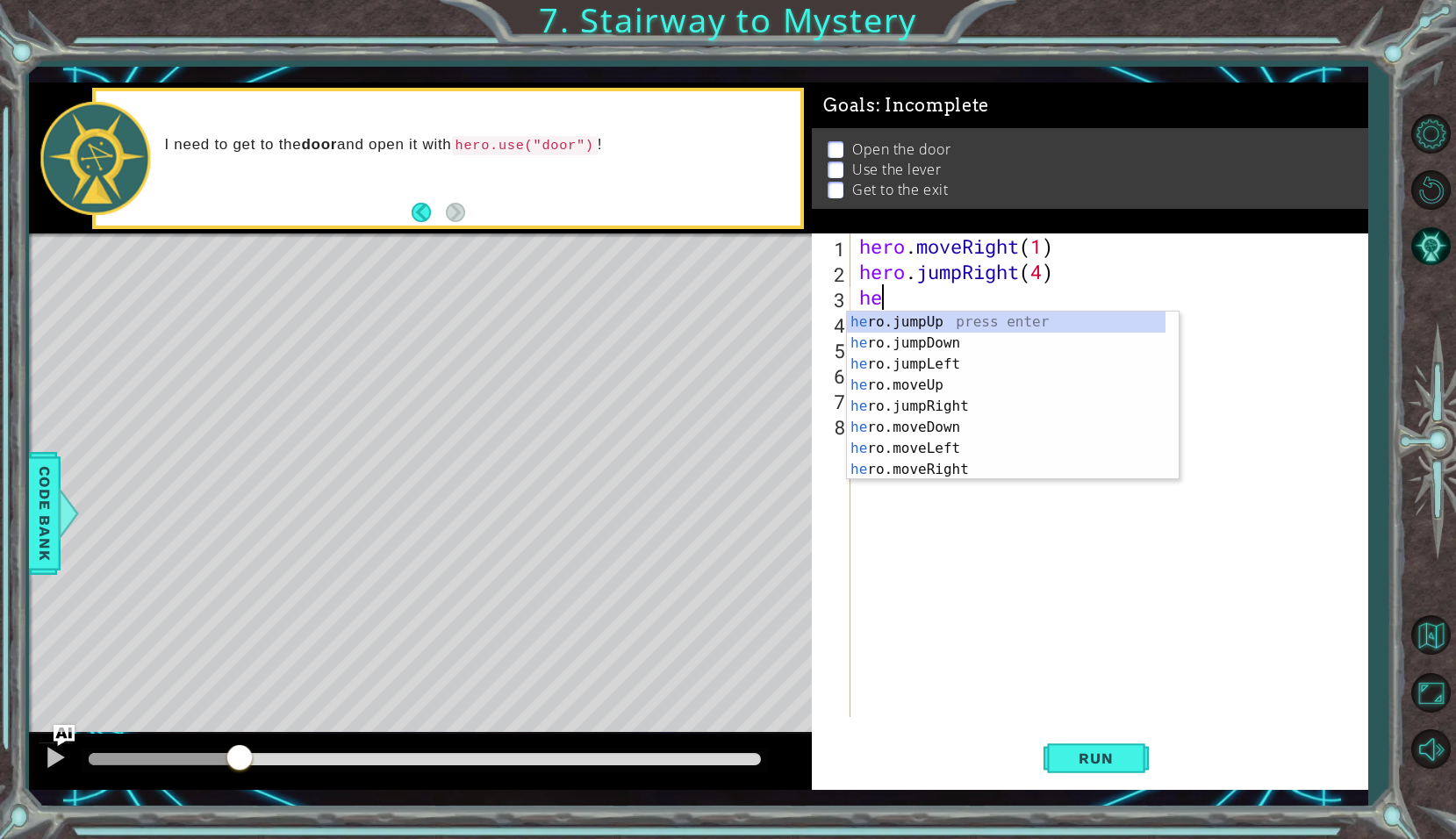
type textarea "her"
click at [920, 322] on div "her o.jumpUp press enter her o.jumpDown press enter her o.jumpLeft press enter …" at bounding box center [1006, 417] width 319 height 210
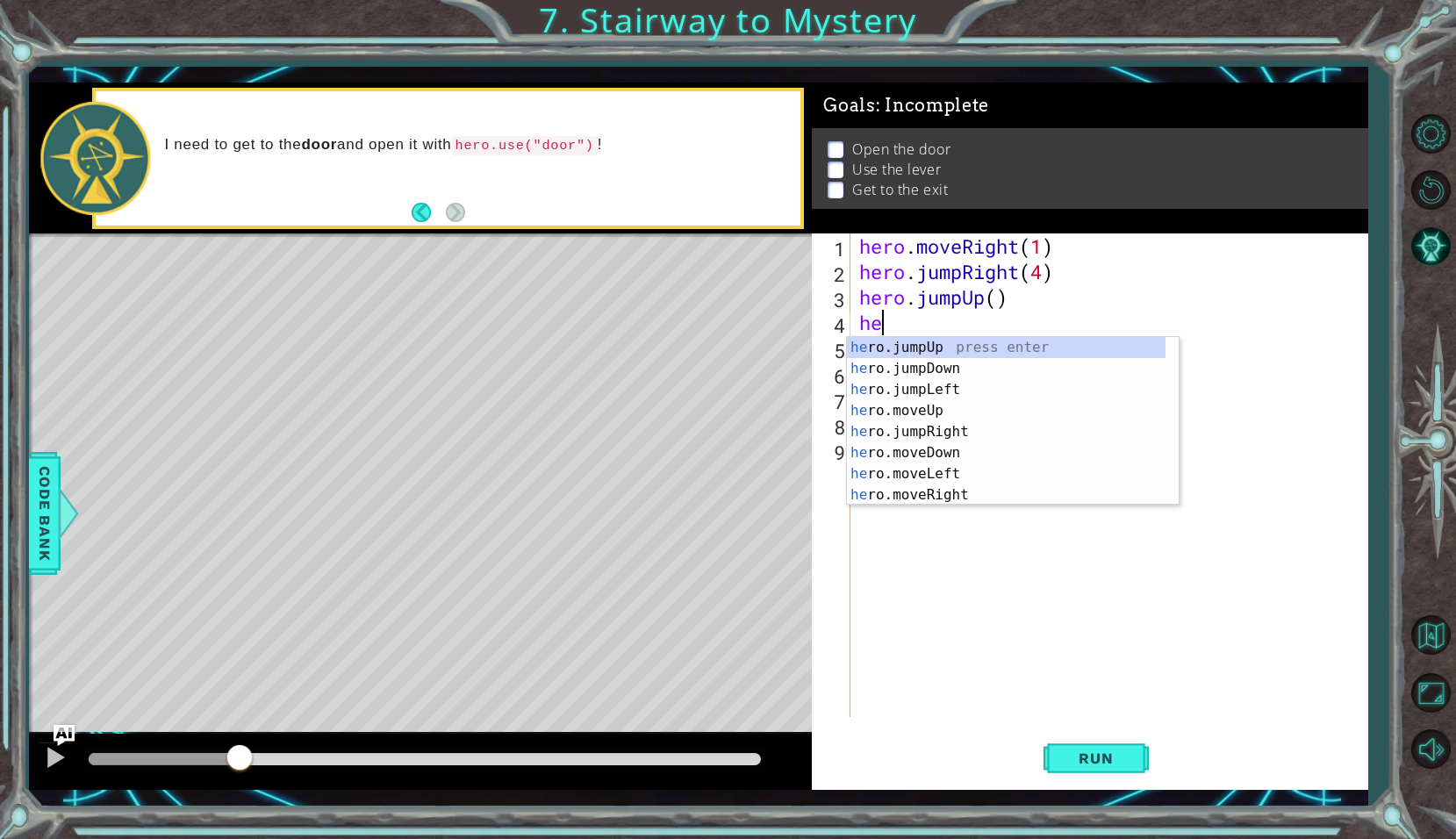
type textarea "her"
click at [884, 383] on div "her o.jumpUp press enter her o.jumpDown press enter her o.jumpLeft press enter …" at bounding box center [1006, 442] width 319 height 210
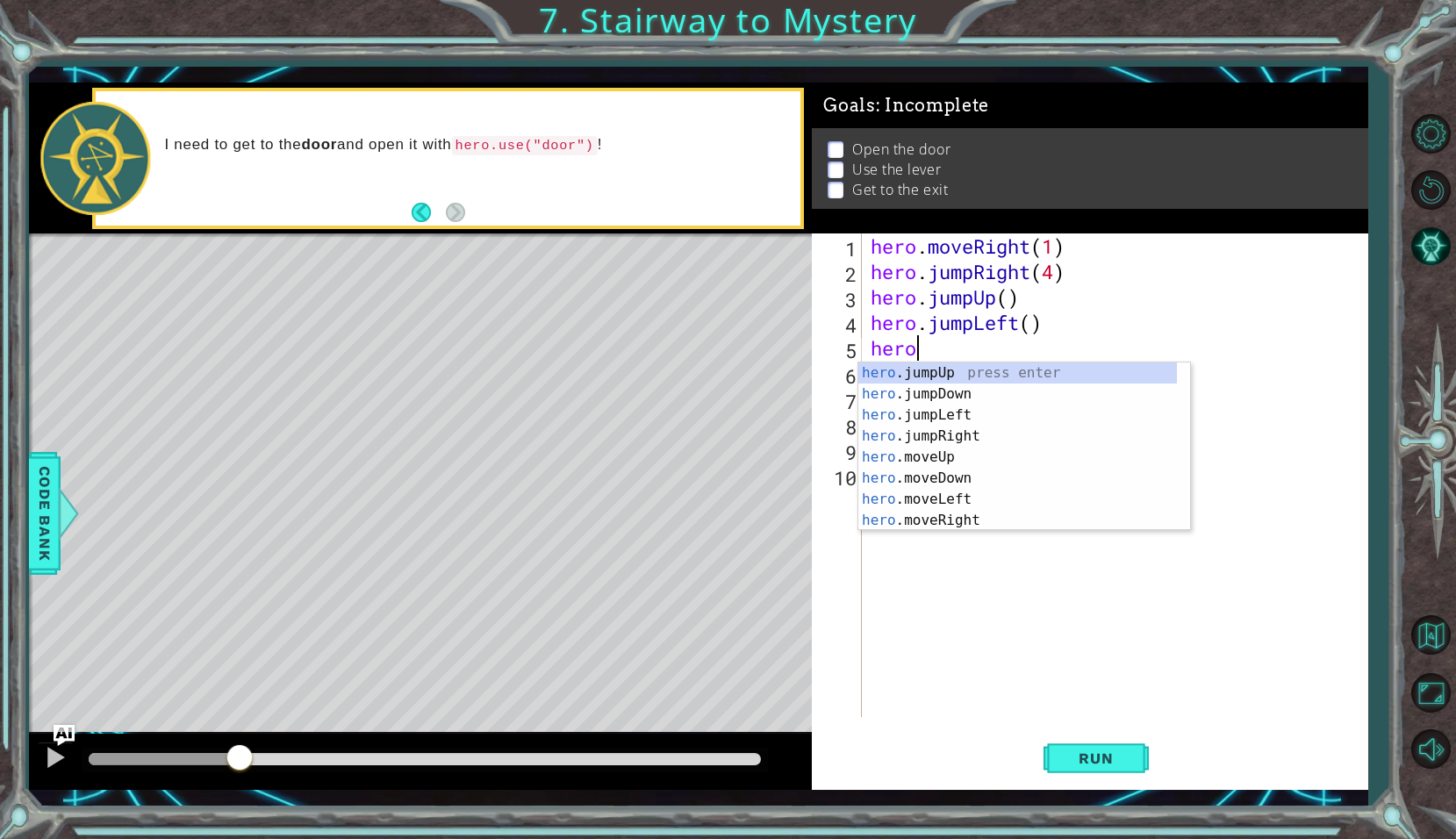
scroll to position [0, 2]
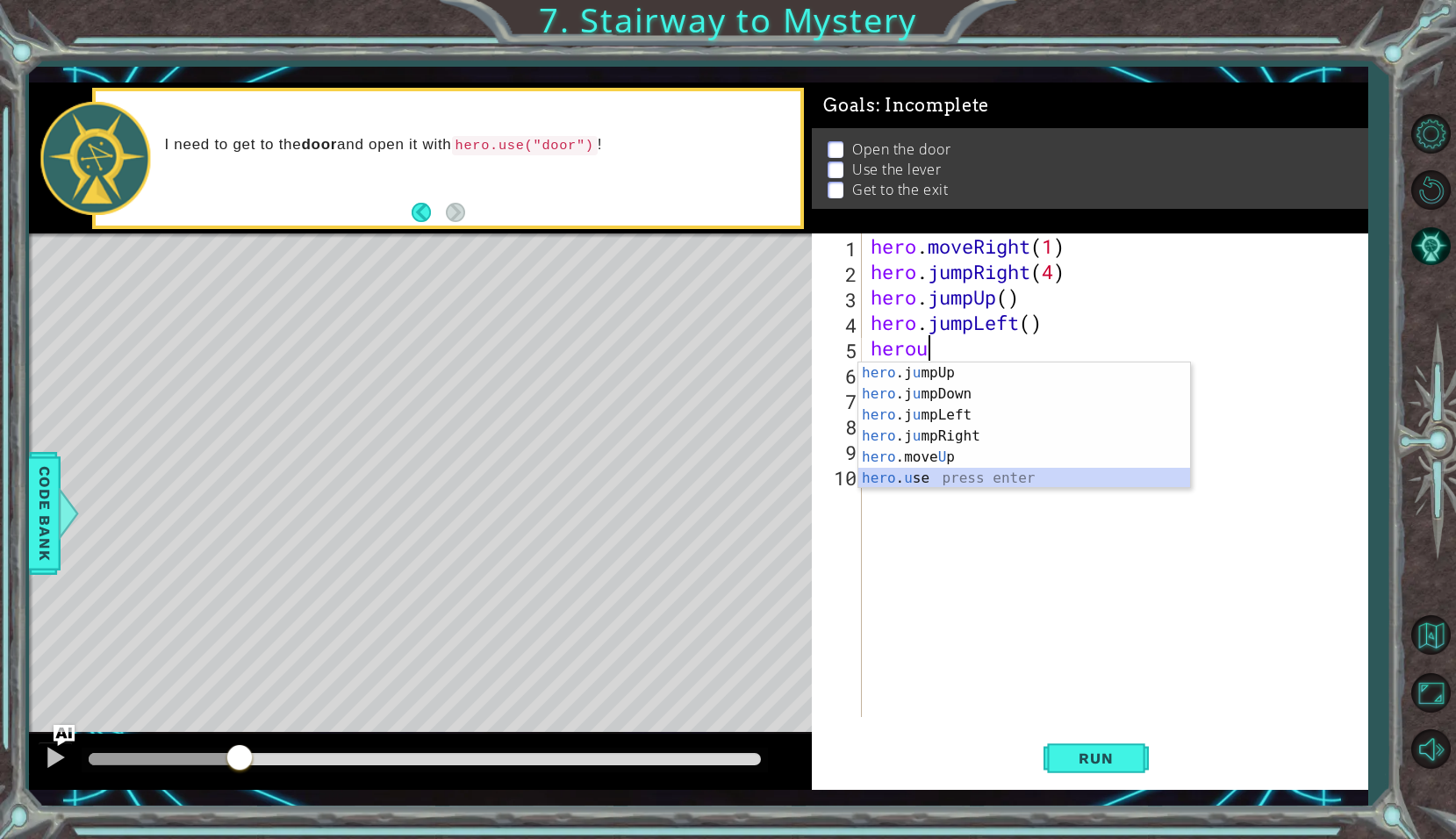
click at [931, 481] on div "hero .j u mpUp press enter hero .j u mpDown press enter hero .j u mpLeft press …" at bounding box center [1024, 446] width 332 height 169
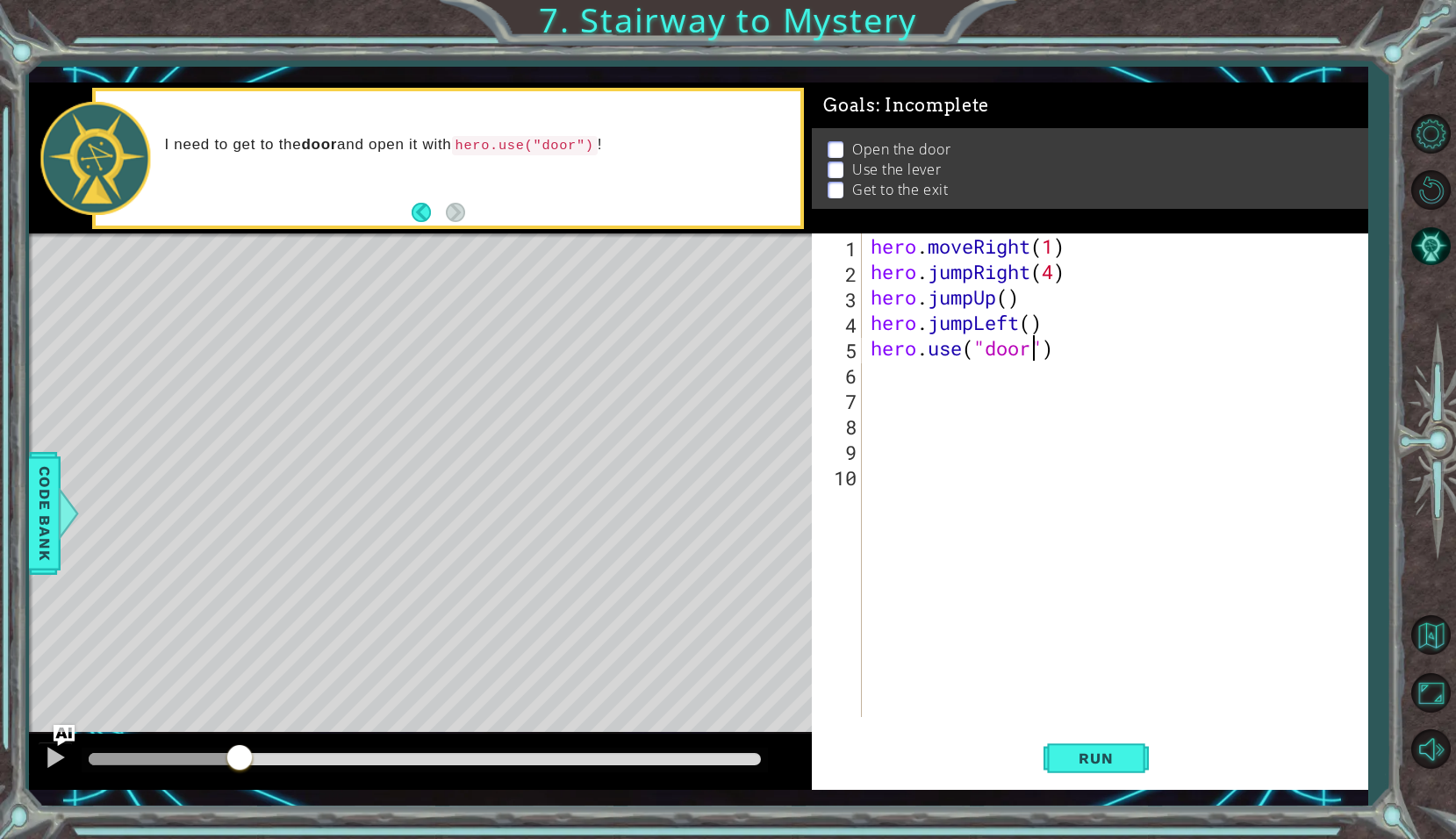
scroll to position [0, 8]
click at [1115, 763] on span "Run" at bounding box center [1096, 758] width 69 height 18
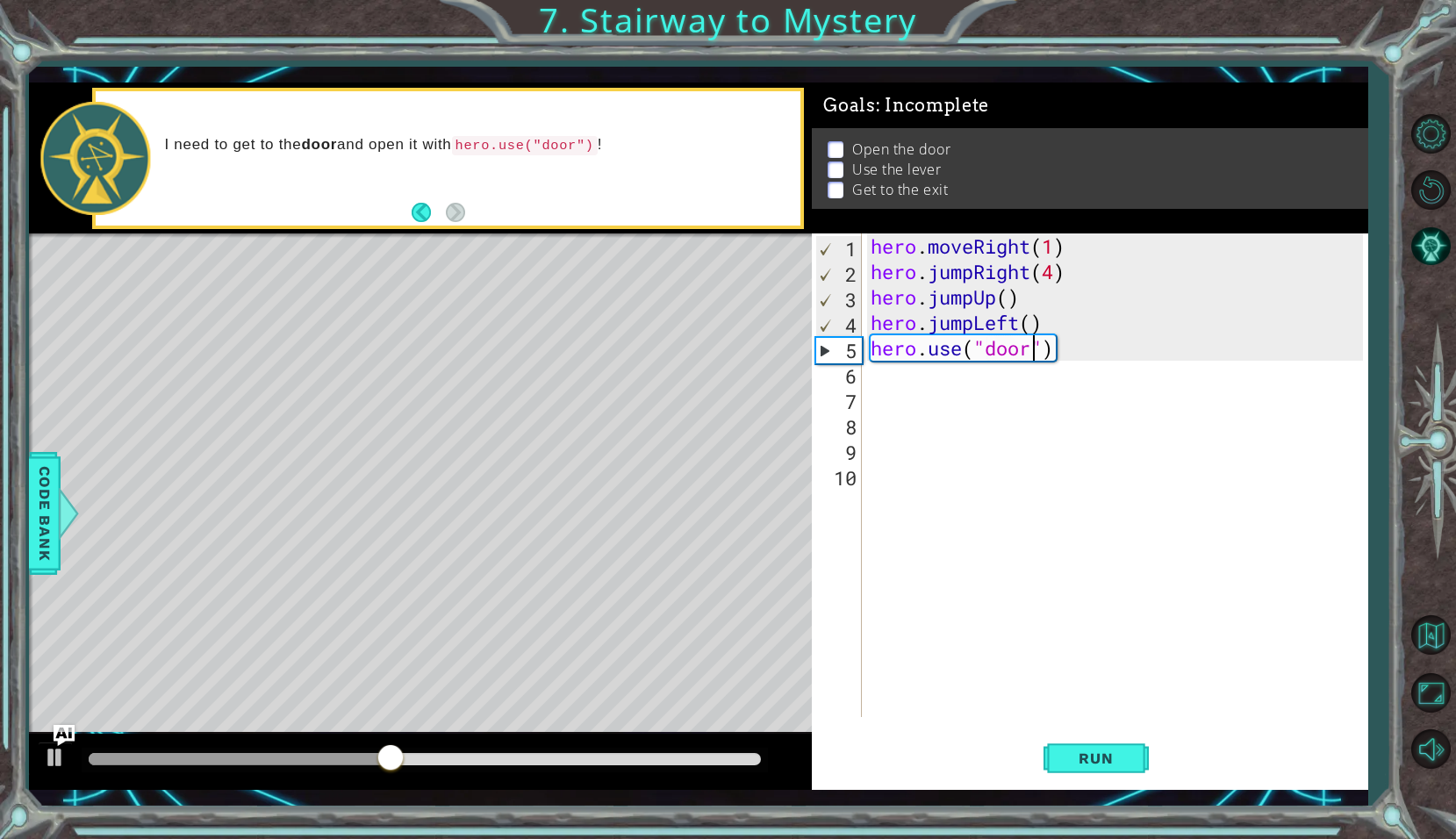
click at [260, 754] on div at bounding box center [239, 759] width 301 height 13
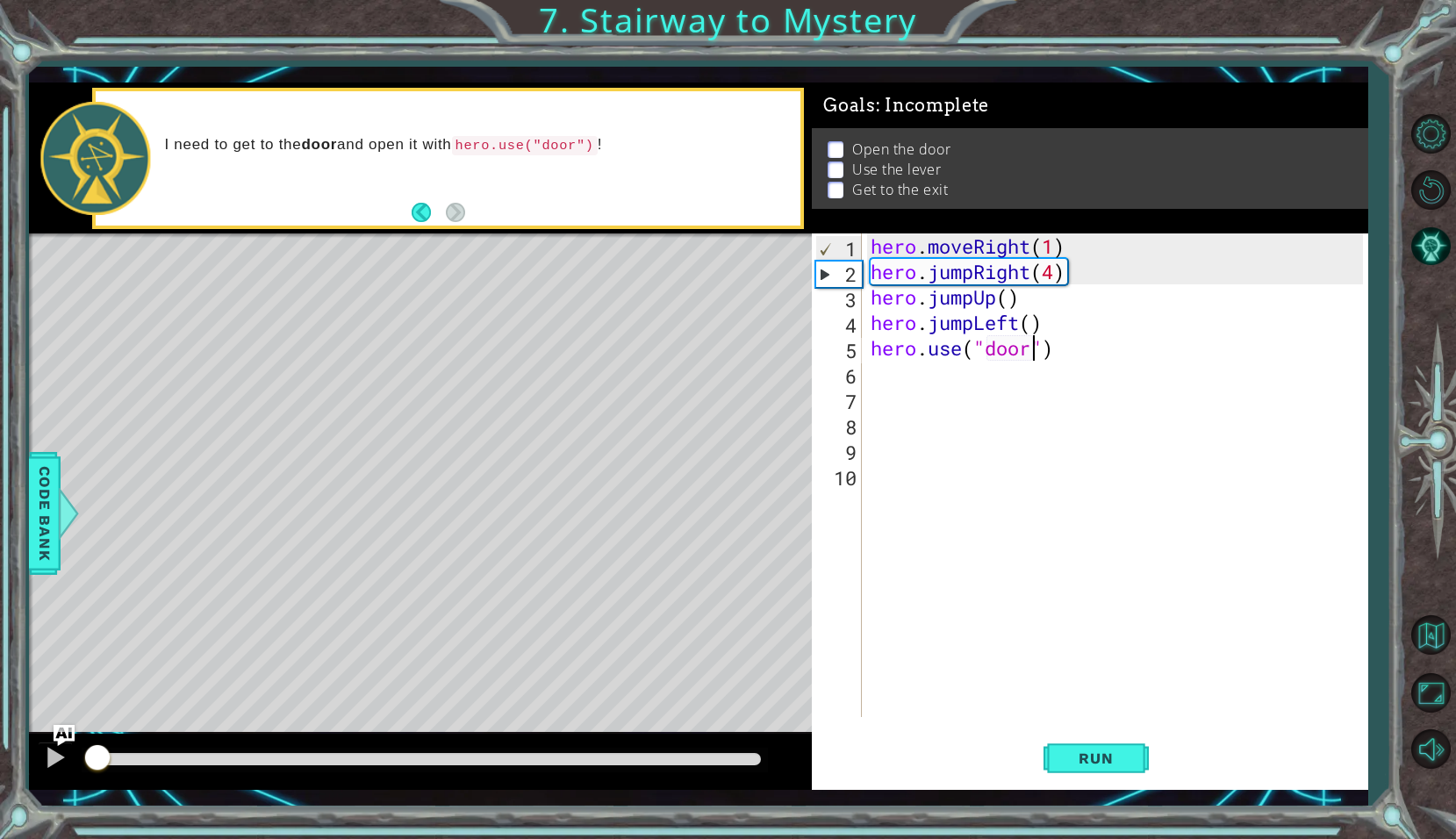
drag, startPoint x: 260, startPoint y: 754, endPoint x: 94, endPoint y: 765, distance: 166.4
click at [95, 765] on div at bounding box center [97, 758] width 31 height 31
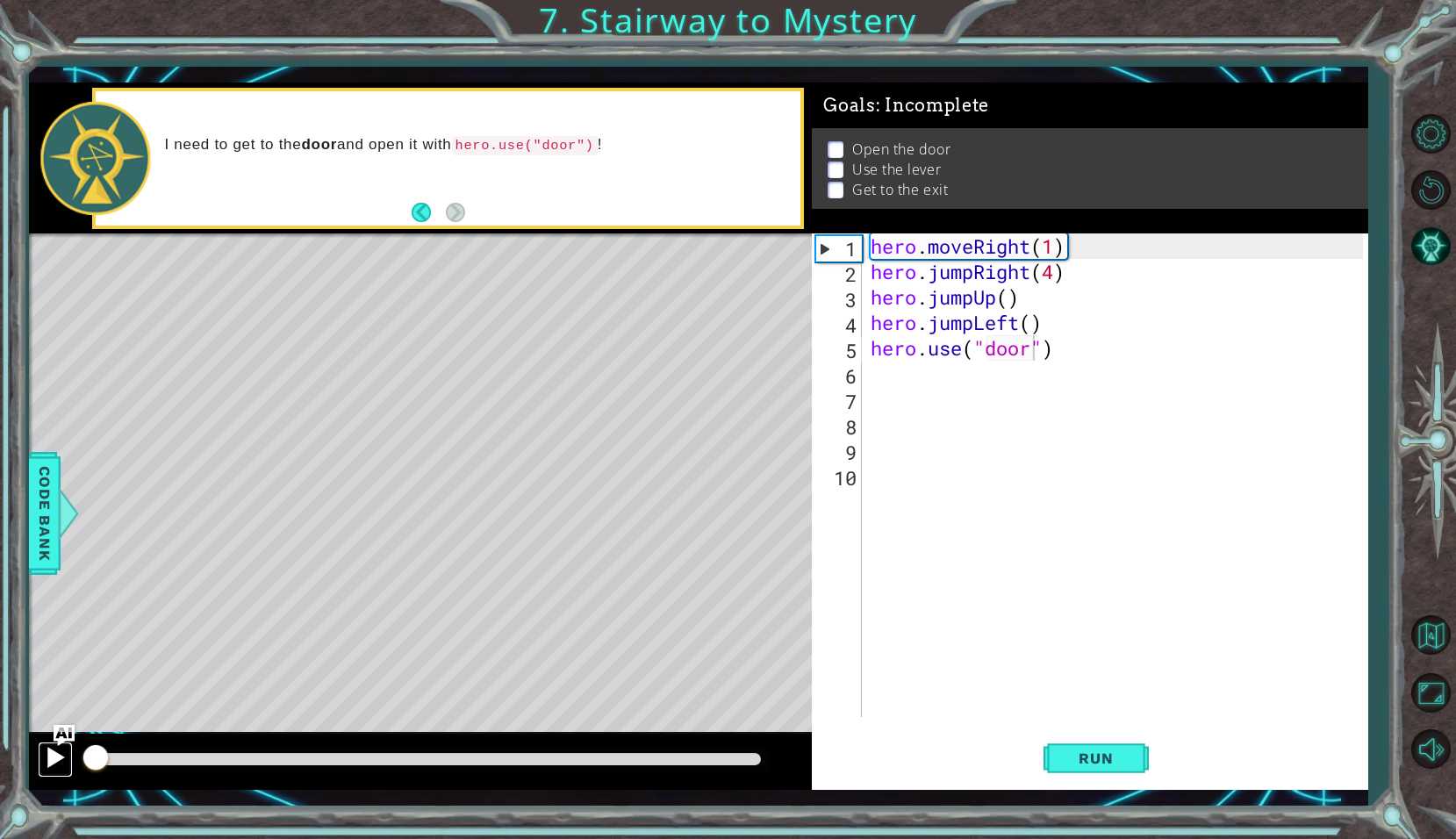
click at [55, 756] on div at bounding box center [55, 756] width 22 height 22
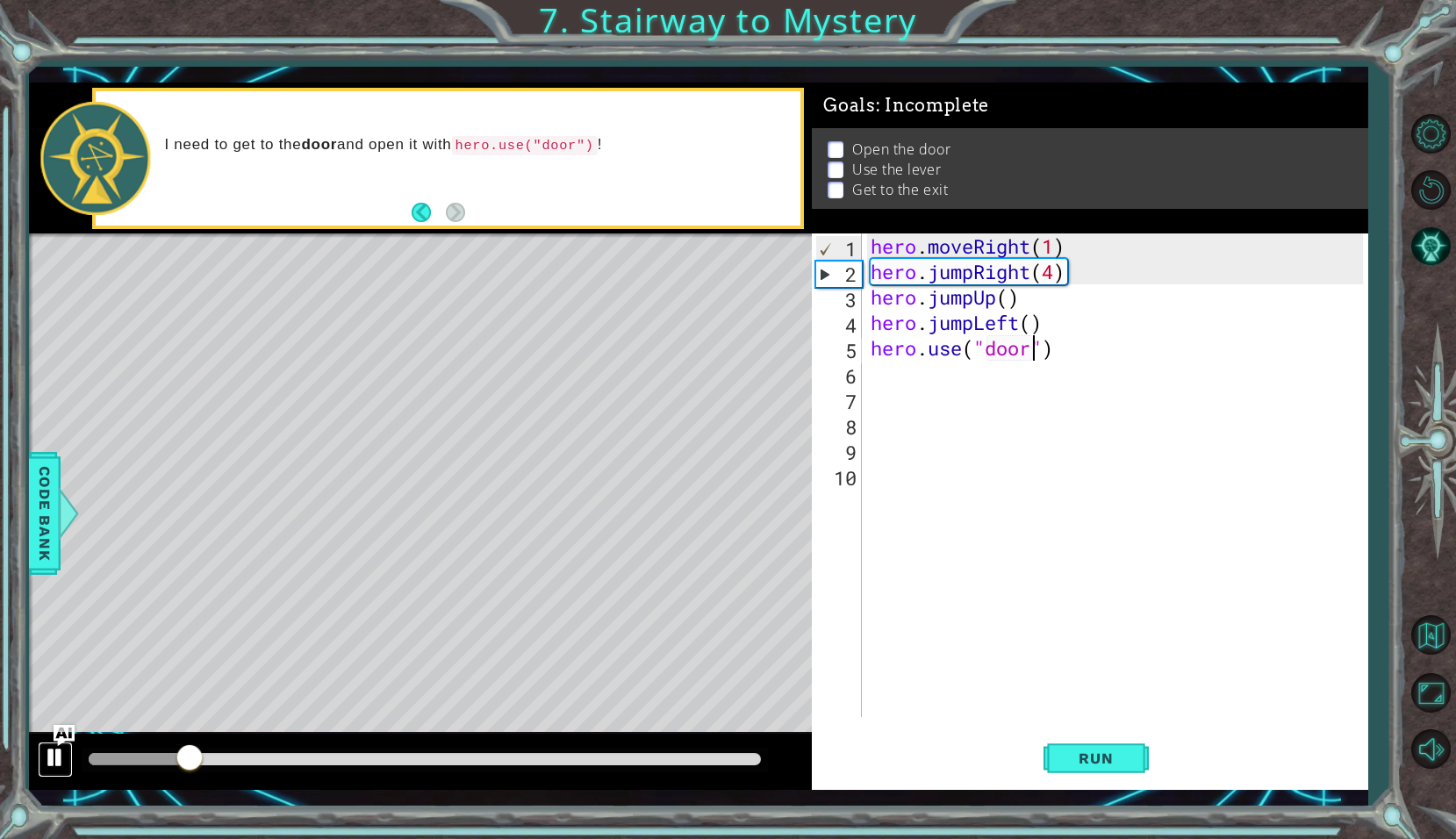
click at [49, 752] on div at bounding box center [55, 756] width 22 height 22
click at [1052, 280] on div "hero . moveRight ( 1 ) hero . jumpRight ( 4 ) hero . jumpUp ( ) hero . jumpLeft…" at bounding box center [1120, 500] width 506 height 534
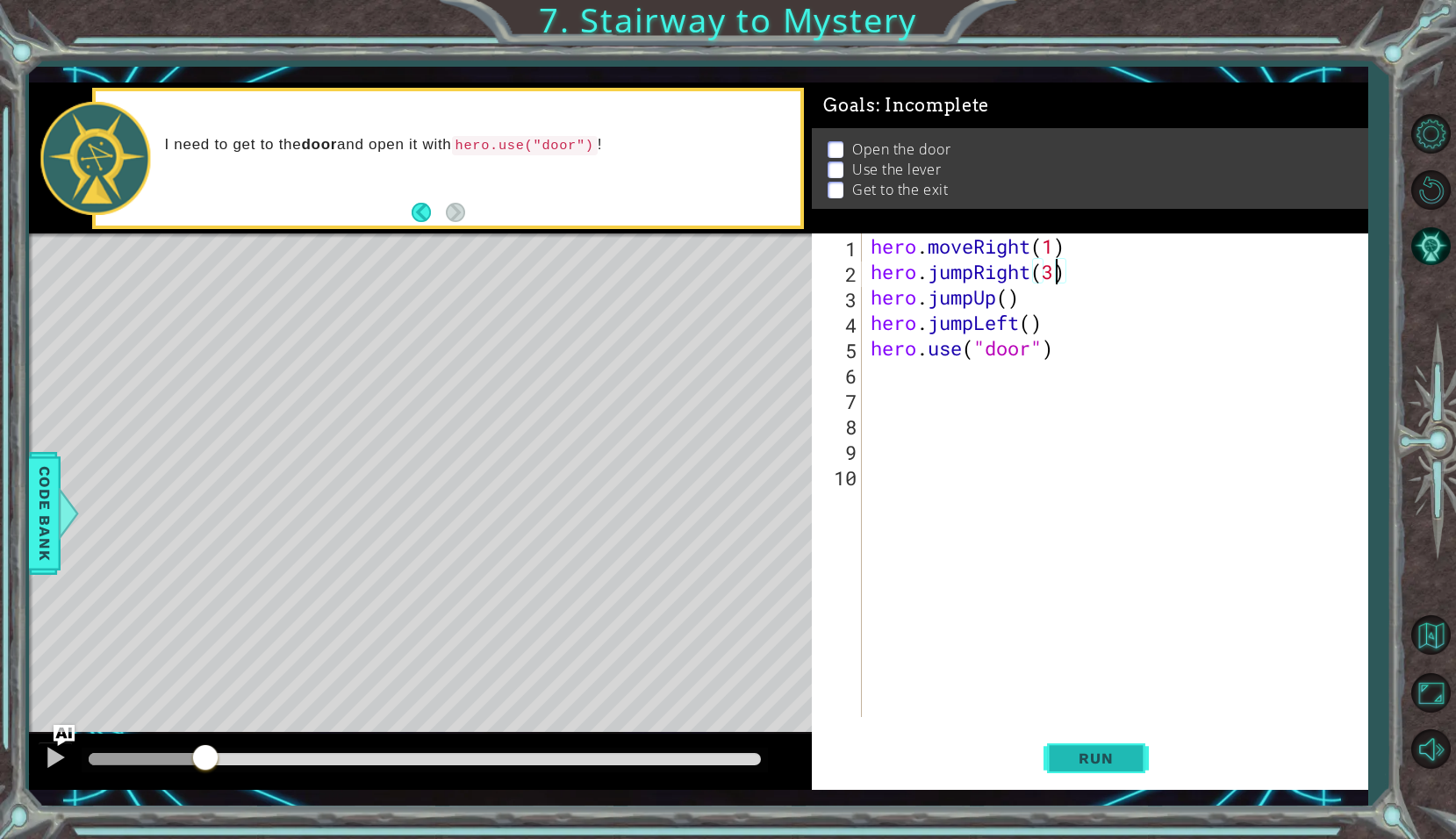
type textarea "hero.jumpRight(3)"
click at [1082, 779] on button "Run" at bounding box center [1096, 758] width 105 height 56
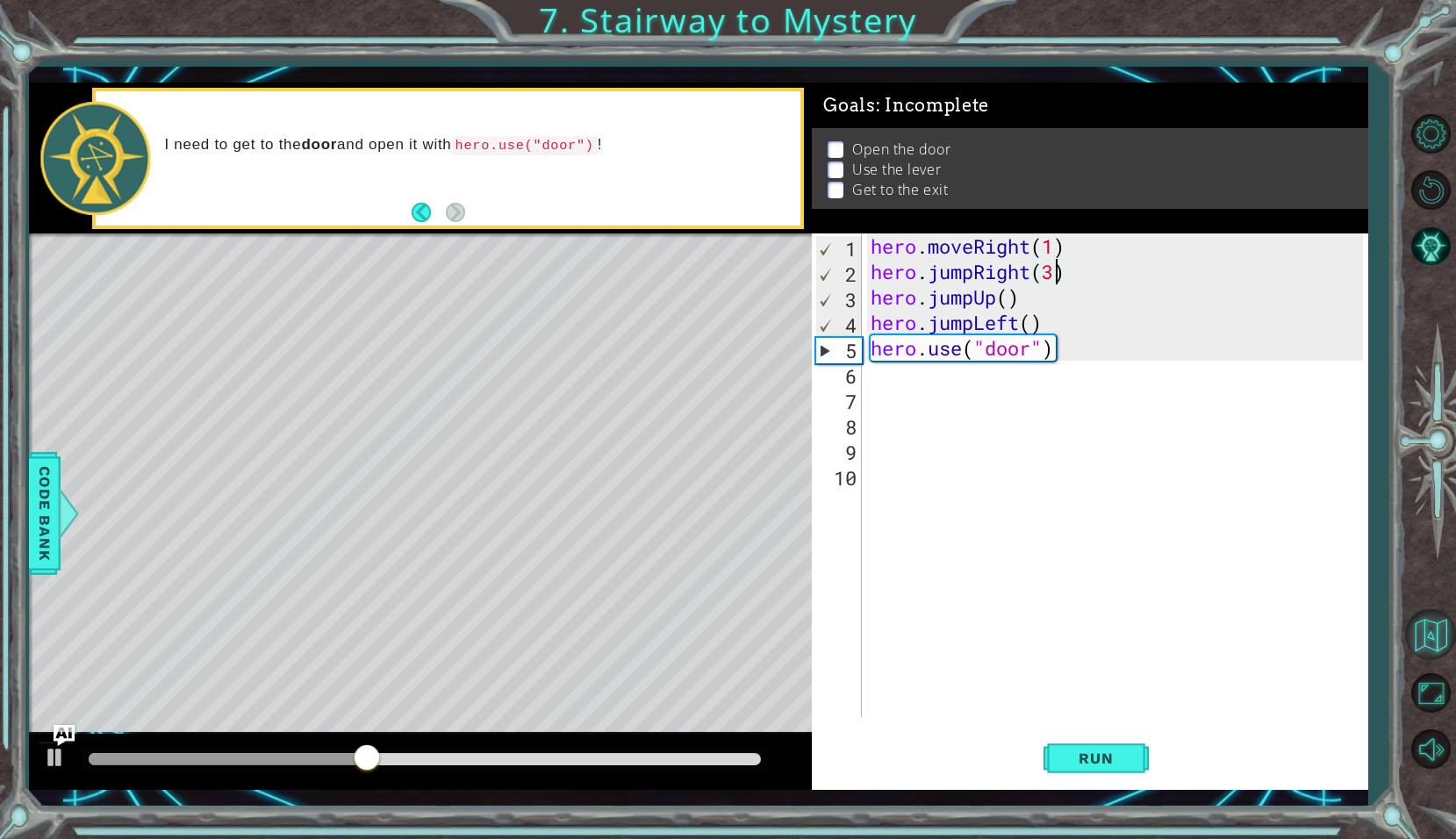
click at [1423, 650] on button "Back to Map" at bounding box center [1431, 634] width 51 height 51
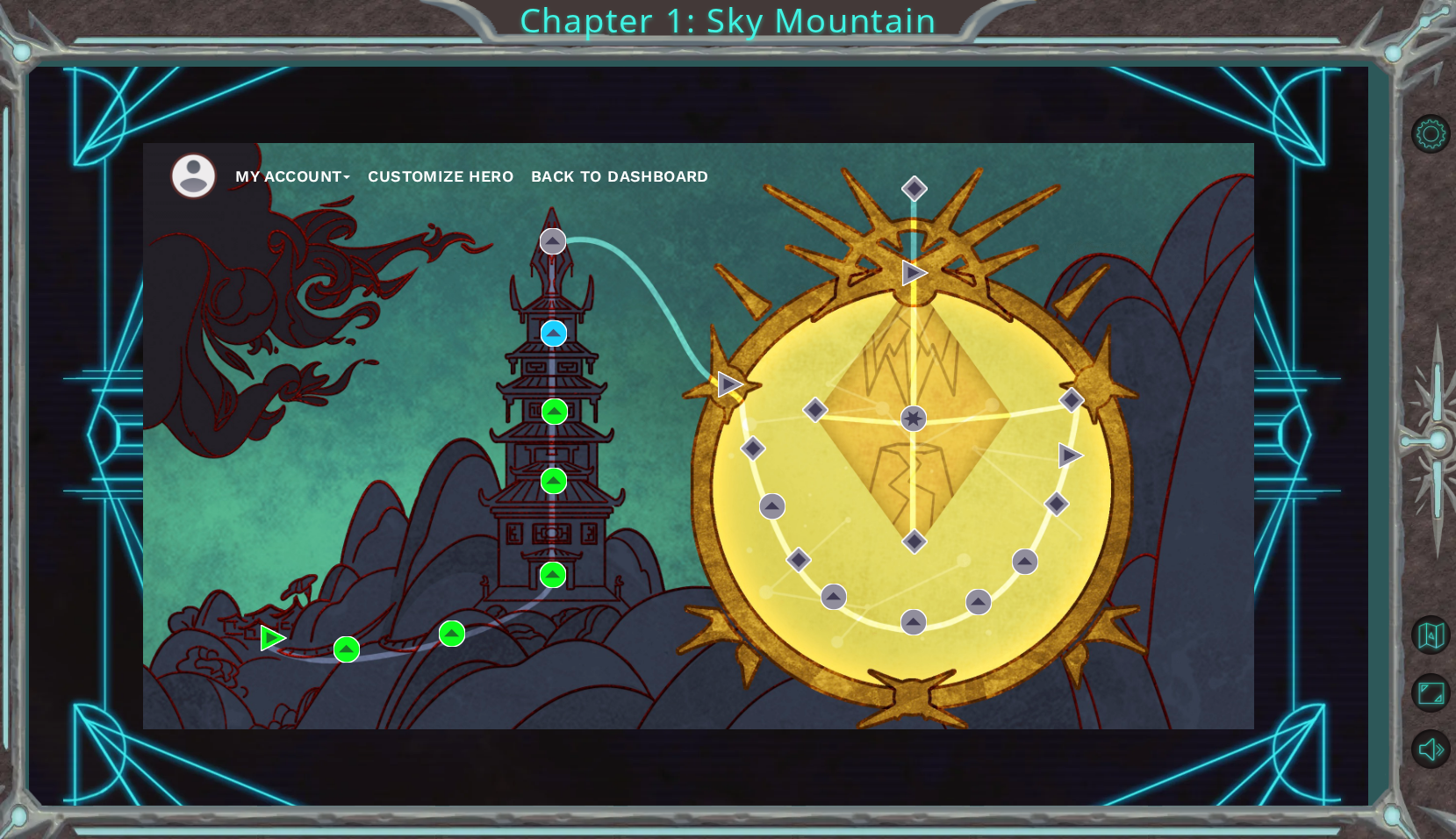
click at [233, 174] on li at bounding box center [201, 176] width 66 height 49
click at [260, 172] on button "My Account" at bounding box center [293, 176] width 115 height 26
click at [262, 245] on button "Logout" at bounding box center [278, 240] width 61 height 19
